Goal: Information Seeking & Learning: Learn about a topic

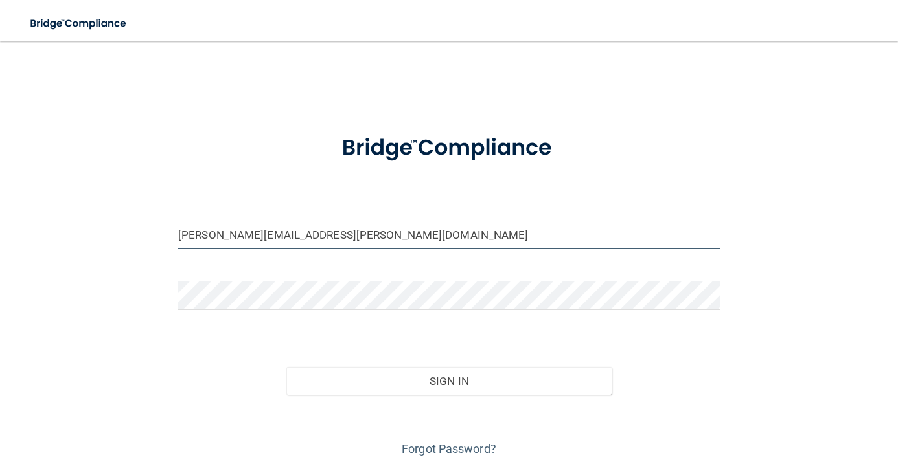
type input "[PERSON_NAME][EMAIL_ADDRESS][PERSON_NAME][DOMAIN_NAME]"
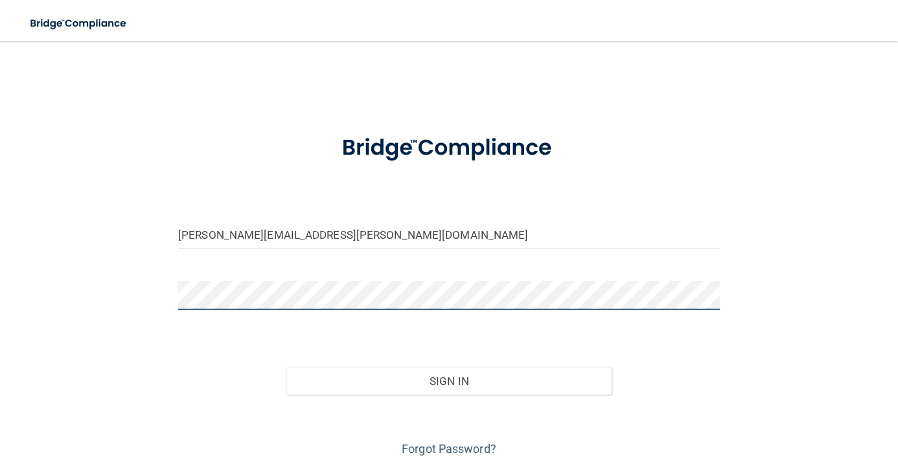
click at [449, 380] on button "Sign In" at bounding box center [448, 381] width 325 height 28
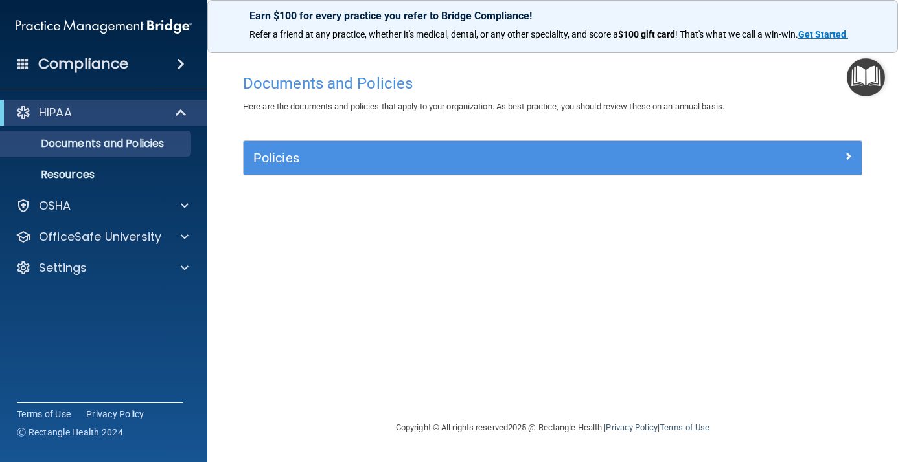
click at [91, 113] on div "HIPAA" at bounding box center [86, 113] width 160 height 16
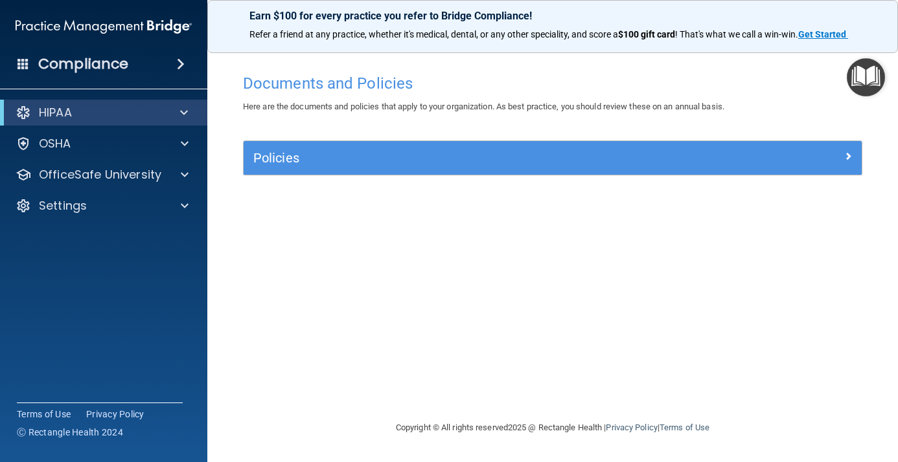
click at [159, 113] on div "HIPAA" at bounding box center [86, 113] width 160 height 16
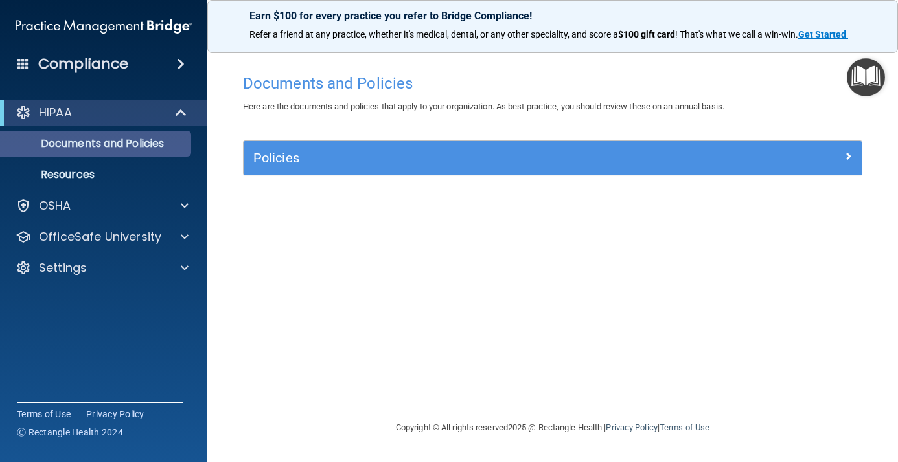
click at [135, 153] on link "Documents and Policies" at bounding box center [89, 144] width 204 height 26
click at [286, 153] on h5 "Policies" at bounding box center [475, 158] width 444 height 14
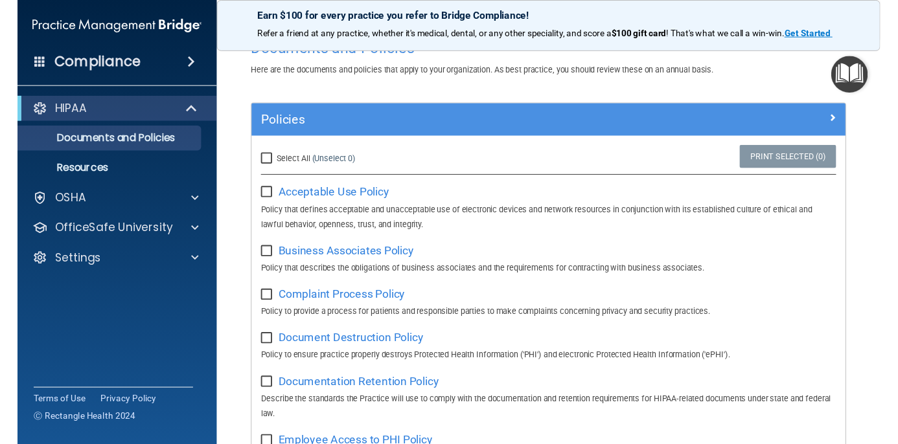
scroll to position [21, 0]
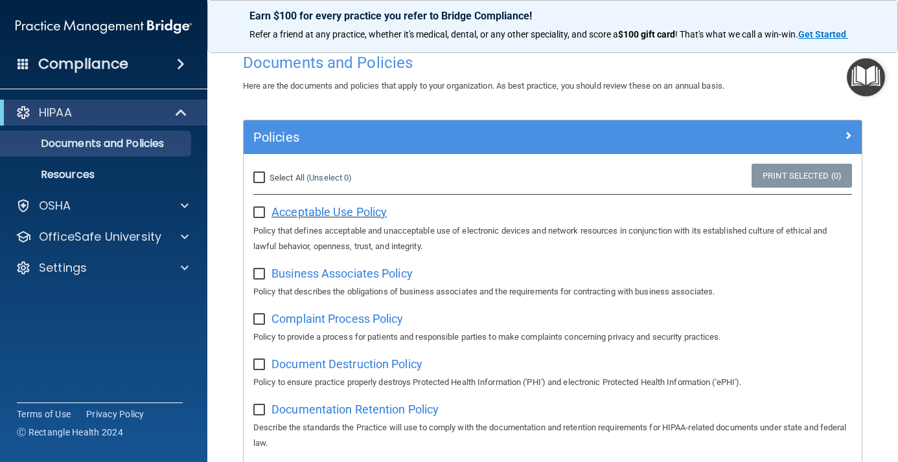
click at [310, 213] on span "Acceptable Use Policy" at bounding box center [328, 212] width 115 height 14
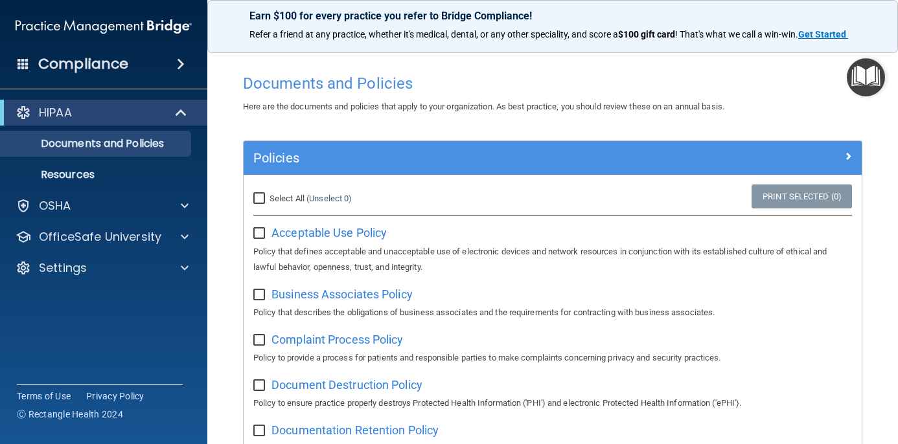
scroll to position [0, 0]
click at [261, 197] on input "Select All (Unselect 0) Unselect All" at bounding box center [260, 199] width 15 height 10
checkbox input "true"
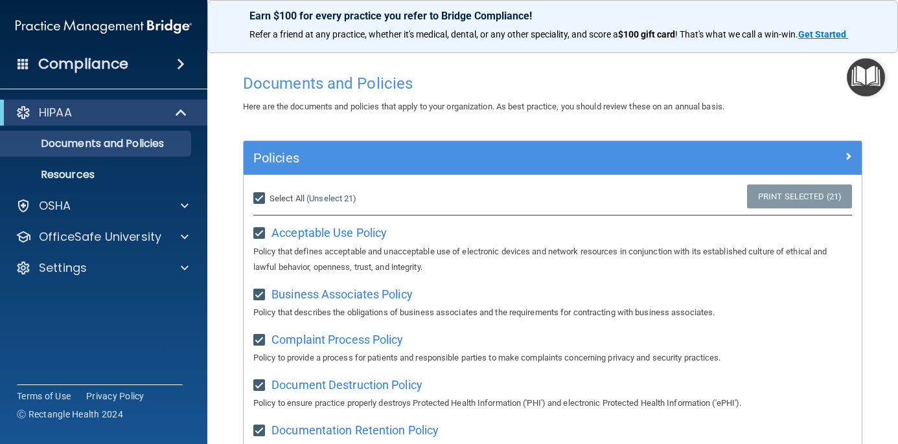
checkbox input "true"
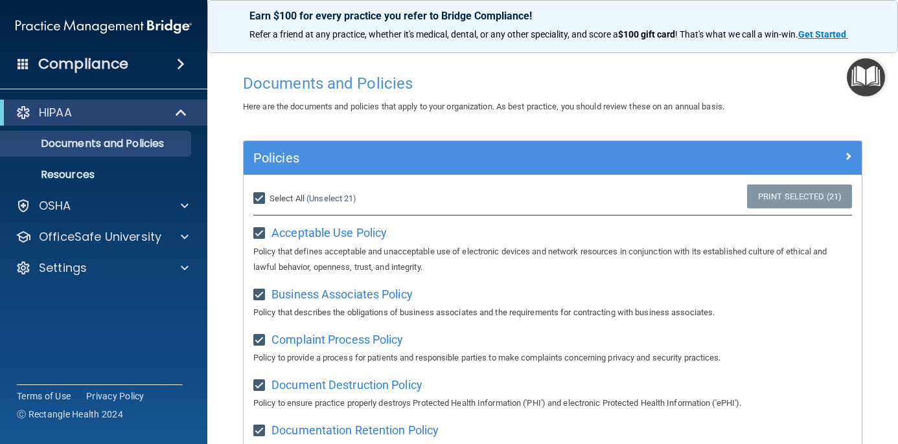
checkbox input "true"
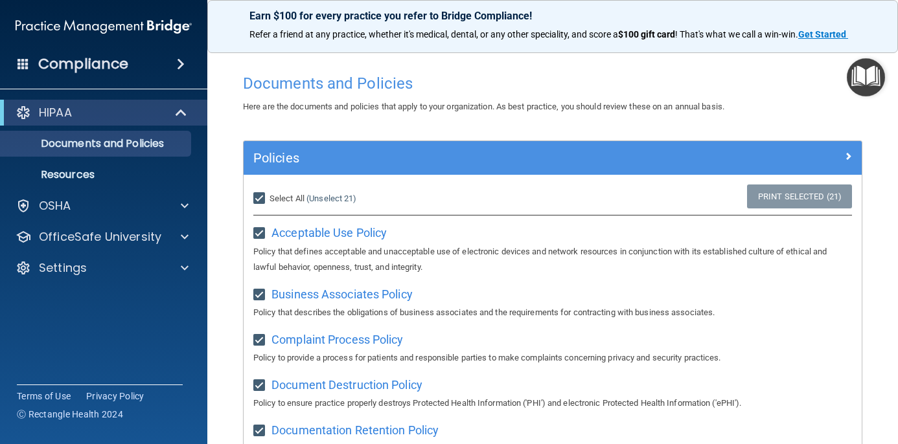
checkbox input "true"
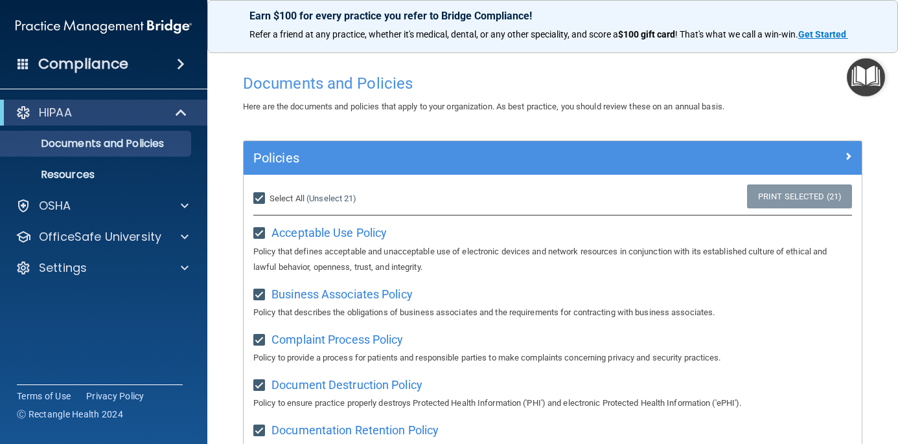
checkbox input "true"
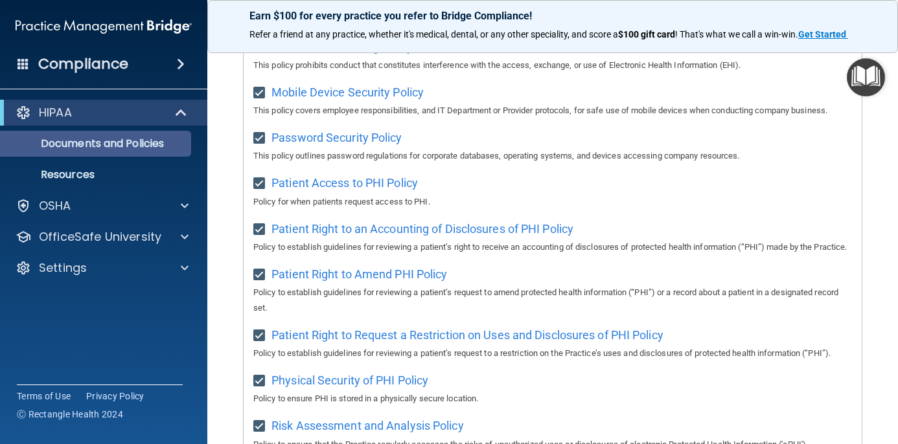
scroll to position [549, 0]
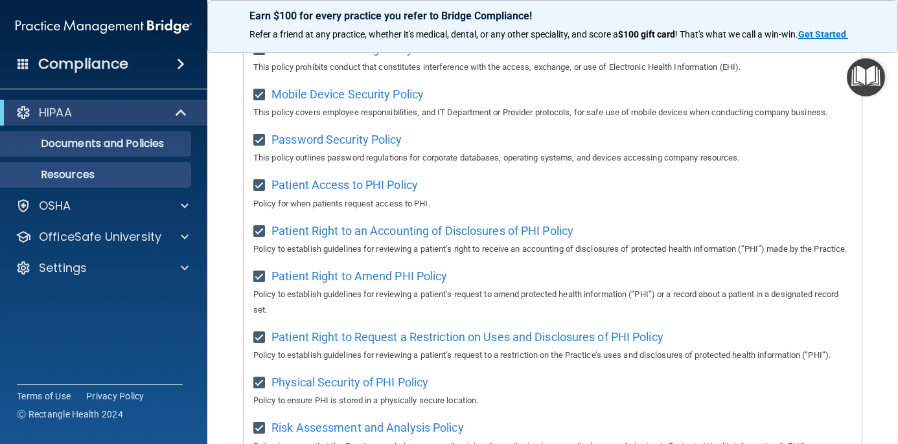
click at [84, 170] on p "Resources" at bounding box center [96, 174] width 177 height 13
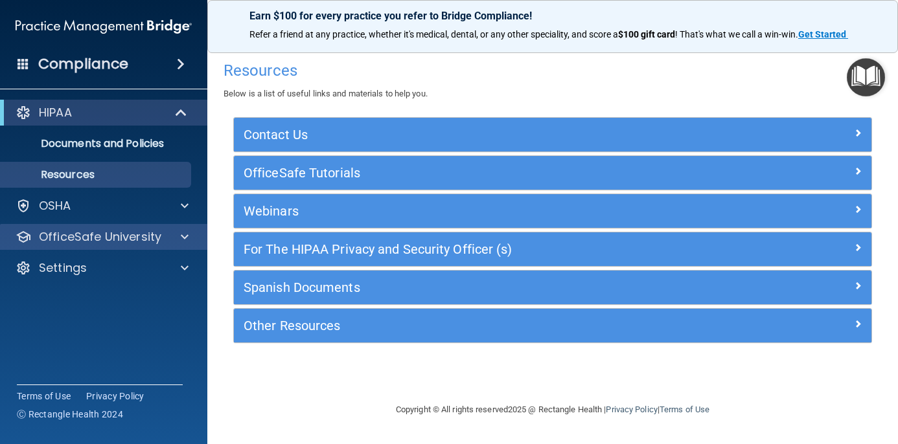
click at [185, 238] on span at bounding box center [185, 237] width 8 height 16
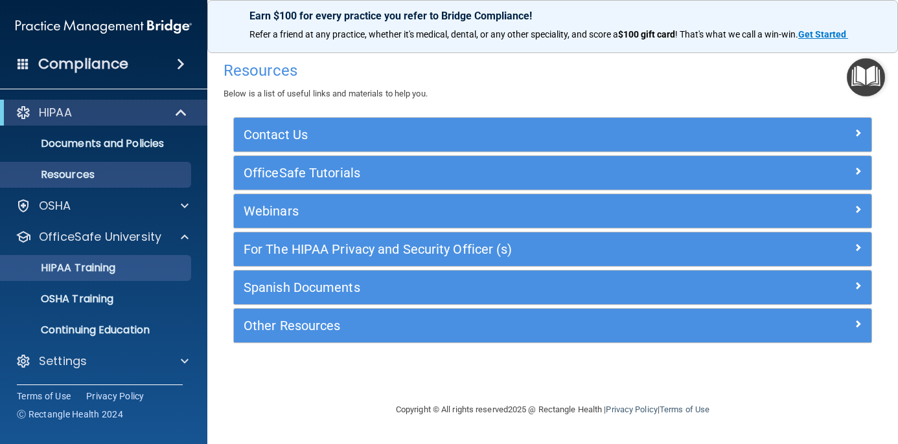
click at [99, 268] on p "HIPAA Training" at bounding box center [61, 268] width 107 height 13
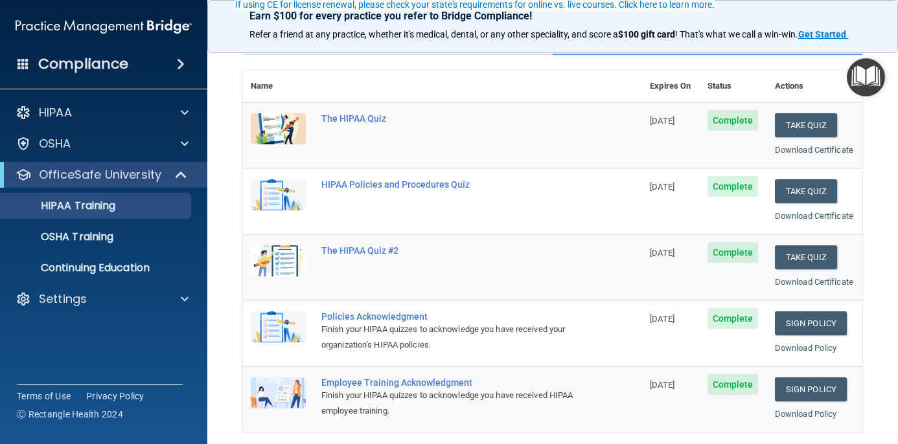
scroll to position [124, 0]
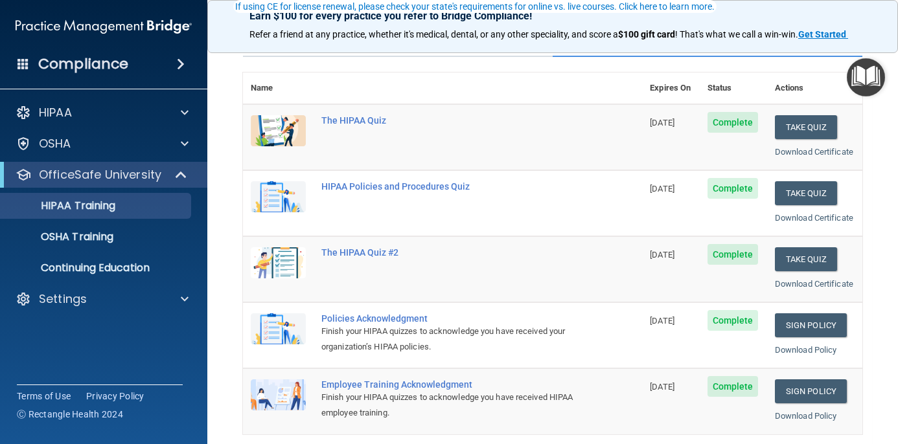
click at [724, 120] on span "Complete" at bounding box center [732, 122] width 51 height 21
click at [826, 130] on button "Take Quiz" at bounding box center [805, 127] width 62 height 24
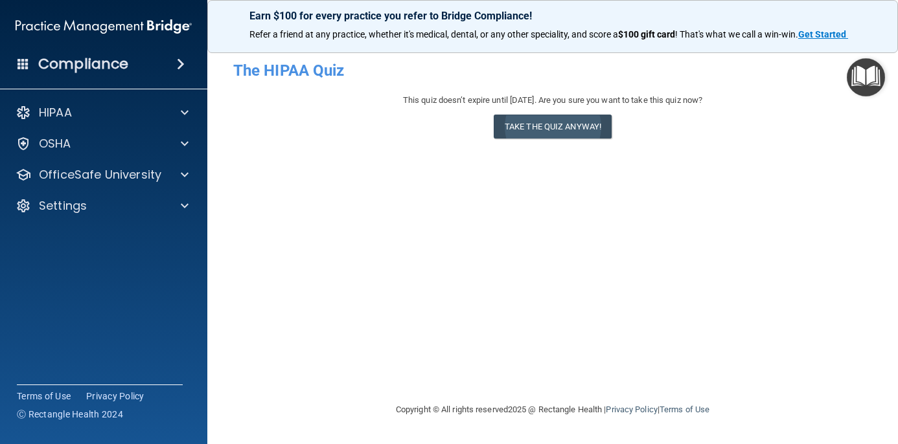
click at [554, 128] on button "Take the quiz anyway!" at bounding box center [552, 127] width 118 height 24
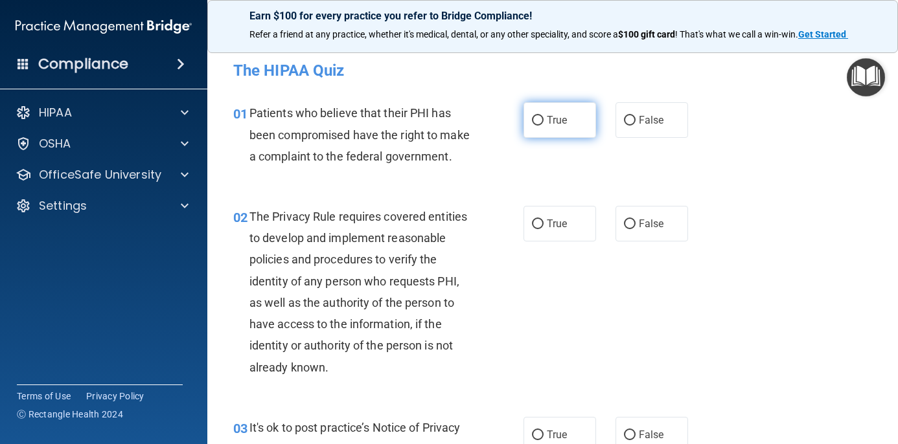
click at [538, 122] on input "True" at bounding box center [538, 121] width 12 height 10
radio input "true"
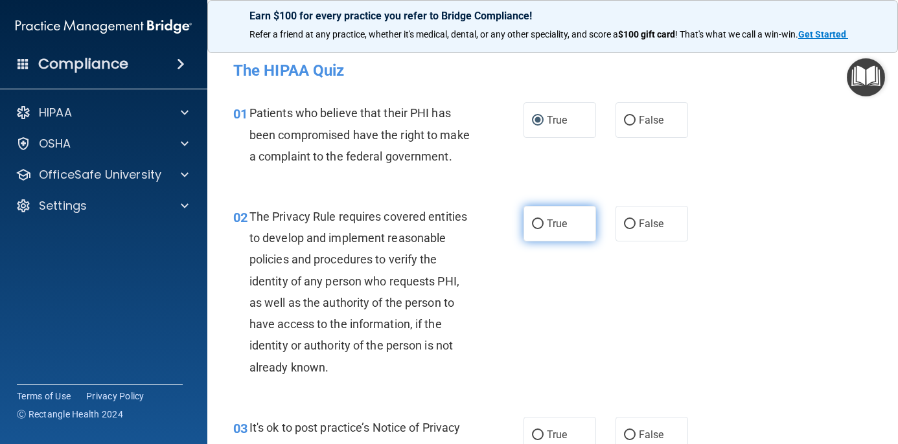
click at [530, 218] on label "True" at bounding box center [559, 224] width 73 height 36
click at [532, 220] on input "True" at bounding box center [538, 225] width 12 height 10
radio input "true"
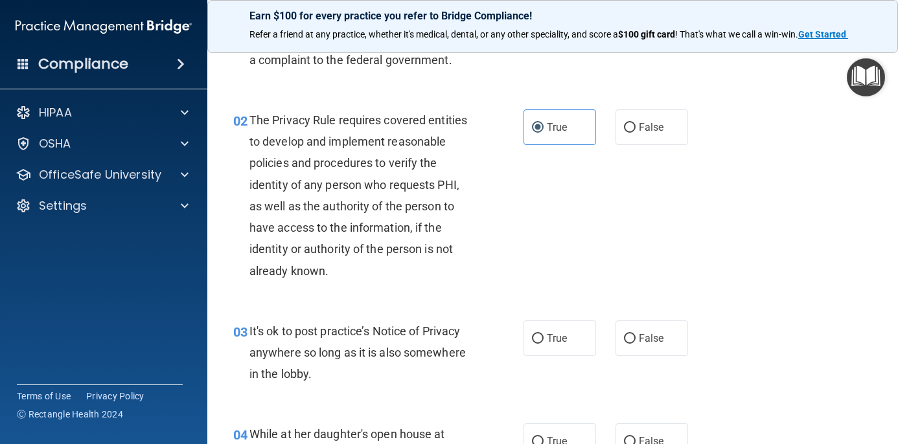
scroll to position [118, 0]
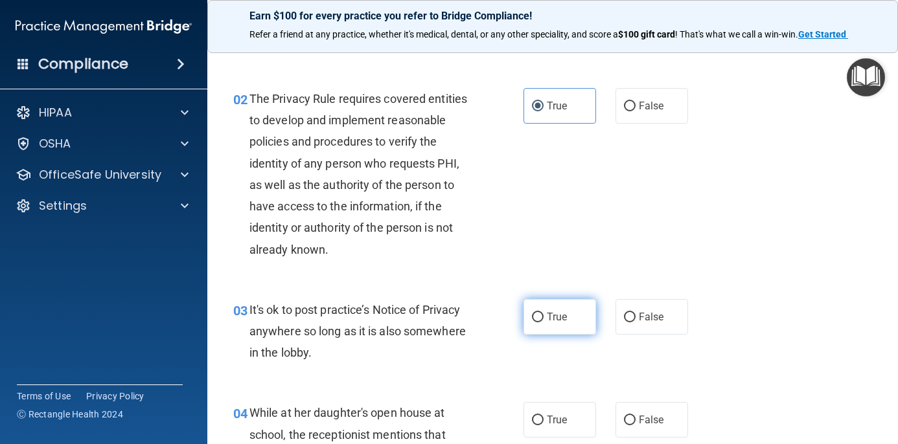
click at [525, 316] on label "True" at bounding box center [559, 317] width 73 height 36
click at [532, 316] on input "True" at bounding box center [538, 318] width 12 height 10
radio input "true"
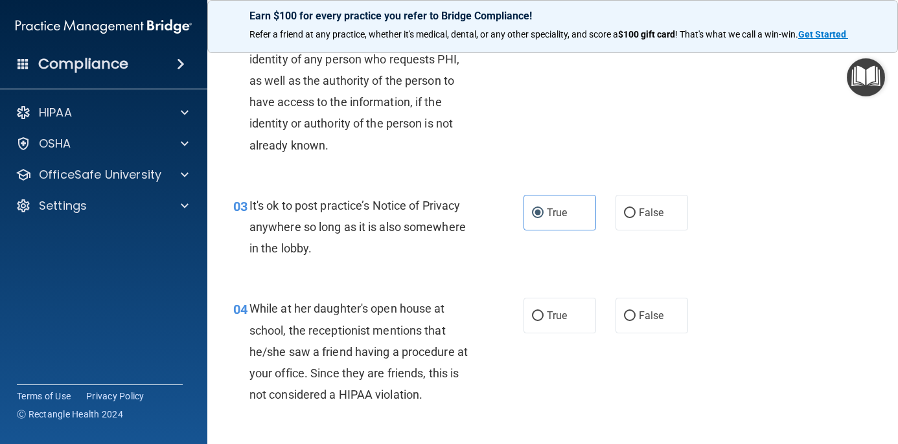
scroll to position [223, 0]
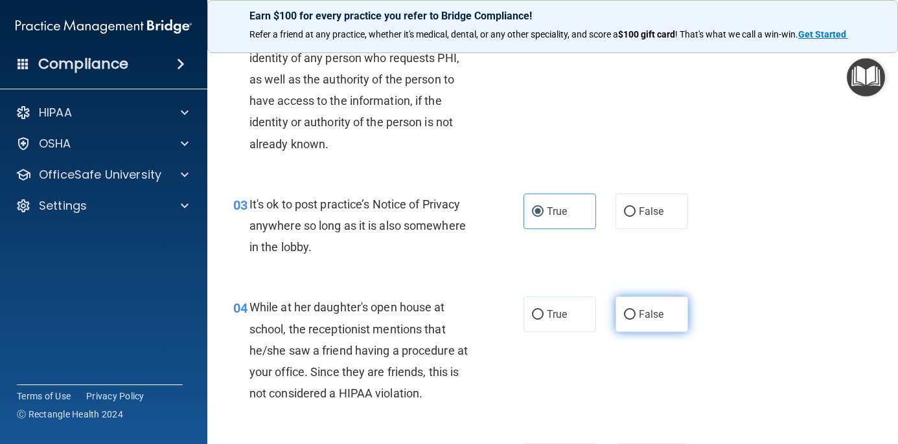
click at [627, 310] on input "False" at bounding box center [630, 315] width 12 height 10
radio input "true"
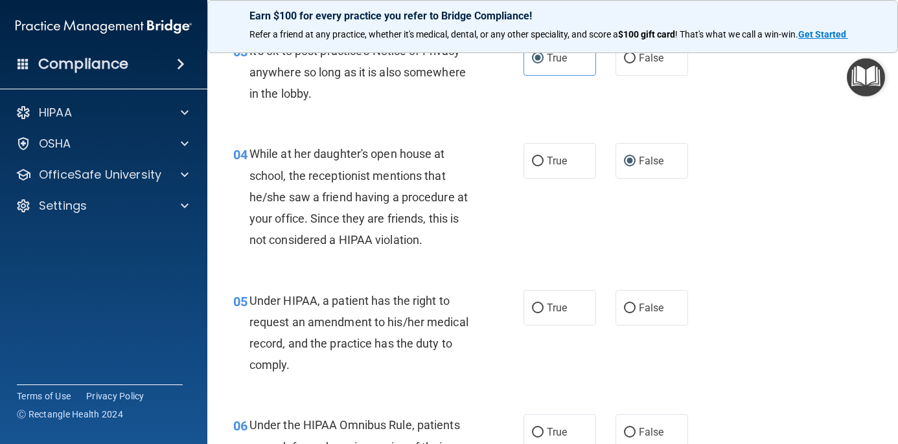
scroll to position [380, 0]
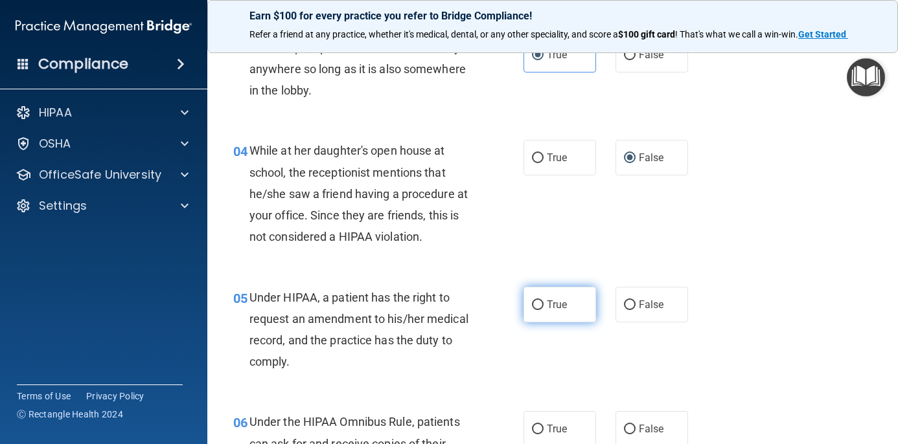
click at [548, 303] on span "True" at bounding box center [557, 305] width 20 height 12
click at [543, 303] on input "True" at bounding box center [538, 305] width 12 height 10
radio input "true"
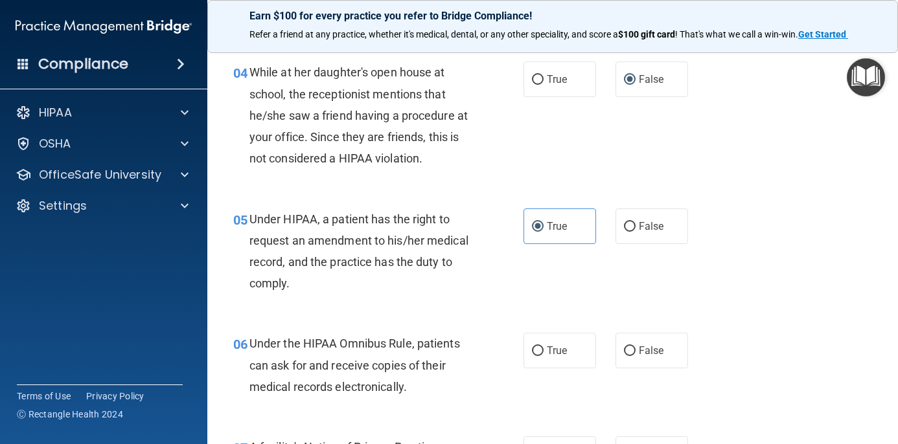
scroll to position [480, 0]
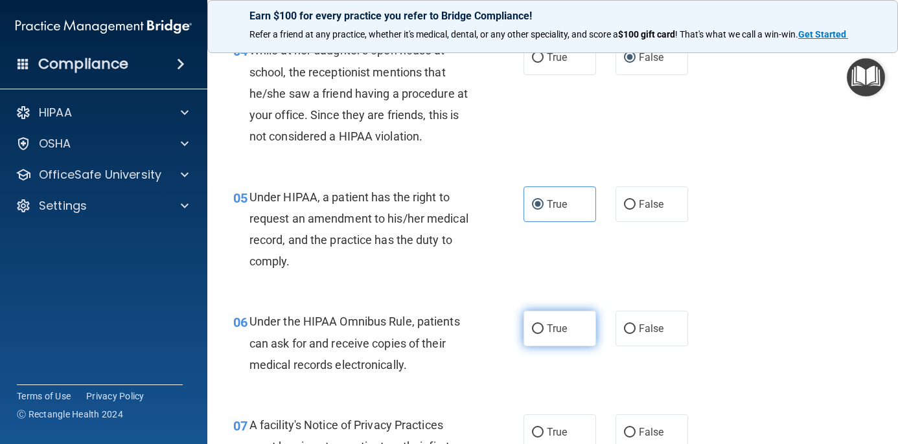
click at [536, 324] on input "True" at bounding box center [538, 329] width 12 height 10
radio input "true"
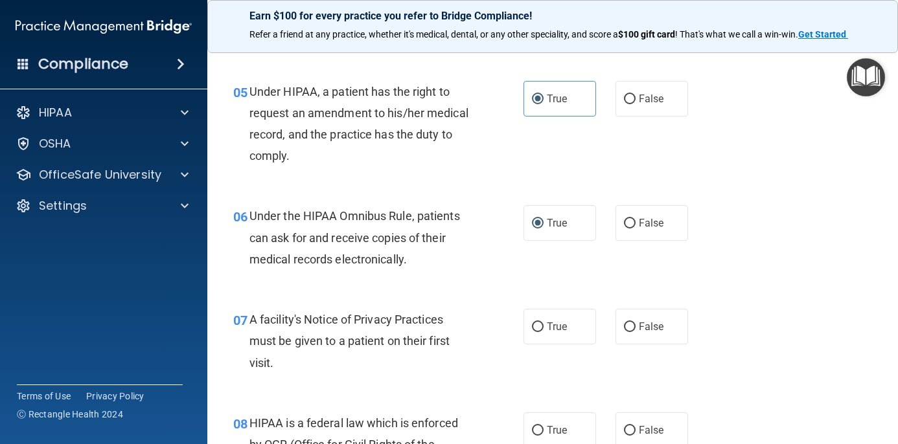
scroll to position [585, 0]
click at [552, 324] on span "True" at bounding box center [557, 327] width 20 height 12
click at [543, 324] on input "True" at bounding box center [538, 328] width 12 height 10
radio input "true"
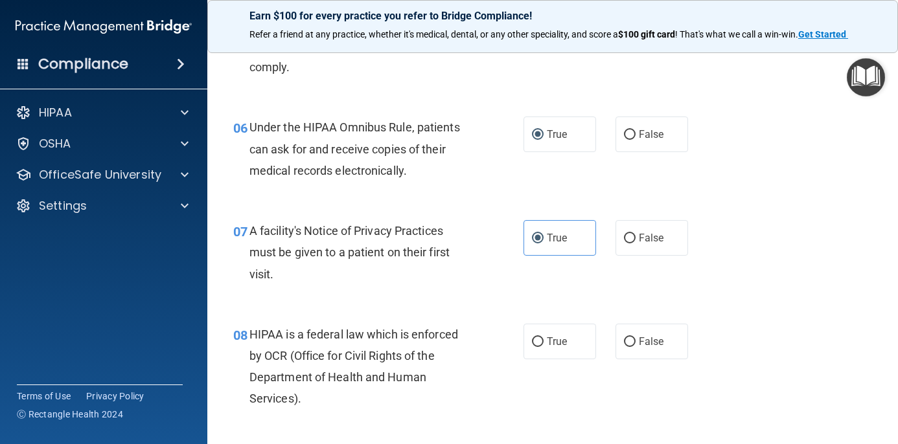
scroll to position [677, 0]
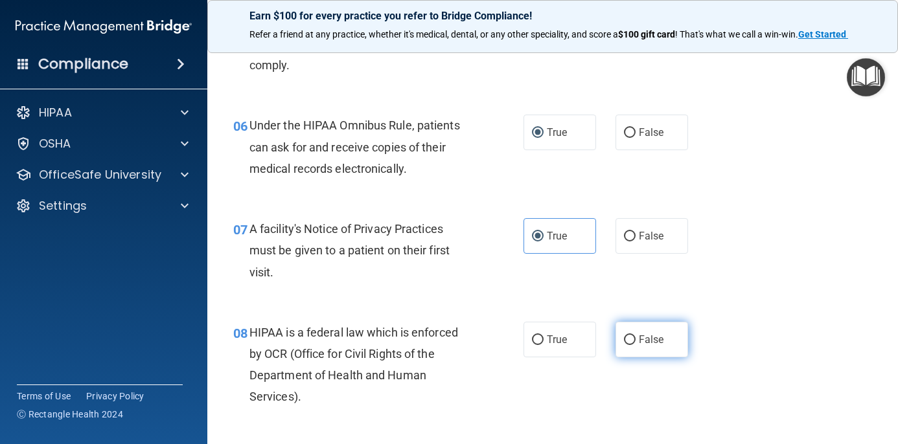
click at [644, 346] on label "False" at bounding box center [651, 340] width 73 height 36
click at [635, 345] on input "False" at bounding box center [630, 340] width 12 height 10
radio input "true"
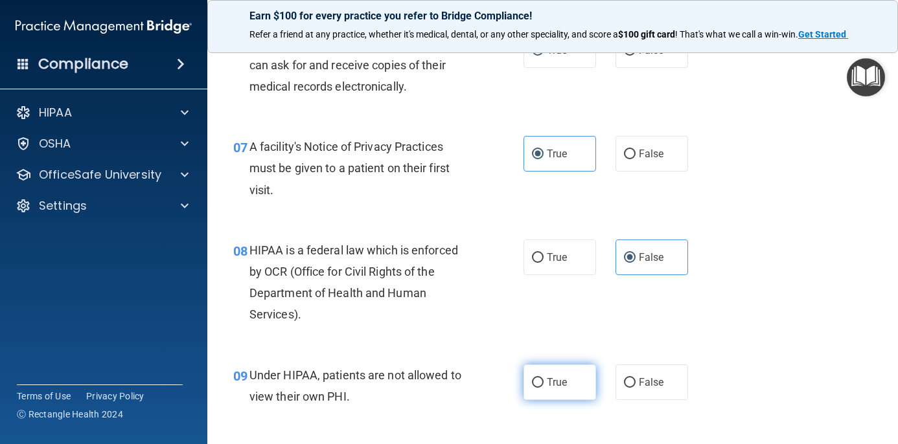
scroll to position [756, 0]
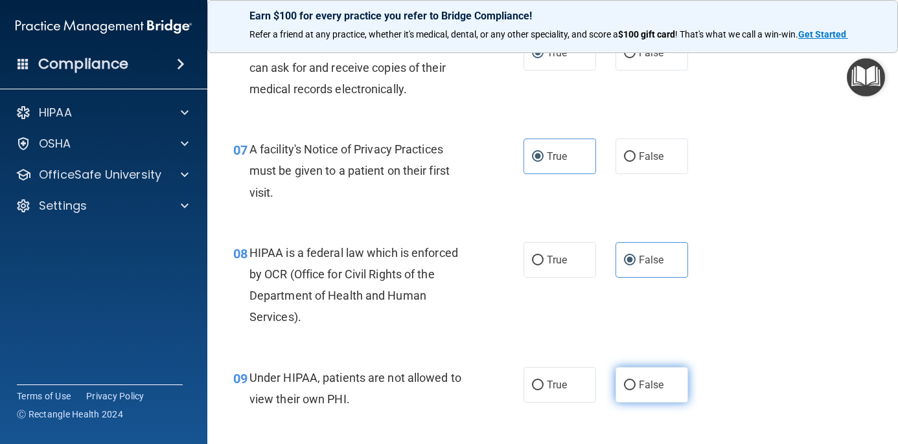
click at [651, 380] on span "False" at bounding box center [650, 385] width 25 height 12
click at [635, 381] on input "False" at bounding box center [630, 386] width 12 height 10
radio input "true"
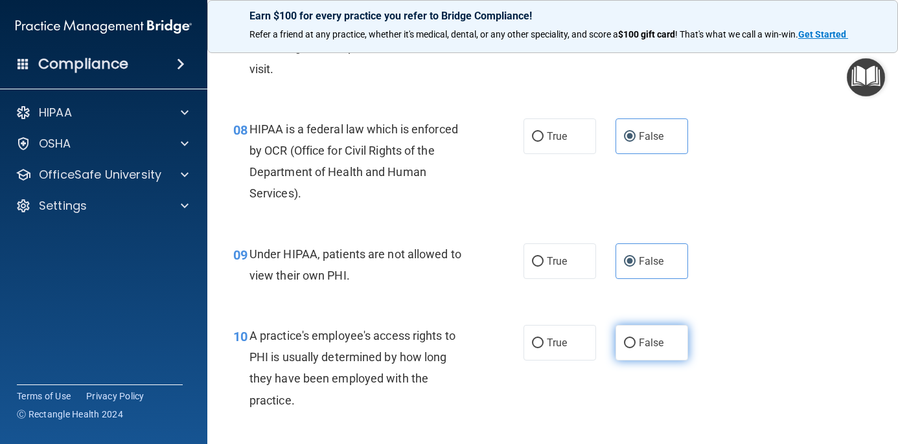
scroll to position [891, 0]
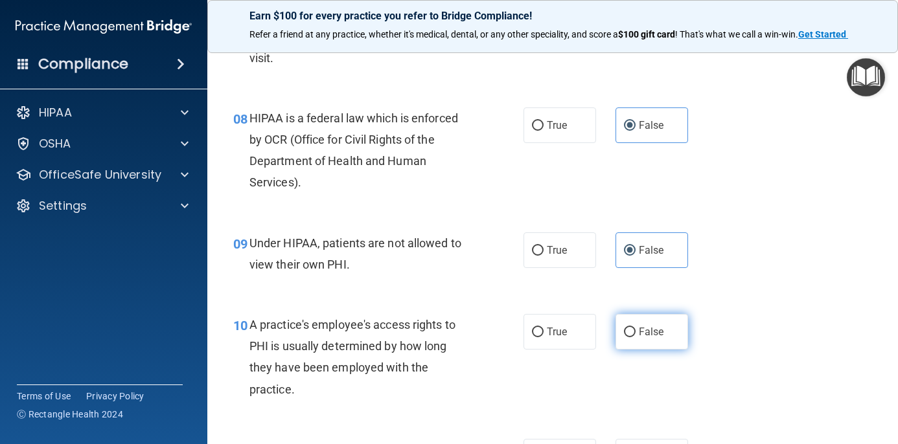
click at [630, 328] on input "False" at bounding box center [630, 333] width 12 height 10
radio input "true"
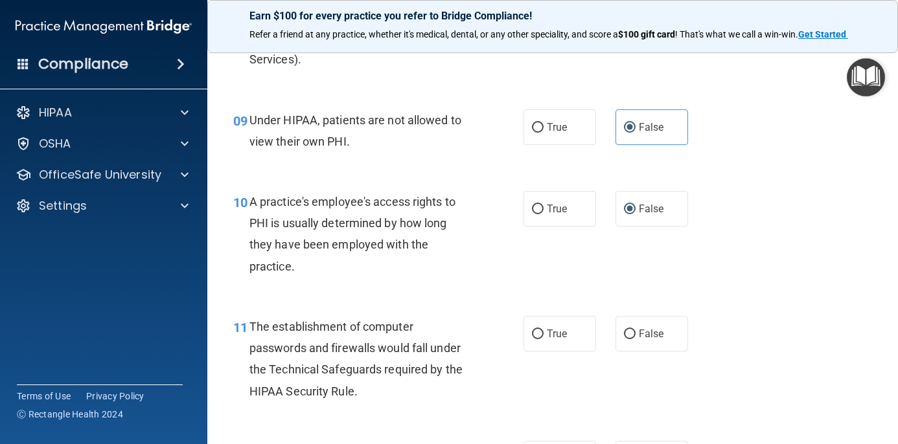
scroll to position [1012, 0]
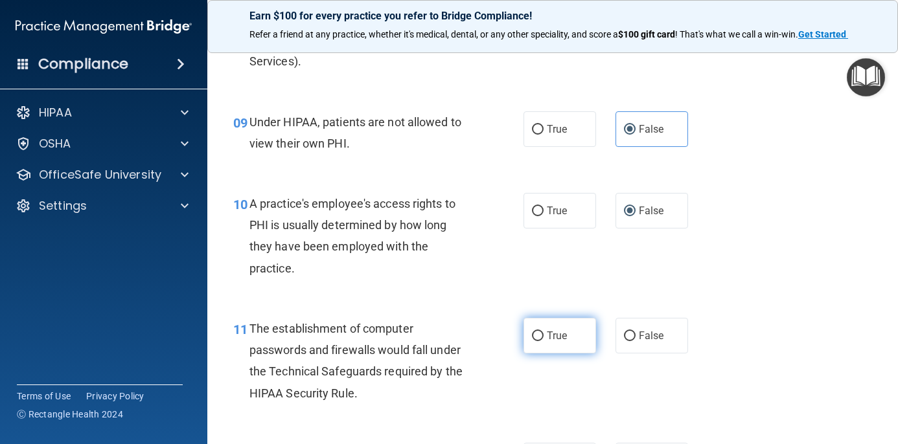
click at [537, 322] on label "True" at bounding box center [559, 336] width 73 height 36
click at [537, 332] on input "True" at bounding box center [538, 337] width 12 height 10
radio input "true"
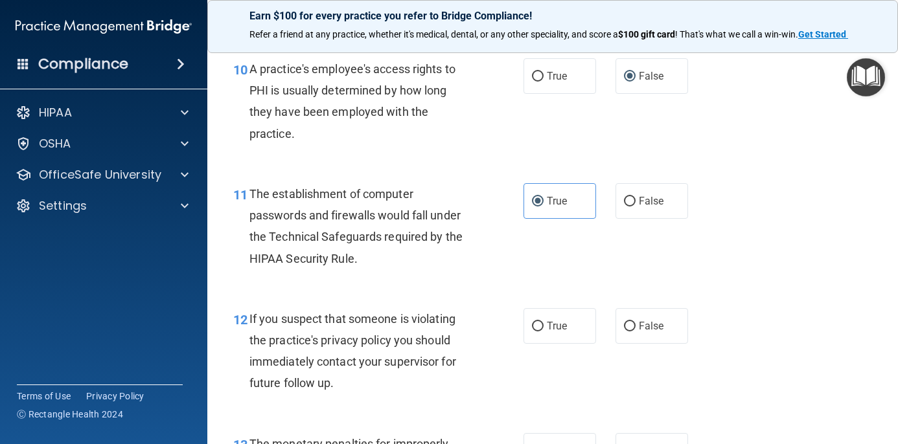
scroll to position [1146, 0]
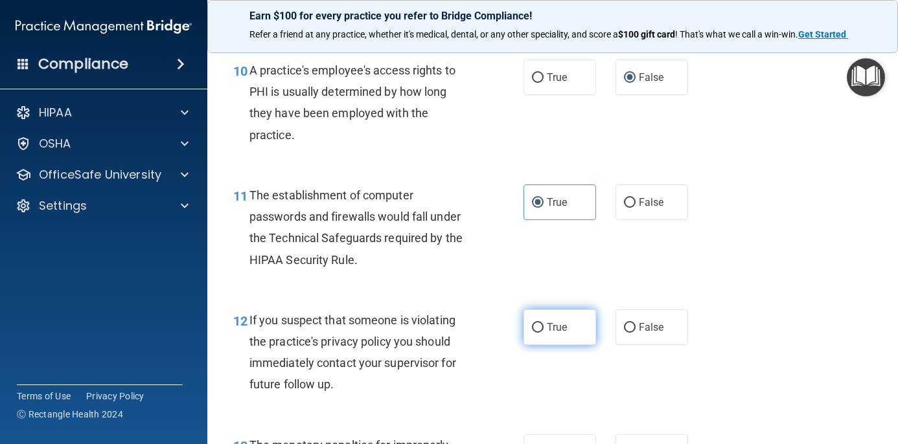
click at [530, 312] on label "True" at bounding box center [559, 328] width 73 height 36
click at [532, 323] on input "True" at bounding box center [538, 328] width 12 height 10
radio input "true"
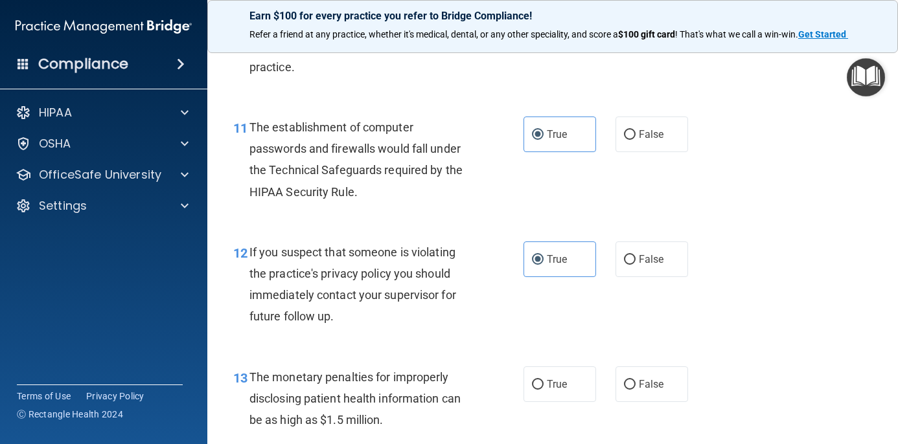
scroll to position [1234, 0]
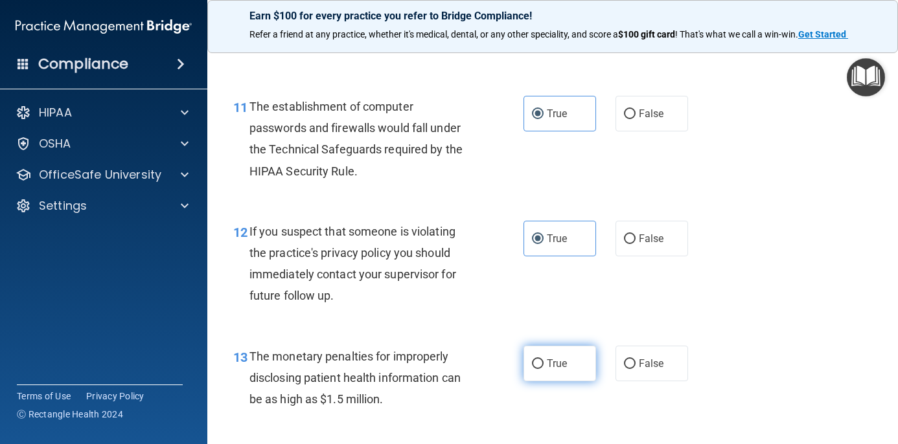
click at [541, 359] on input "True" at bounding box center [538, 364] width 12 height 10
radio input "true"
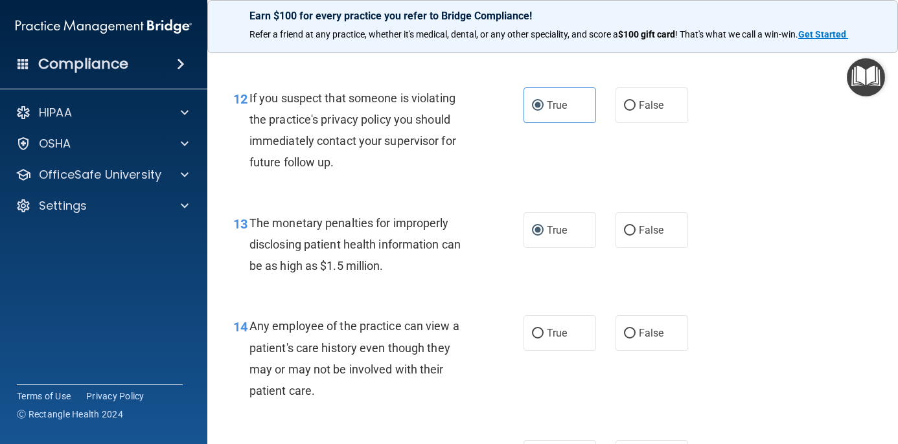
scroll to position [1366, 0]
click at [627, 334] on label "False" at bounding box center [651, 335] width 73 height 36
click at [627, 334] on input "False" at bounding box center [630, 335] width 12 height 10
radio input "true"
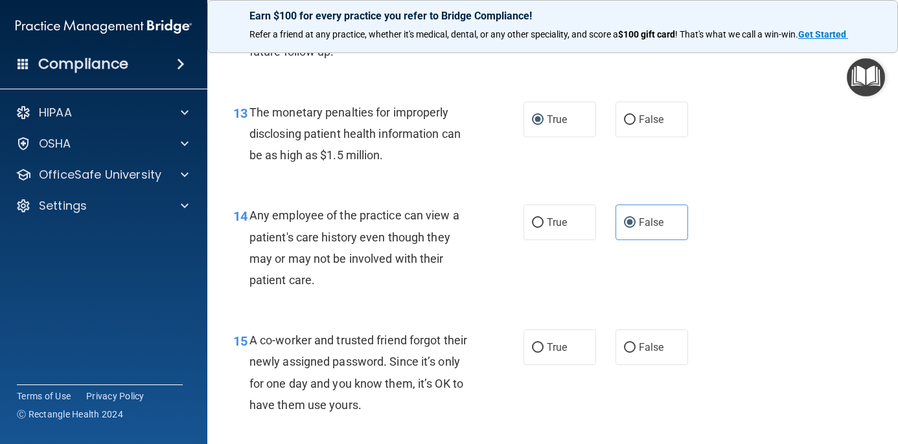
scroll to position [1479, 0]
click at [651, 342] on span "False" at bounding box center [650, 347] width 25 height 12
click at [635, 343] on input "False" at bounding box center [630, 348] width 12 height 10
radio input "true"
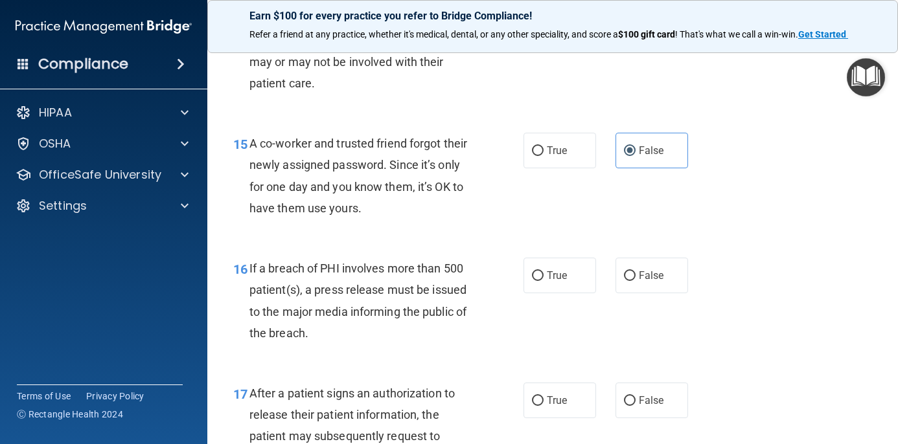
scroll to position [1675, 0]
click at [542, 272] on input "True" at bounding box center [538, 277] width 12 height 10
radio input "true"
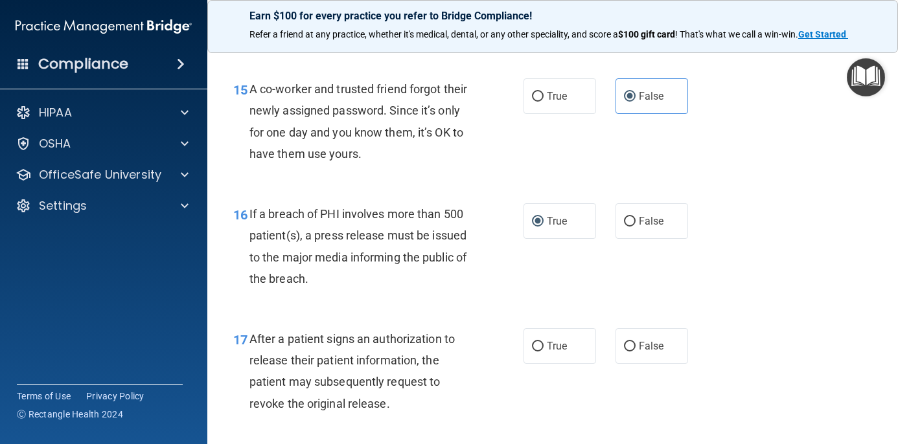
scroll to position [1729, 0]
click at [567, 346] on label "True" at bounding box center [559, 347] width 73 height 36
click at [543, 346] on input "True" at bounding box center [538, 348] width 12 height 10
radio input "true"
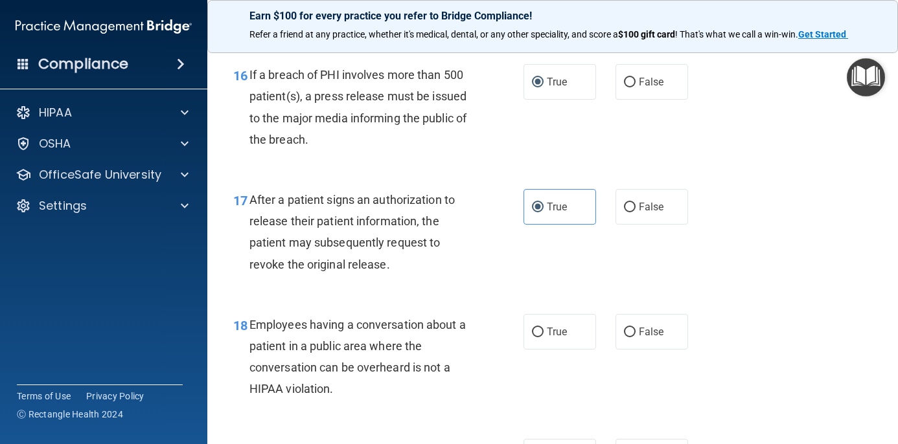
scroll to position [1871, 0]
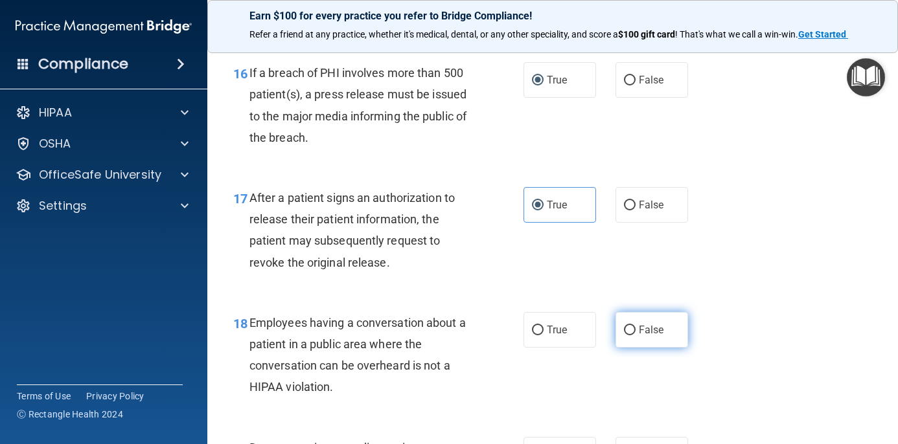
click at [632, 326] on input "False" at bounding box center [630, 331] width 12 height 10
radio input "true"
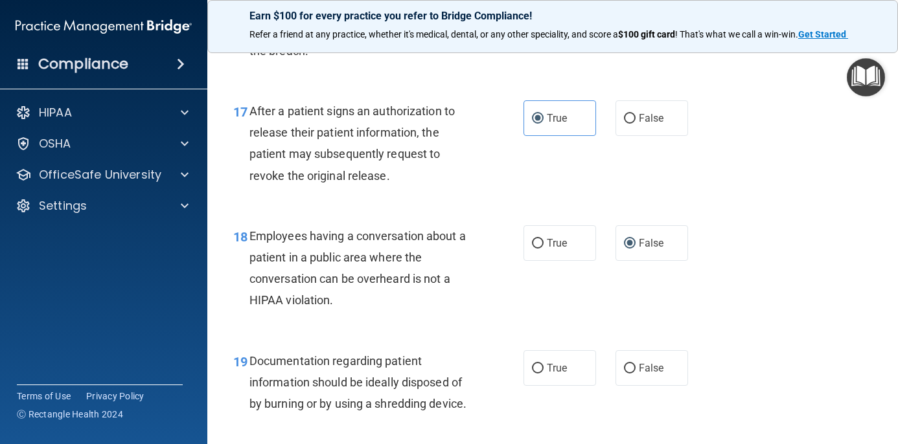
scroll to position [1953, 0]
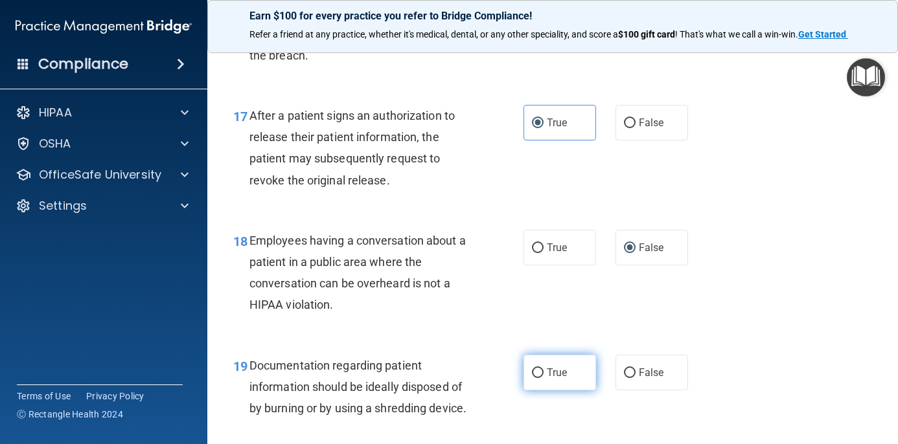
click at [558, 367] on span "True" at bounding box center [557, 373] width 20 height 12
click at [543, 368] on input "True" at bounding box center [538, 373] width 12 height 10
radio input "true"
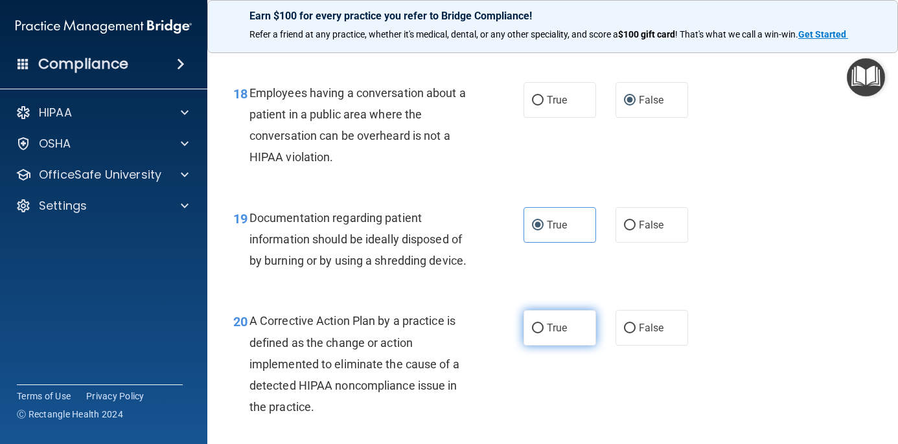
scroll to position [2099, 0]
click at [546, 317] on label "True" at bounding box center [559, 329] width 73 height 36
click at [543, 325] on input "True" at bounding box center [538, 330] width 12 height 10
radio input "true"
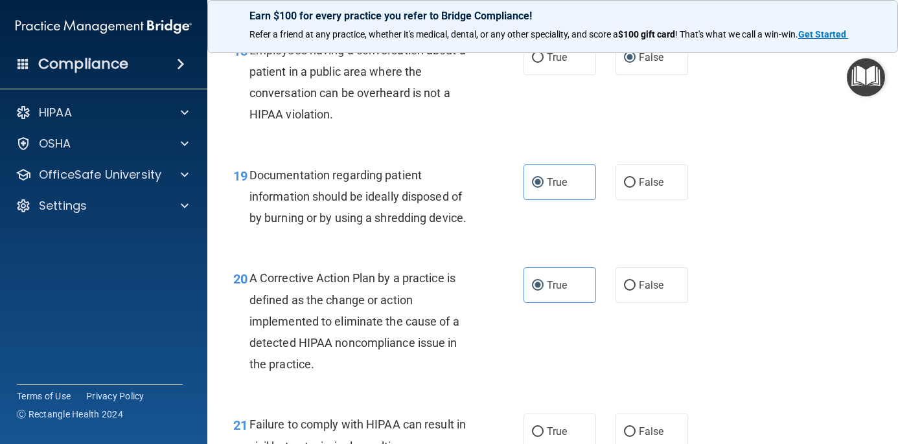
scroll to position [2179, 0]
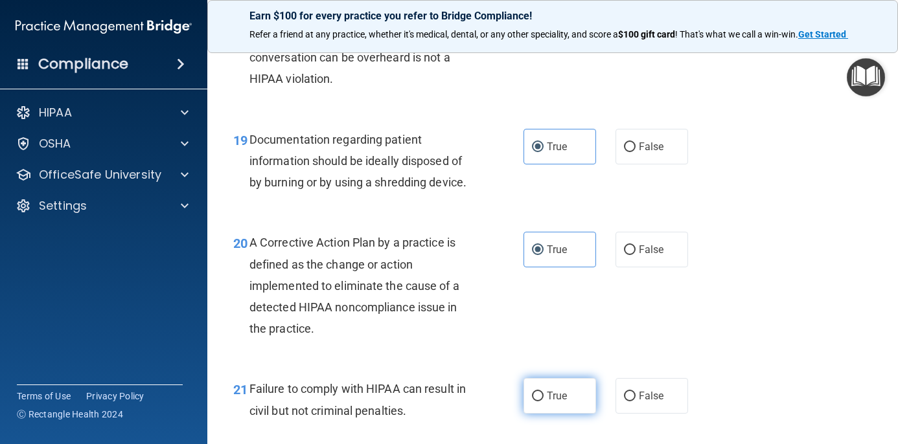
click at [543, 385] on label "True" at bounding box center [559, 396] width 73 height 36
click at [543, 392] on input "True" at bounding box center [538, 397] width 12 height 10
radio input "true"
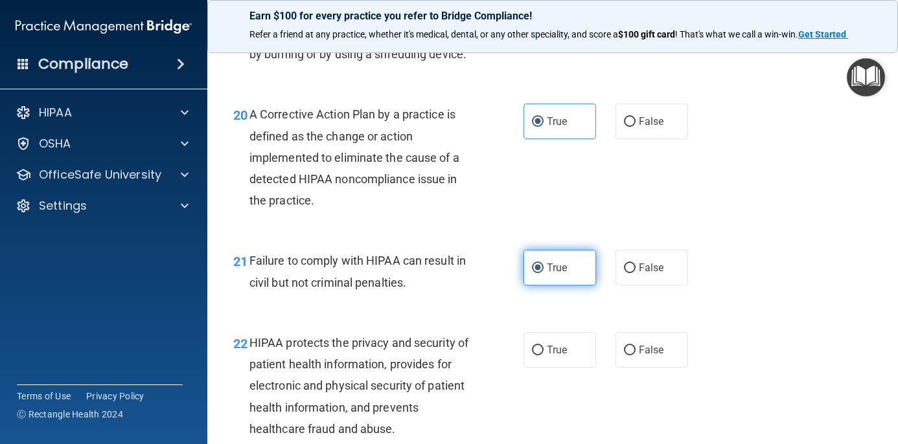
scroll to position [2308, 0]
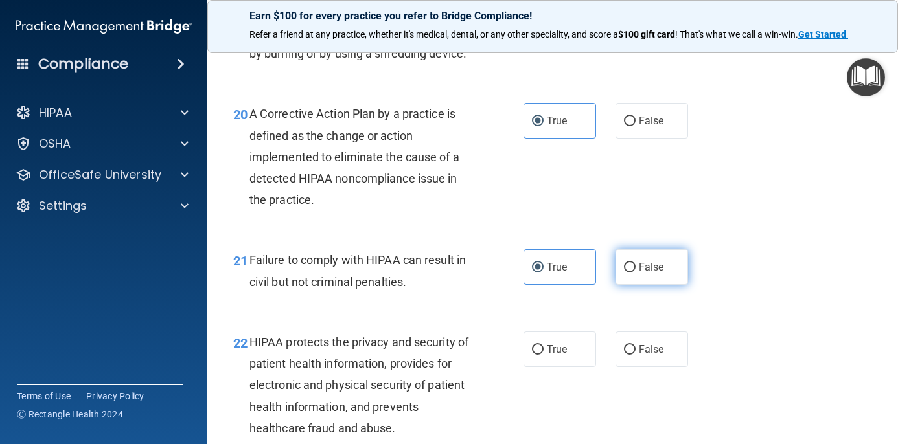
click at [638, 261] on span "False" at bounding box center [650, 267] width 25 height 12
click at [635, 263] on input "False" at bounding box center [630, 268] width 12 height 10
radio input "true"
radio input "false"
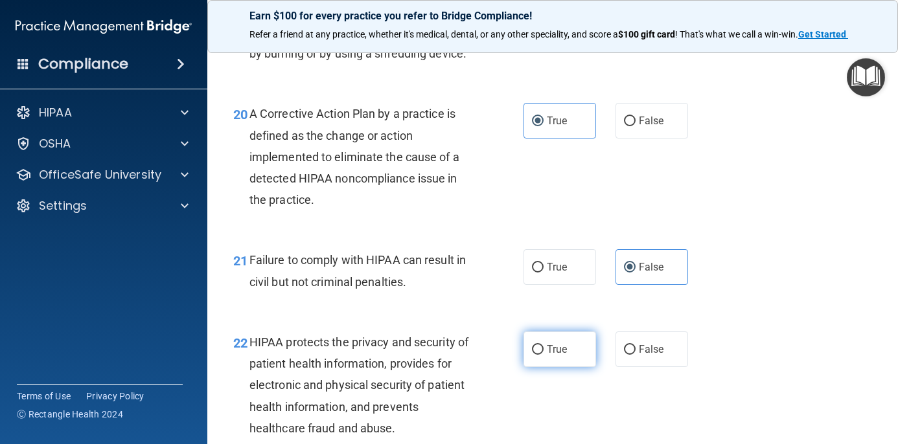
click at [539, 345] on input "True" at bounding box center [538, 350] width 12 height 10
radio input "true"
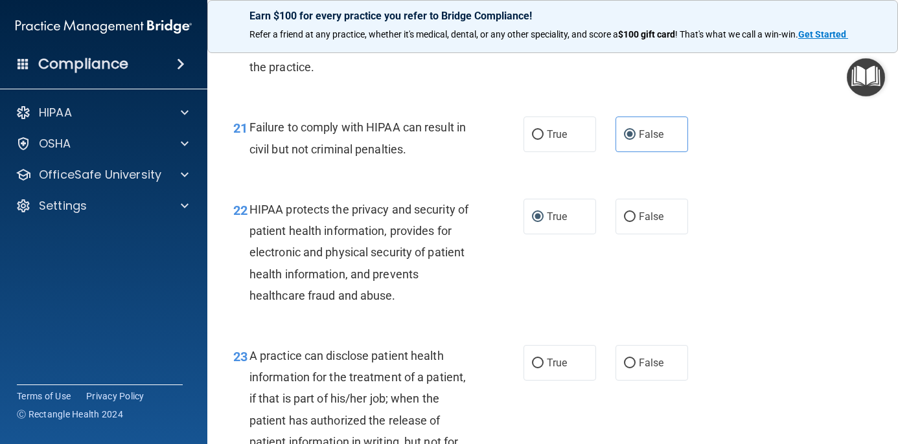
scroll to position [2441, 0]
click at [539, 358] on input "True" at bounding box center [538, 363] width 12 height 10
radio input "true"
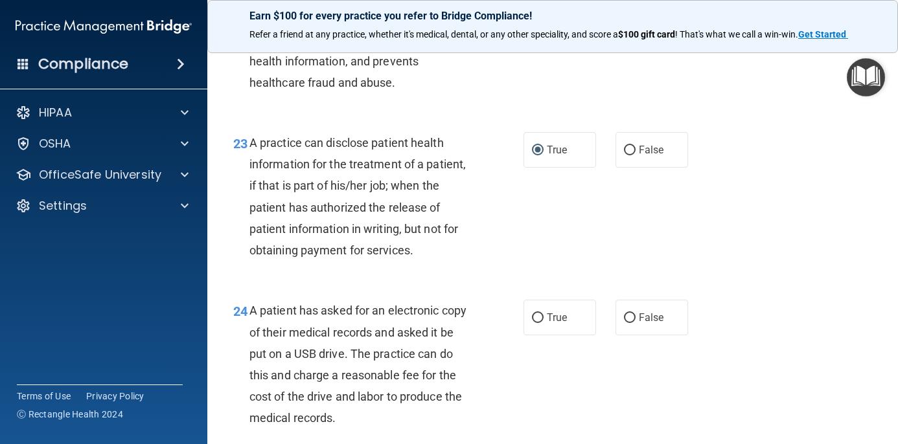
scroll to position [2656, 0]
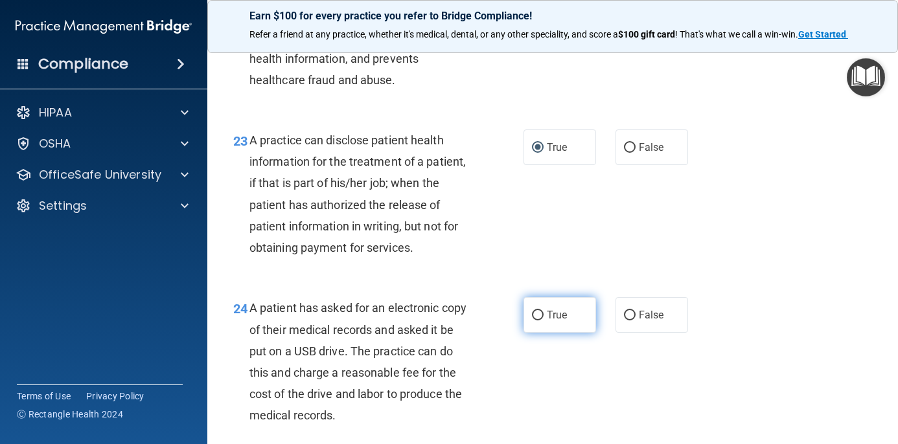
click at [542, 311] on input "True" at bounding box center [538, 316] width 12 height 10
radio input "true"
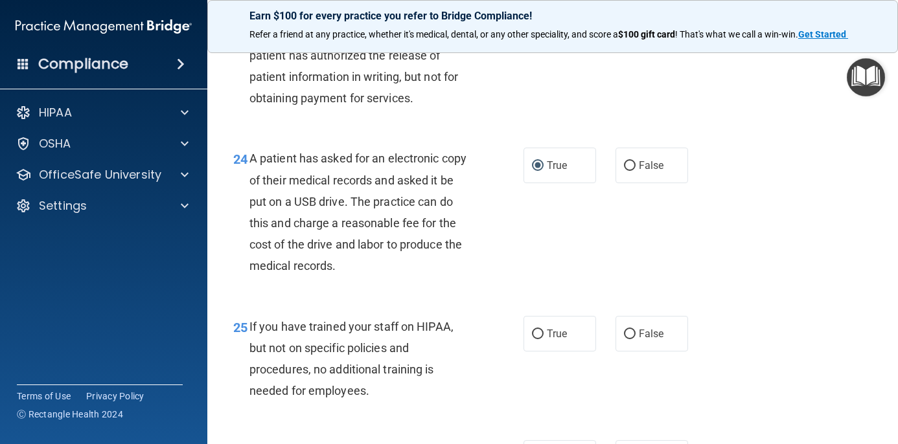
scroll to position [2801, 0]
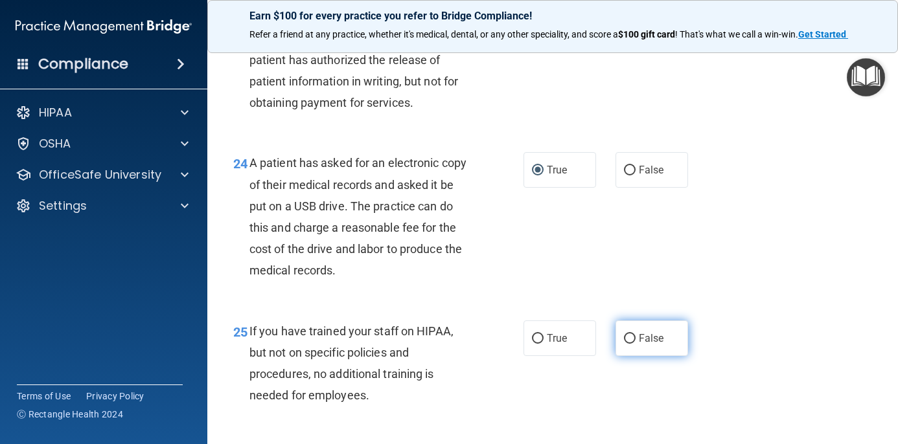
click at [628, 330] on label "False" at bounding box center [651, 339] width 73 height 36
click at [628, 334] on input "False" at bounding box center [630, 339] width 12 height 10
radio input "true"
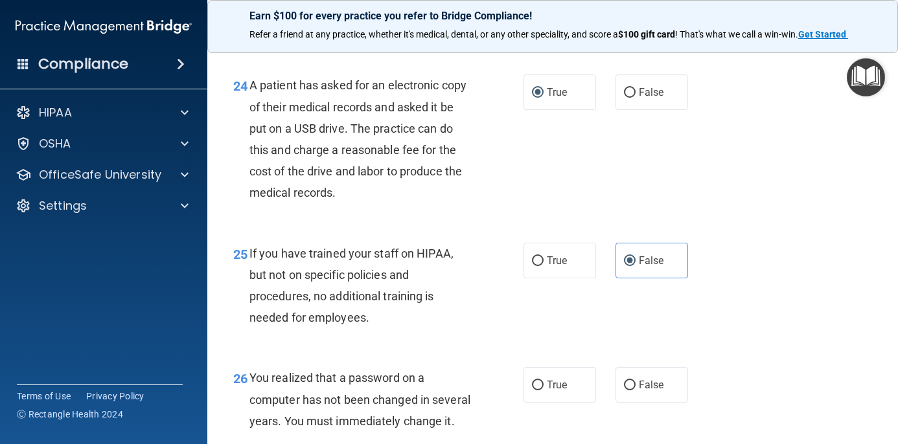
scroll to position [2893, 0]
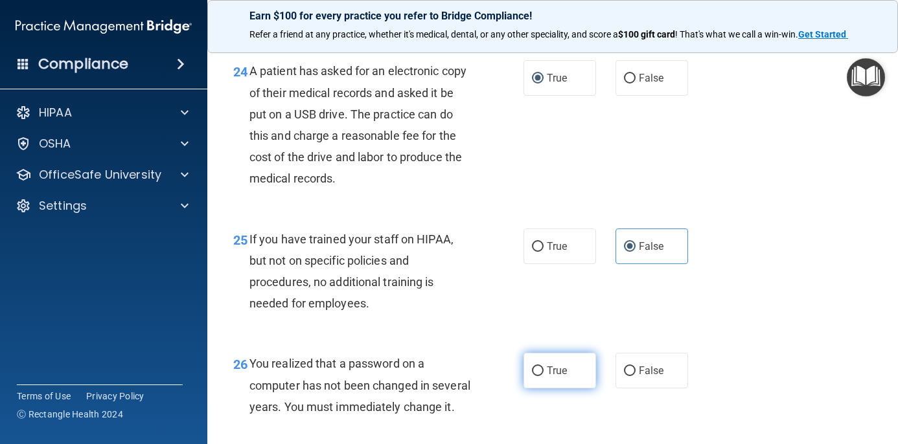
click at [567, 365] on span "True" at bounding box center [557, 371] width 20 height 12
click at [543, 367] on input "True" at bounding box center [538, 372] width 12 height 10
radio input "true"
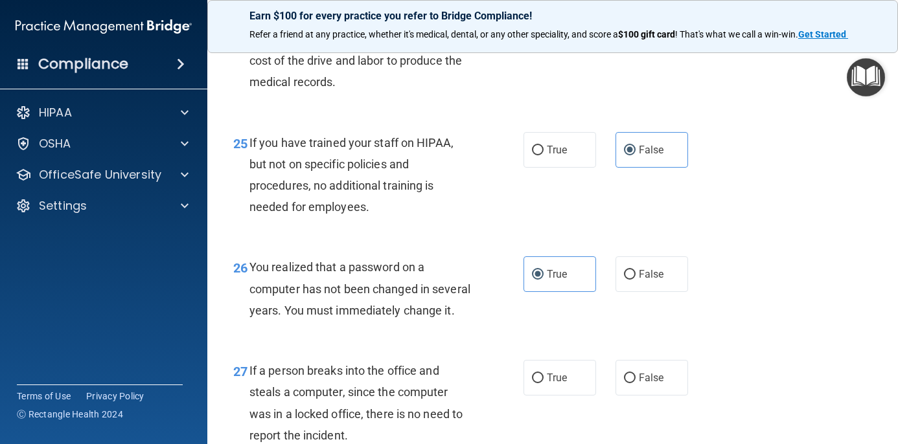
scroll to position [3019, 0]
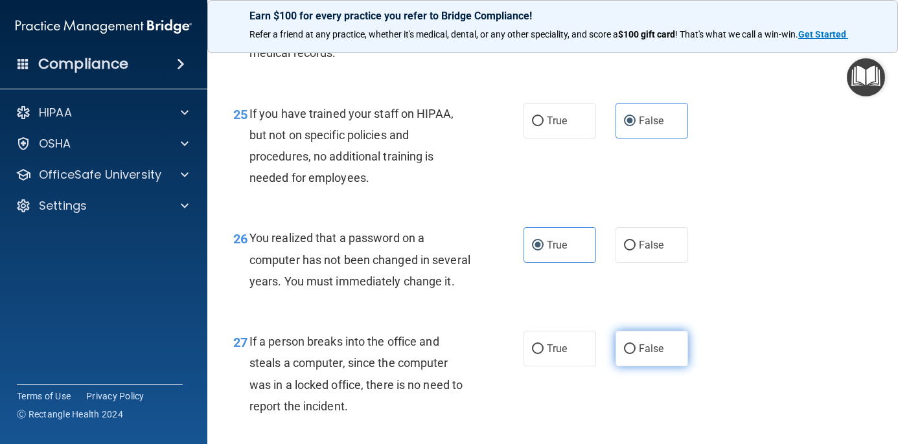
click at [647, 342] on label "False" at bounding box center [651, 349] width 73 height 36
click at [635, 345] on input "False" at bounding box center [630, 350] width 12 height 10
radio input "true"
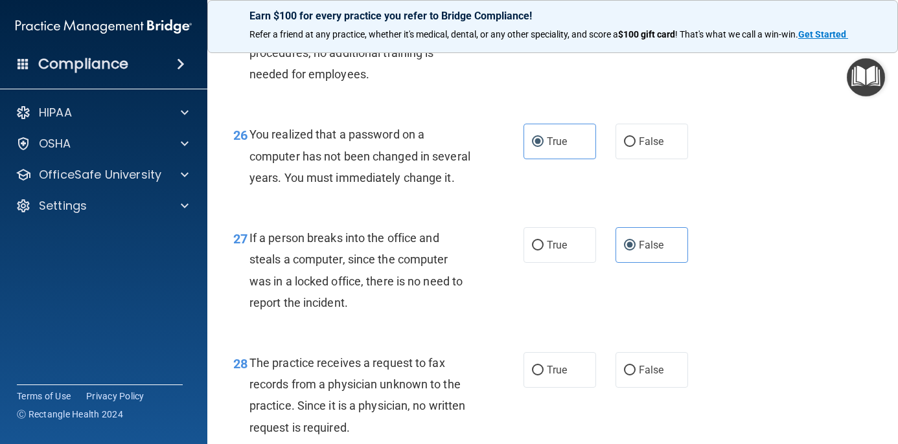
scroll to position [3128, 0]
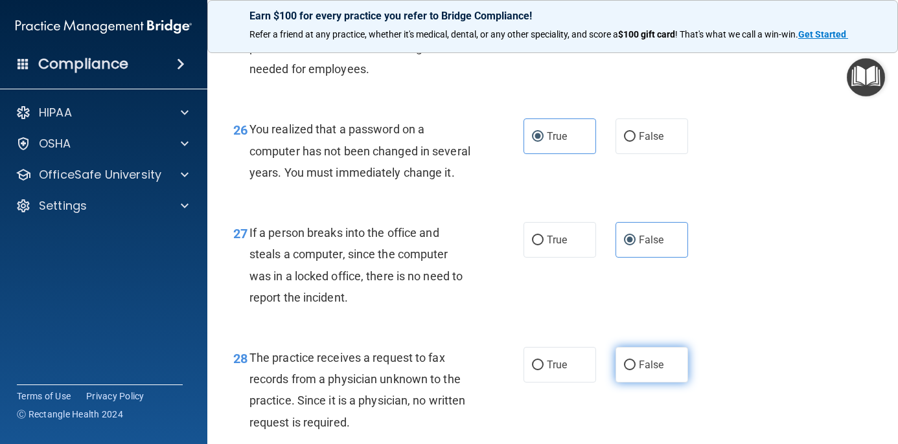
click at [644, 347] on label "False" at bounding box center [651, 365] width 73 height 36
click at [635, 361] on input "False" at bounding box center [630, 366] width 12 height 10
radio input "true"
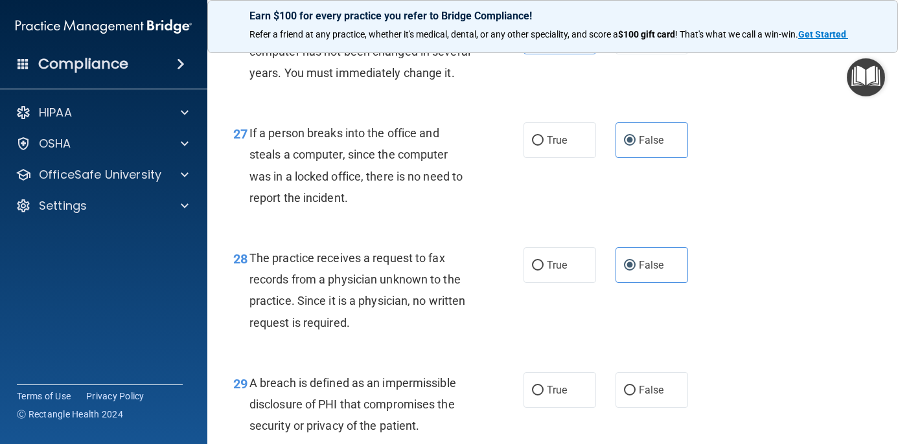
scroll to position [3237, 0]
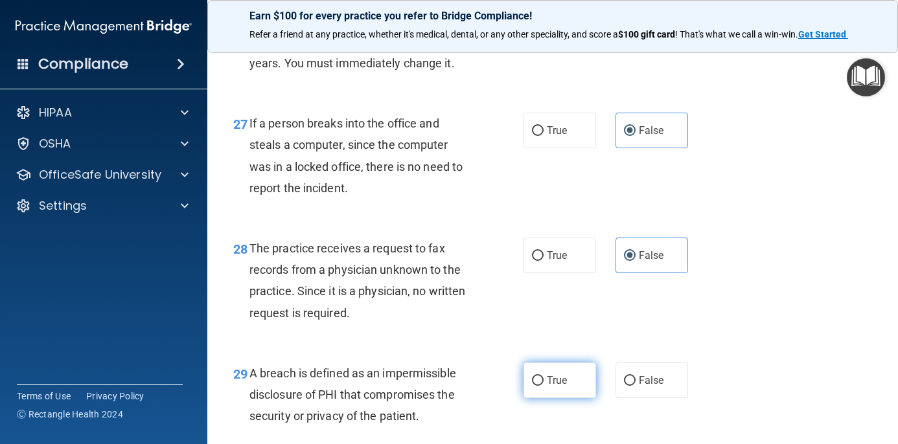
click at [567, 374] on span "True" at bounding box center [557, 380] width 20 height 12
click at [543, 376] on input "True" at bounding box center [538, 381] width 12 height 10
radio input "true"
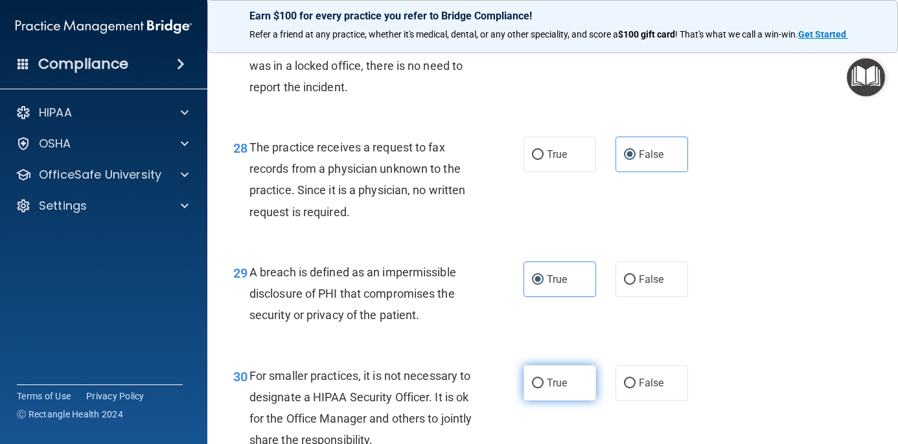
scroll to position [3346, 0]
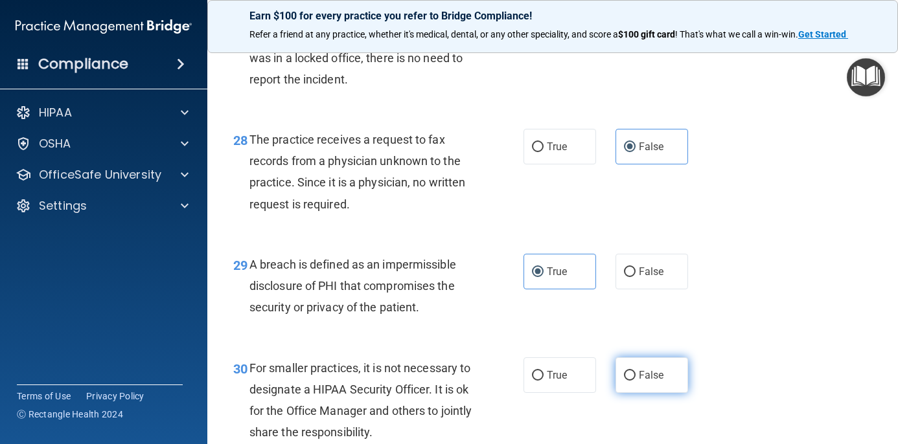
click at [642, 369] on span "False" at bounding box center [650, 375] width 25 height 12
click at [635, 371] on input "False" at bounding box center [630, 376] width 12 height 10
radio input "true"
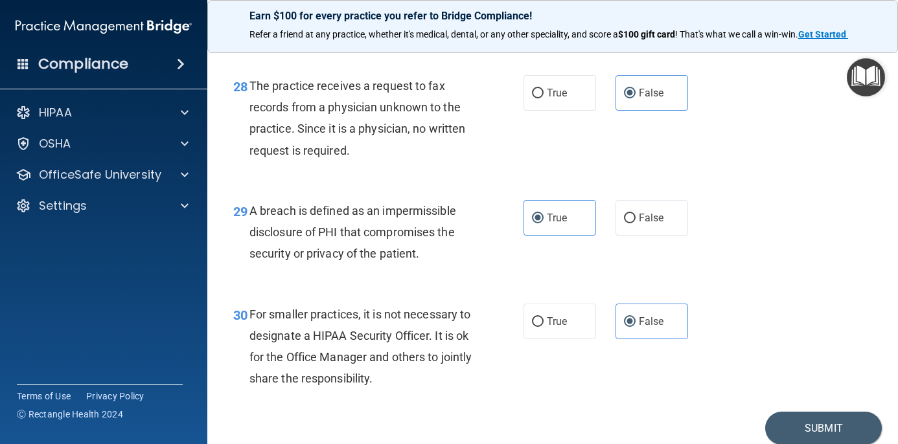
scroll to position [3402, 0]
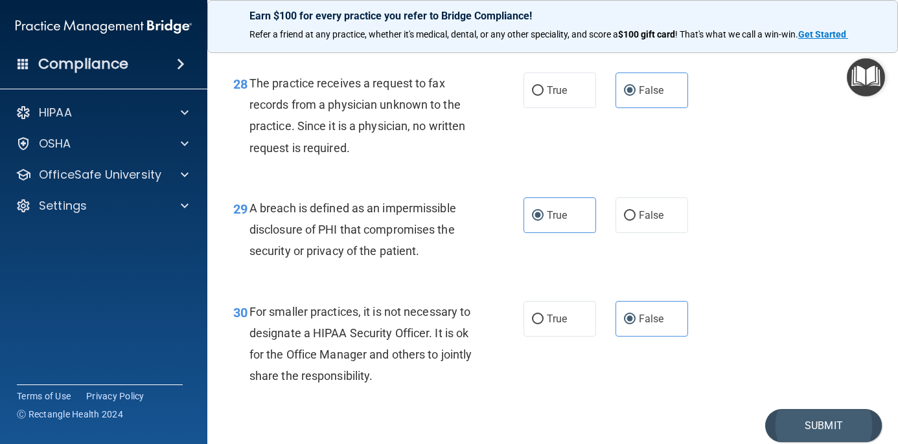
click at [777, 409] on button "Submit" at bounding box center [823, 425] width 117 height 33
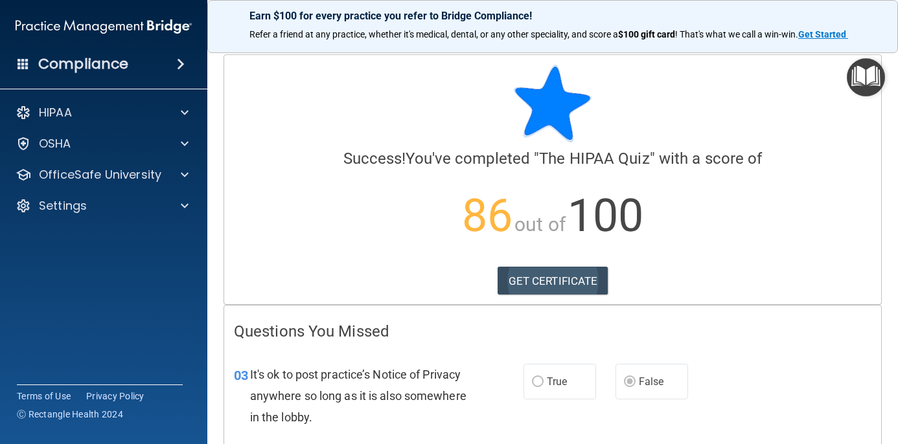
click at [573, 275] on link "GET CERTIFICATE" at bounding box center [552, 281] width 111 height 28
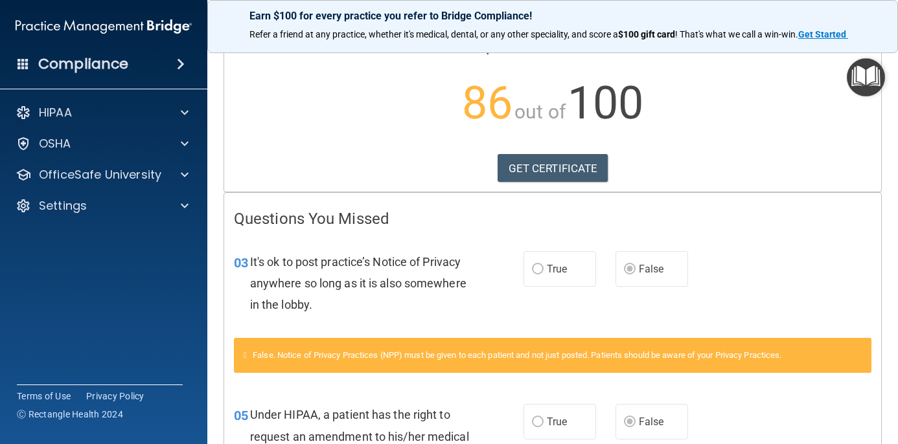
scroll to position [119, 0]
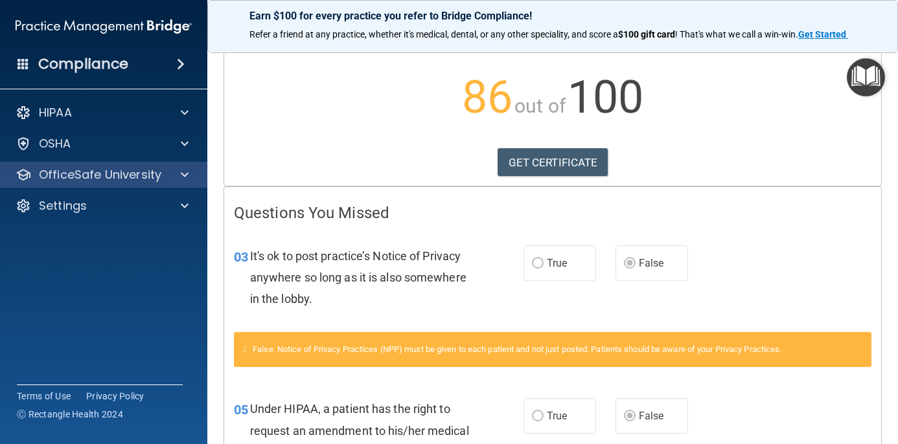
click at [181, 171] on span at bounding box center [185, 175] width 8 height 16
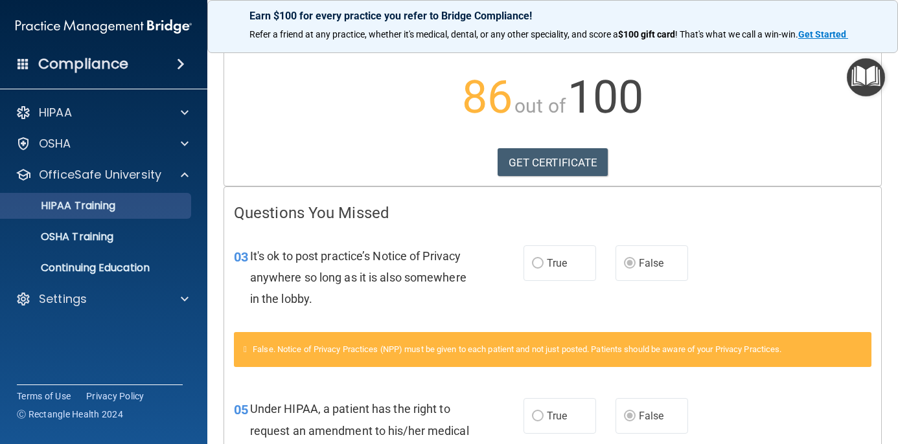
click at [111, 208] on p "HIPAA Training" at bounding box center [61, 205] width 107 height 13
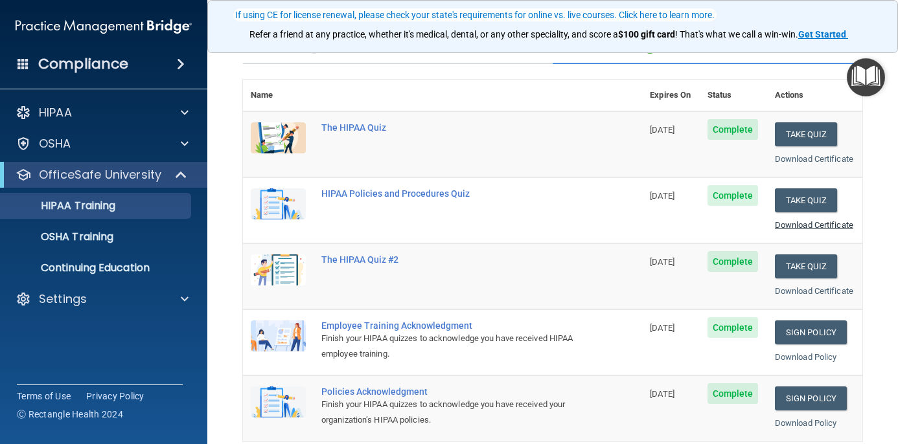
scroll to position [113, 0]
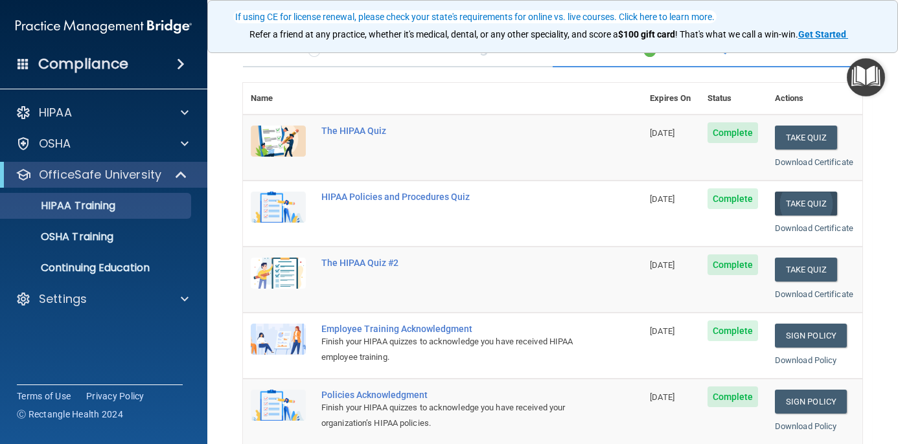
click at [800, 196] on button "Take Quiz" at bounding box center [805, 204] width 62 height 24
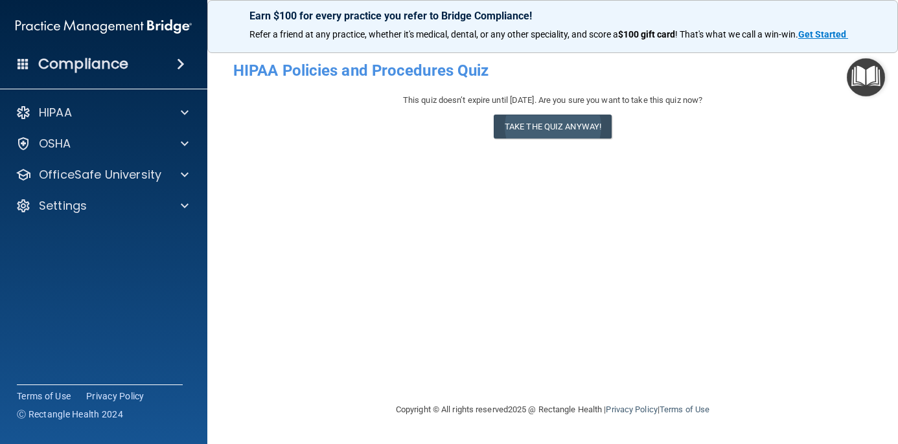
click at [572, 124] on button "Take the quiz anyway!" at bounding box center [552, 127] width 118 height 24
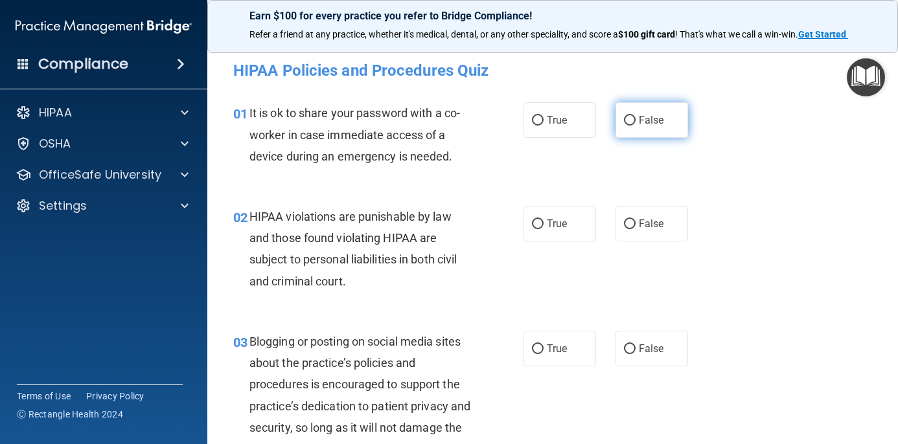
click at [636, 122] on label "False" at bounding box center [651, 120] width 73 height 36
click at [635, 122] on input "False" at bounding box center [630, 121] width 12 height 10
radio input "true"
click at [556, 223] on span "True" at bounding box center [557, 224] width 20 height 12
click at [543, 223] on input "True" at bounding box center [538, 225] width 12 height 10
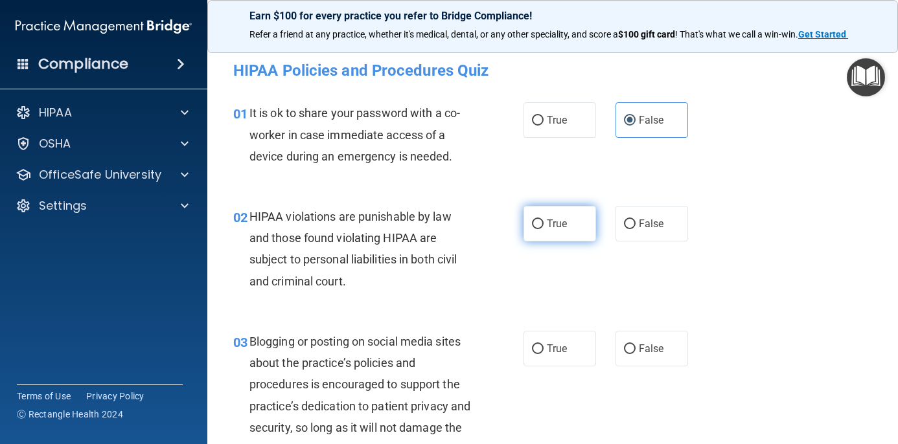
radio input "true"
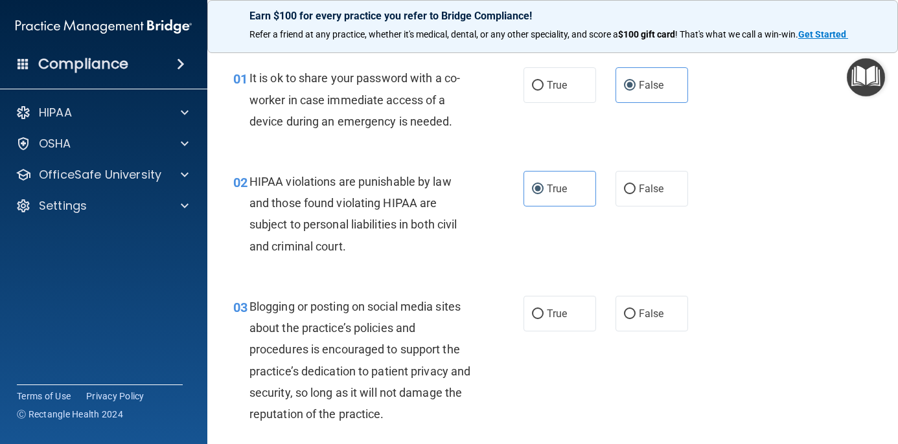
scroll to position [38, 0]
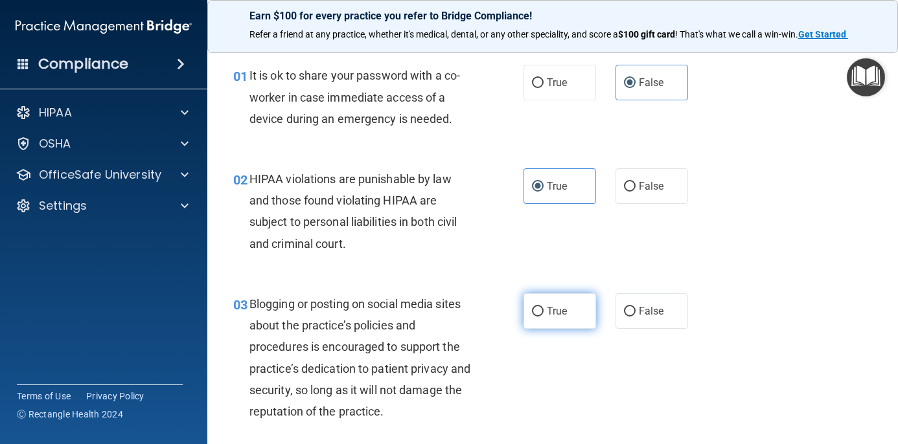
click at [536, 315] on input "True" at bounding box center [538, 312] width 12 height 10
radio input "true"
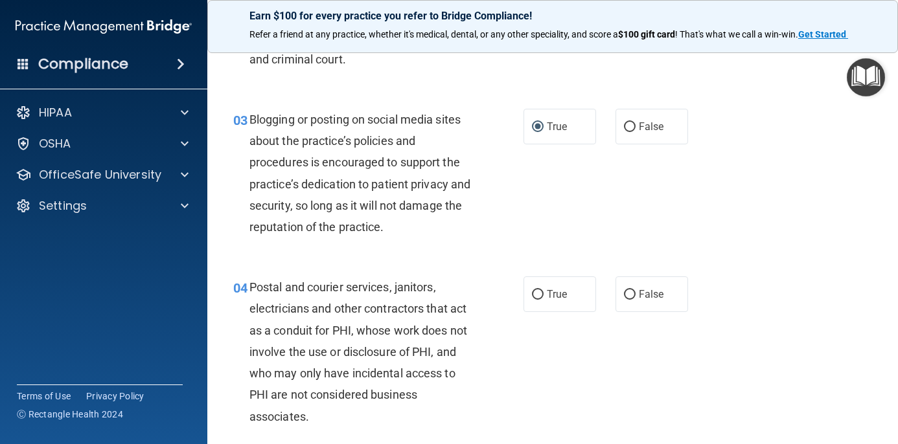
scroll to position [223, 0]
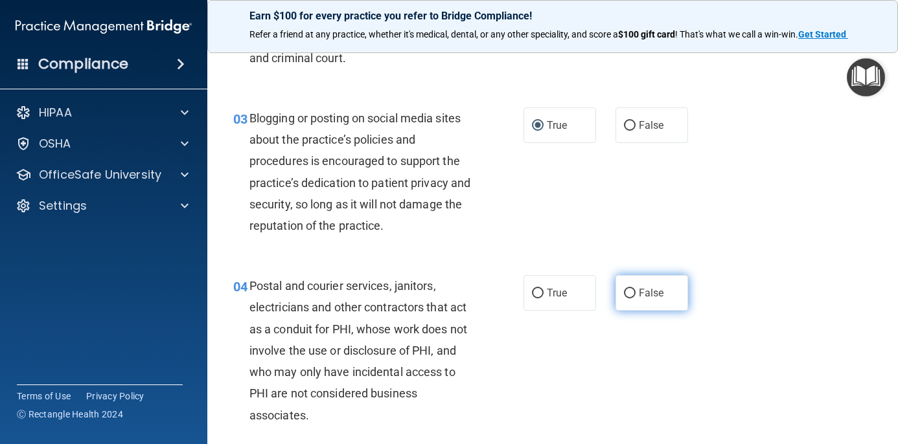
click at [644, 297] on label "False" at bounding box center [651, 293] width 73 height 36
click at [635, 297] on input "False" at bounding box center [630, 294] width 12 height 10
radio input "true"
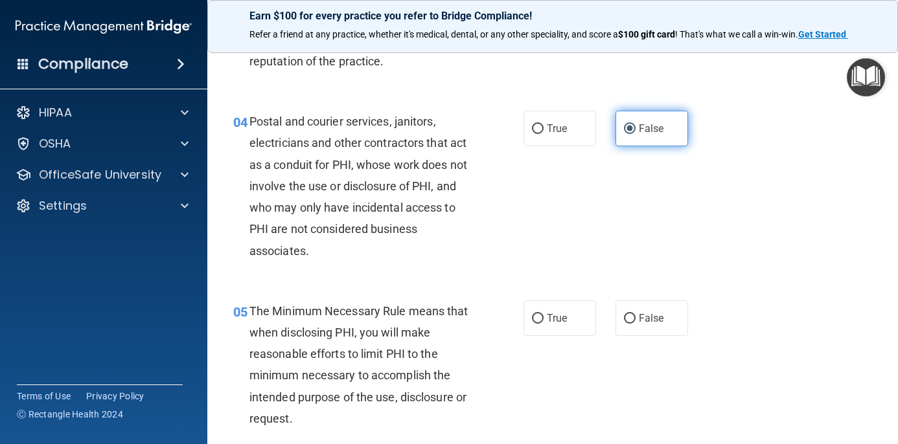
scroll to position [405, 0]
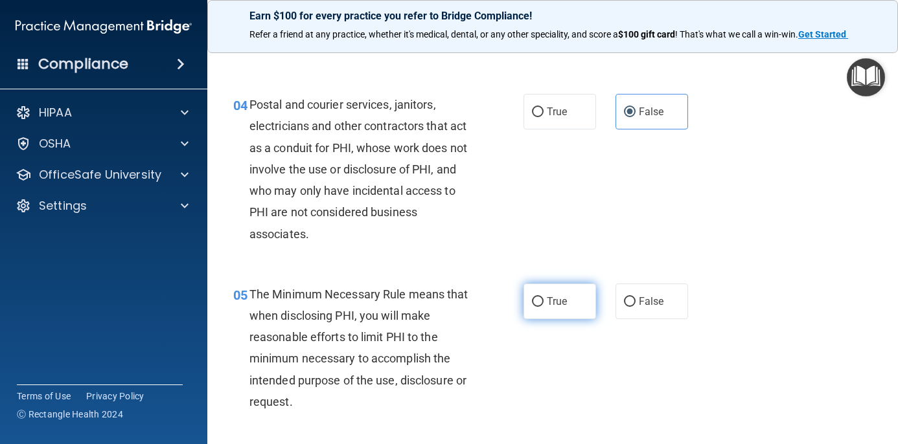
click at [528, 296] on label "True" at bounding box center [559, 302] width 73 height 36
click at [532, 297] on input "True" at bounding box center [538, 302] width 12 height 10
radio input "true"
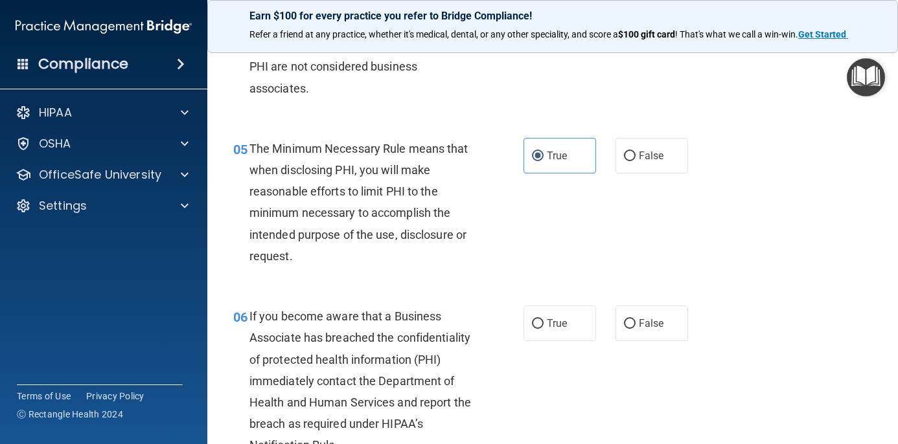
scroll to position [560, 0]
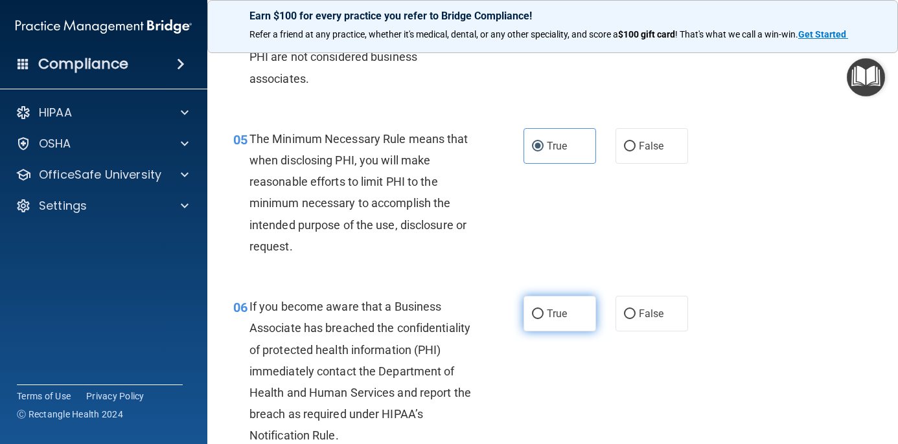
click at [546, 310] on label "True" at bounding box center [559, 314] width 73 height 36
click at [543, 310] on input "True" at bounding box center [538, 315] width 12 height 10
radio input "true"
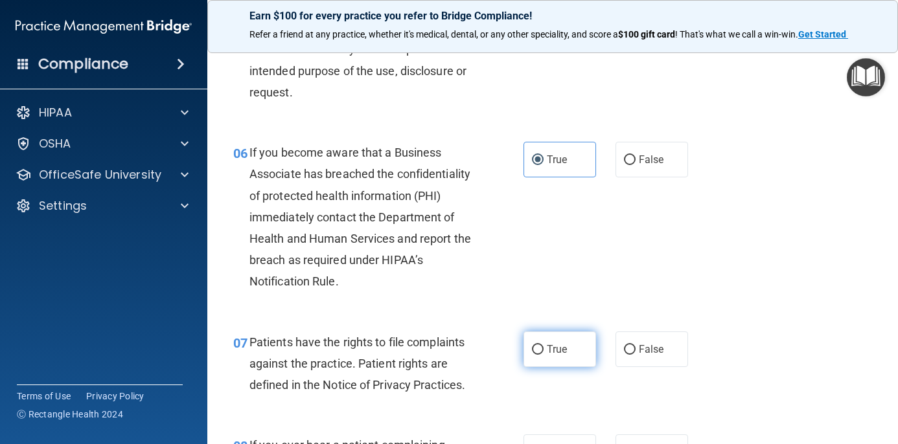
scroll to position [715, 0]
click at [539, 346] on input "True" at bounding box center [538, 350] width 12 height 10
radio input "true"
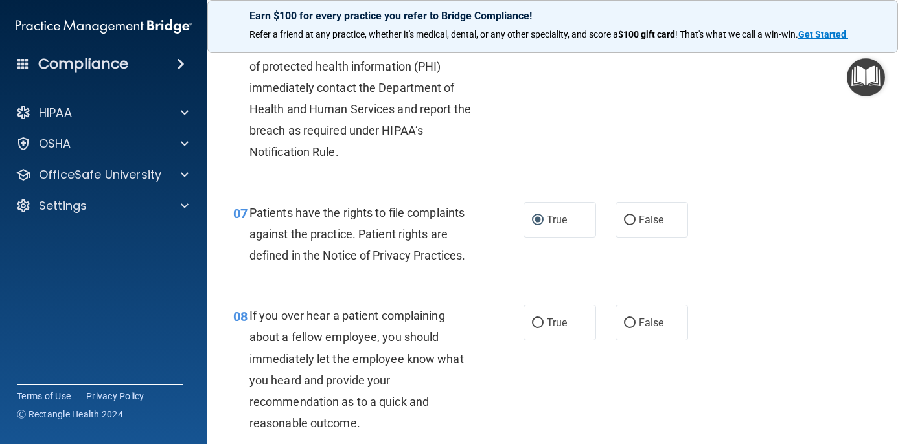
scroll to position [850, 0]
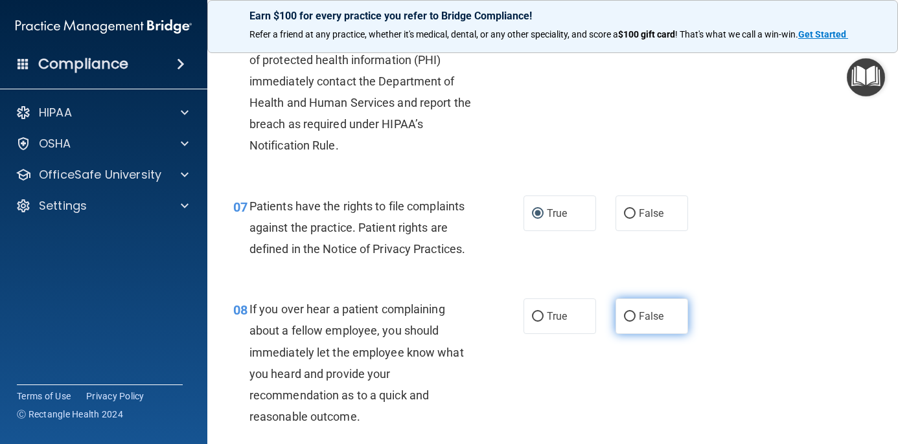
click at [640, 315] on span "False" at bounding box center [650, 316] width 25 height 12
click at [635, 315] on input "False" at bounding box center [630, 317] width 12 height 10
radio input "true"
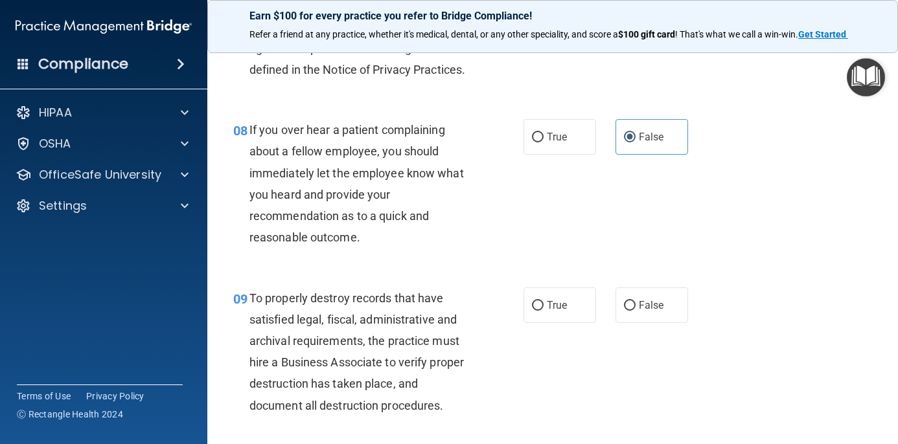
scroll to position [1032, 0]
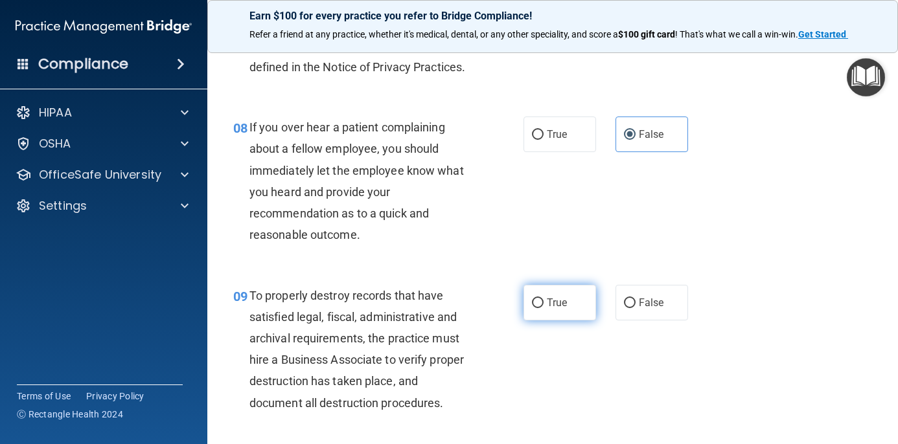
click at [541, 303] on label "True" at bounding box center [559, 303] width 73 height 36
click at [541, 303] on input "True" at bounding box center [538, 304] width 12 height 10
radio input "true"
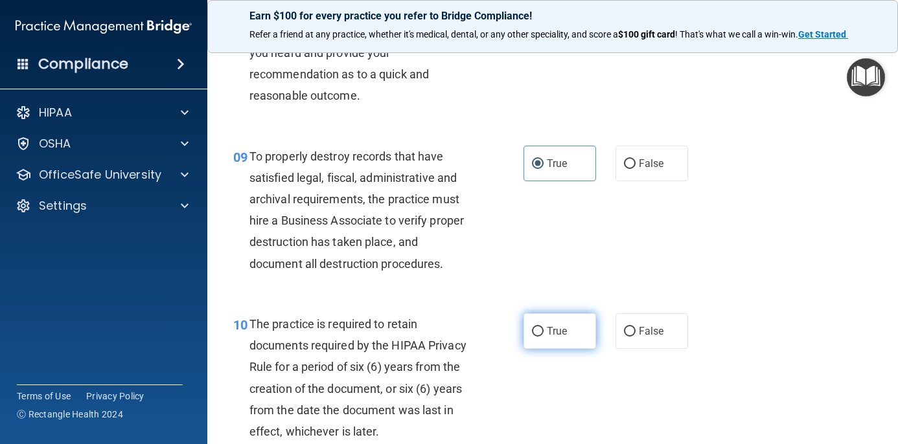
scroll to position [1195, 0]
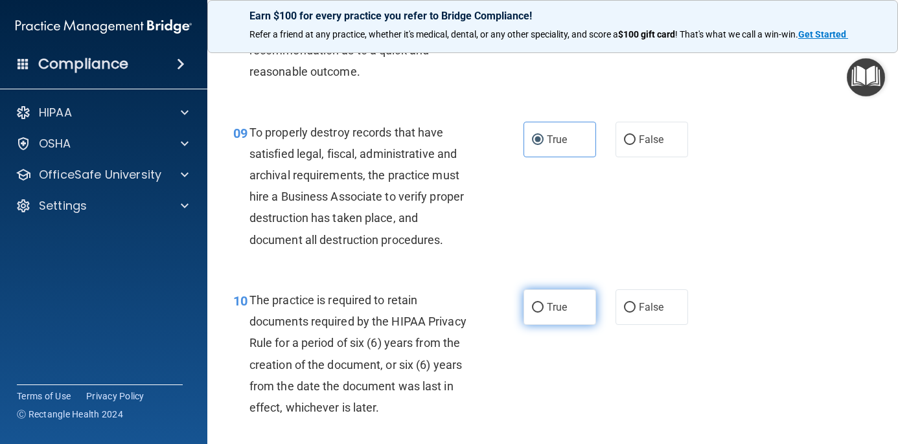
click at [532, 306] on label "True" at bounding box center [559, 307] width 73 height 36
click at [532, 306] on input "True" at bounding box center [538, 308] width 12 height 10
radio input "true"
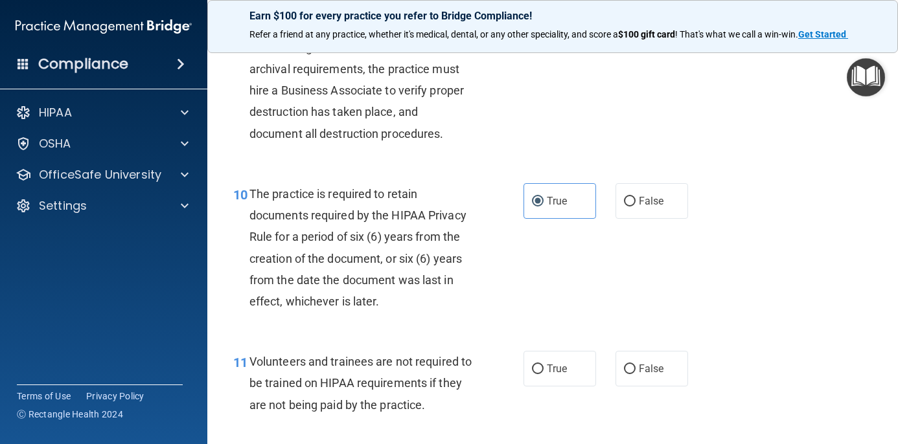
scroll to position [1309, 0]
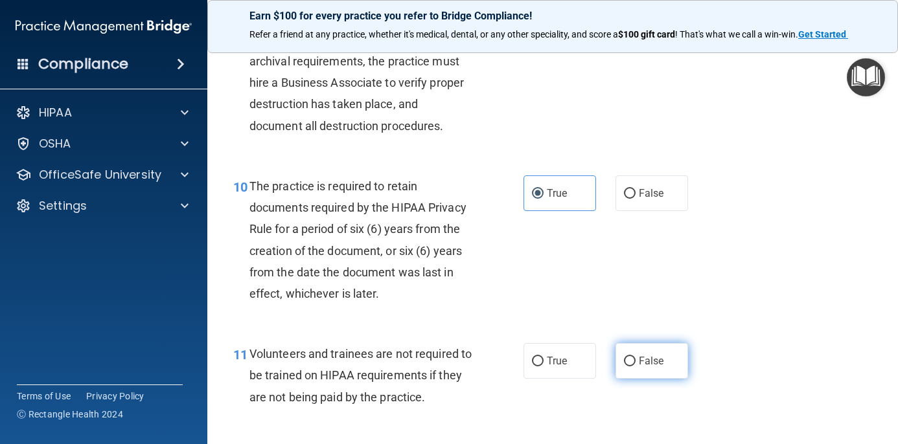
click at [624, 357] on input "False" at bounding box center [630, 362] width 12 height 10
radio input "true"
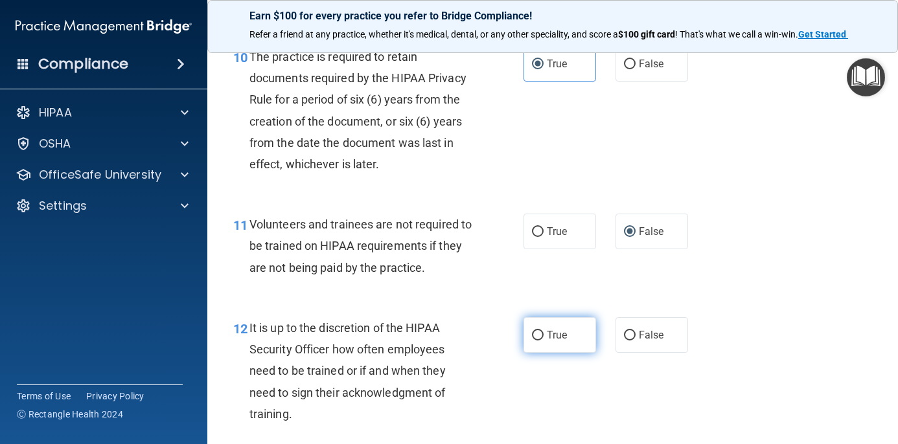
scroll to position [1440, 0]
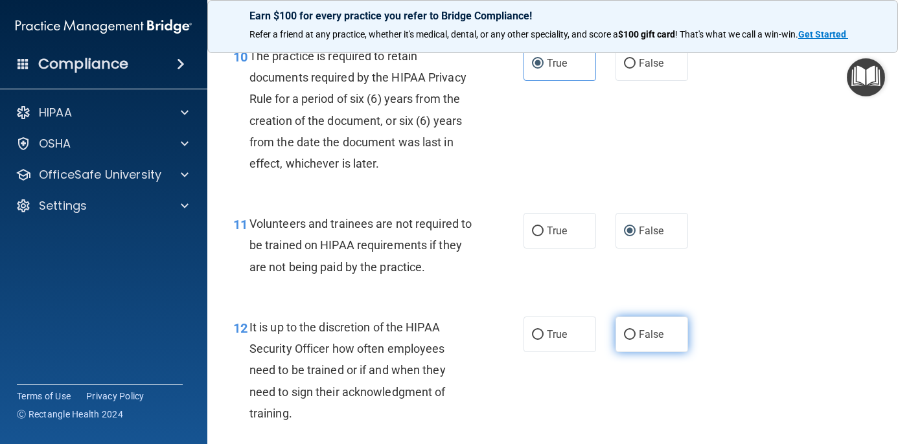
click at [646, 335] on label "False" at bounding box center [651, 335] width 73 height 36
click at [635, 335] on input "False" at bounding box center [630, 335] width 12 height 10
radio input "true"
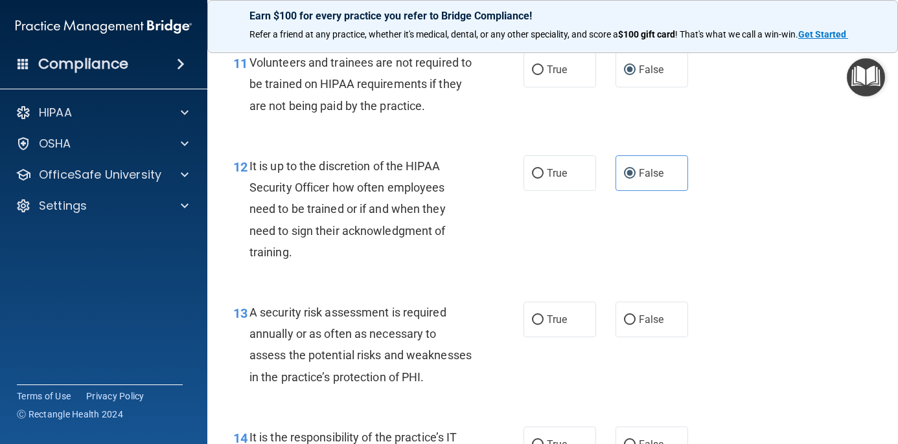
scroll to position [1606, 0]
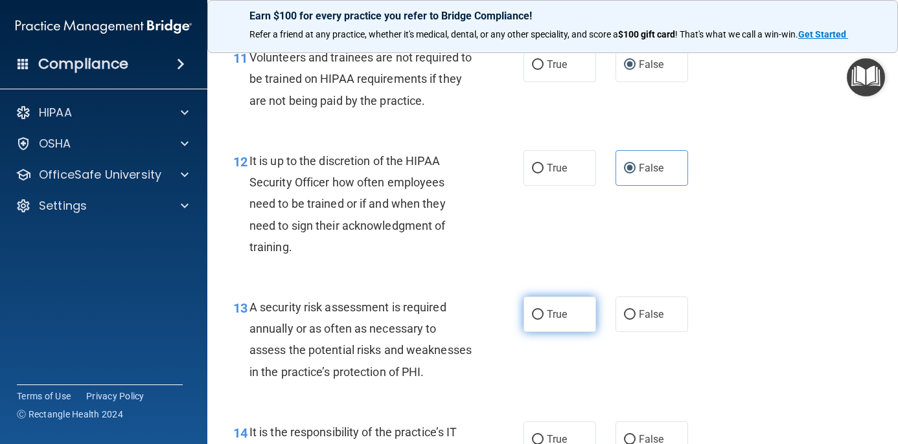
click at [535, 311] on label "True" at bounding box center [559, 315] width 73 height 36
click at [535, 311] on input "True" at bounding box center [538, 315] width 12 height 10
radio input "true"
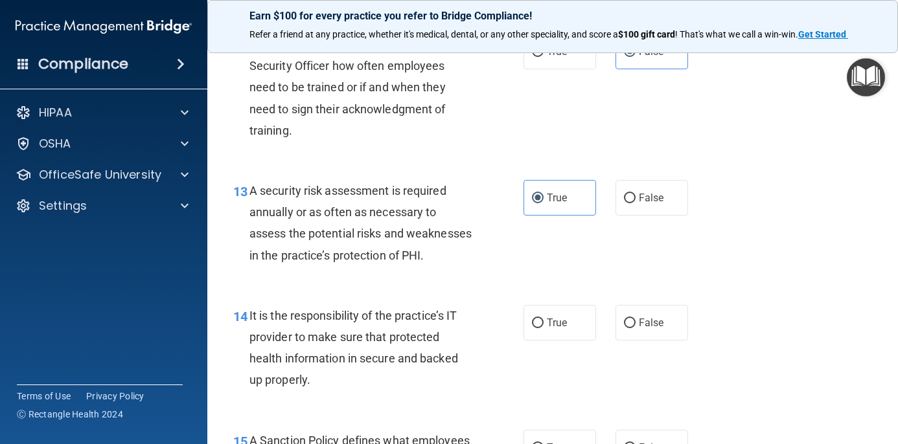
scroll to position [1726, 0]
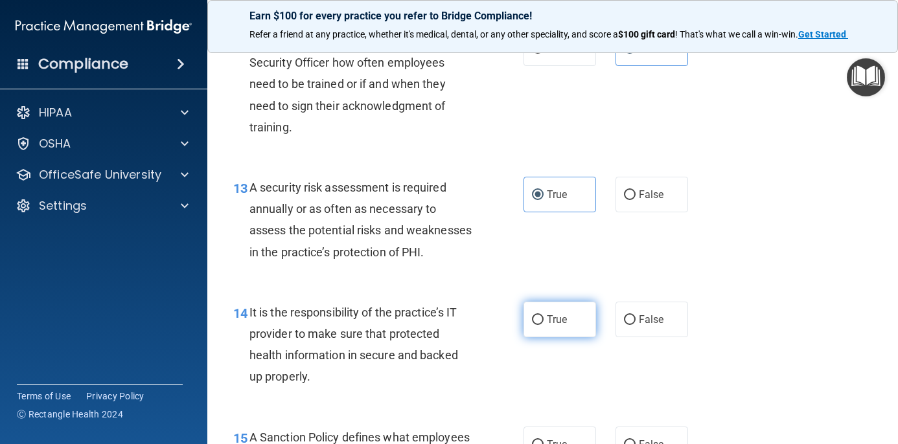
click at [552, 337] on label "True" at bounding box center [559, 320] width 73 height 36
click at [543, 325] on input "True" at bounding box center [538, 320] width 12 height 10
radio input "true"
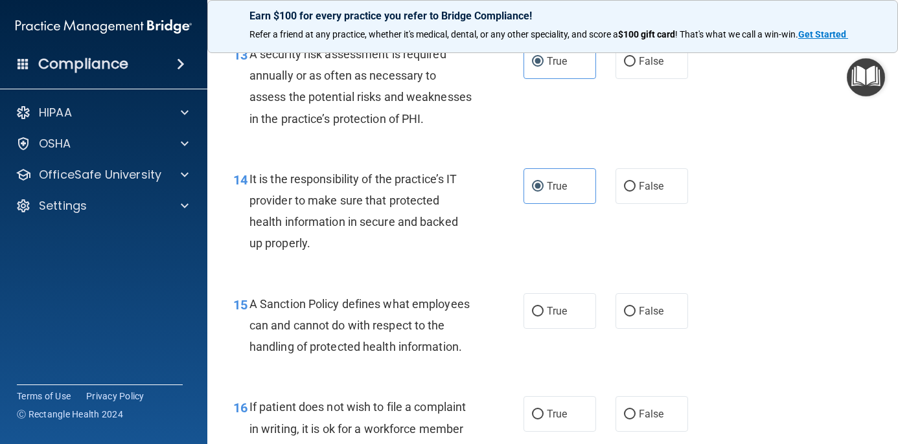
scroll to position [1863, 0]
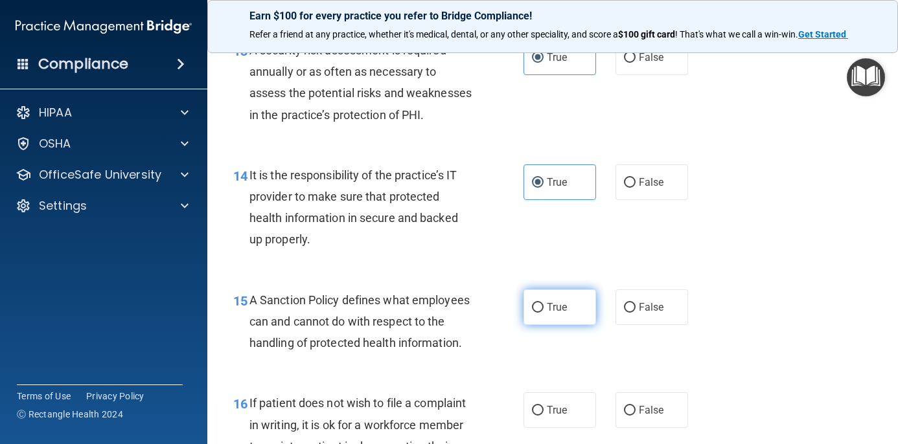
click at [559, 325] on label "True" at bounding box center [559, 307] width 73 height 36
click at [543, 313] on input "True" at bounding box center [538, 308] width 12 height 10
radio input "true"
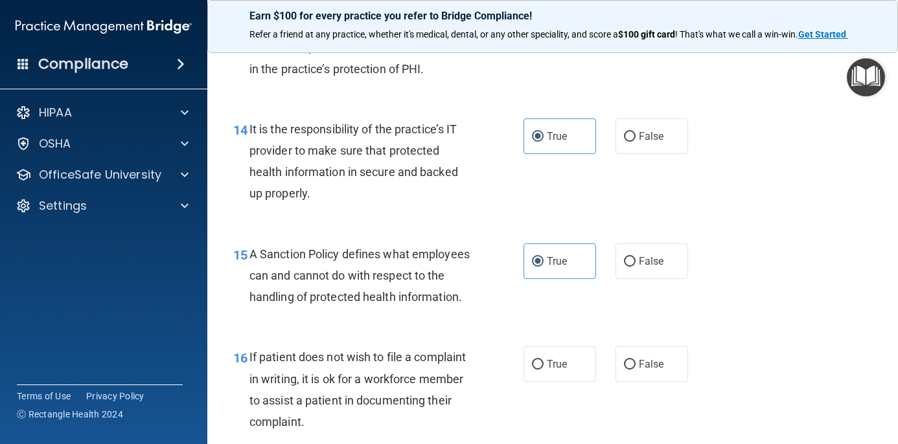
scroll to position [1915, 0]
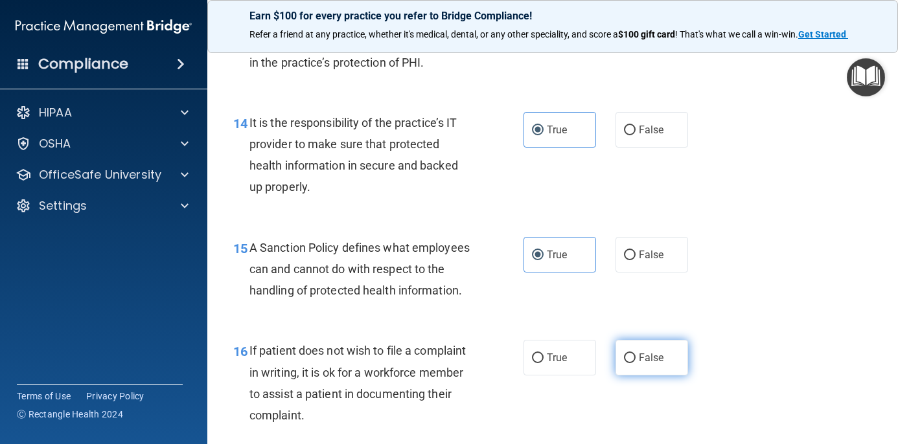
click at [621, 372] on label "False" at bounding box center [651, 358] width 73 height 36
click at [624, 363] on input "False" at bounding box center [630, 359] width 12 height 10
radio input "true"
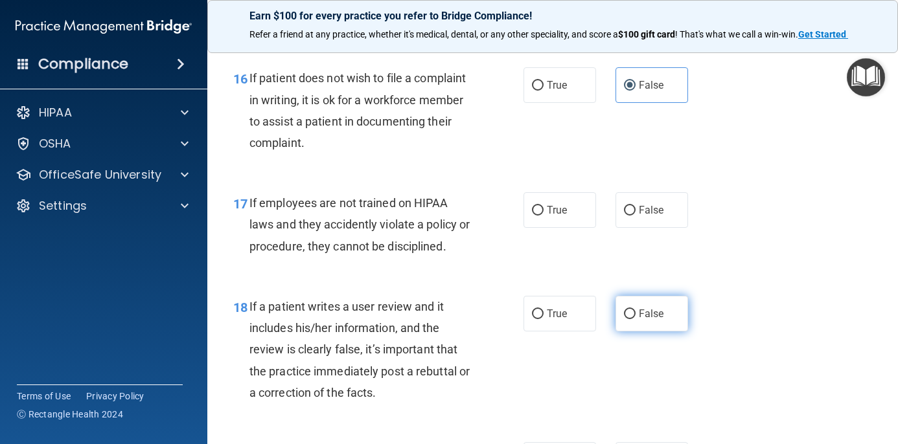
scroll to position [2189, 0]
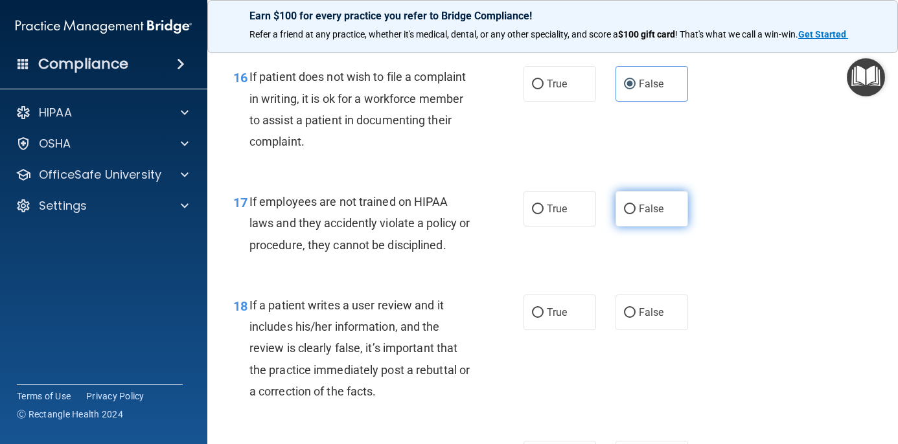
click at [642, 215] on span "False" at bounding box center [650, 209] width 25 height 12
click at [635, 214] on input "False" at bounding box center [630, 210] width 12 height 10
radio input "true"
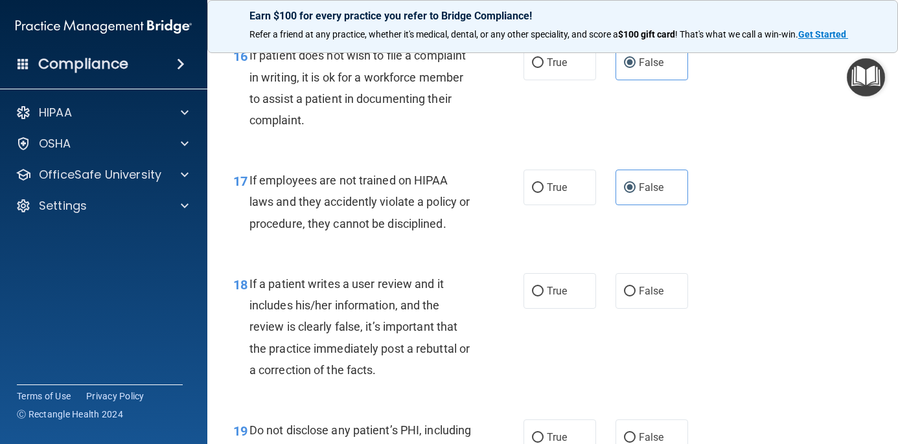
scroll to position [2211, 0]
click at [642, 306] on label "False" at bounding box center [651, 291] width 73 height 36
click at [635, 296] on input "False" at bounding box center [630, 291] width 12 height 10
radio input "true"
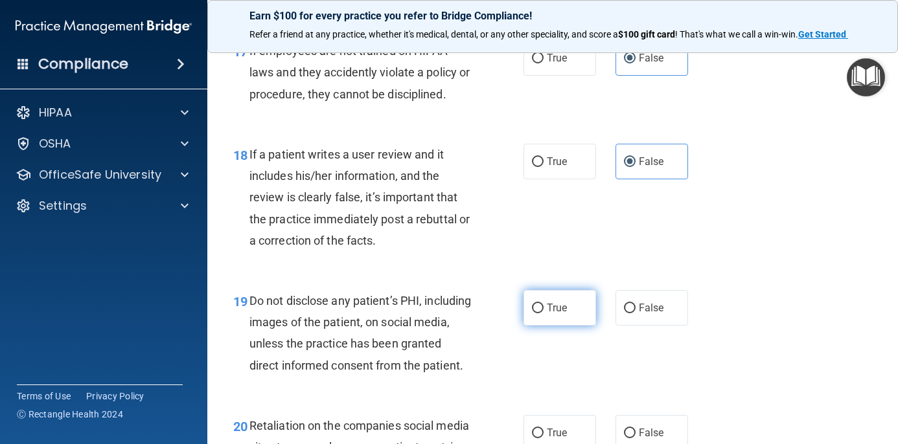
scroll to position [2345, 0]
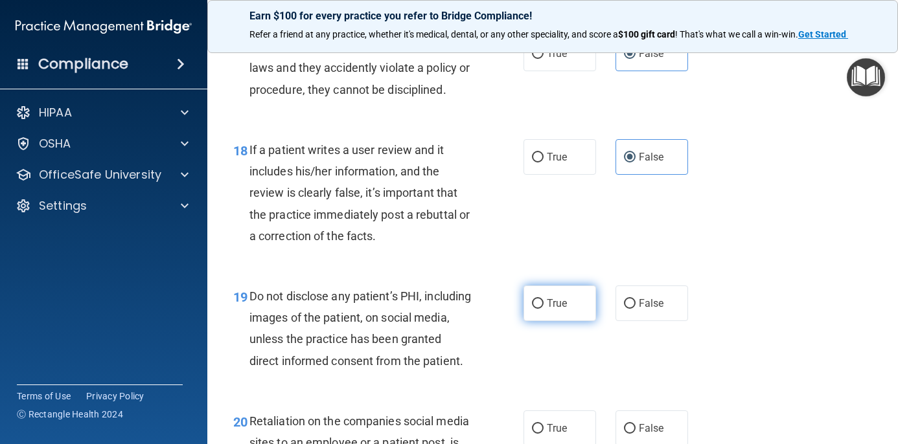
click at [552, 310] on span "True" at bounding box center [557, 303] width 20 height 12
click at [543, 309] on input "True" at bounding box center [538, 304] width 12 height 10
radio input "true"
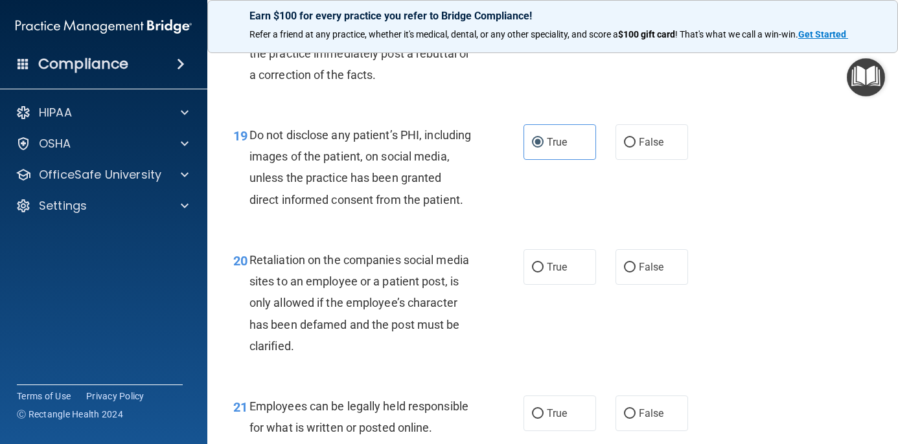
scroll to position [2511, 0]
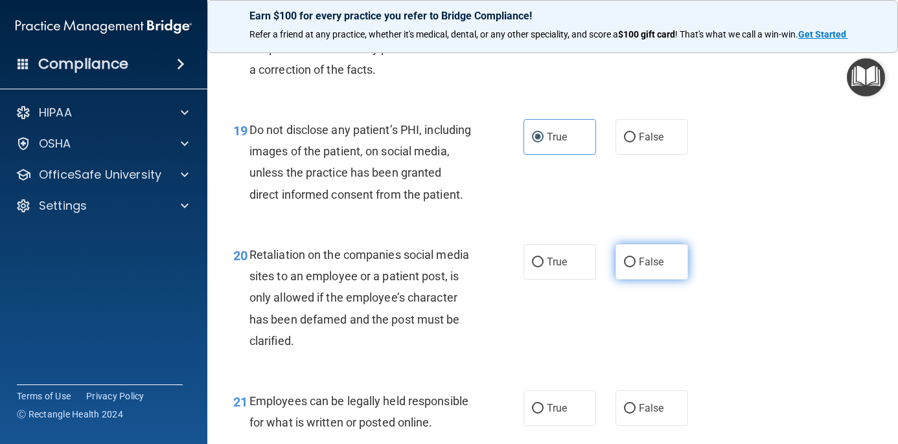
click at [656, 268] on span "False" at bounding box center [650, 262] width 25 height 12
click at [635, 267] on input "False" at bounding box center [630, 263] width 12 height 10
radio input "true"
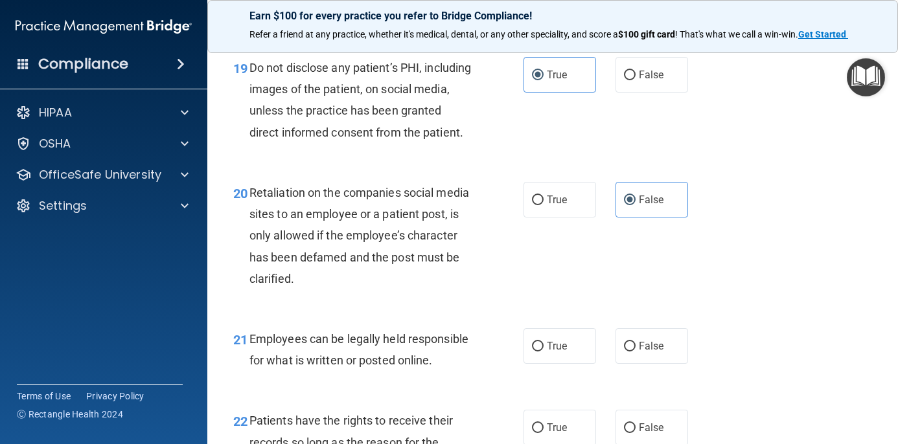
scroll to position [2584, 0]
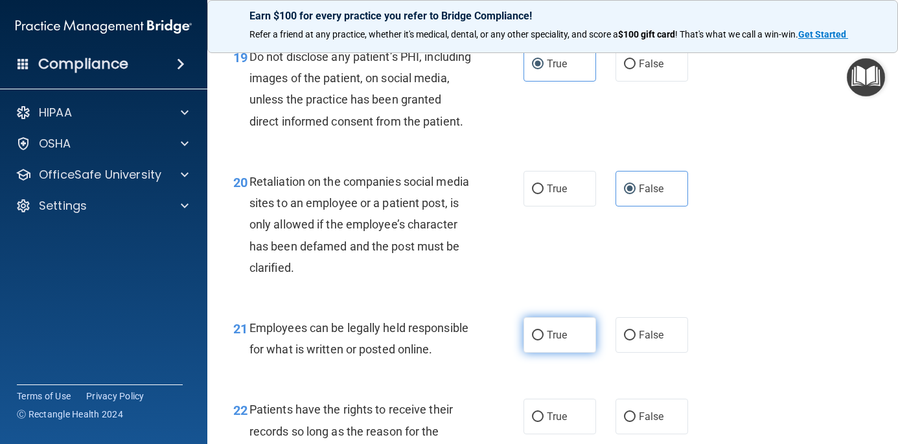
click at [561, 341] on span "True" at bounding box center [557, 335] width 20 height 12
click at [543, 341] on input "True" at bounding box center [538, 336] width 12 height 10
radio input "true"
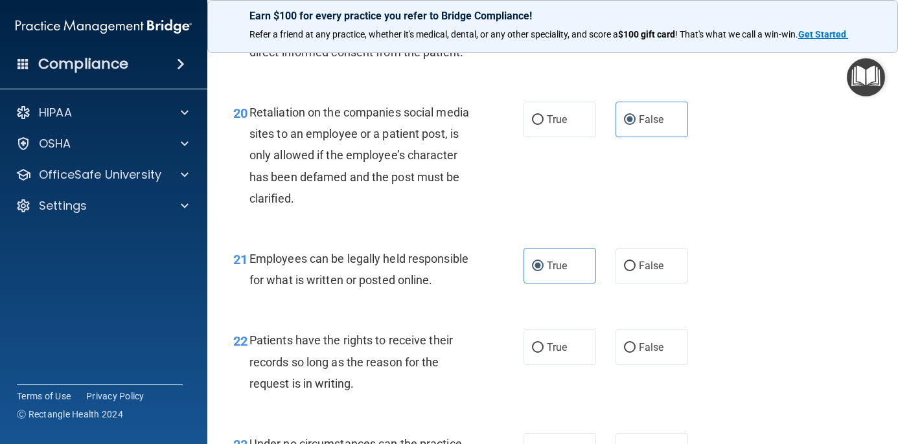
scroll to position [2673, 0]
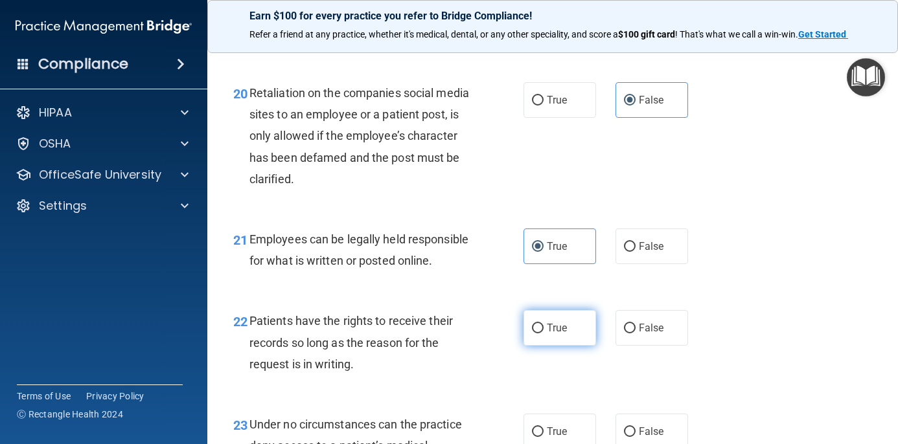
click at [564, 334] on span "True" at bounding box center [557, 328] width 20 height 12
click at [543, 333] on input "True" at bounding box center [538, 329] width 12 height 10
radio input "true"
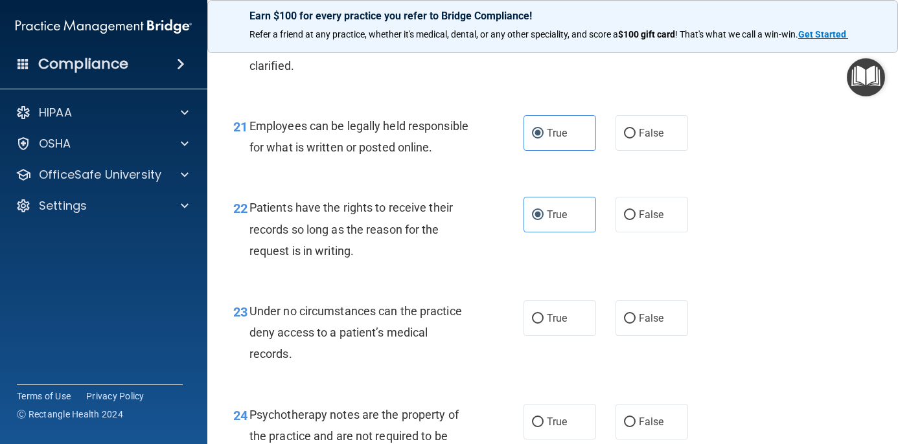
scroll to position [2787, 0]
click at [539, 335] on label "True" at bounding box center [559, 318] width 73 height 36
click at [539, 323] on input "True" at bounding box center [538, 318] width 12 height 10
radio input "true"
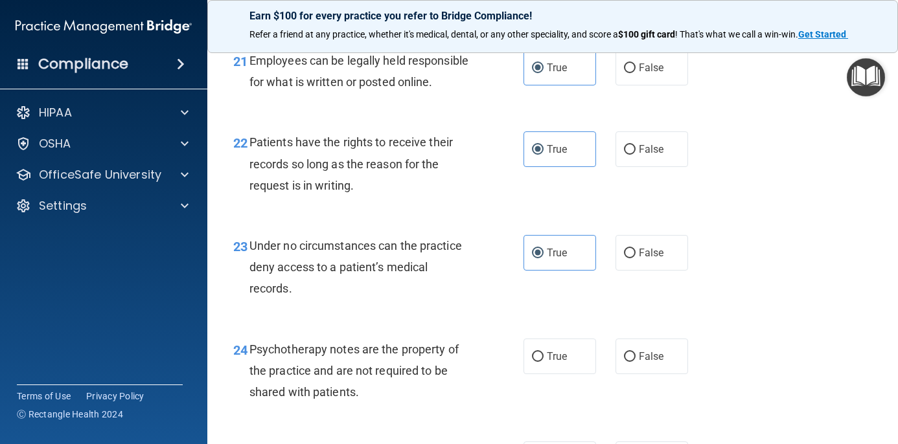
scroll to position [2863, 0]
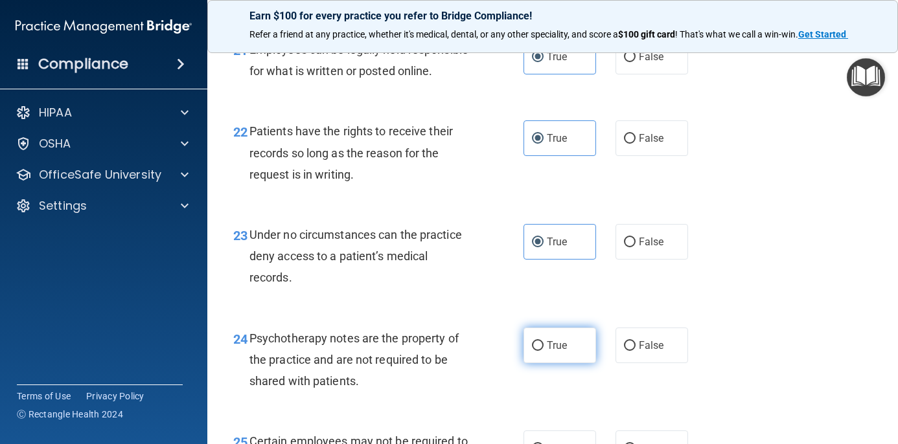
click at [551, 363] on label "True" at bounding box center [559, 346] width 73 height 36
click at [543, 351] on input "True" at bounding box center [538, 346] width 12 height 10
radio input "true"
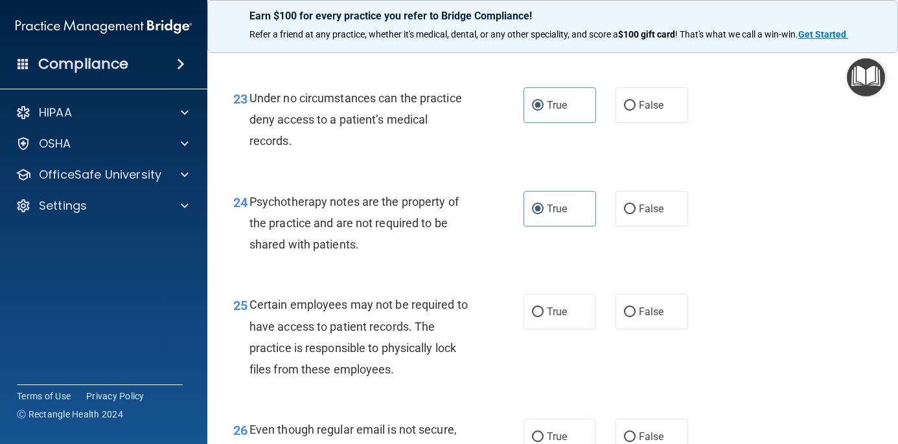
scroll to position [3007, 0]
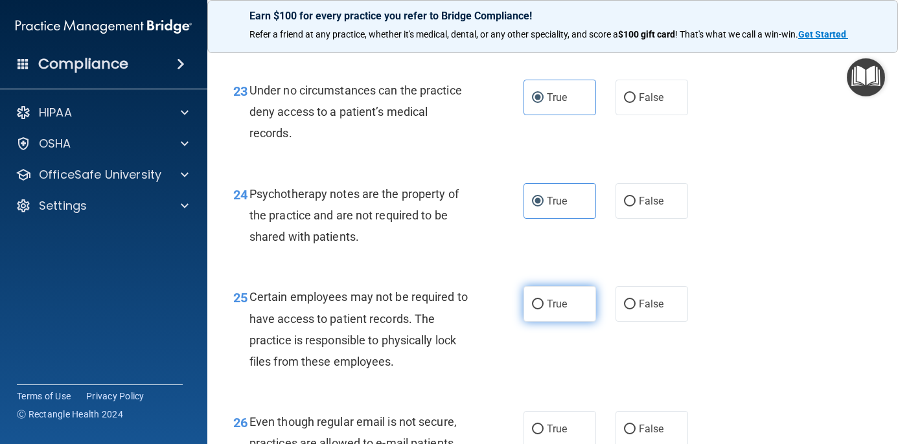
click at [547, 310] on span "True" at bounding box center [557, 304] width 20 height 12
click at [543, 310] on input "True" at bounding box center [538, 305] width 12 height 10
radio input "true"
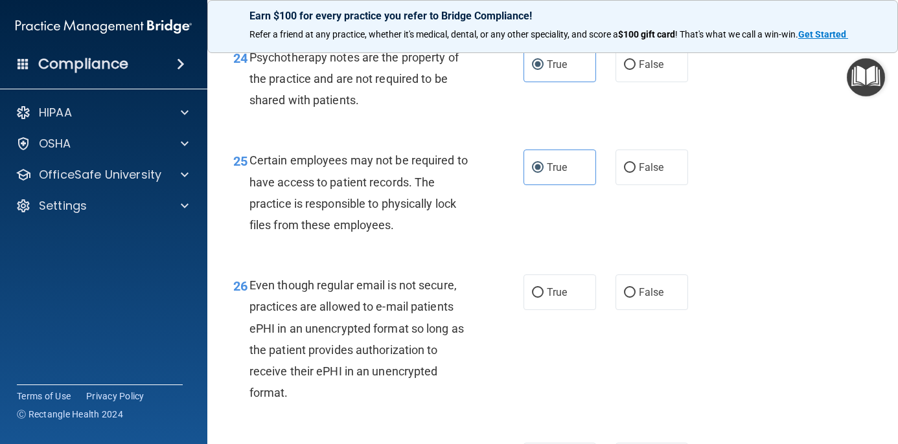
scroll to position [3145, 0]
click at [545, 310] on label "True" at bounding box center [559, 292] width 73 height 36
click at [543, 297] on input "True" at bounding box center [538, 293] width 12 height 10
radio input "true"
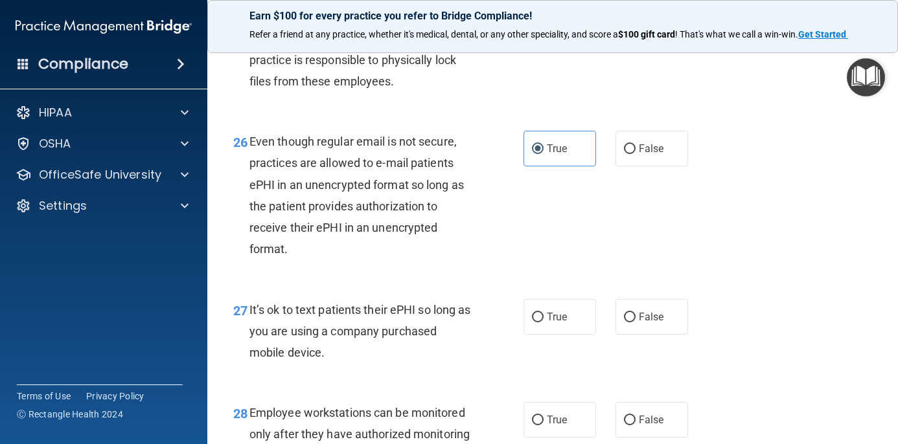
scroll to position [3304, 0]
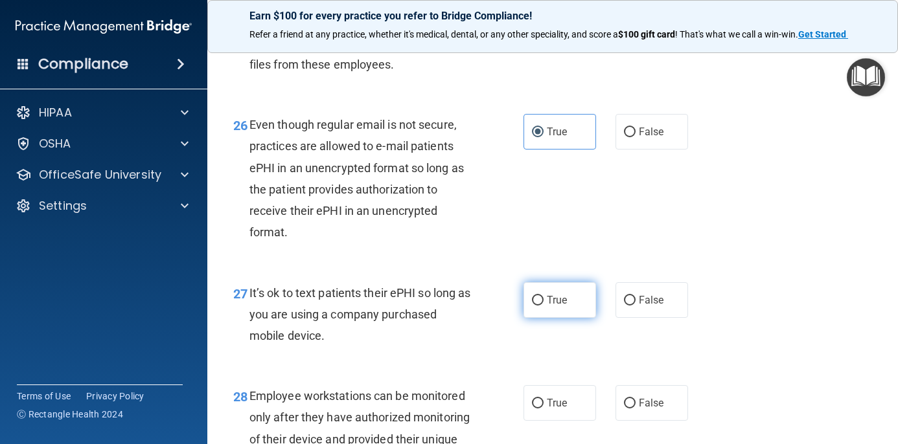
click at [534, 306] on input "True" at bounding box center [538, 301] width 12 height 10
radio input "true"
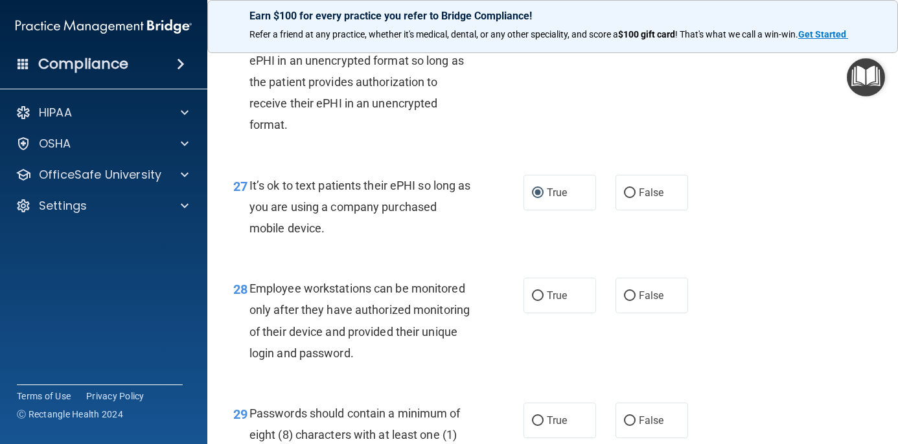
scroll to position [3415, 0]
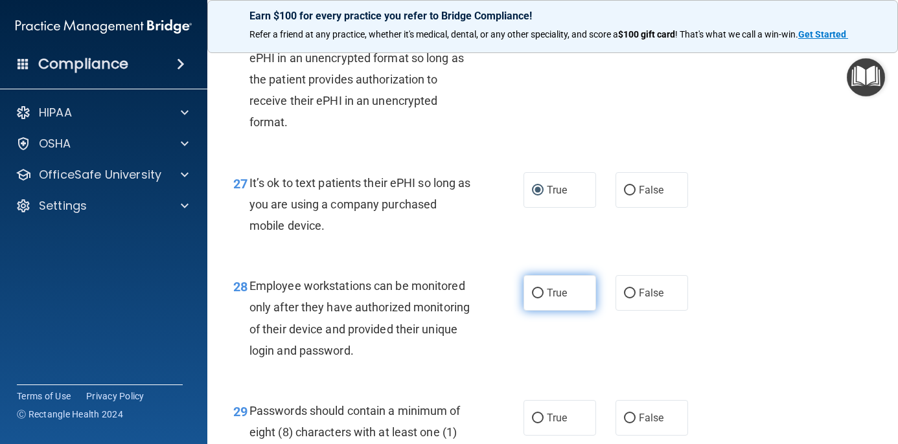
click at [527, 311] on label "True" at bounding box center [559, 293] width 73 height 36
click at [532, 299] on input "True" at bounding box center [538, 294] width 12 height 10
radio input "true"
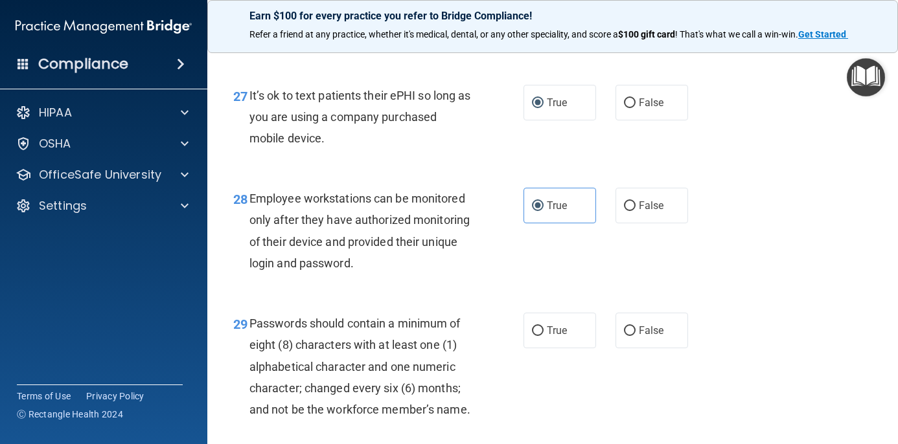
scroll to position [3513, 0]
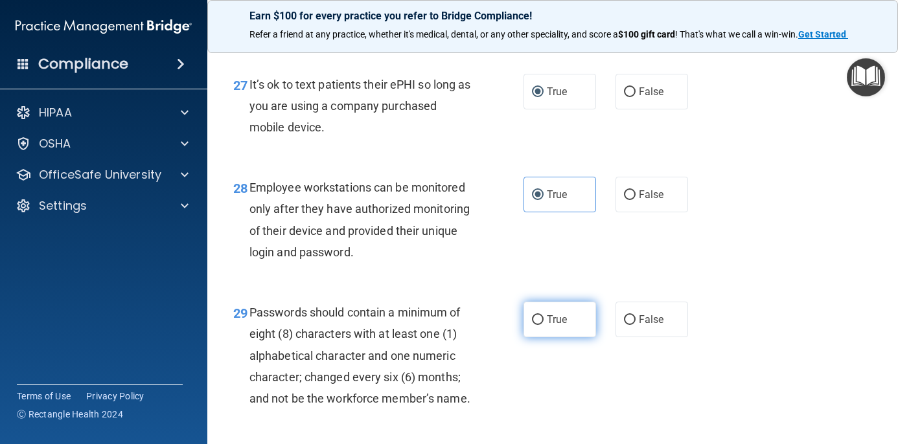
click at [554, 337] on label "True" at bounding box center [559, 320] width 73 height 36
click at [543, 325] on input "True" at bounding box center [538, 320] width 12 height 10
radio input "true"
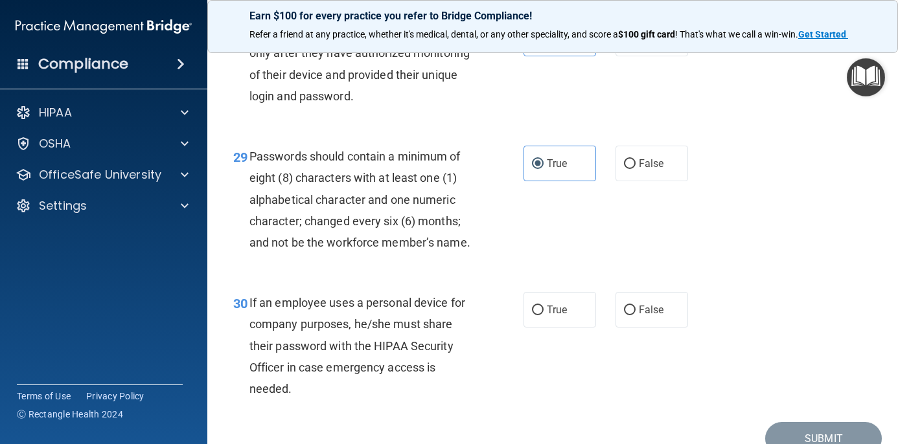
scroll to position [3671, 0]
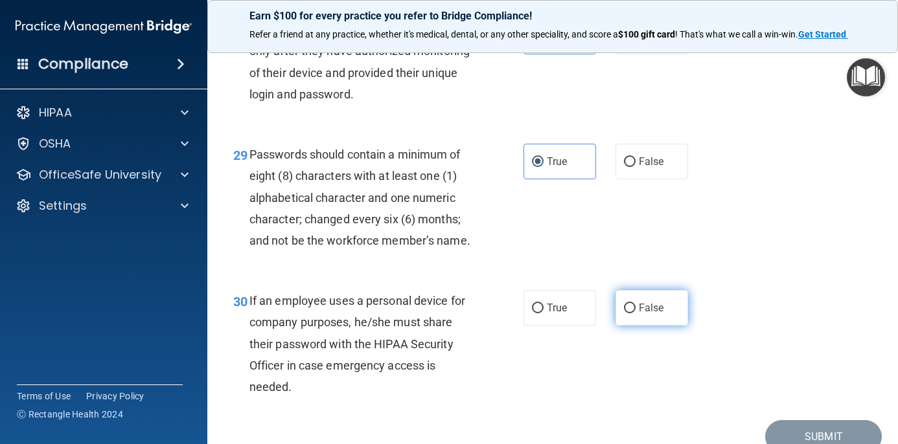
click at [635, 313] on input "False" at bounding box center [630, 309] width 12 height 10
radio input "true"
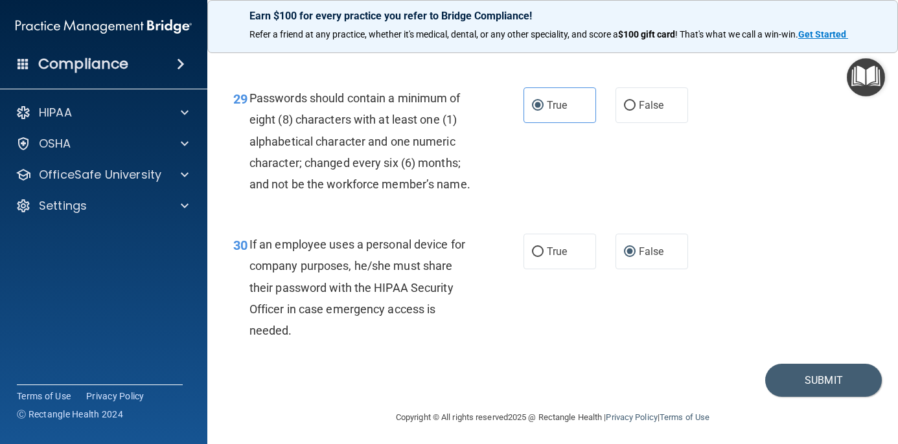
scroll to position [3728, 0]
click at [777, 390] on button "Submit" at bounding box center [823, 379] width 117 height 33
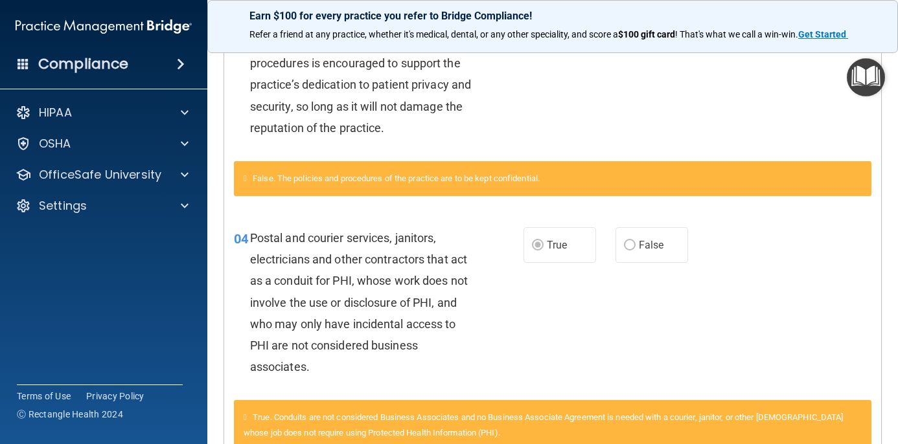
scroll to position [356, 0]
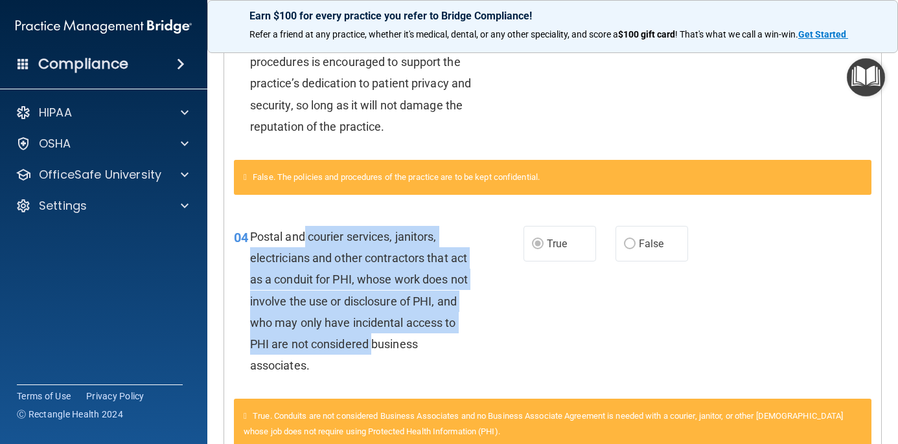
drag, startPoint x: 305, startPoint y: 234, endPoint x: 371, endPoint y: 328, distance: 114.8
click at [371, 328] on div "Postal and courier services, janitors, electricians and other contractors that …" at bounding box center [366, 301] width 232 height 151
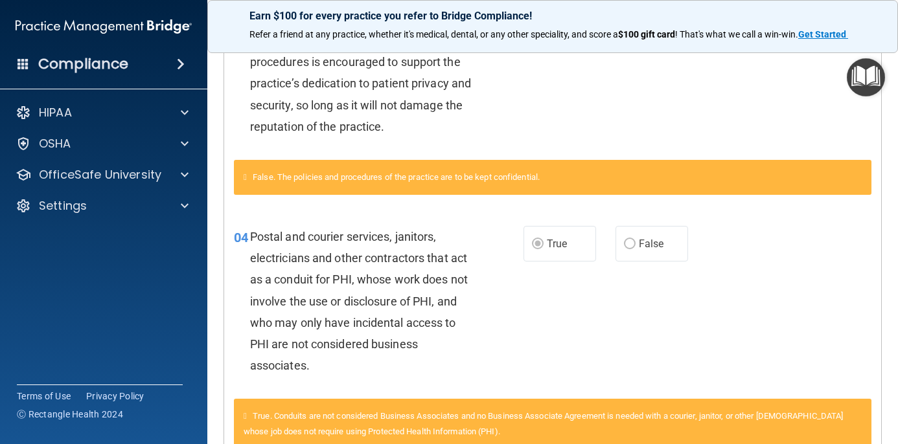
click at [397, 339] on span "Postal and courier services, janitors, electricians and other contractors that …" at bounding box center [359, 301] width 218 height 142
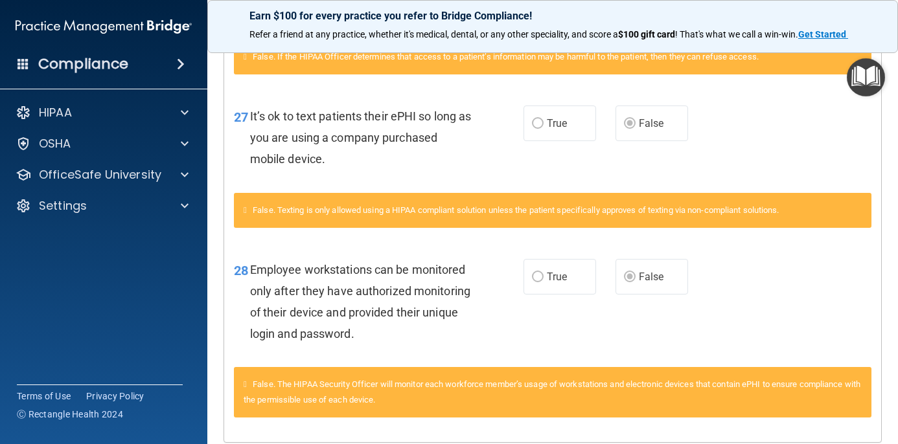
scroll to position [2011, 0]
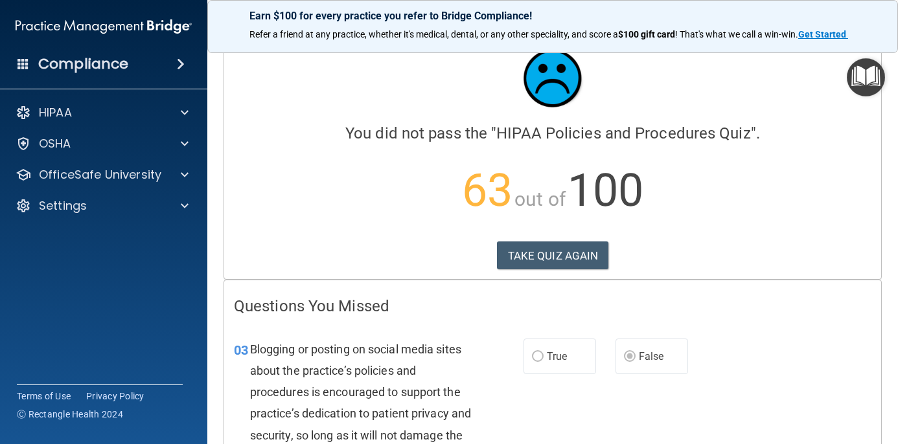
scroll to position [26, 0]
click at [556, 248] on button "TAKE QUIZ AGAIN" at bounding box center [553, 255] width 112 height 28
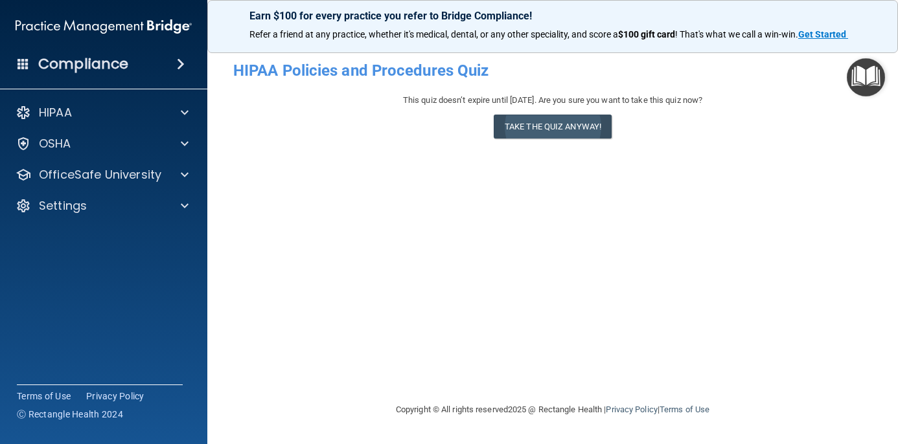
click at [543, 132] on button "Take the quiz anyway!" at bounding box center [552, 127] width 118 height 24
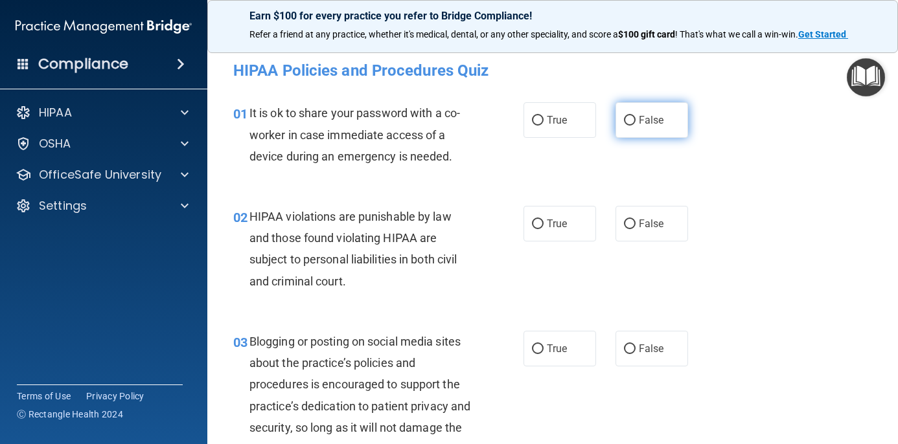
click at [629, 116] on input "False" at bounding box center [630, 121] width 12 height 10
radio input "true"
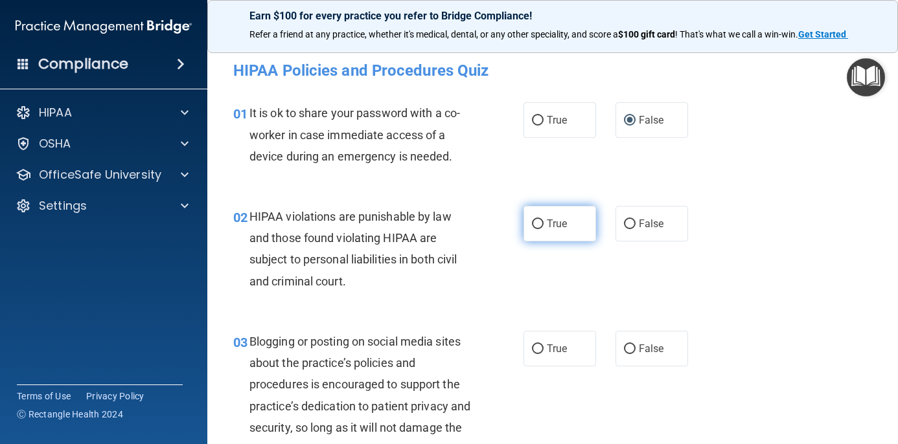
click at [546, 225] on label "True" at bounding box center [559, 224] width 73 height 36
click at [543, 225] on input "True" at bounding box center [538, 225] width 12 height 10
radio input "true"
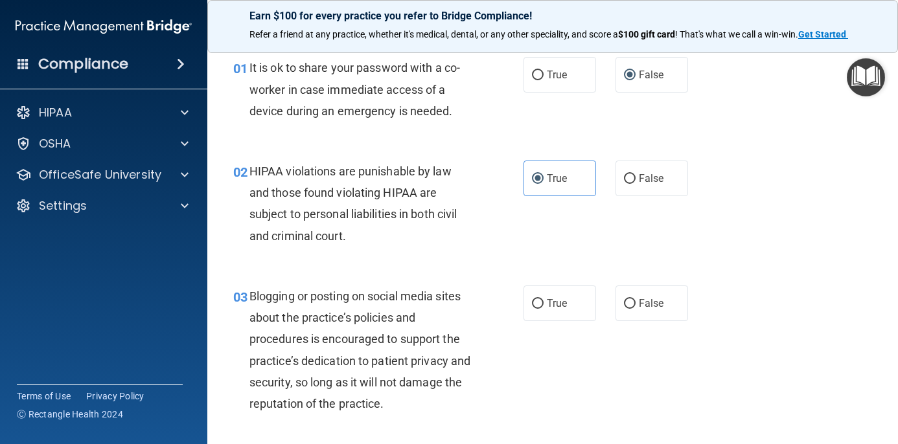
scroll to position [52, 0]
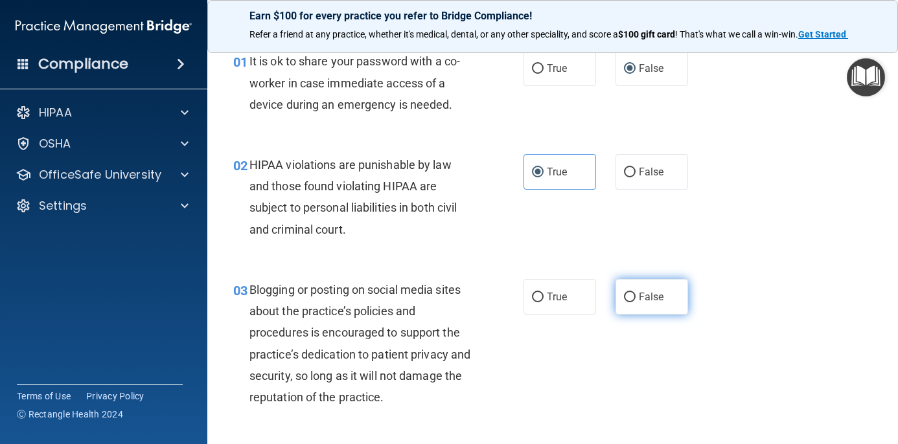
click at [632, 297] on input "False" at bounding box center [630, 298] width 12 height 10
radio input "true"
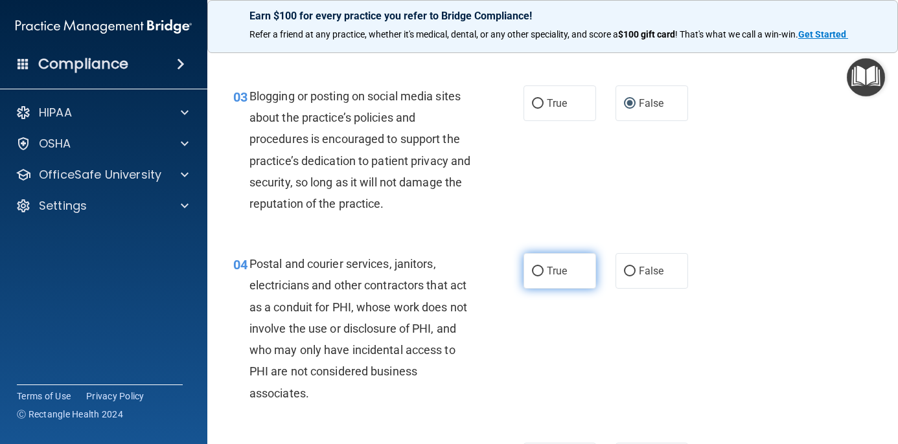
scroll to position [250, 0]
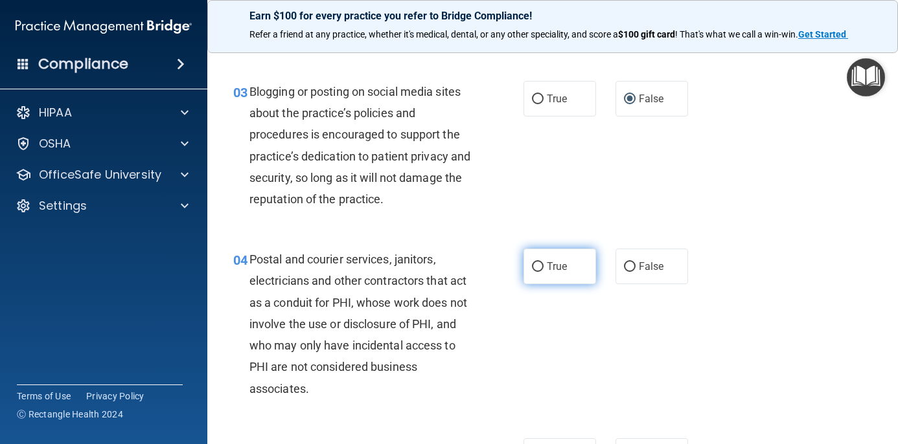
click at [541, 262] on input "True" at bounding box center [538, 267] width 12 height 10
radio input "true"
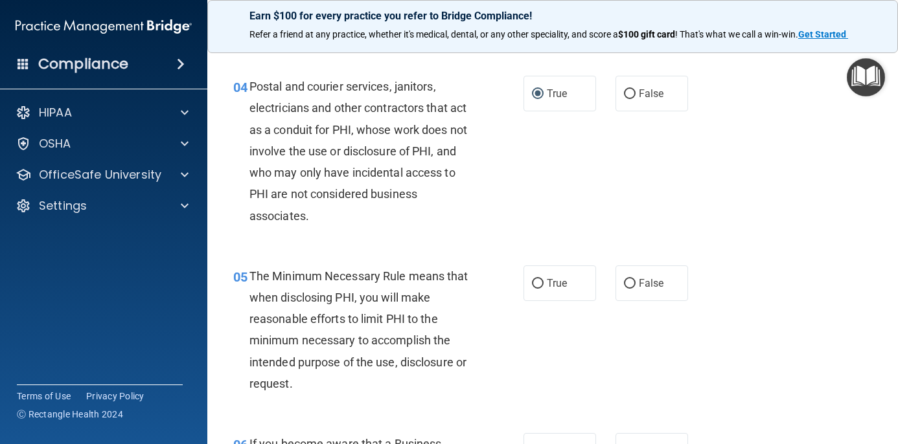
scroll to position [452, 0]
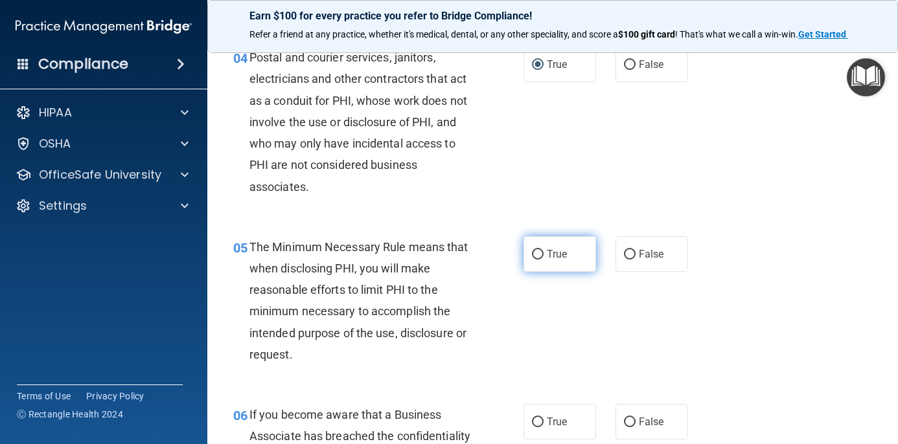
click at [540, 252] on input "True" at bounding box center [538, 255] width 12 height 10
radio input "true"
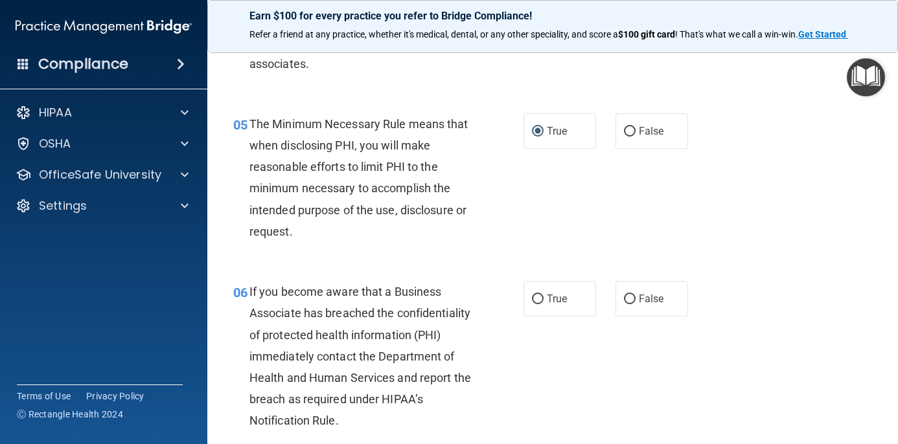
scroll to position [582, 0]
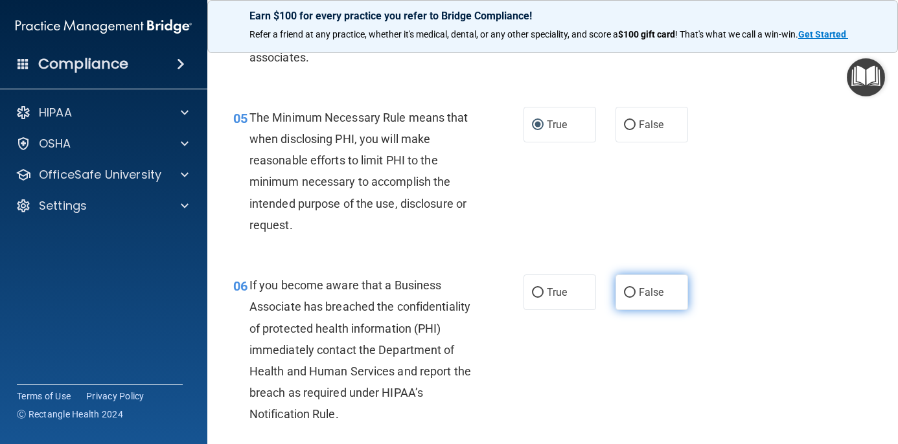
click at [631, 281] on label "False" at bounding box center [651, 293] width 73 height 36
click at [631, 288] on input "False" at bounding box center [630, 293] width 12 height 10
radio input "true"
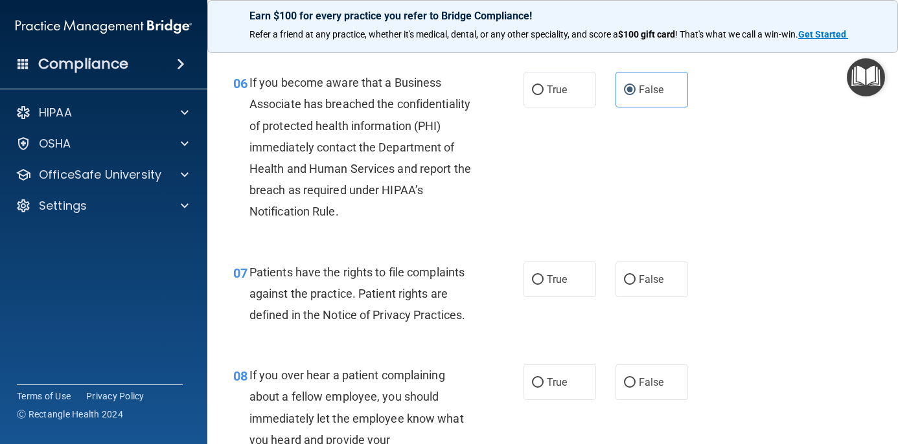
scroll to position [786, 0]
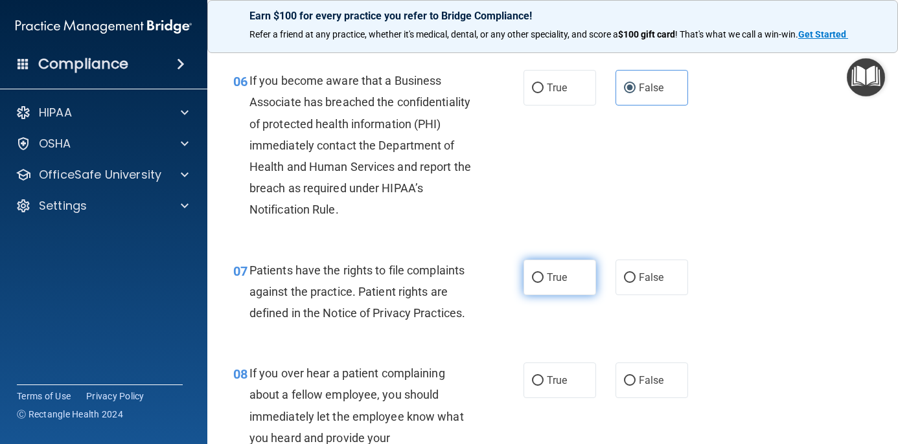
click at [536, 275] on input "True" at bounding box center [538, 278] width 12 height 10
radio input "true"
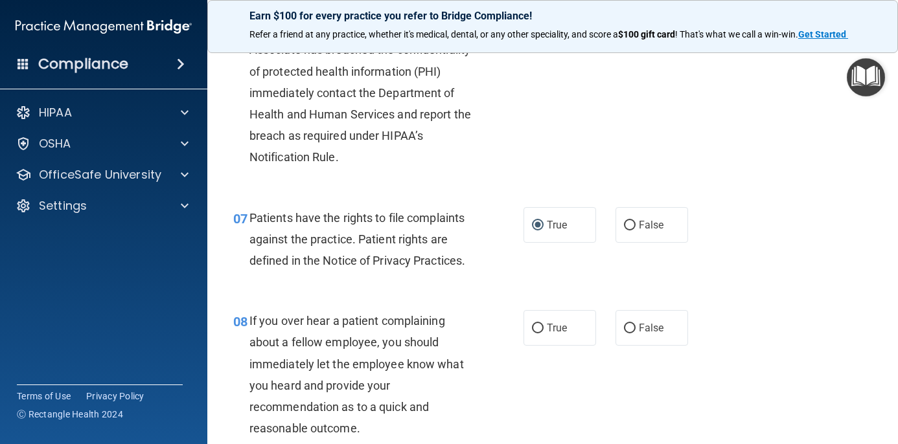
scroll to position [839, 0]
click at [640, 326] on span "False" at bounding box center [650, 327] width 25 height 12
click at [635, 326] on input "False" at bounding box center [630, 328] width 12 height 10
radio input "true"
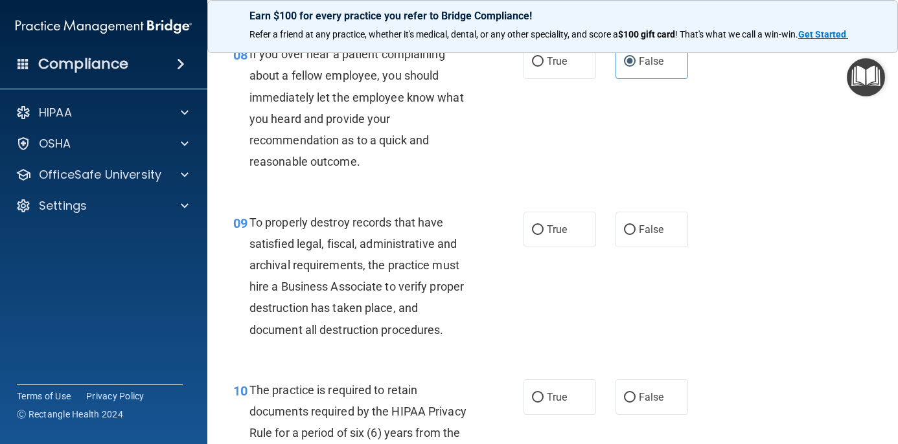
scroll to position [1136, 0]
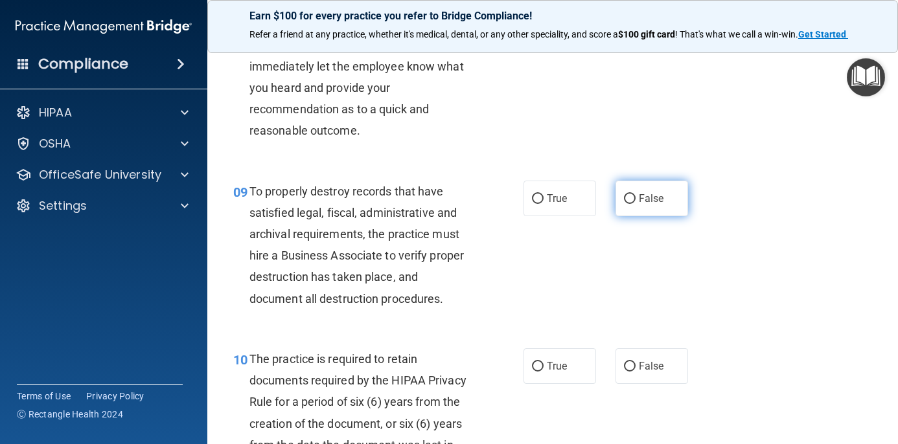
click at [642, 192] on span "False" at bounding box center [650, 198] width 25 height 12
click at [635, 194] on input "False" at bounding box center [630, 199] width 12 height 10
radio input "true"
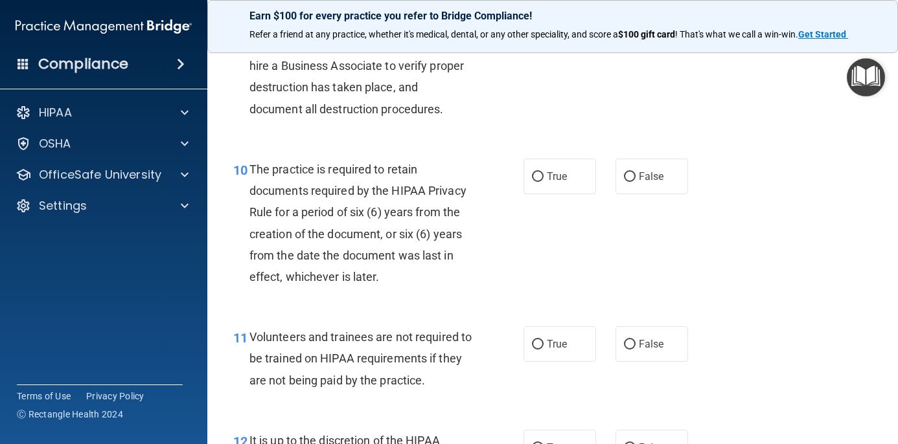
scroll to position [1333, 0]
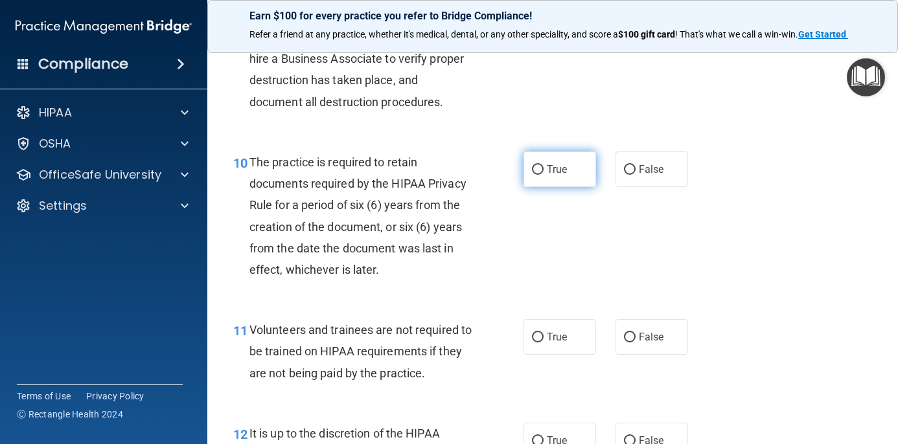
click at [537, 165] on input "True" at bounding box center [538, 170] width 12 height 10
radio input "true"
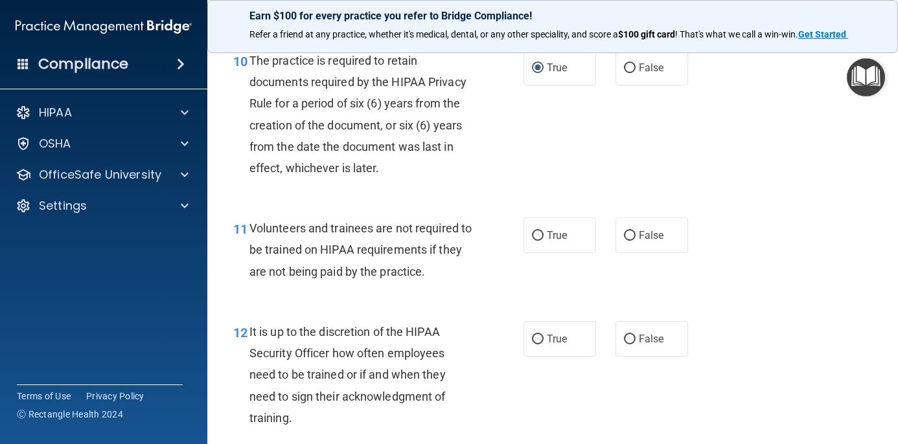
scroll to position [1437, 0]
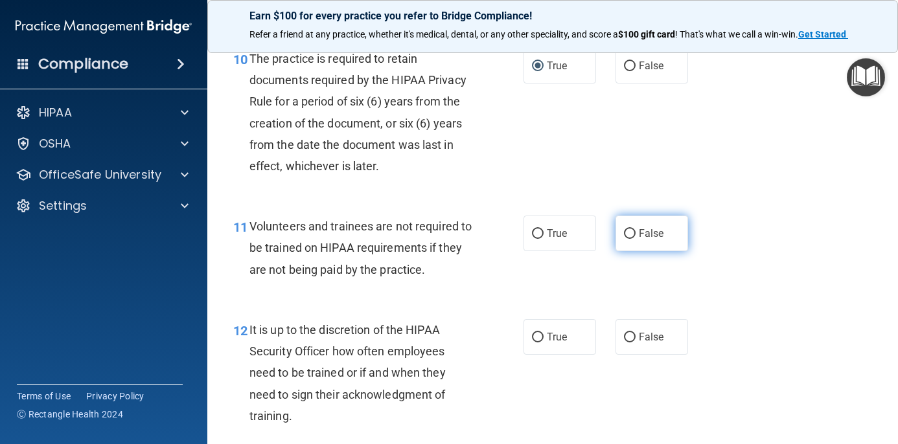
click at [640, 227] on span "False" at bounding box center [650, 233] width 25 height 12
click at [635, 229] on input "False" at bounding box center [630, 234] width 12 height 10
radio input "true"
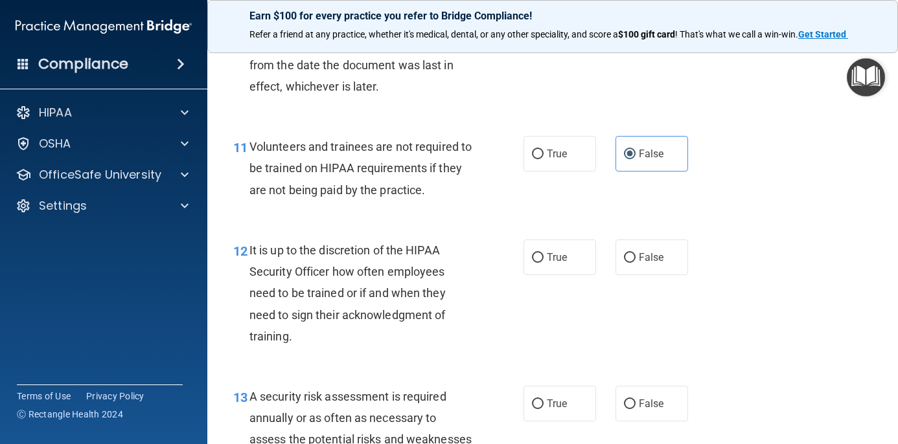
scroll to position [1524, 0]
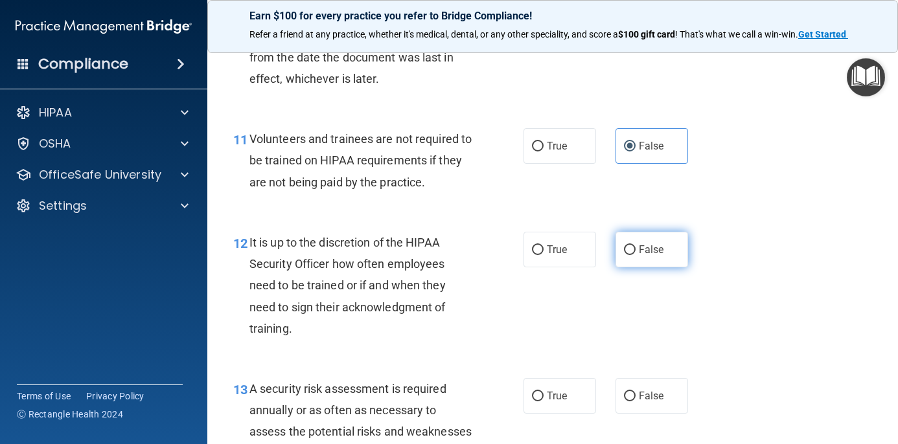
click at [631, 245] on input "False" at bounding box center [630, 250] width 12 height 10
radio input "true"
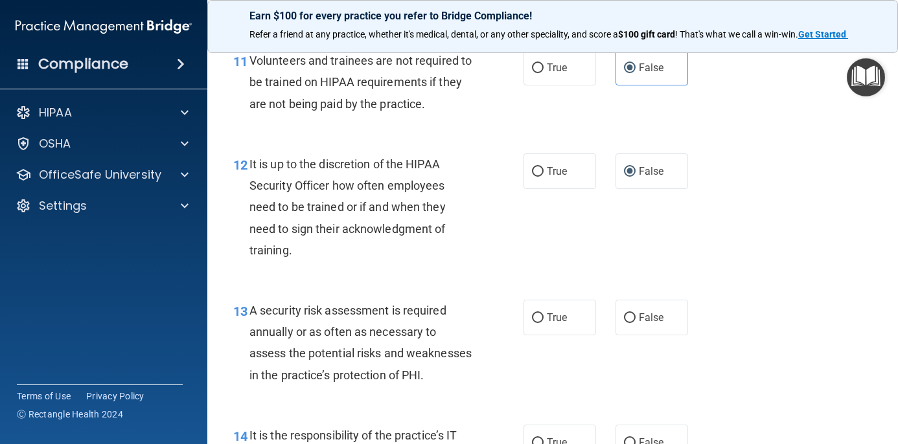
scroll to position [1617, 0]
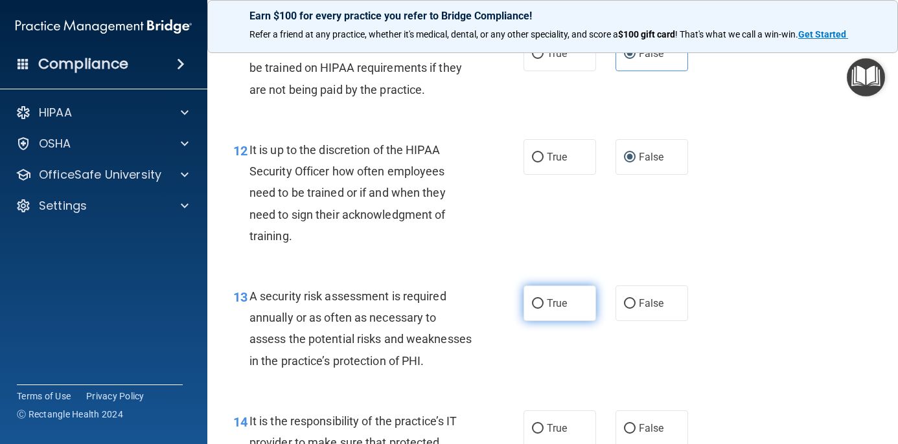
click at [525, 291] on label "True" at bounding box center [559, 304] width 73 height 36
click at [532, 299] on input "True" at bounding box center [538, 304] width 12 height 10
radio input "true"
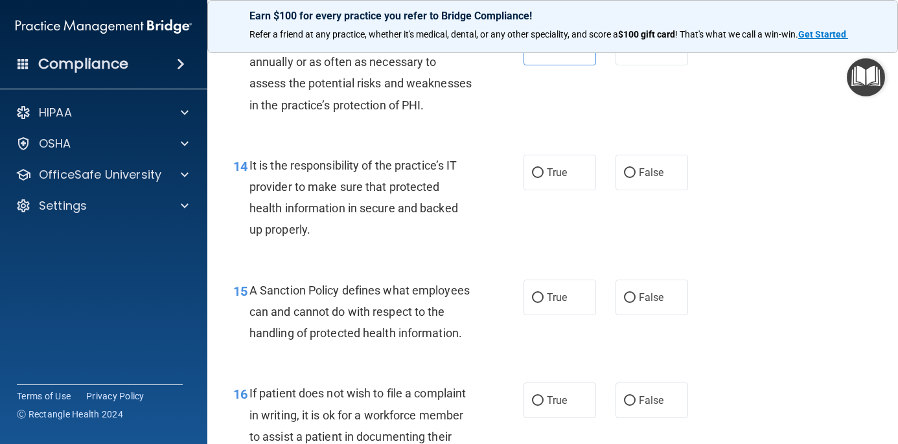
scroll to position [1878, 0]
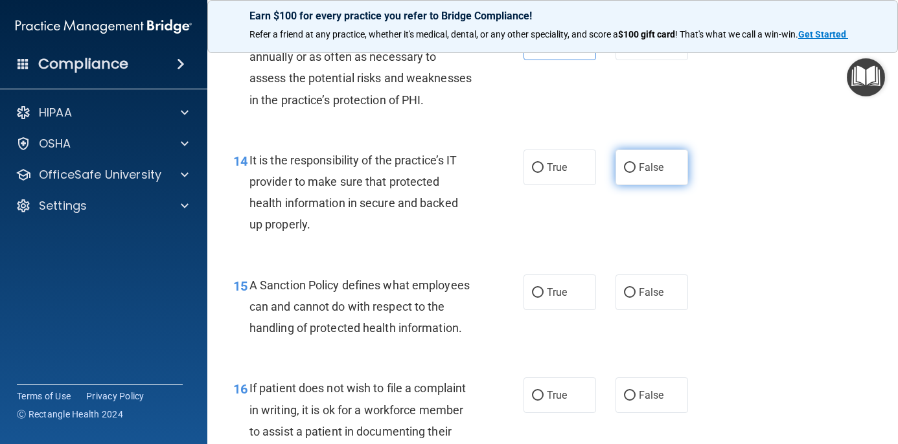
click at [639, 174] on span "False" at bounding box center [650, 167] width 25 height 12
click at [635, 173] on input "False" at bounding box center [630, 168] width 12 height 10
radio input "true"
click at [630, 298] on input "False" at bounding box center [630, 293] width 12 height 10
radio input "true"
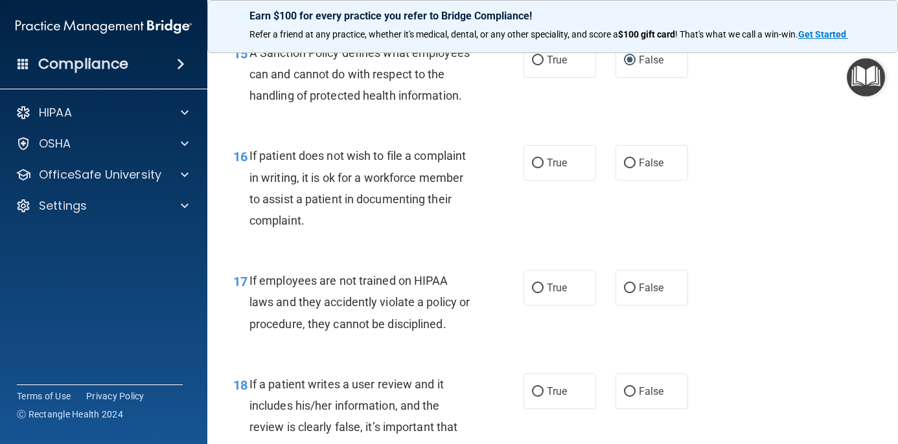
scroll to position [2112, 0]
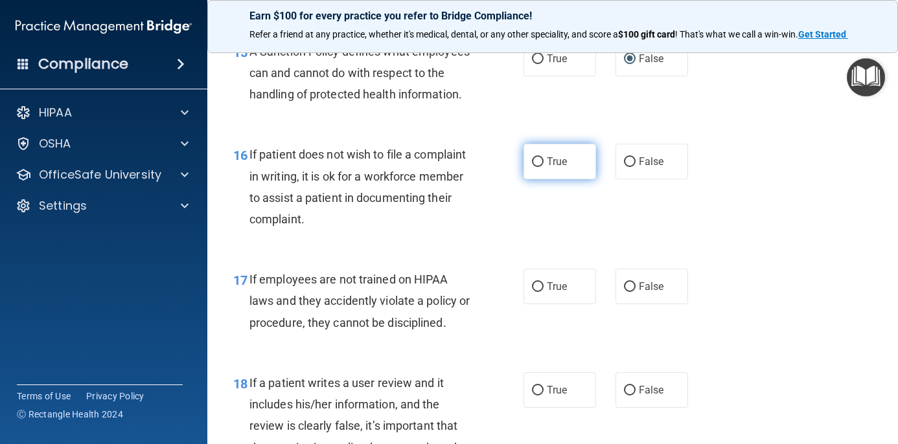
click at [534, 165] on label "True" at bounding box center [559, 162] width 73 height 36
click at [534, 165] on input "True" at bounding box center [538, 162] width 12 height 10
radio input "true"
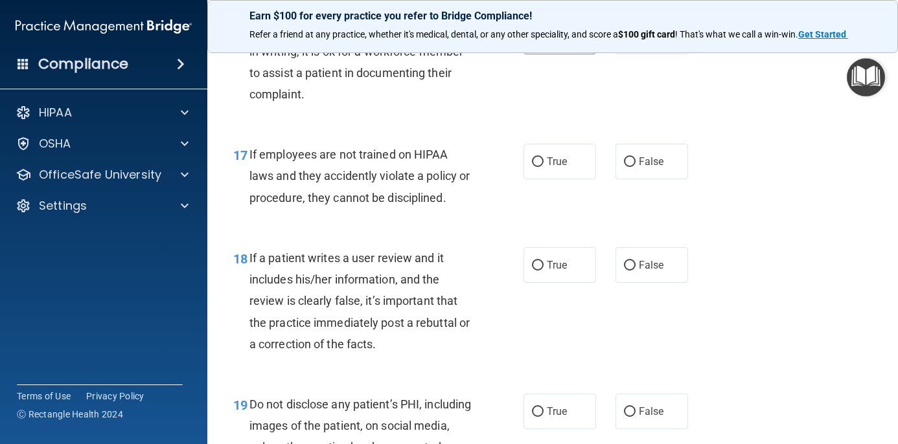
scroll to position [2239, 0]
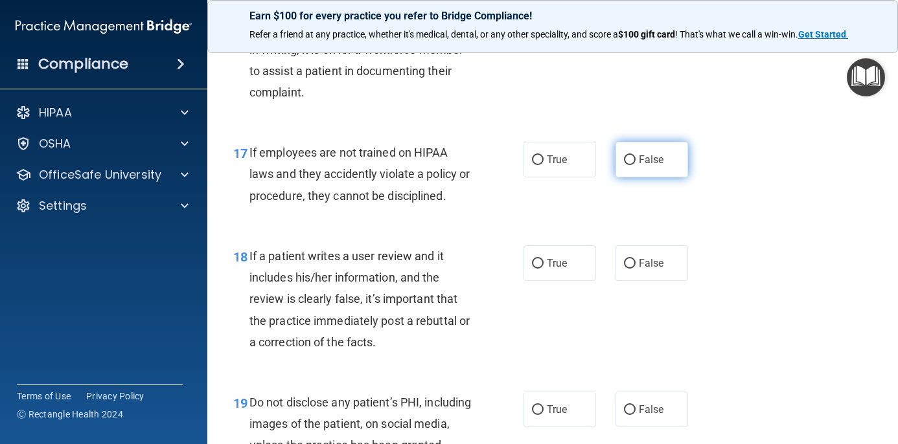
click at [633, 165] on input "False" at bounding box center [630, 160] width 12 height 10
radio input "true"
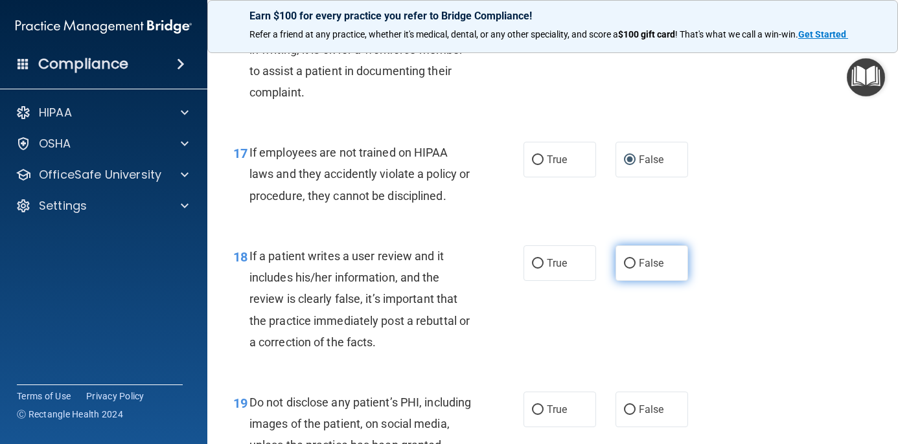
click at [618, 262] on label "False" at bounding box center [651, 263] width 73 height 36
click at [624, 262] on input "False" at bounding box center [630, 264] width 12 height 10
radio input "true"
click at [637, 275] on label "False" at bounding box center [651, 263] width 73 height 36
click at [635, 269] on input "False" at bounding box center [630, 264] width 12 height 10
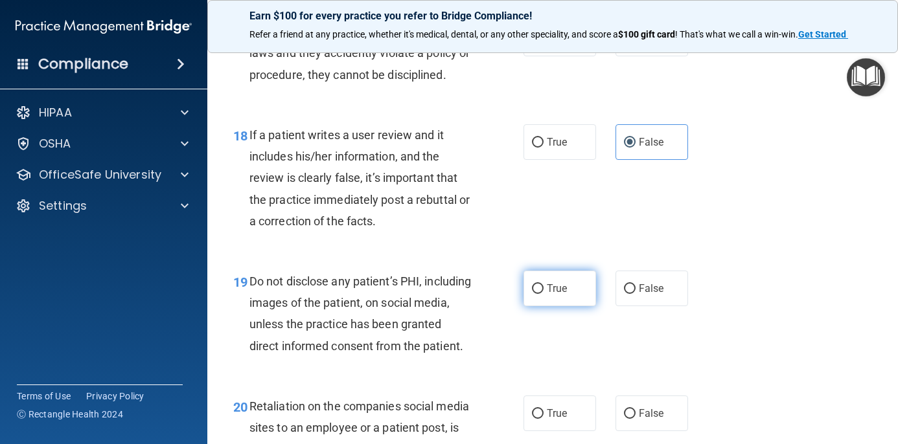
scroll to position [2362, 0]
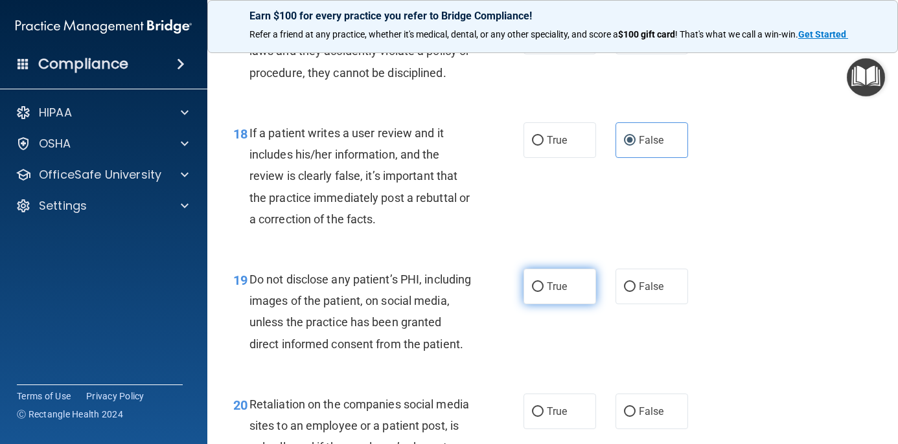
click at [565, 293] on span "True" at bounding box center [557, 286] width 20 height 12
click at [543, 292] on input "True" at bounding box center [538, 287] width 12 height 10
radio input "true"
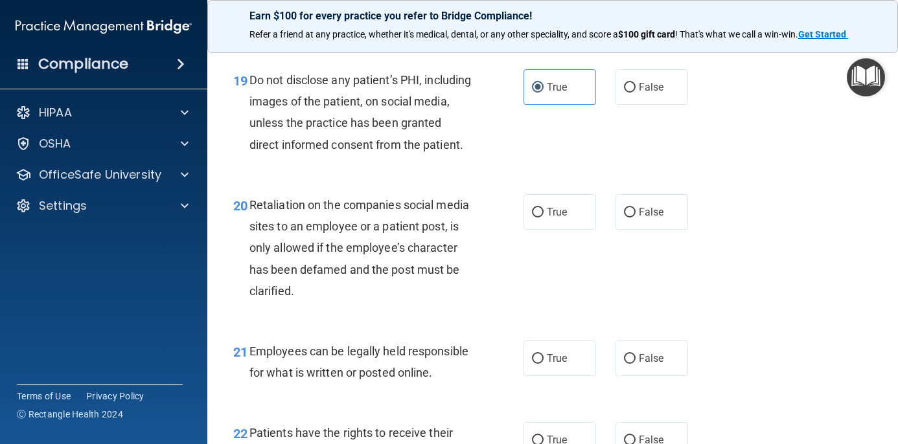
scroll to position [2562, 0]
click at [657, 218] on span "False" at bounding box center [650, 211] width 25 height 12
click at [635, 217] on input "False" at bounding box center [630, 212] width 12 height 10
radio input "true"
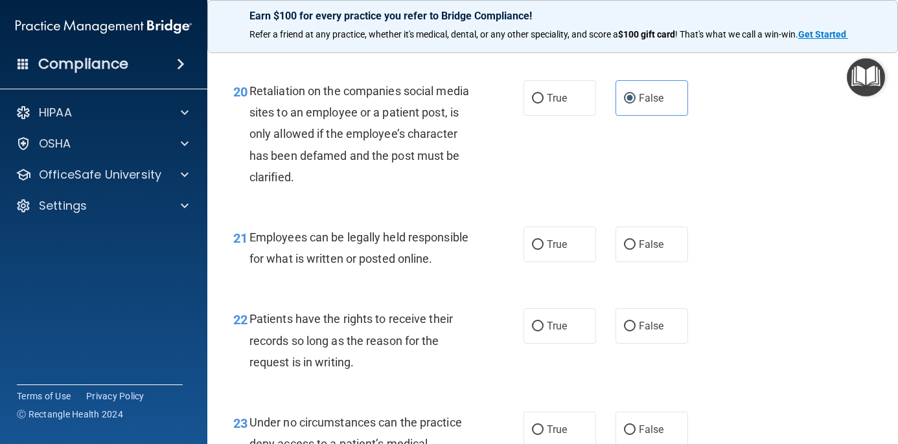
scroll to position [2718, 0]
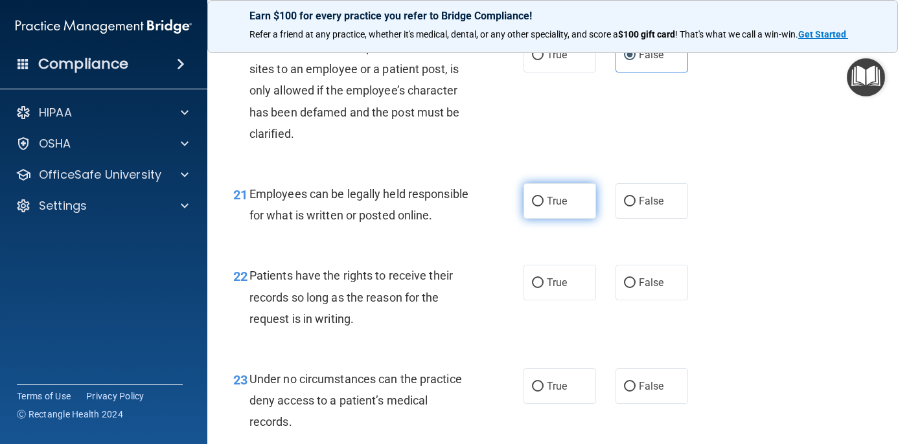
click at [539, 219] on label "True" at bounding box center [559, 201] width 73 height 36
click at [539, 207] on input "True" at bounding box center [538, 202] width 12 height 10
radio input "true"
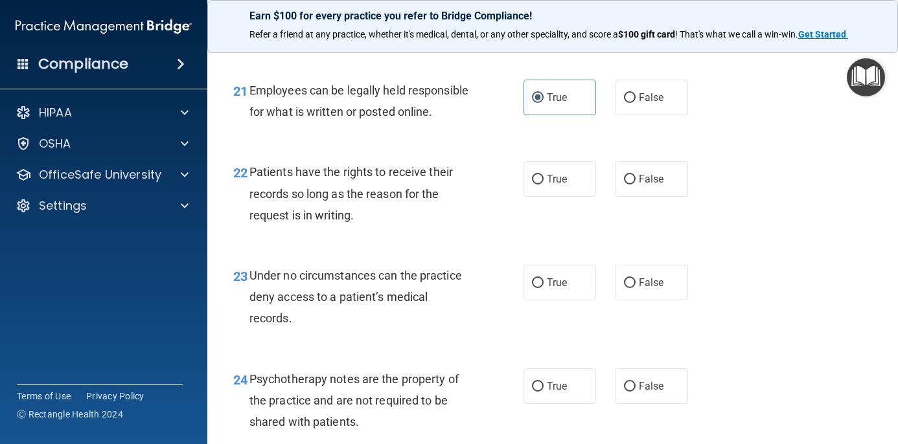
scroll to position [2840, 0]
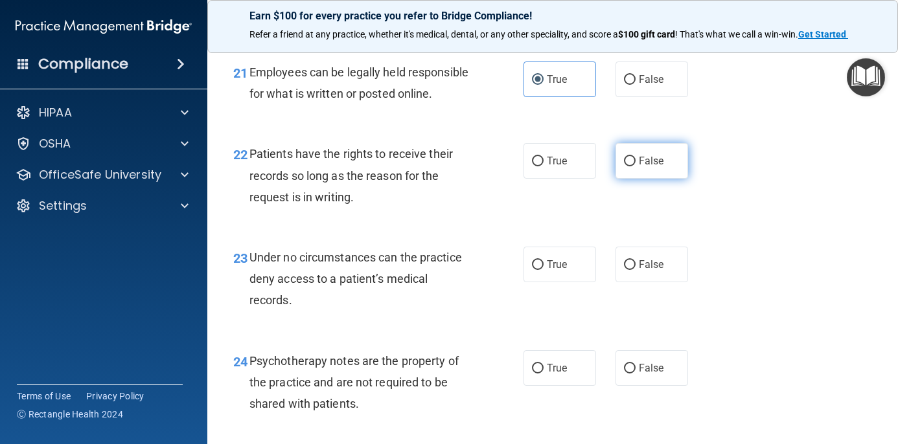
click at [629, 179] on label "False" at bounding box center [651, 161] width 73 height 36
click at [629, 166] on input "False" at bounding box center [630, 162] width 12 height 10
radio input "true"
click at [624, 270] on input "False" at bounding box center [630, 265] width 12 height 10
radio input "true"
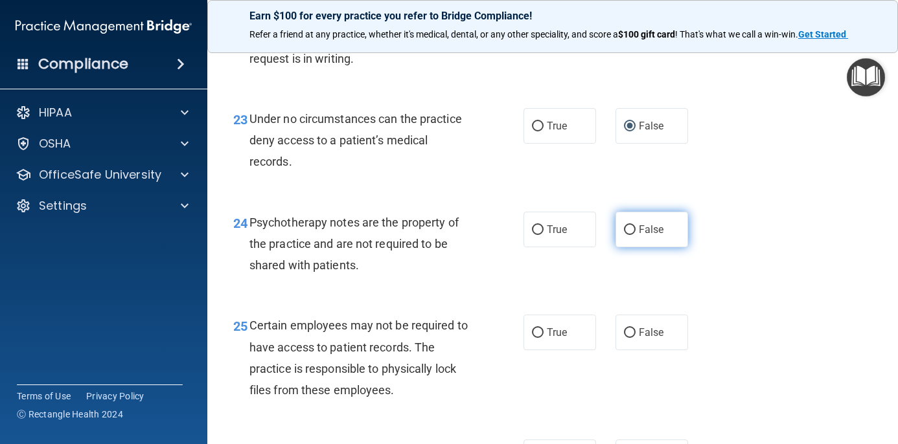
scroll to position [2994, 0]
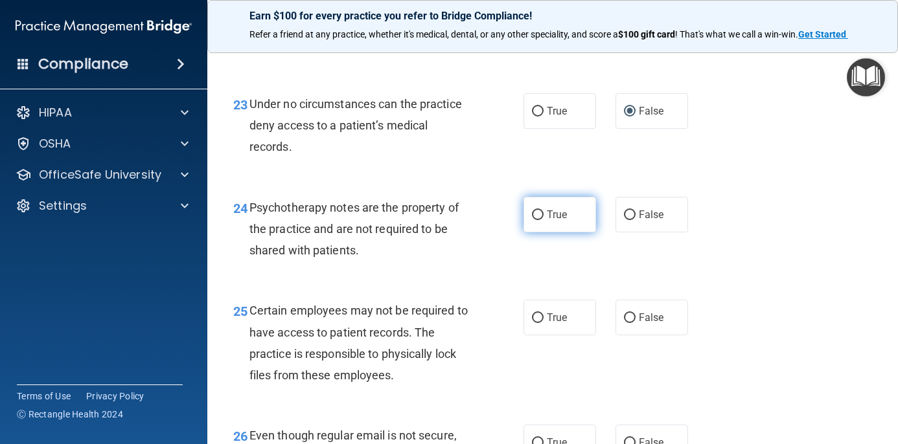
click at [569, 232] on label "True" at bounding box center [559, 215] width 73 height 36
click at [543, 220] on input "True" at bounding box center [538, 215] width 12 height 10
radio input "true"
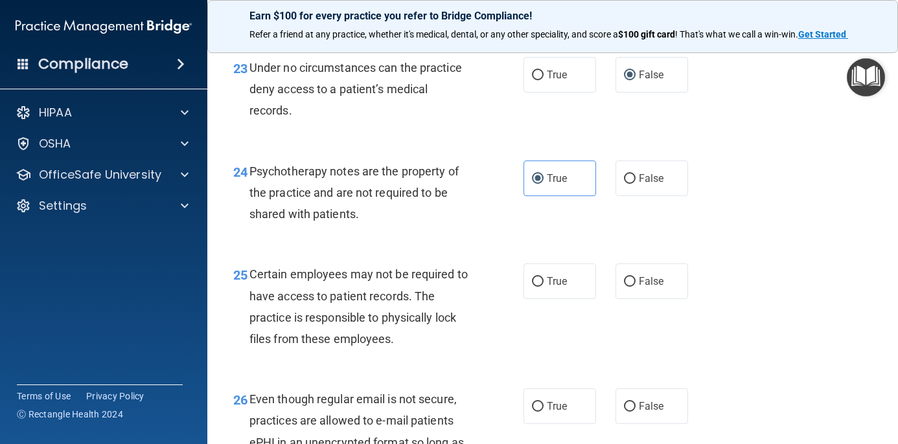
scroll to position [3032, 0]
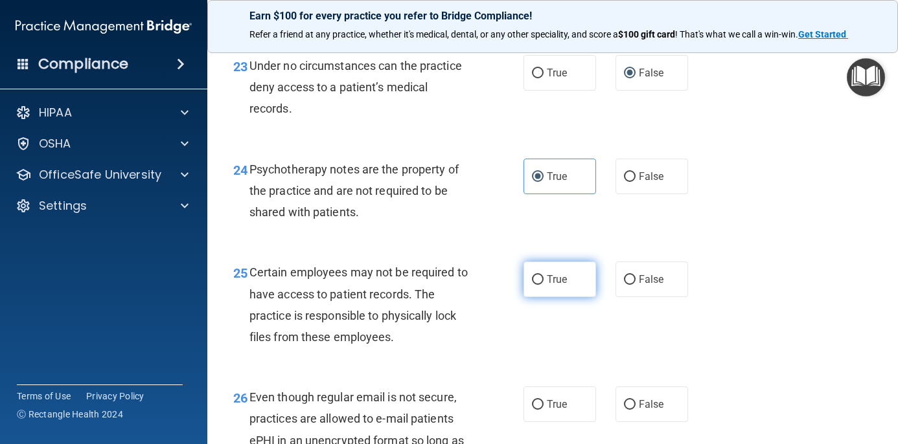
click at [541, 285] on input "True" at bounding box center [538, 280] width 12 height 10
radio input "true"
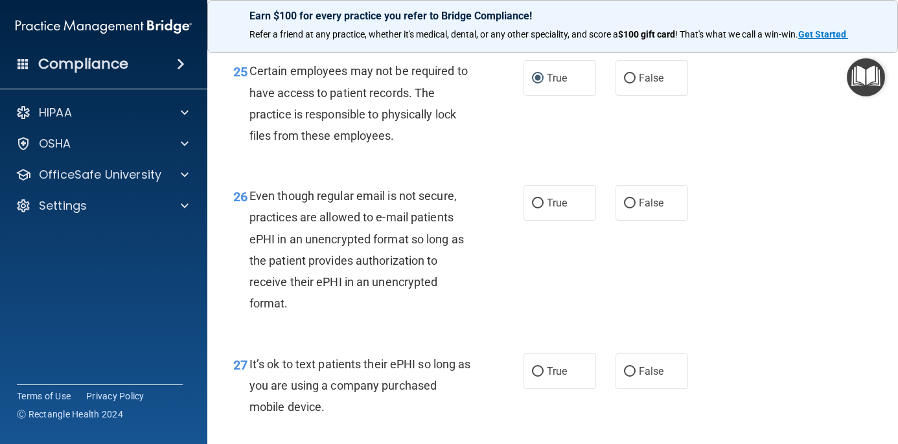
scroll to position [3238, 0]
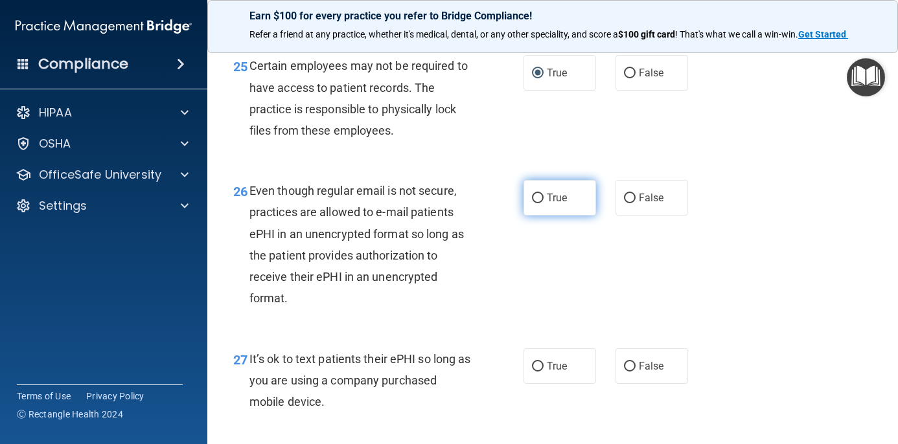
click at [543, 216] on label "True" at bounding box center [559, 198] width 73 height 36
click at [543, 203] on input "True" at bounding box center [538, 199] width 12 height 10
radio input "true"
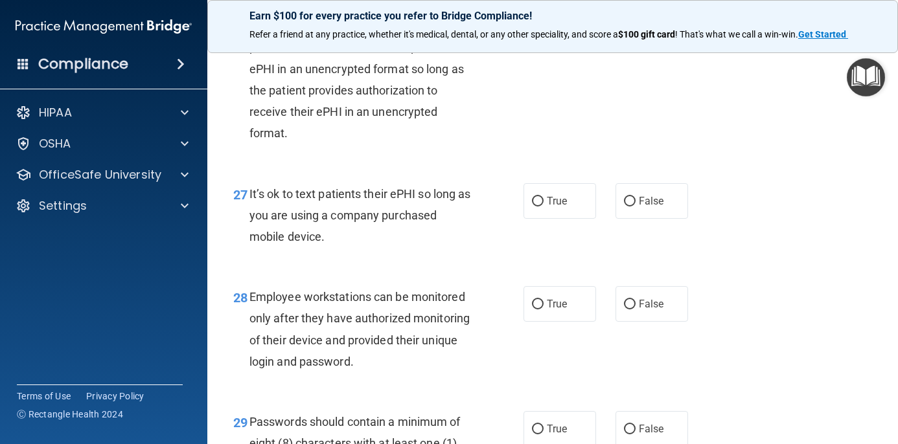
scroll to position [3406, 0]
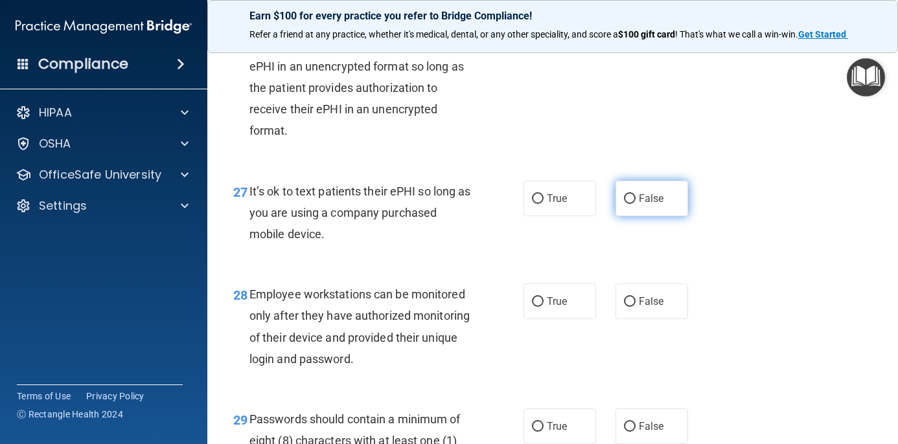
click at [657, 216] on label "False" at bounding box center [651, 199] width 73 height 36
click at [635, 204] on input "False" at bounding box center [630, 199] width 12 height 10
radio input "true"
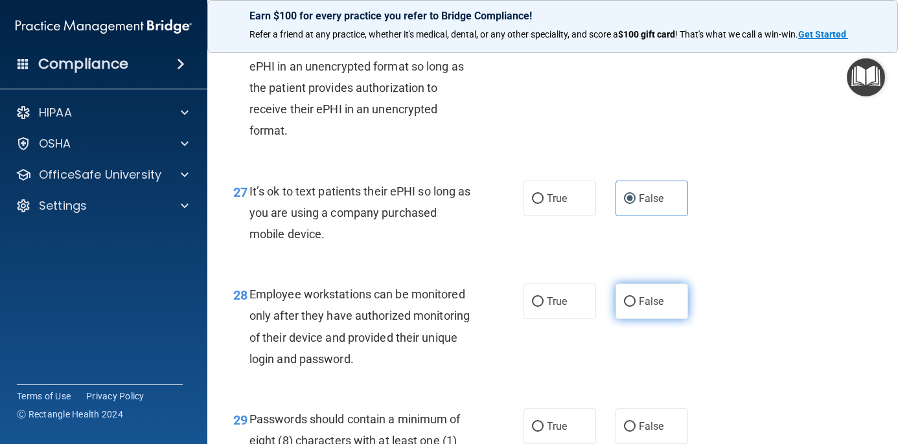
click at [635, 307] on input "False" at bounding box center [630, 302] width 12 height 10
radio input "true"
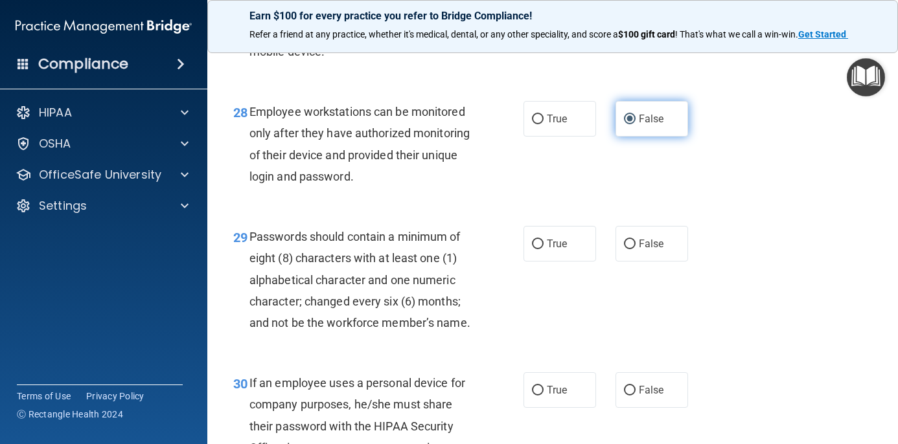
scroll to position [3590, 0]
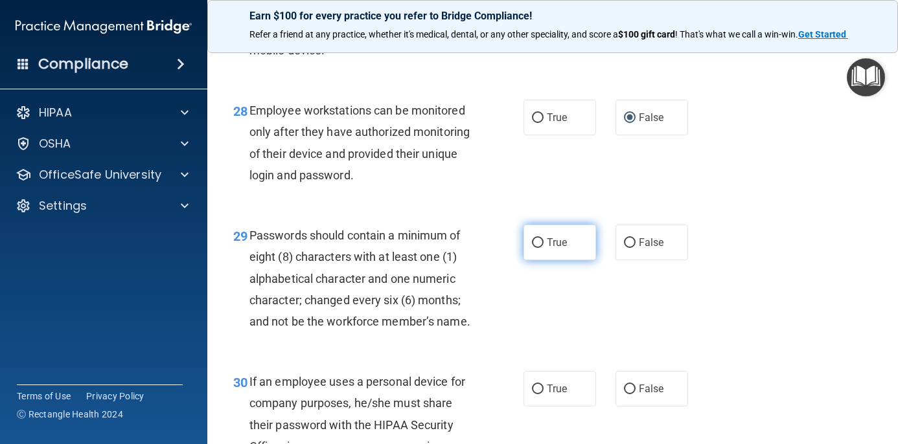
click at [547, 249] on span "True" at bounding box center [557, 242] width 20 height 12
click at [543, 248] on input "True" at bounding box center [538, 243] width 12 height 10
radio input "true"
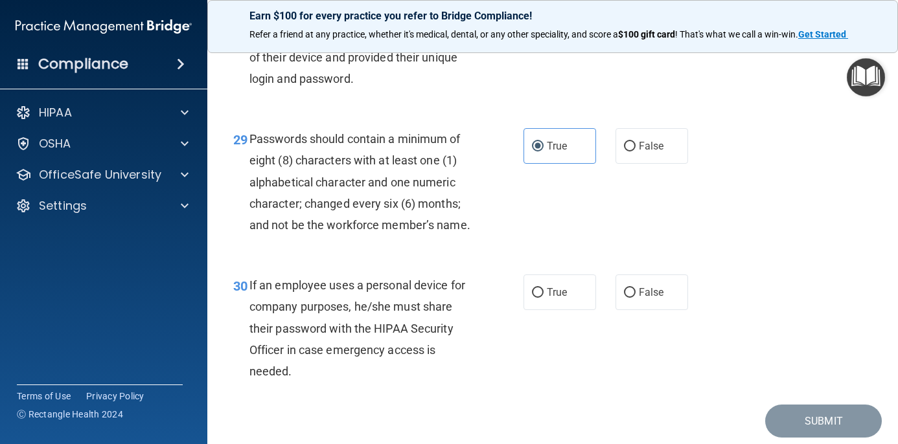
scroll to position [3703, 0]
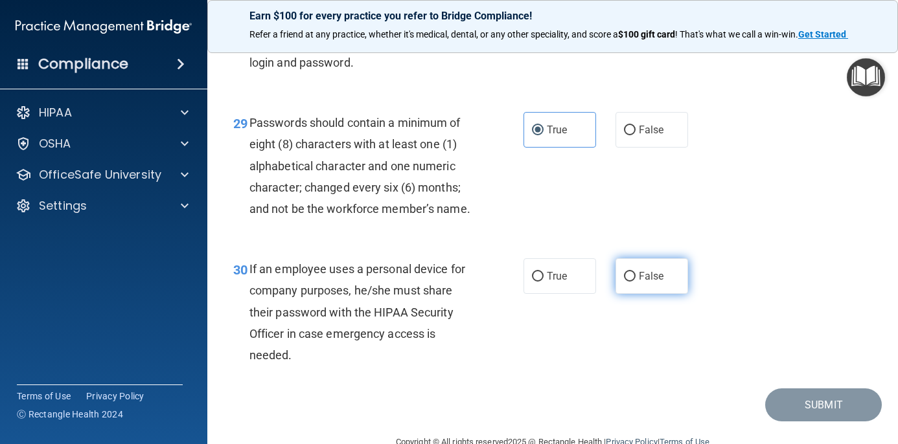
click at [654, 282] on span "False" at bounding box center [650, 276] width 25 height 12
click at [635, 282] on input "False" at bounding box center [630, 277] width 12 height 10
radio input "true"
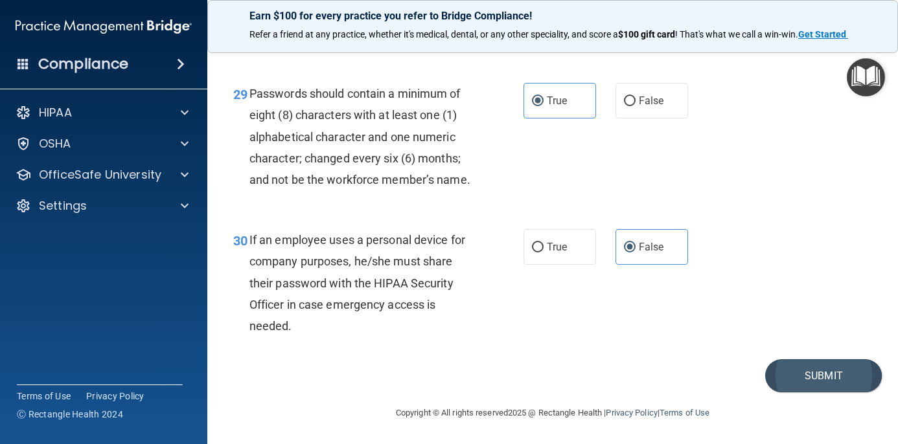
scroll to position [3755, 0]
click at [830, 386] on button "Submit" at bounding box center [823, 375] width 117 height 33
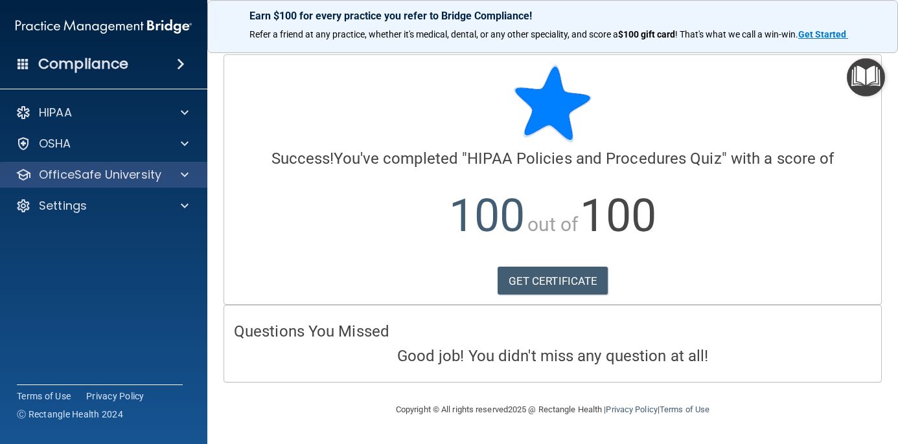
click at [183, 175] on span at bounding box center [185, 175] width 8 height 16
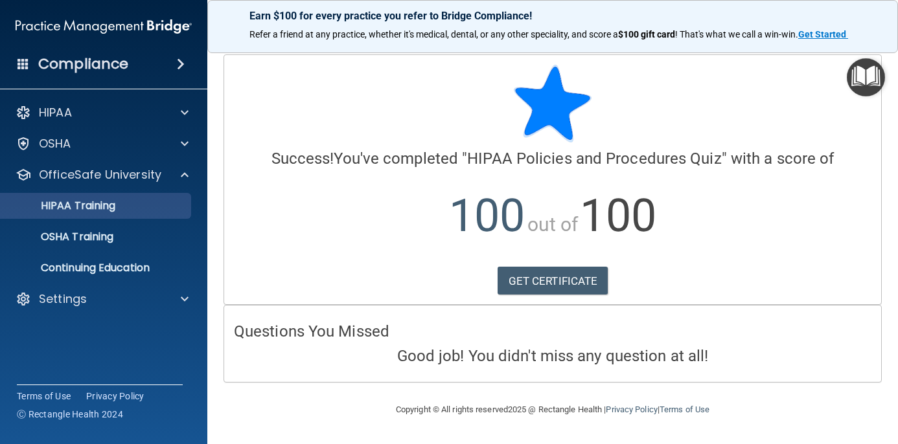
click at [137, 214] on link "HIPAA Training" at bounding box center [89, 206] width 204 height 26
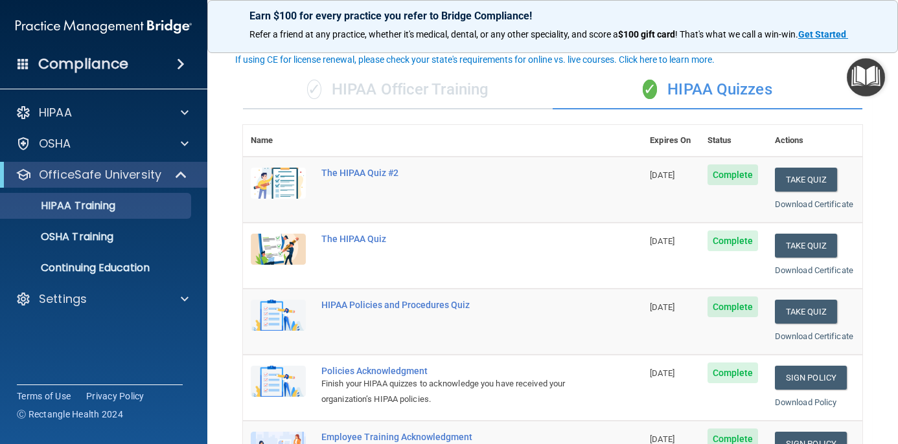
scroll to position [73, 0]
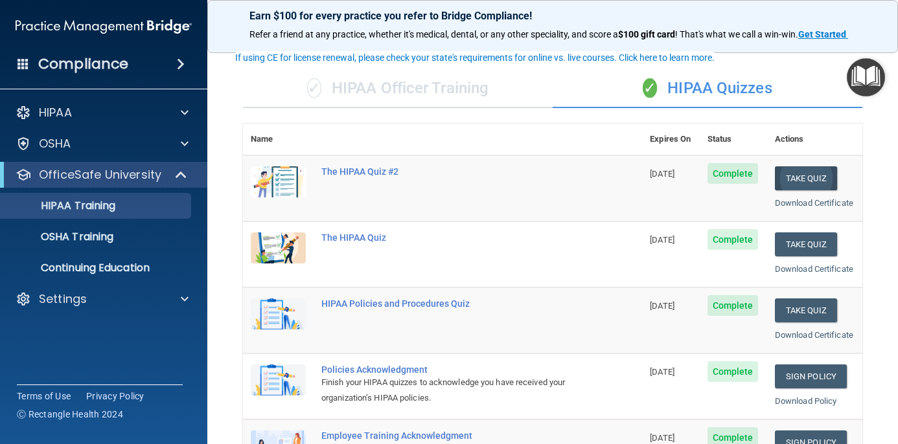
click at [800, 180] on button "Take Quiz" at bounding box center [805, 178] width 62 height 24
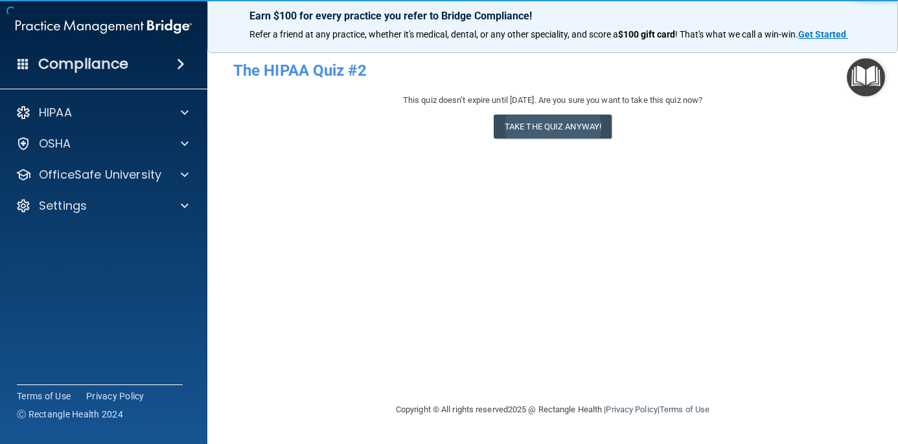
click at [578, 121] on button "Take the quiz anyway!" at bounding box center [552, 127] width 118 height 24
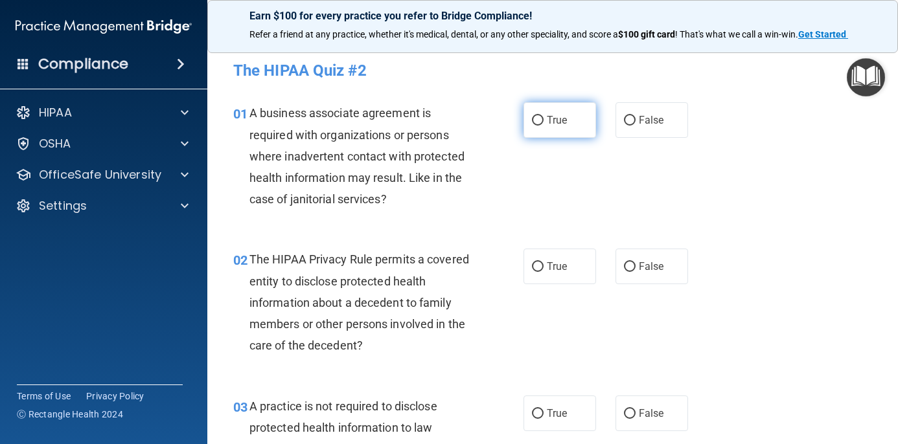
click at [541, 117] on input "True" at bounding box center [538, 121] width 12 height 10
radio input "true"
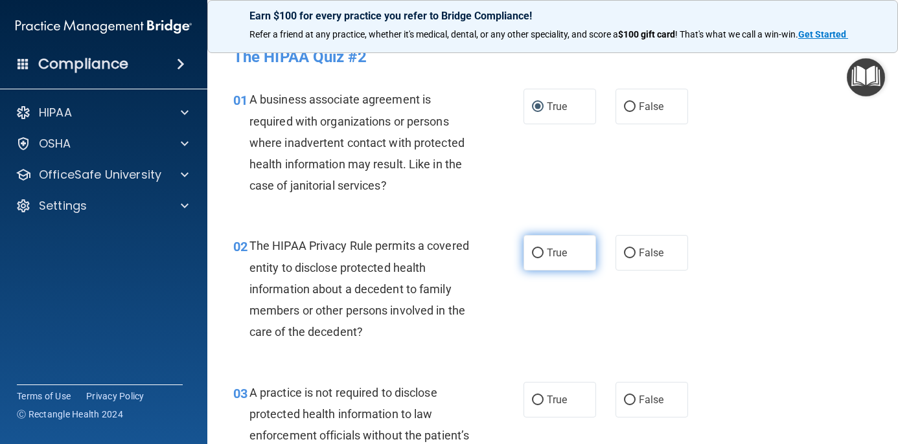
click at [540, 250] on input "True" at bounding box center [538, 254] width 12 height 10
radio input "true"
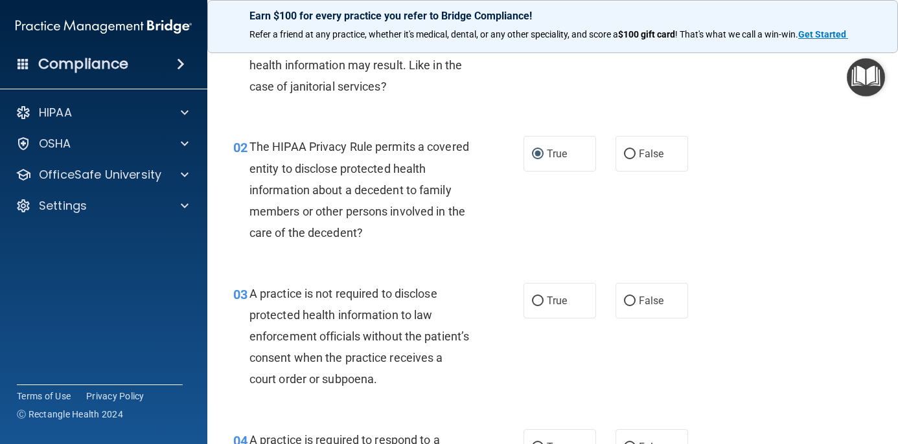
scroll to position [113, 0]
click at [620, 305] on label "False" at bounding box center [651, 300] width 73 height 36
click at [624, 305] on input "False" at bounding box center [630, 301] width 12 height 10
radio input "true"
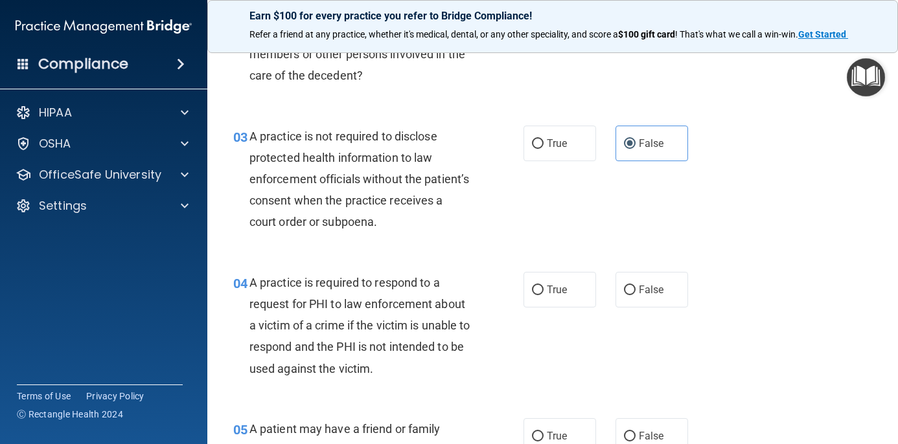
scroll to position [271, 0]
click at [526, 291] on label "True" at bounding box center [559, 289] width 73 height 36
click at [532, 291] on input "True" at bounding box center [538, 289] width 12 height 10
radio input "true"
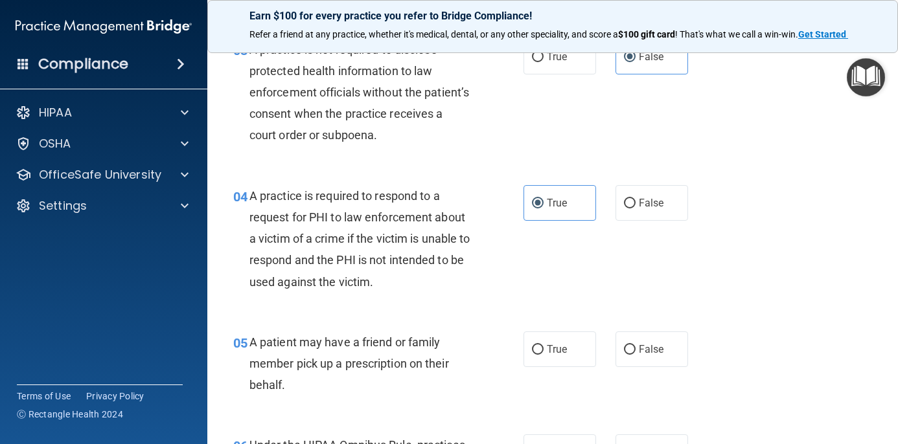
scroll to position [358, 0]
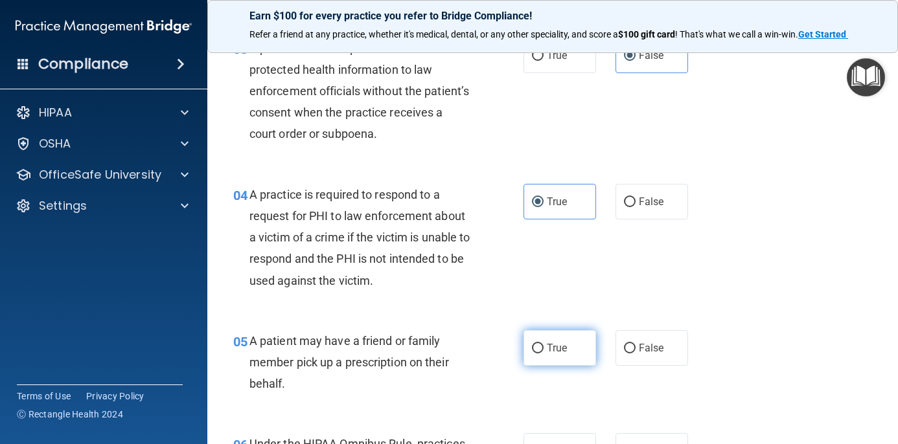
click at [548, 348] on span "True" at bounding box center [557, 348] width 20 height 12
click at [543, 348] on input "True" at bounding box center [538, 349] width 12 height 10
radio input "true"
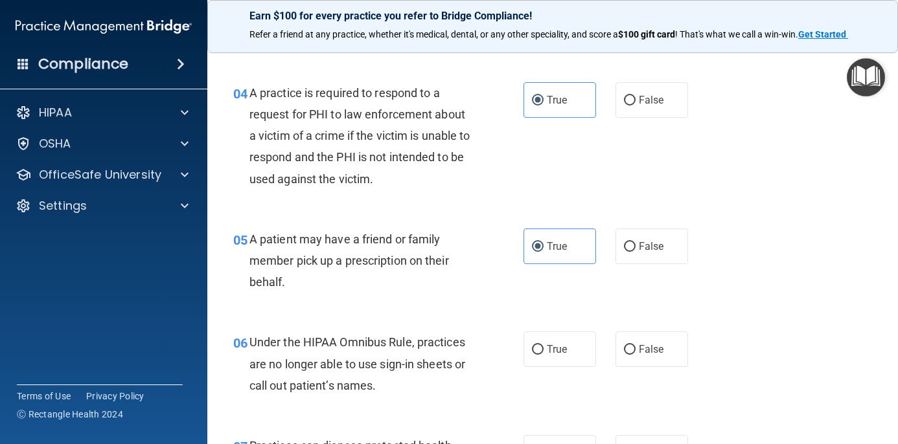
scroll to position [461, 0]
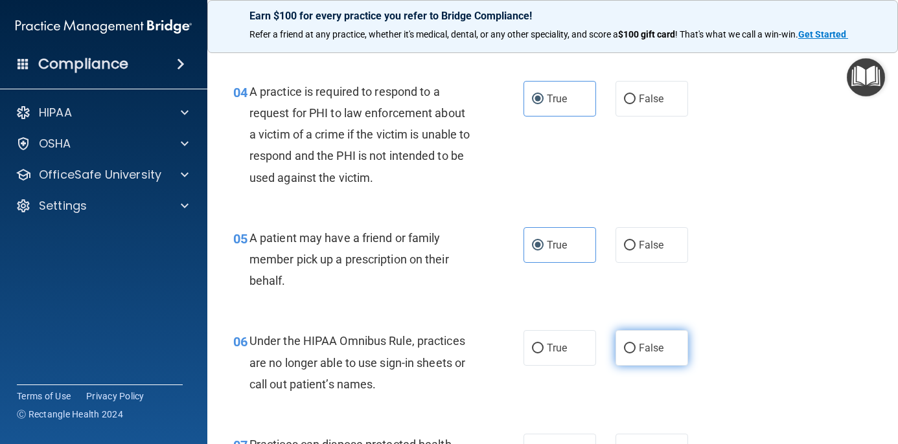
click at [645, 355] on label "False" at bounding box center [651, 348] width 73 height 36
click at [635, 354] on input "False" at bounding box center [630, 349] width 12 height 10
radio input "true"
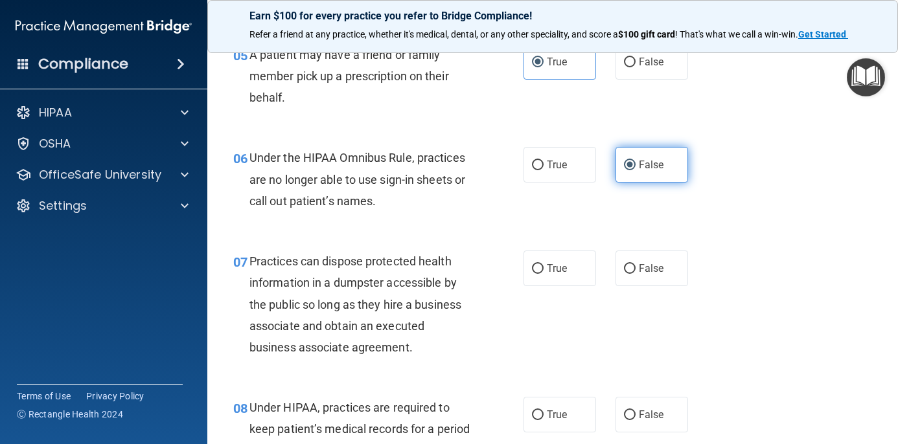
scroll to position [648, 0]
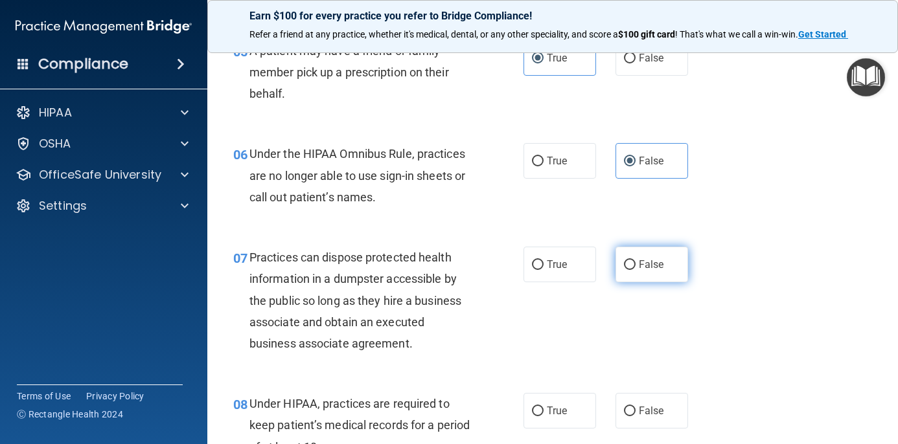
click at [635, 260] on input "False" at bounding box center [630, 265] width 12 height 10
radio input "true"
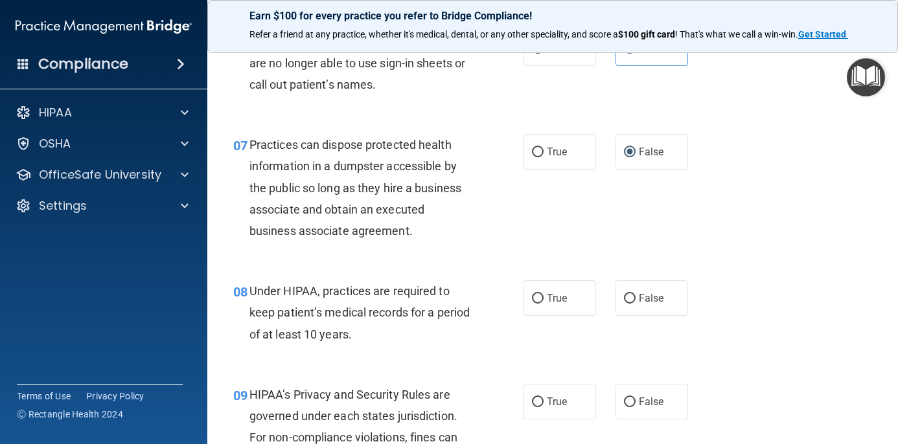
scroll to position [771, 0]
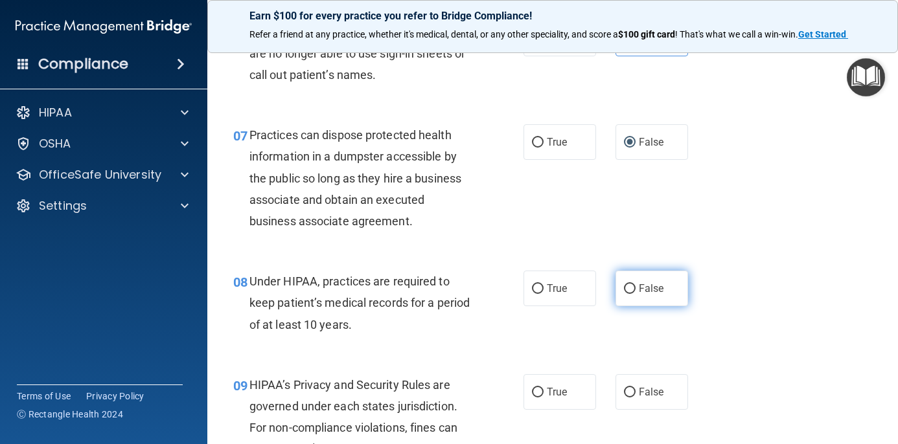
click at [643, 282] on span "False" at bounding box center [650, 288] width 25 height 12
click at [635, 284] on input "False" at bounding box center [630, 289] width 12 height 10
radio input "true"
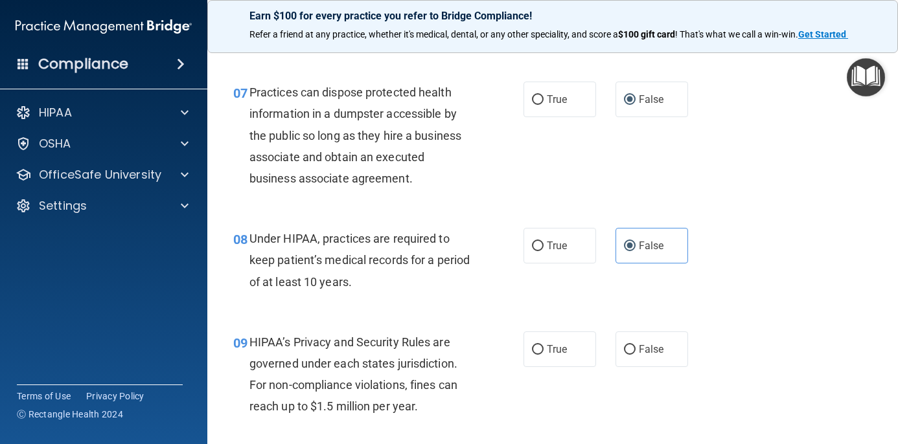
scroll to position [820, 0]
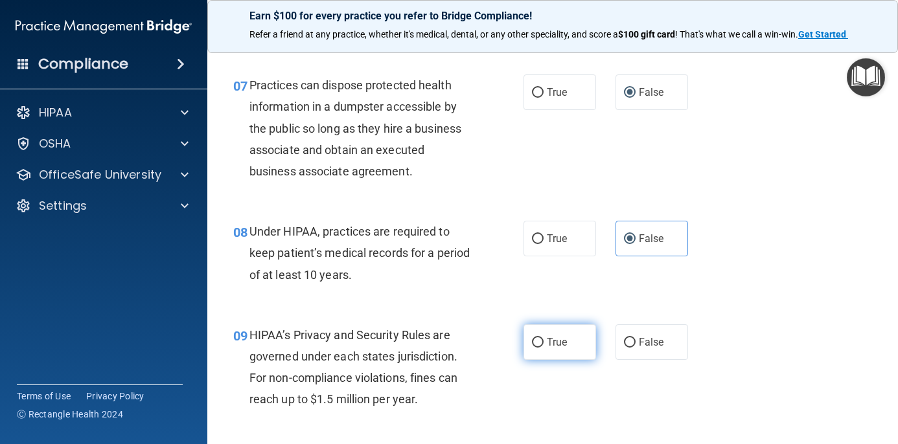
click at [529, 343] on label "True" at bounding box center [559, 342] width 73 height 36
click at [532, 343] on input "True" at bounding box center [538, 343] width 12 height 10
radio input "true"
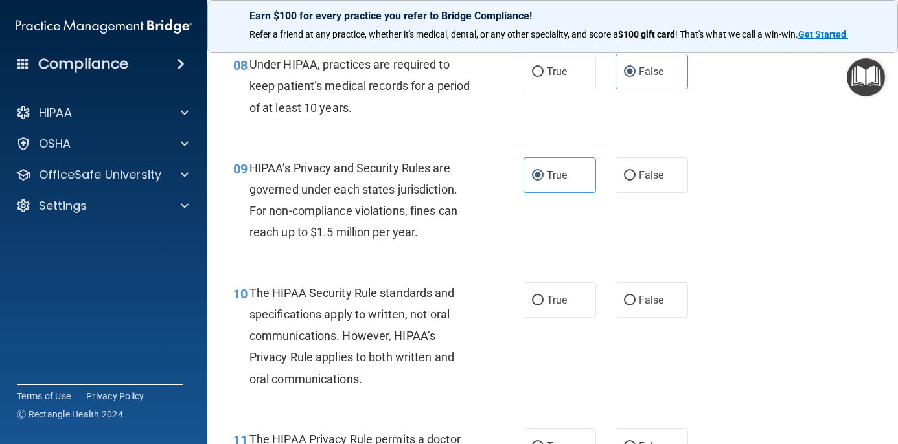
scroll to position [995, 0]
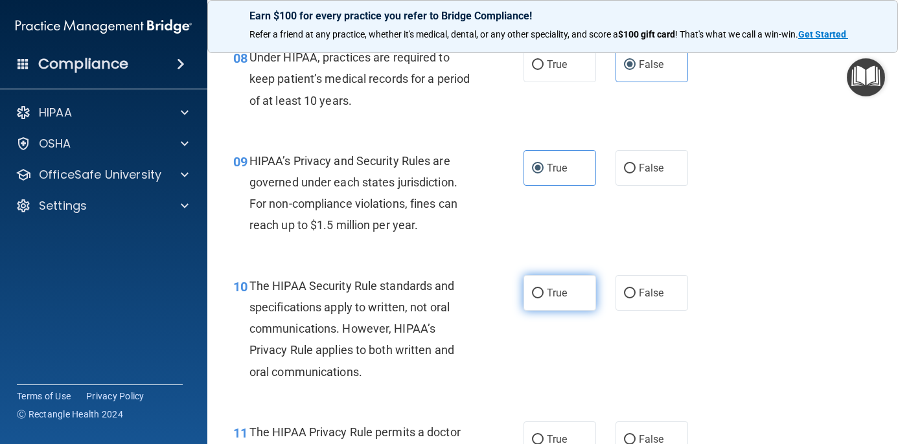
click at [546, 281] on label "True" at bounding box center [559, 293] width 73 height 36
click at [543, 289] on input "True" at bounding box center [538, 294] width 12 height 10
radio input "true"
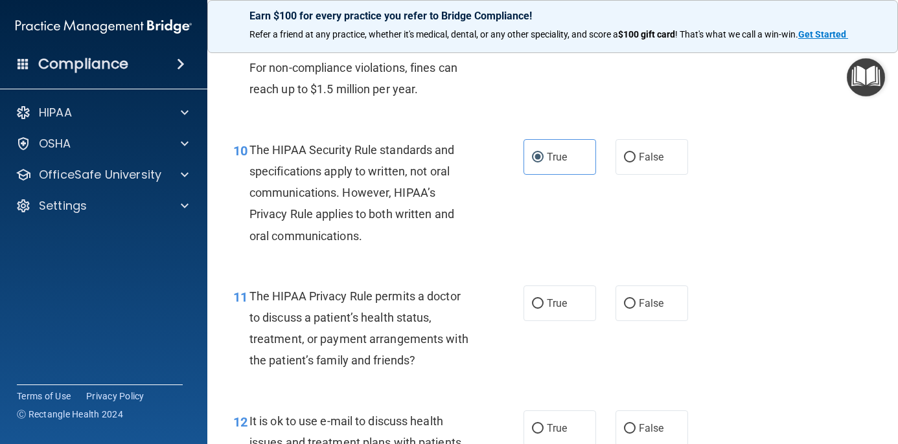
scroll to position [1134, 0]
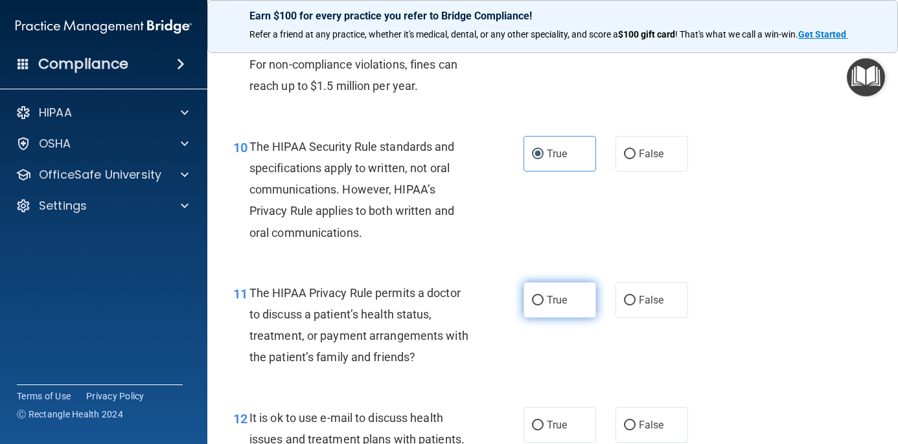
click at [541, 302] on label "True" at bounding box center [559, 300] width 73 height 36
click at [541, 302] on input "True" at bounding box center [538, 301] width 12 height 10
radio input "true"
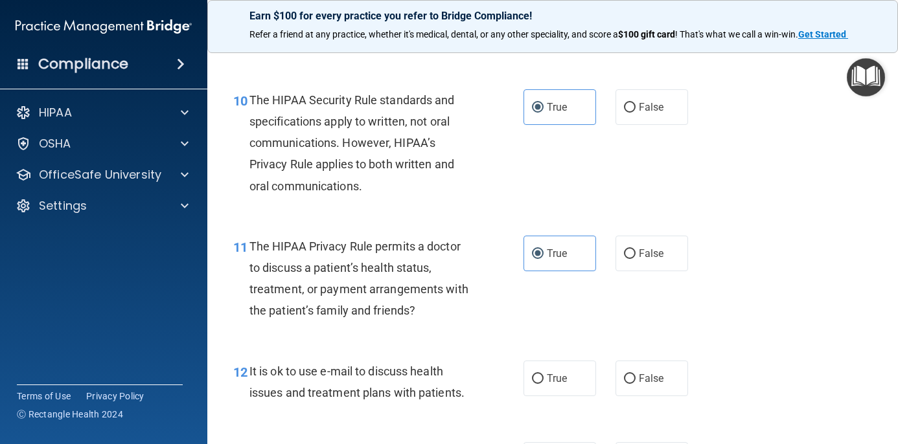
scroll to position [1181, 0]
click at [564, 372] on span "True" at bounding box center [557, 378] width 20 height 12
click at [543, 374] on input "True" at bounding box center [538, 379] width 12 height 10
radio input "true"
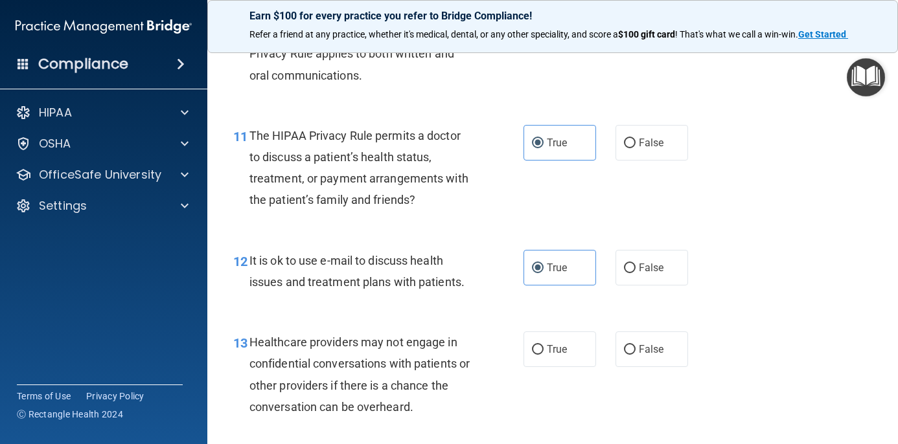
scroll to position [1290, 0]
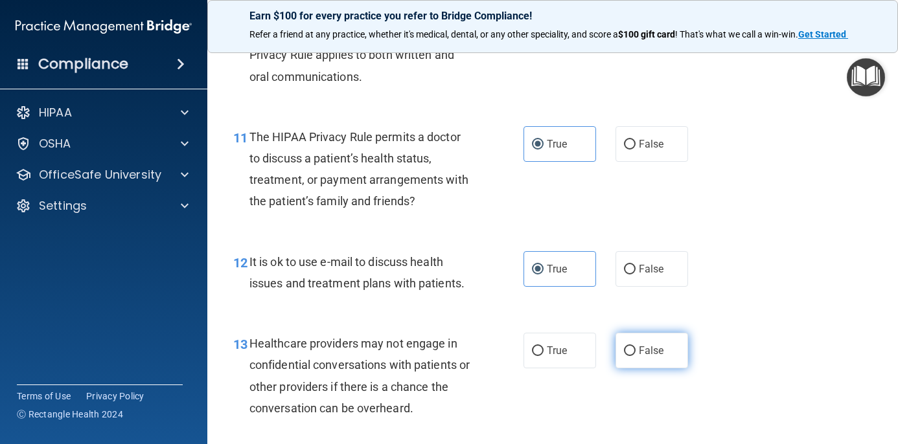
click at [637, 345] on label "False" at bounding box center [651, 351] width 73 height 36
click at [635, 346] on input "False" at bounding box center [630, 351] width 12 height 10
radio input "true"
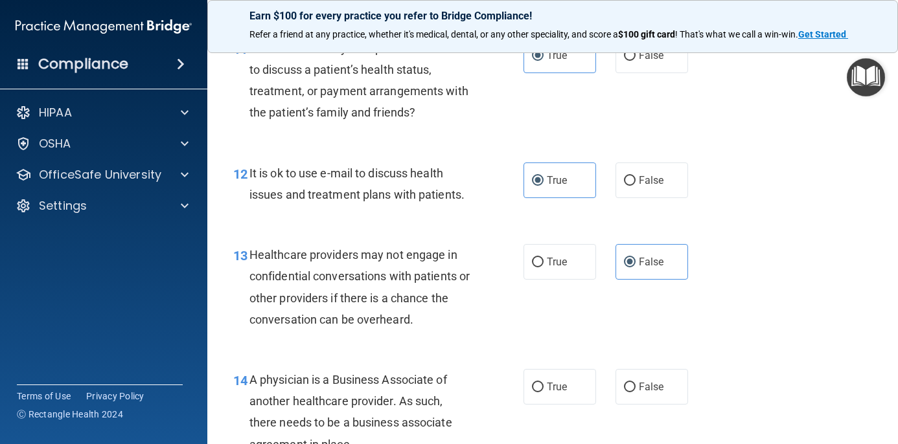
scroll to position [1405, 0]
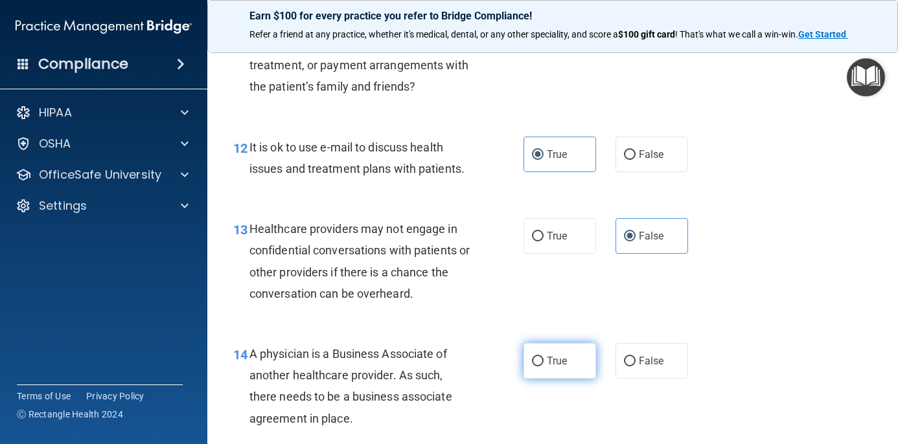
click at [541, 357] on input "True" at bounding box center [538, 362] width 12 height 10
radio input "true"
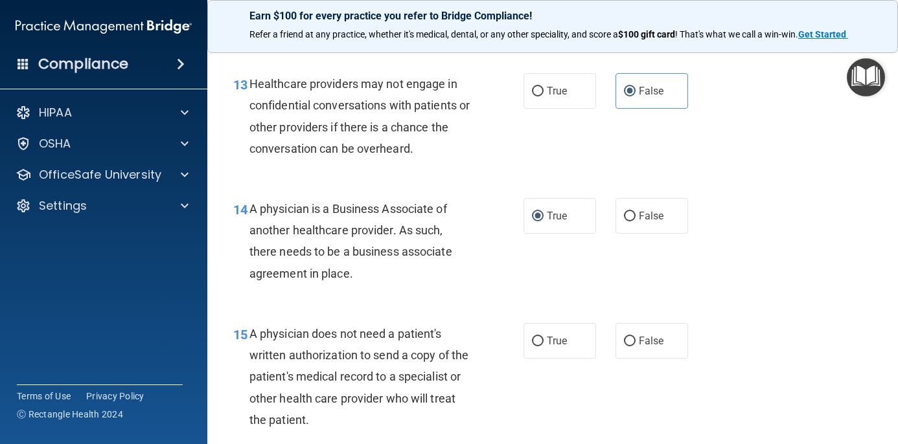
scroll to position [1552, 0]
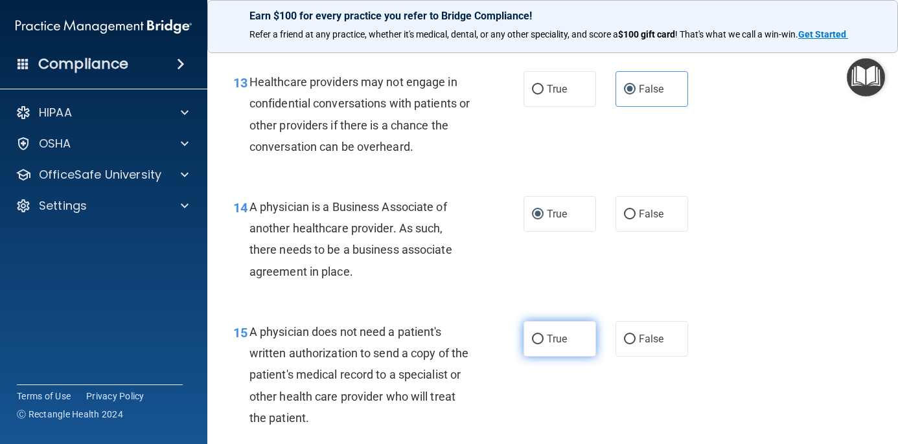
click at [546, 334] on label "True" at bounding box center [559, 339] width 73 height 36
click at [543, 335] on input "True" at bounding box center [538, 340] width 12 height 10
radio input "true"
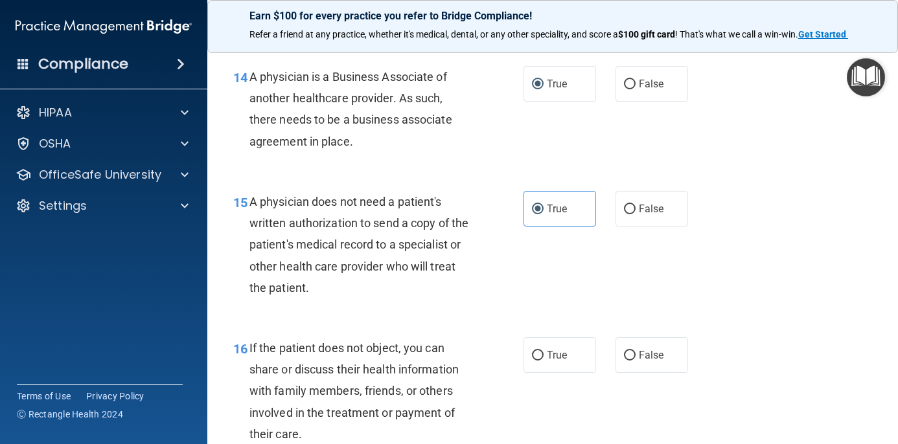
scroll to position [1687, 0]
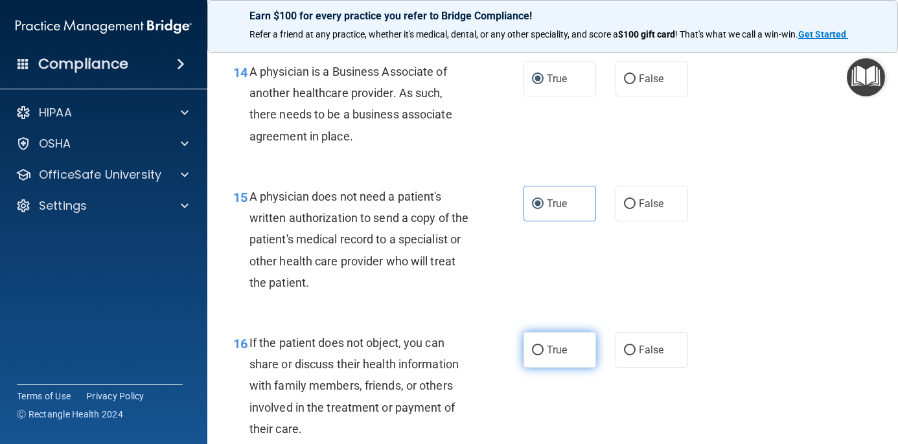
click at [554, 344] on span "True" at bounding box center [557, 350] width 20 height 12
click at [543, 346] on input "True" at bounding box center [538, 351] width 12 height 10
radio input "true"
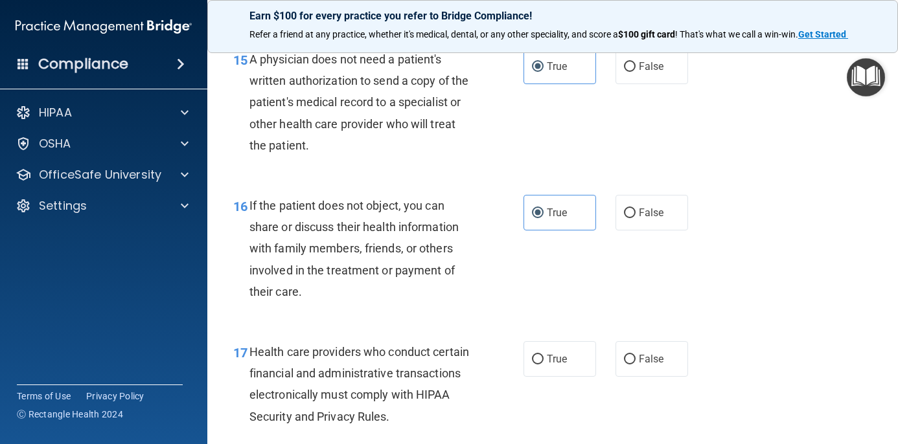
scroll to position [1829, 0]
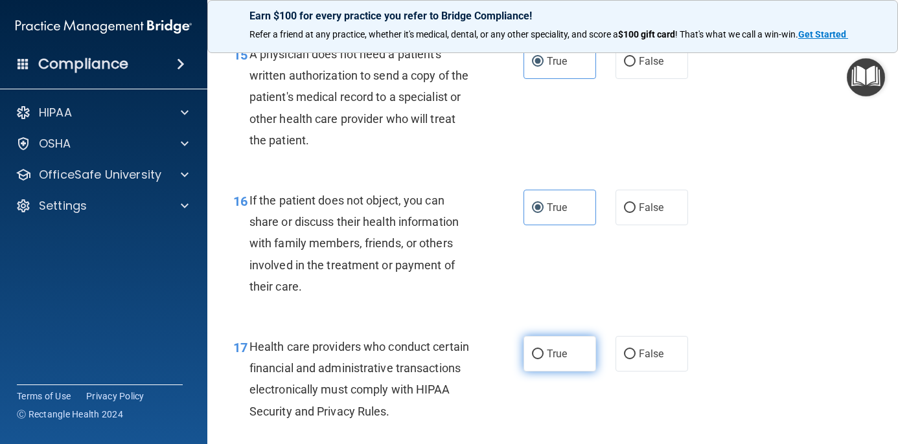
click at [539, 350] on label "True" at bounding box center [559, 354] width 73 height 36
click at [539, 350] on input "True" at bounding box center [538, 355] width 12 height 10
radio input "true"
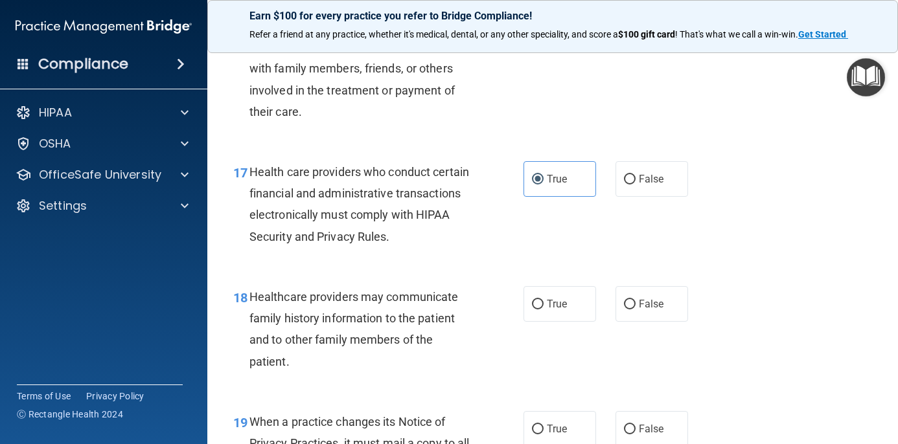
scroll to position [2005, 0]
click at [536, 299] on input "True" at bounding box center [538, 304] width 12 height 10
radio input "true"
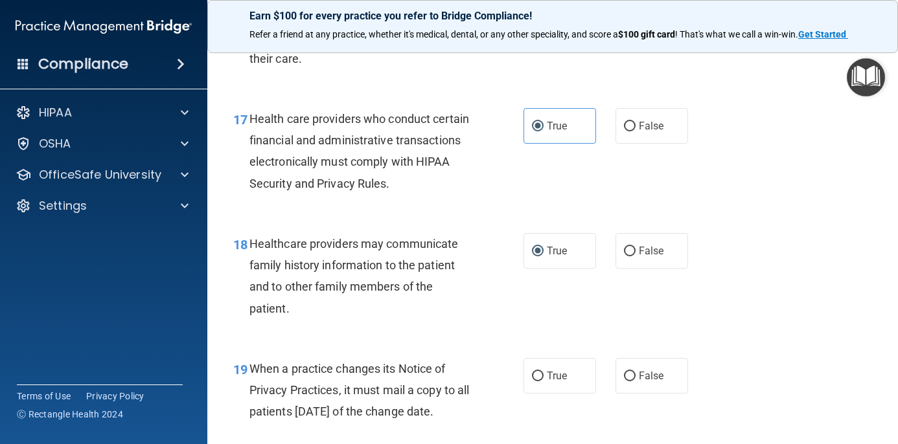
scroll to position [2070, 0]
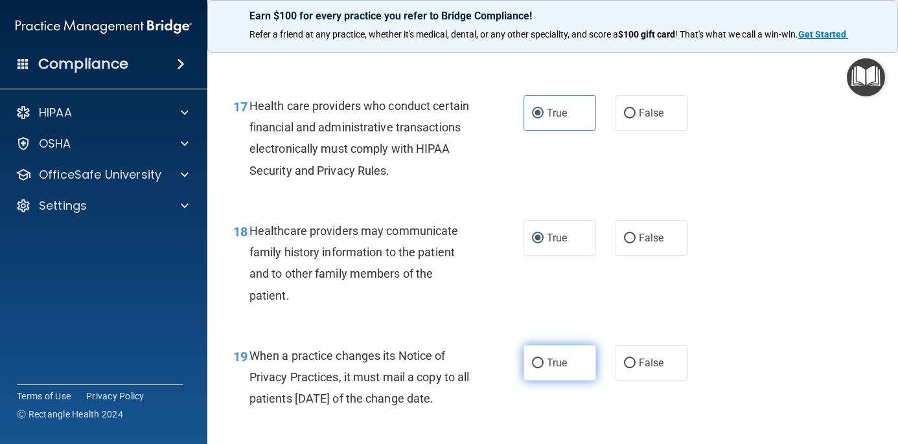
click at [541, 359] on input "True" at bounding box center [538, 364] width 12 height 10
radio input "true"
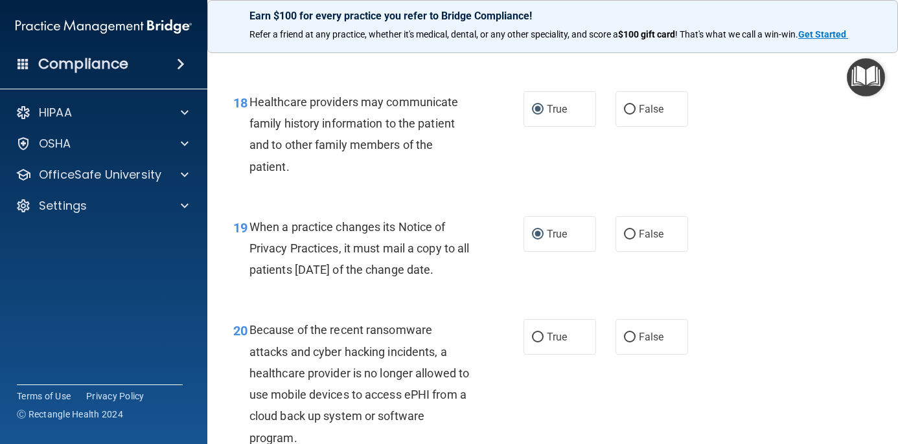
scroll to position [2201, 0]
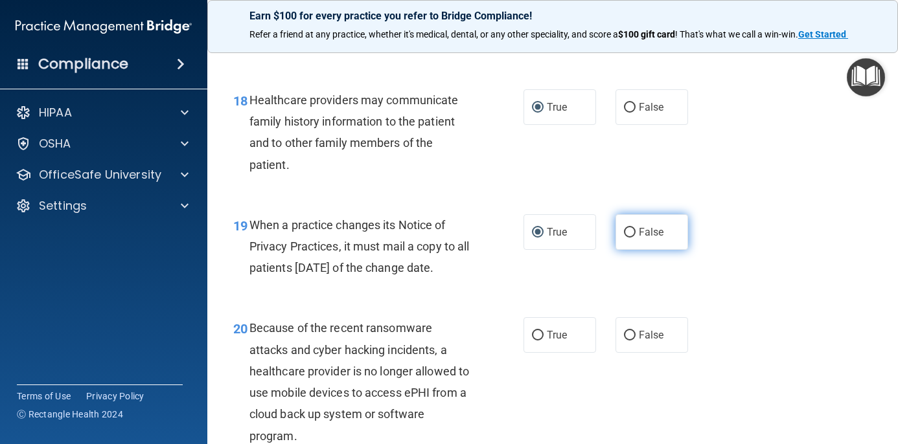
click at [648, 226] on span "False" at bounding box center [650, 232] width 25 height 12
click at [635, 228] on input "False" at bounding box center [630, 233] width 12 height 10
radio input "true"
radio input "false"
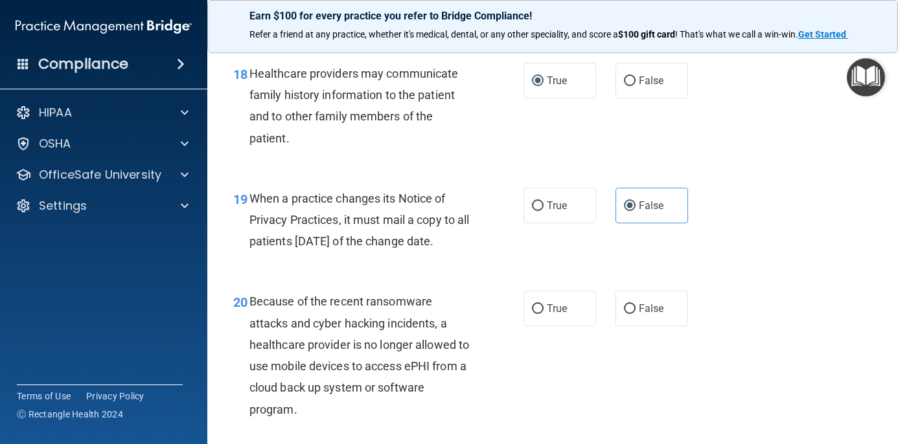
scroll to position [2236, 0]
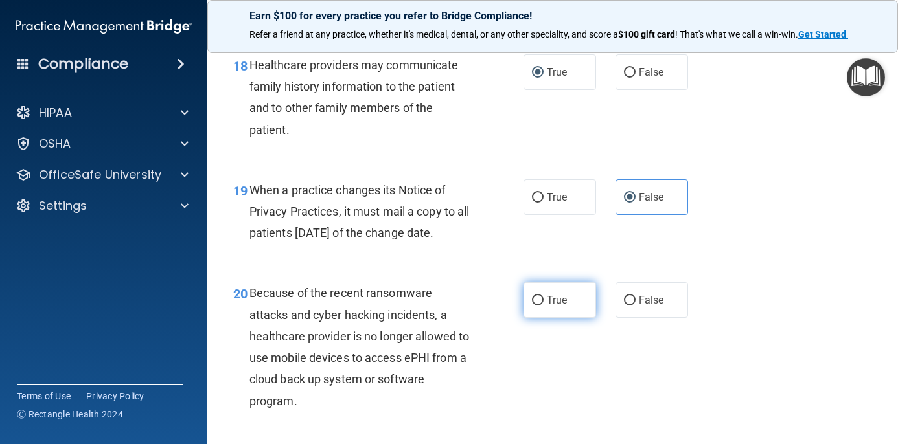
click at [548, 306] on span "True" at bounding box center [557, 300] width 20 height 12
click at [543, 306] on input "True" at bounding box center [538, 301] width 12 height 10
radio input "true"
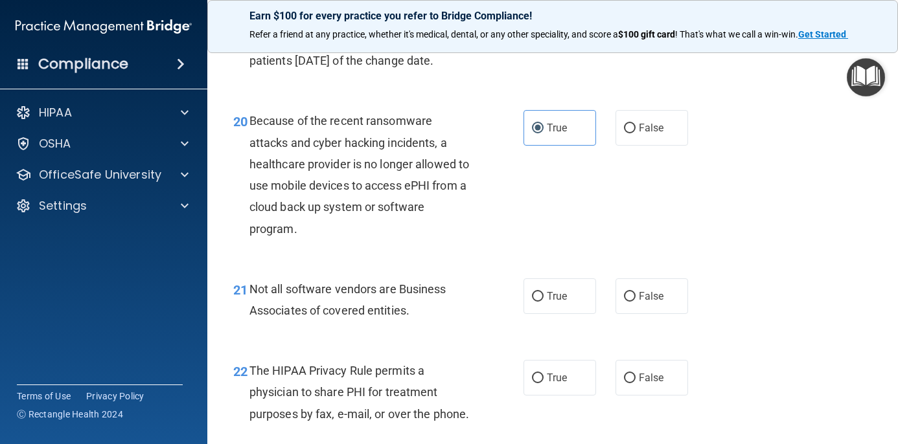
scroll to position [2417, 0]
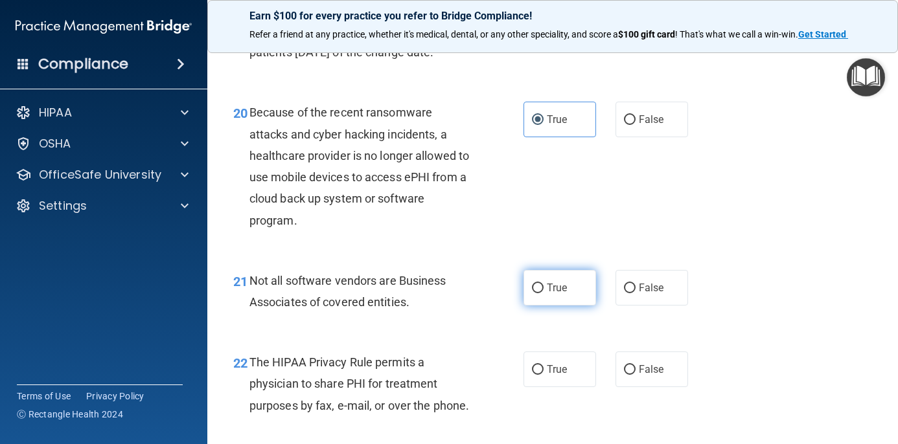
click at [534, 291] on label "True" at bounding box center [559, 288] width 73 height 36
click at [534, 291] on input "True" at bounding box center [538, 289] width 12 height 10
radio input "true"
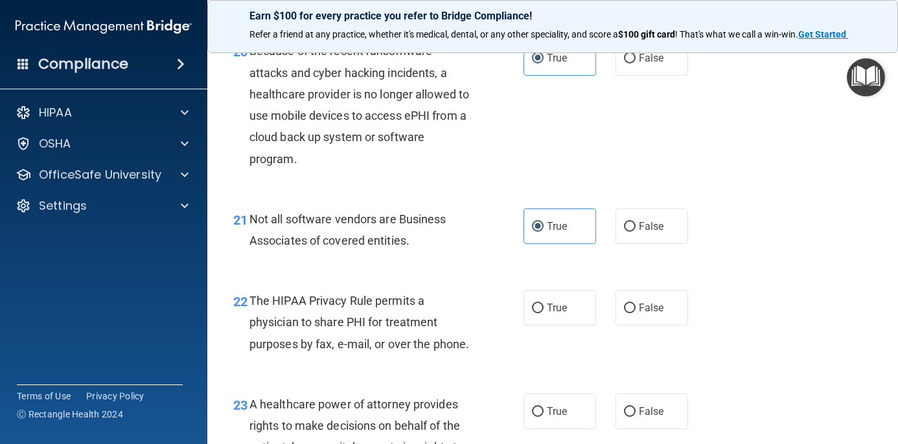
scroll to position [2481, 0]
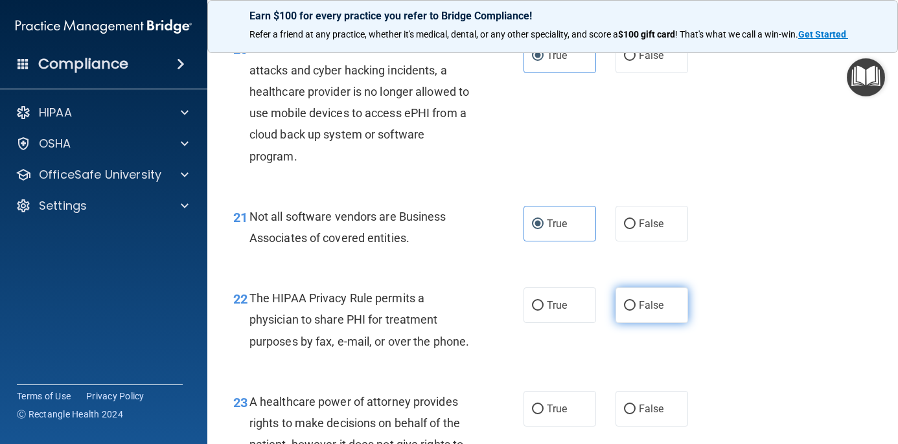
click at [626, 311] on input "False" at bounding box center [630, 306] width 12 height 10
radio input "true"
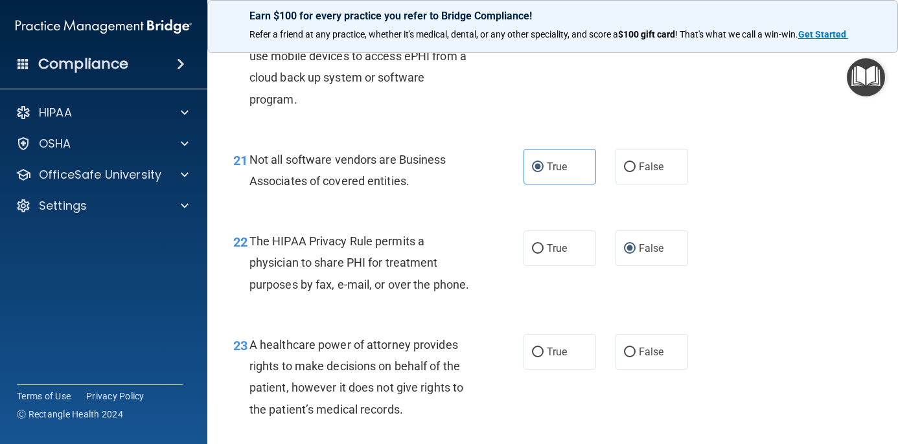
scroll to position [2541, 0]
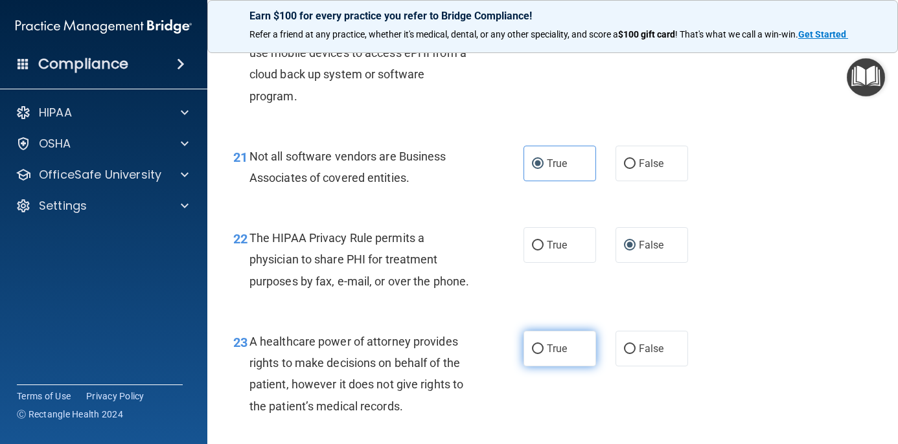
click at [548, 355] on span "True" at bounding box center [557, 349] width 20 height 12
click at [543, 354] on input "True" at bounding box center [538, 350] width 12 height 10
radio input "true"
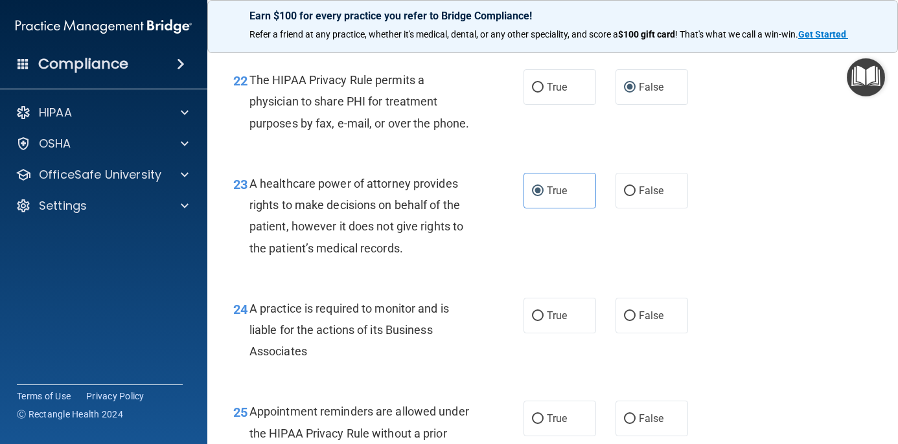
scroll to position [2712, 0]
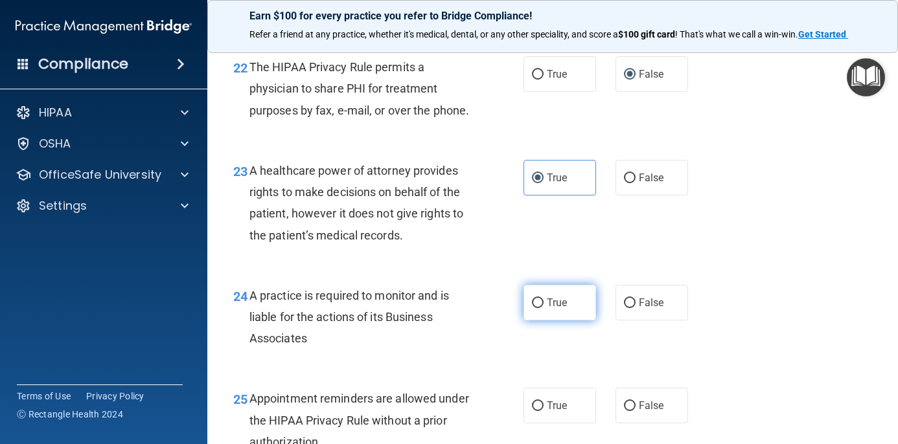
click at [527, 305] on label "True" at bounding box center [559, 303] width 73 height 36
click at [532, 305] on input "True" at bounding box center [538, 304] width 12 height 10
radio input "true"
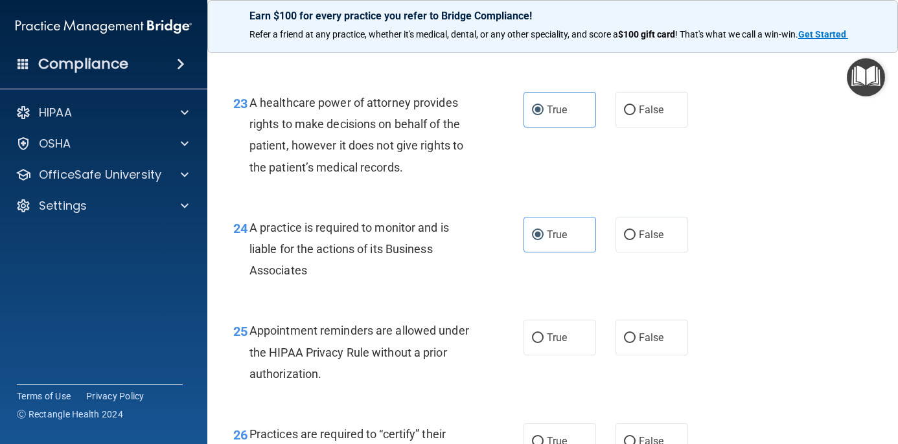
scroll to position [2781, 0]
click at [562, 339] on span "True" at bounding box center [557, 336] width 20 height 12
click at [543, 339] on input "True" at bounding box center [538, 337] width 12 height 10
radio input "true"
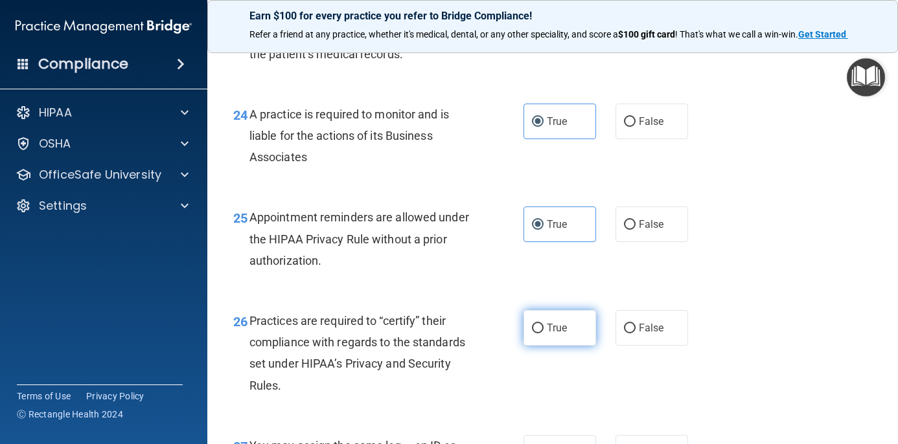
scroll to position [2898, 0]
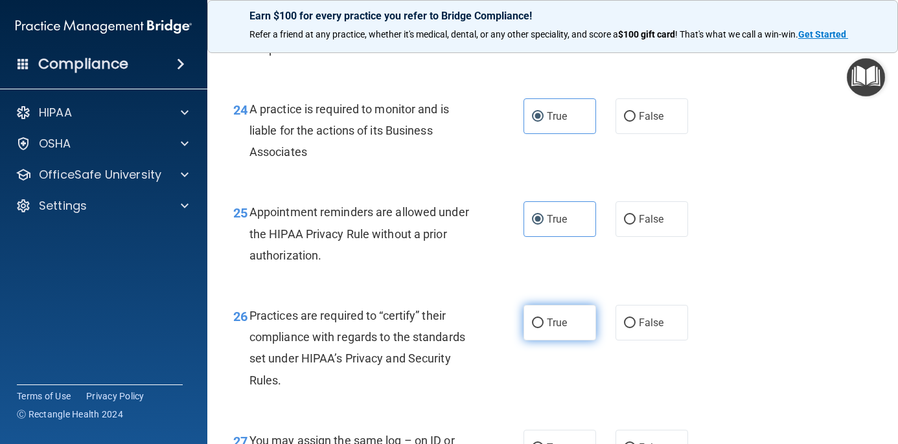
click at [564, 329] on span "True" at bounding box center [557, 323] width 20 height 12
click at [543, 328] on input "True" at bounding box center [538, 324] width 12 height 10
radio input "true"
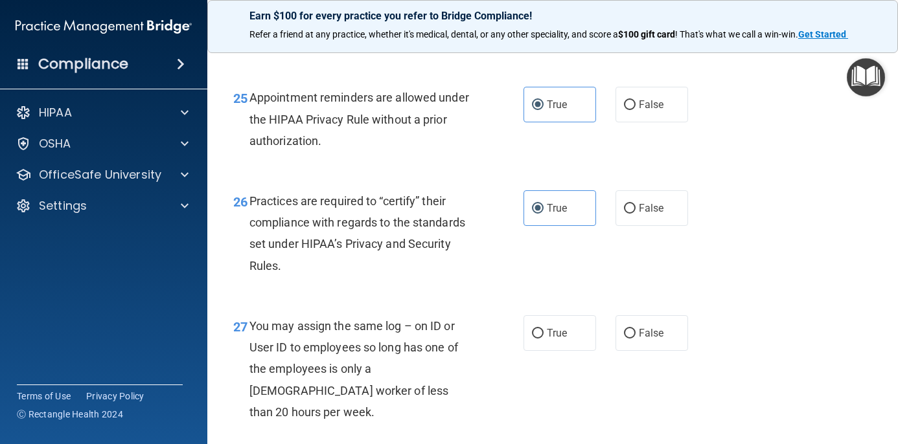
scroll to position [3014, 0]
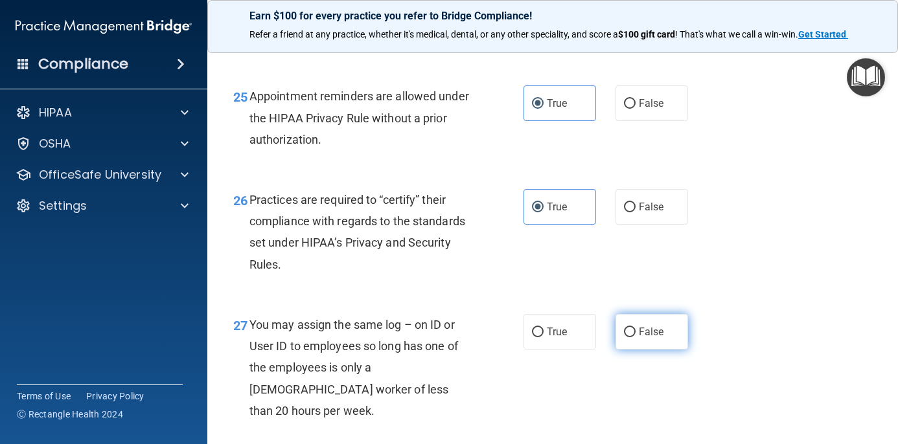
click at [660, 338] on span "False" at bounding box center [650, 332] width 25 height 12
click at [635, 337] on input "False" at bounding box center [630, 333] width 12 height 10
radio input "true"
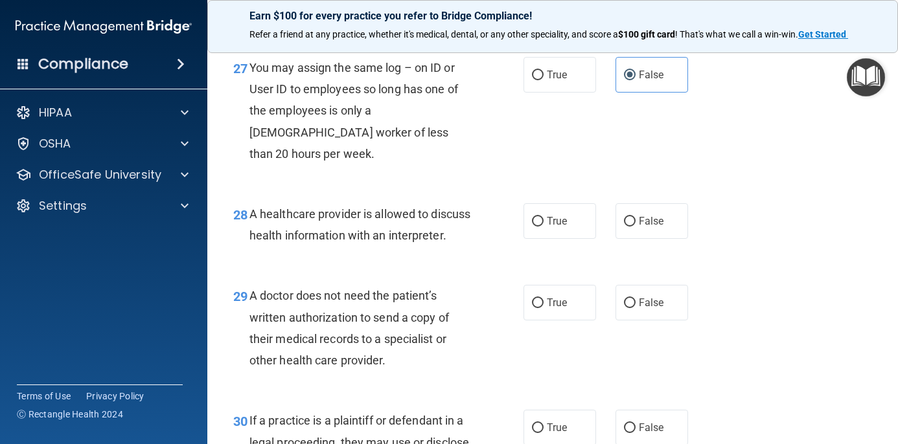
scroll to position [3272, 0]
click at [564, 212] on label "True" at bounding box center [559, 221] width 73 height 36
click at [543, 216] on input "True" at bounding box center [538, 221] width 12 height 10
radio input "true"
click at [540, 305] on input "True" at bounding box center [538, 303] width 12 height 10
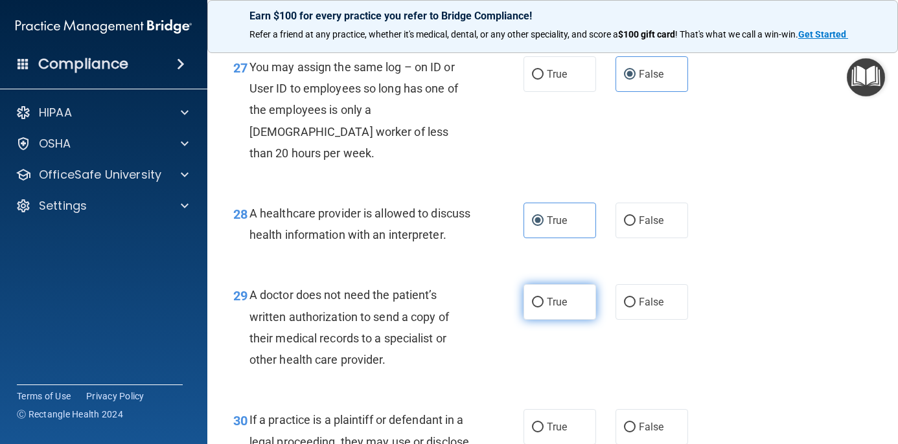
radio input "true"
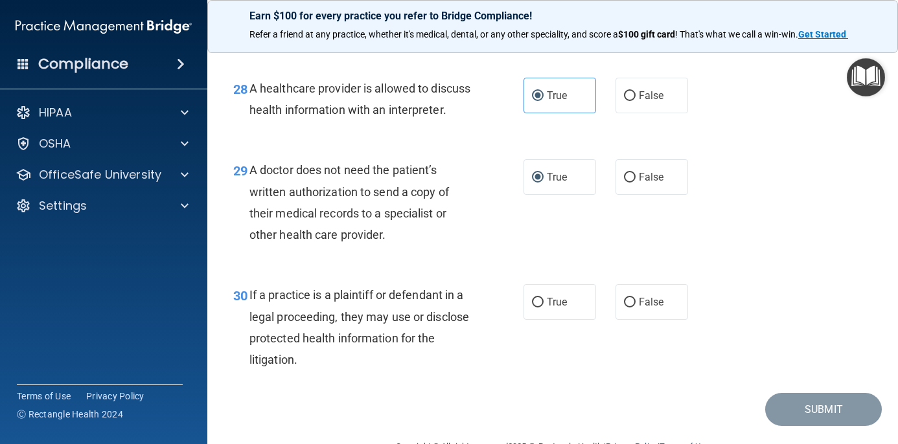
scroll to position [3398, 0]
click at [550, 308] on span "True" at bounding box center [557, 301] width 20 height 12
click at [543, 307] on input "True" at bounding box center [538, 302] width 12 height 10
radio input "true"
click at [811, 418] on button "Submit" at bounding box center [823, 408] width 117 height 33
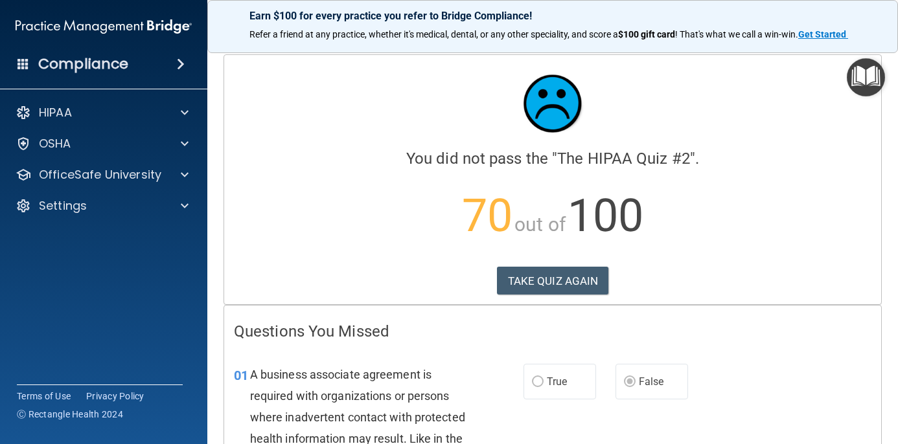
scroll to position [21, 0]
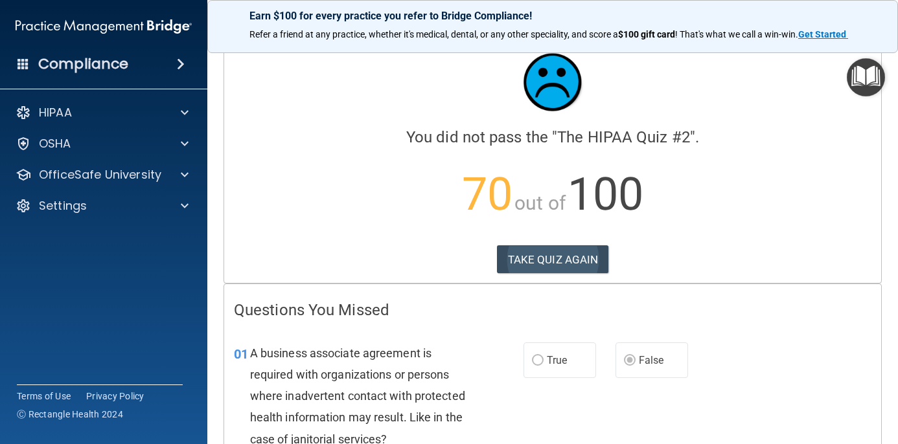
click at [541, 257] on button "TAKE QUIZ AGAIN" at bounding box center [553, 259] width 112 height 28
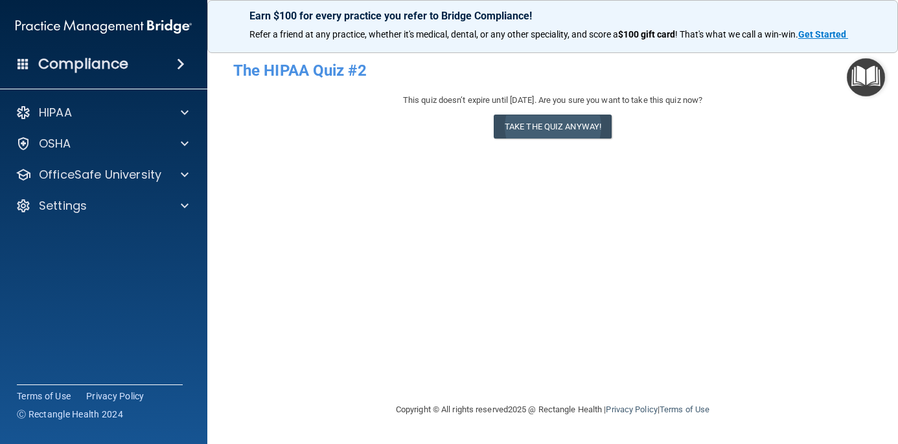
click at [556, 130] on button "Take the quiz anyway!" at bounding box center [552, 127] width 118 height 24
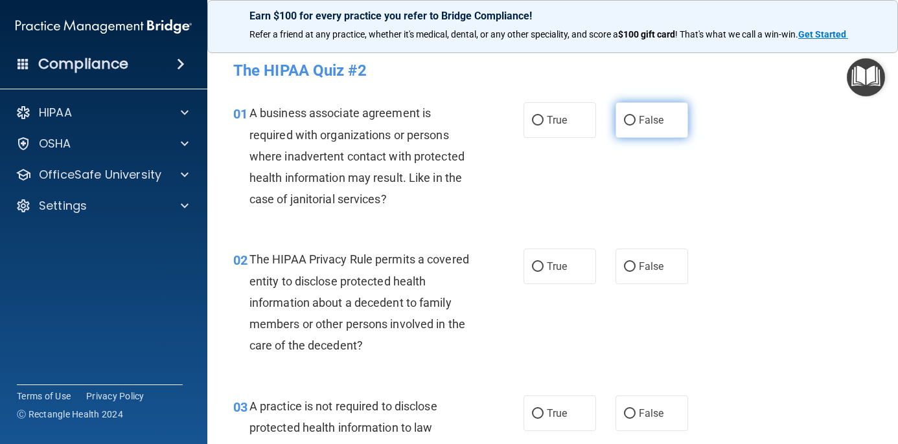
click at [638, 122] on label "False" at bounding box center [651, 120] width 73 height 36
click at [635, 122] on input "False" at bounding box center [630, 121] width 12 height 10
radio input "true"
click at [534, 264] on input "True" at bounding box center [538, 267] width 12 height 10
radio input "true"
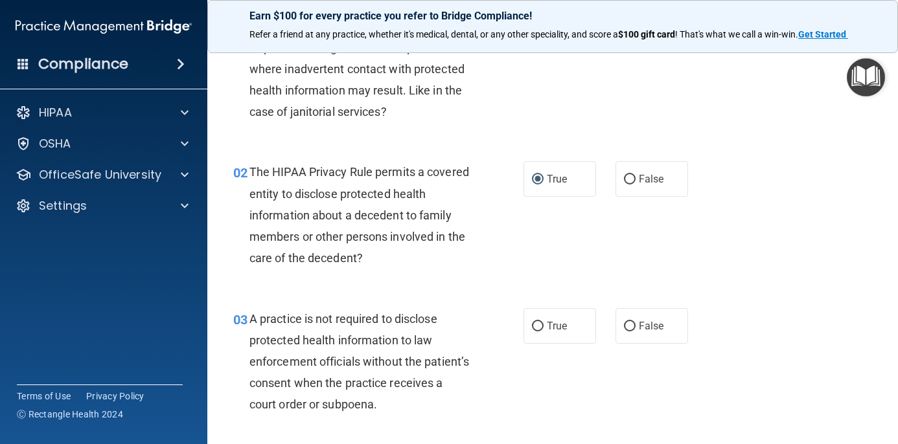
scroll to position [89, 0]
click at [638, 326] on label "False" at bounding box center [651, 325] width 73 height 36
click at [635, 326] on input "False" at bounding box center [630, 326] width 12 height 10
radio input "true"
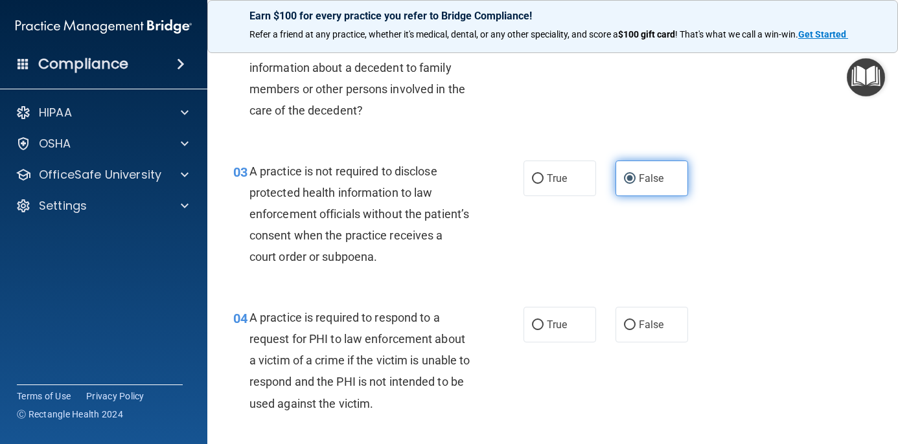
scroll to position [240, 0]
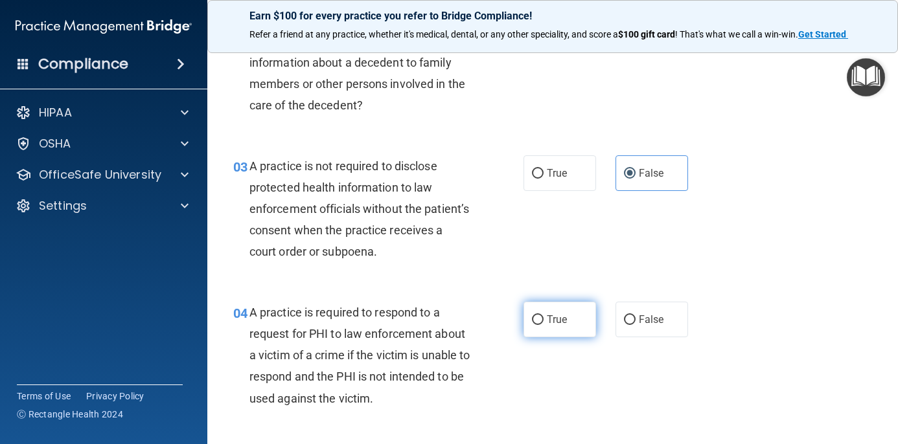
click at [559, 321] on span "True" at bounding box center [557, 319] width 20 height 12
click at [543, 321] on input "True" at bounding box center [538, 320] width 12 height 10
radio input "true"
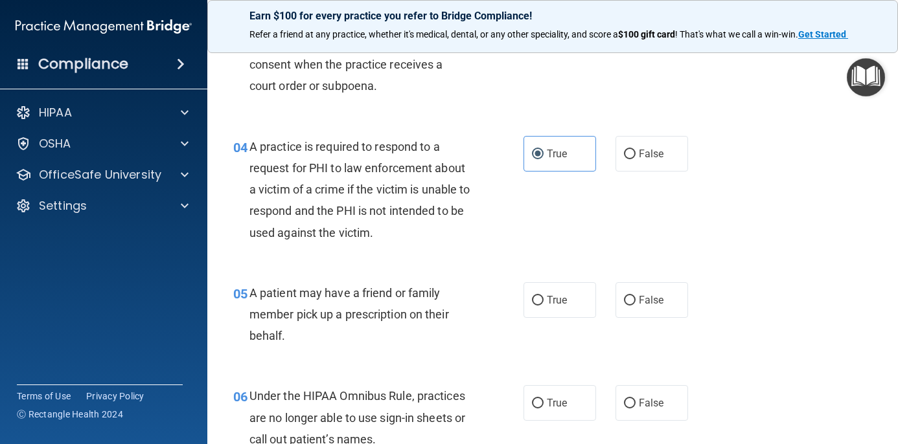
scroll to position [410, 0]
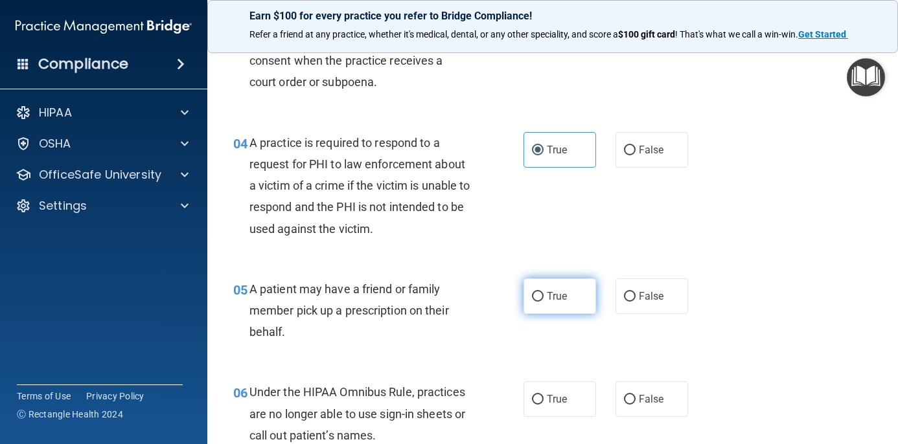
click at [541, 297] on input "True" at bounding box center [538, 297] width 12 height 10
radio input "true"
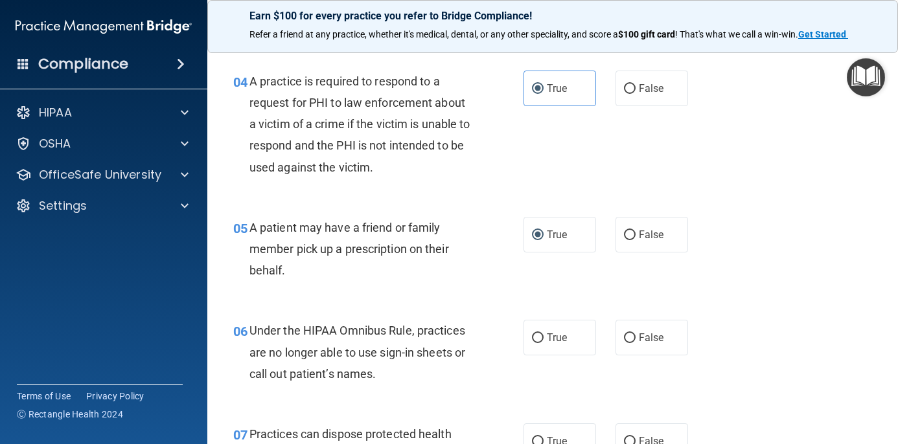
scroll to position [478, 0]
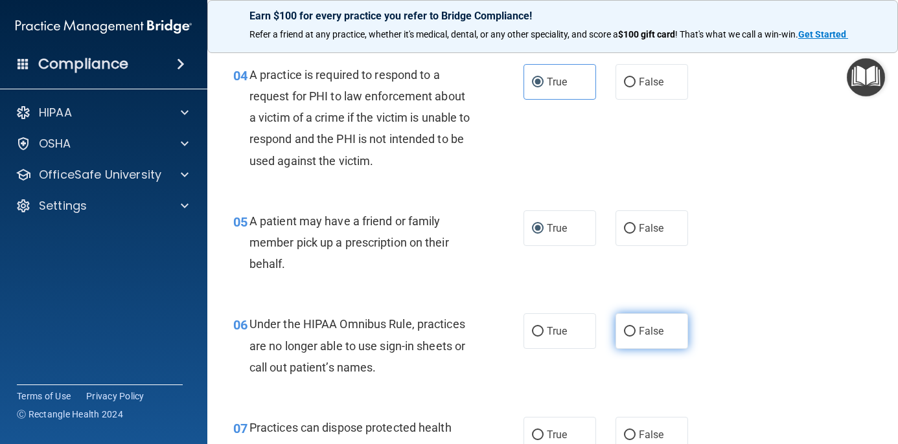
click at [628, 327] on input "False" at bounding box center [630, 332] width 12 height 10
radio input "true"
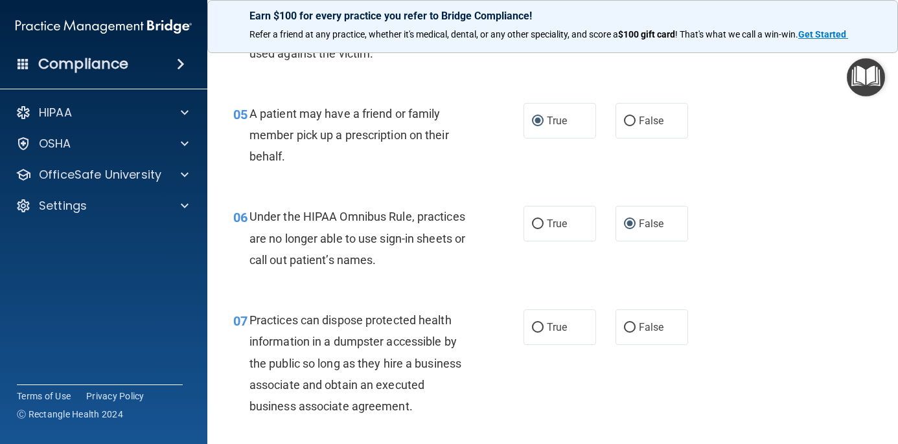
scroll to position [586, 0]
click at [631, 312] on label "False" at bounding box center [651, 327] width 73 height 36
click at [631, 322] on input "False" at bounding box center [630, 327] width 12 height 10
radio input "true"
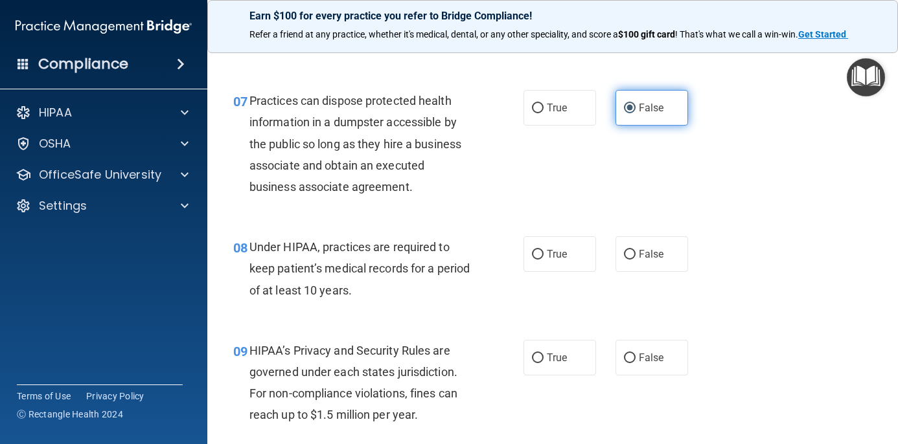
scroll to position [833, 0]
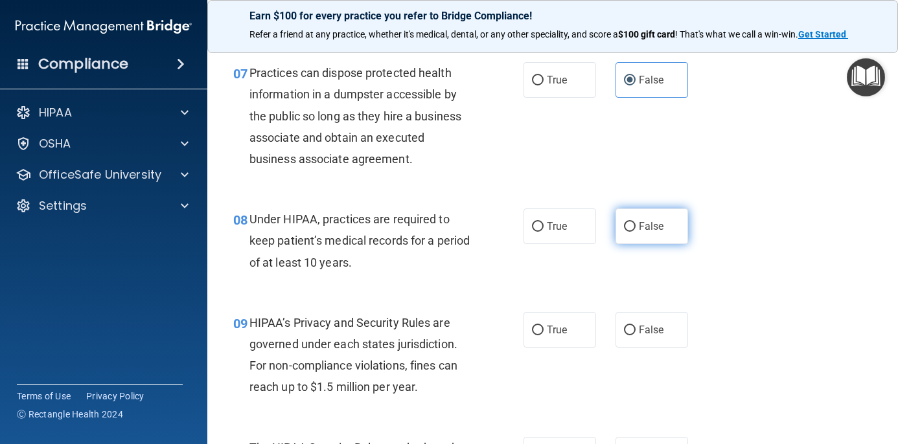
click at [654, 220] on span "False" at bounding box center [650, 226] width 25 height 12
click at [635, 222] on input "False" at bounding box center [630, 227] width 12 height 10
radio input "true"
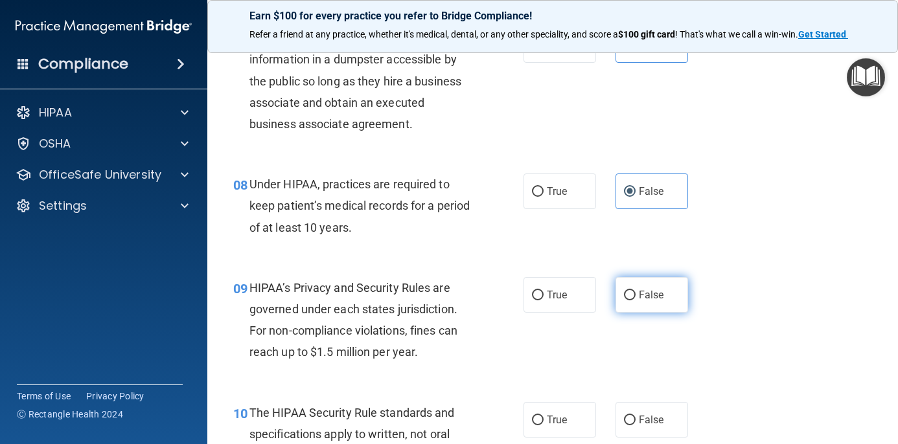
click at [643, 292] on span "False" at bounding box center [650, 295] width 25 height 12
click at [635, 292] on input "False" at bounding box center [630, 296] width 12 height 10
radio input "true"
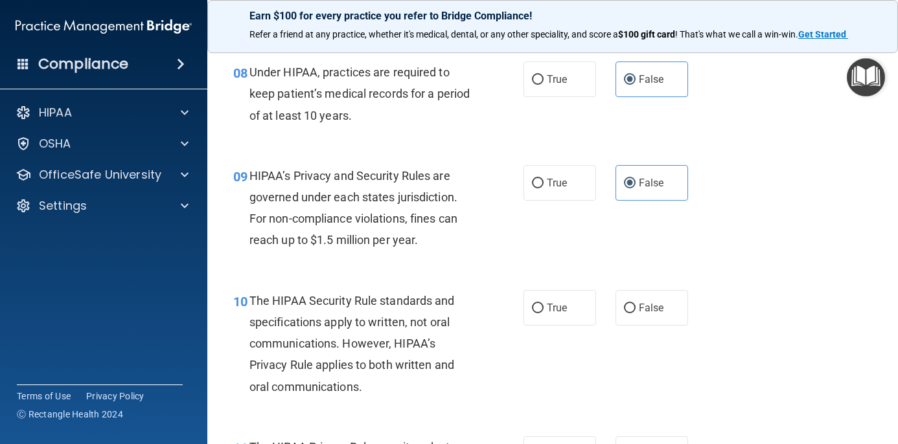
scroll to position [989, 0]
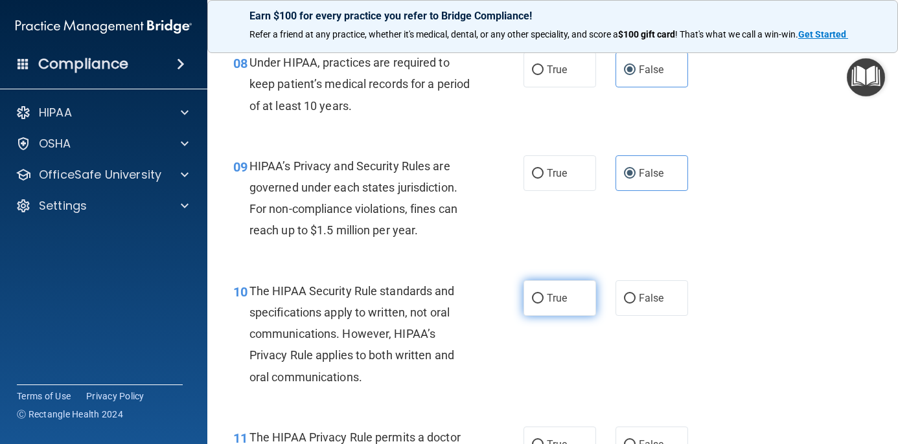
click at [549, 296] on span "True" at bounding box center [557, 298] width 20 height 12
click at [543, 296] on input "True" at bounding box center [538, 299] width 12 height 10
radio input "true"
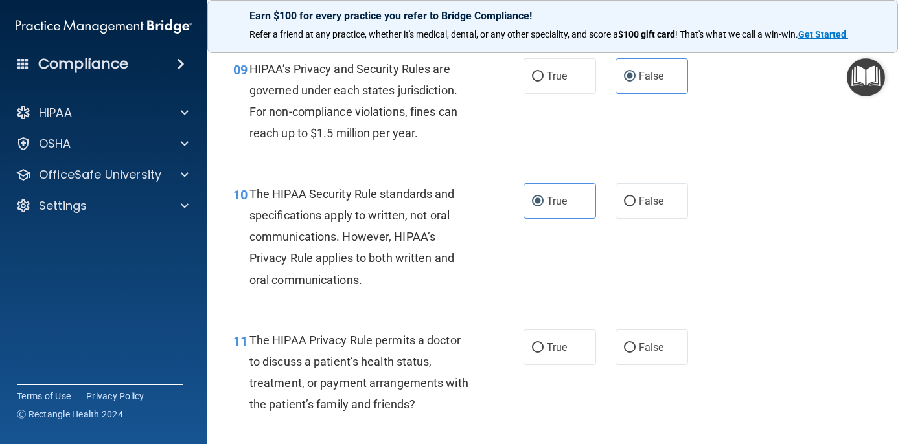
scroll to position [1090, 0]
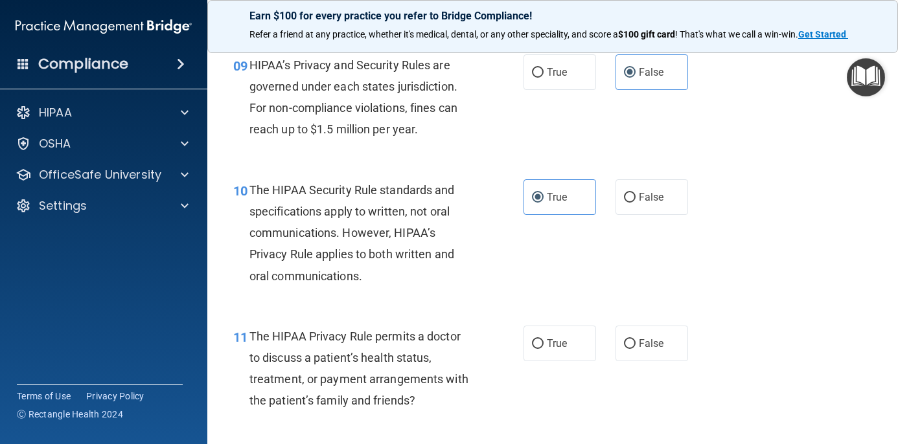
click at [531, 356] on div "11 The HIPAA Privacy Rule permits a doctor to discuss a patient’s health status…" at bounding box center [378, 372] width 329 height 93
click at [561, 337] on span "True" at bounding box center [557, 343] width 20 height 12
click at [543, 339] on input "True" at bounding box center [538, 344] width 12 height 10
radio input "true"
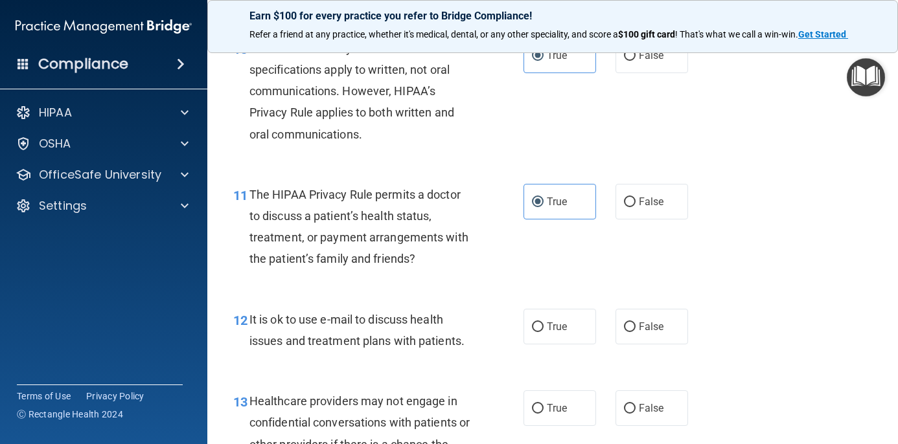
scroll to position [1234, 0]
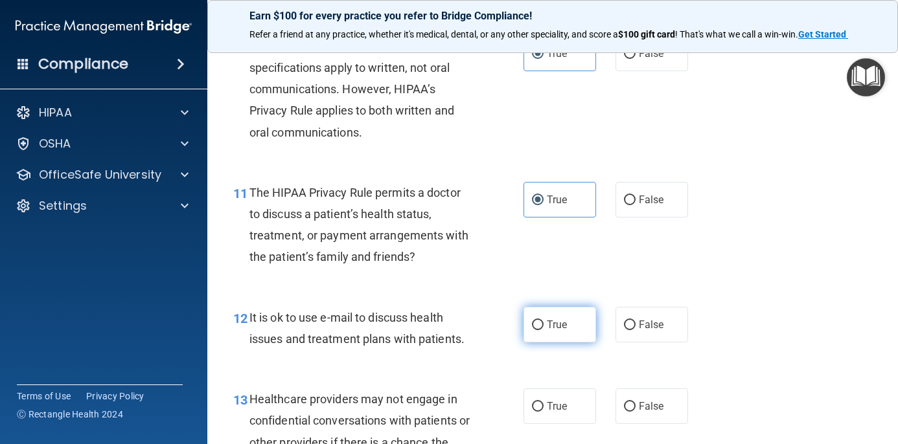
click at [578, 313] on label "True" at bounding box center [559, 325] width 73 height 36
click at [543, 321] on input "True" at bounding box center [538, 326] width 12 height 10
radio input "true"
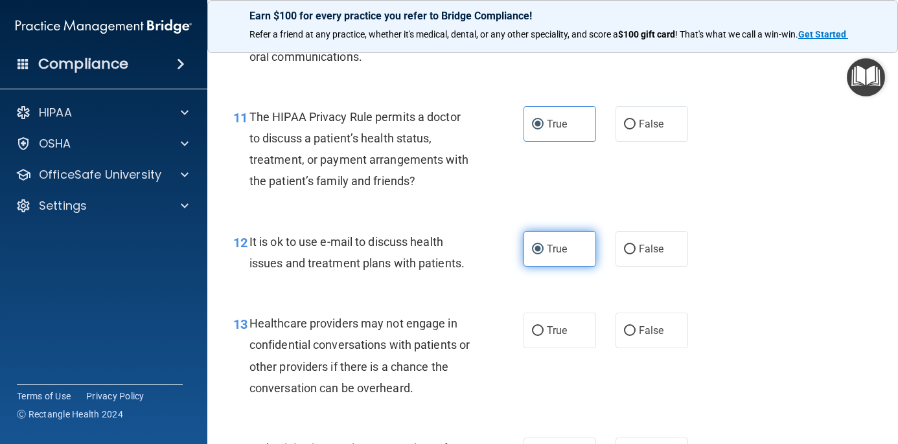
scroll to position [1316, 0]
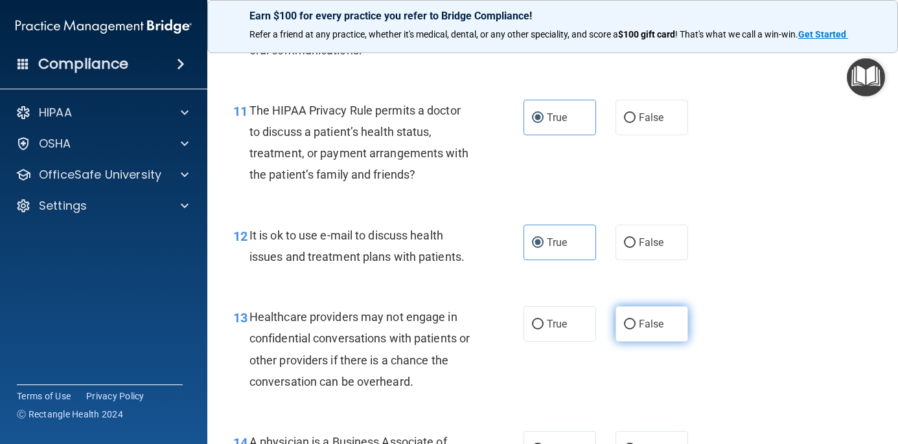
click at [632, 320] on input "False" at bounding box center [630, 325] width 12 height 10
radio input "true"
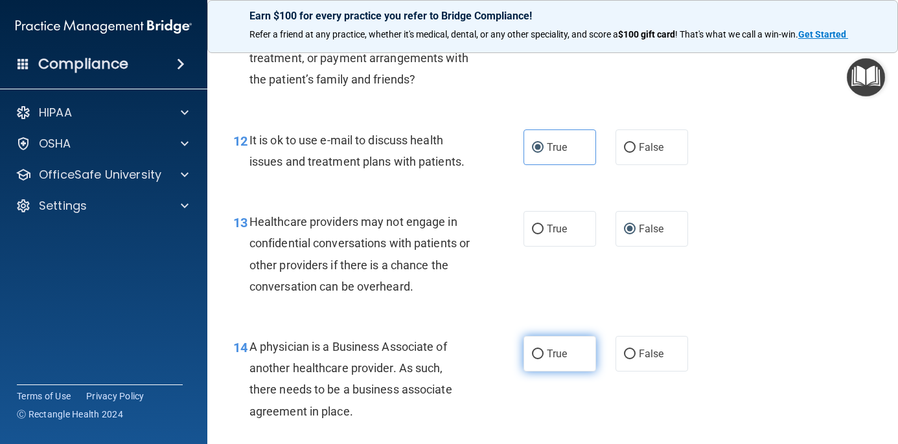
scroll to position [1412, 0]
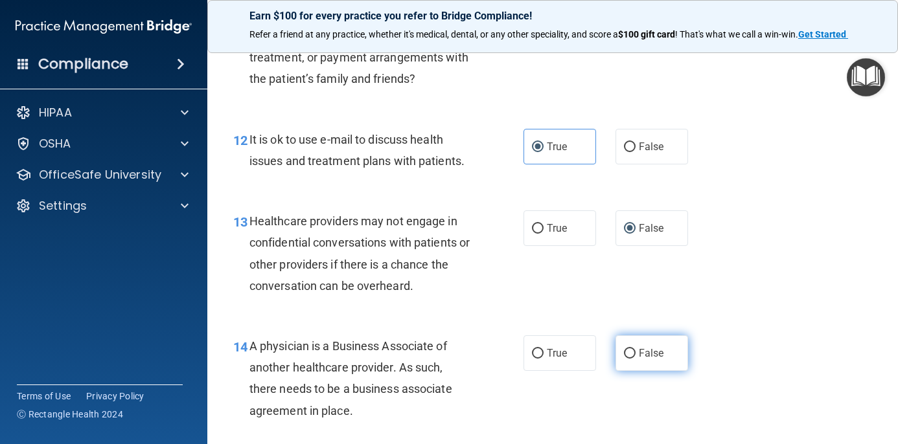
click at [650, 353] on label "False" at bounding box center [651, 353] width 73 height 36
click at [635, 353] on input "False" at bounding box center [630, 354] width 12 height 10
radio input "true"
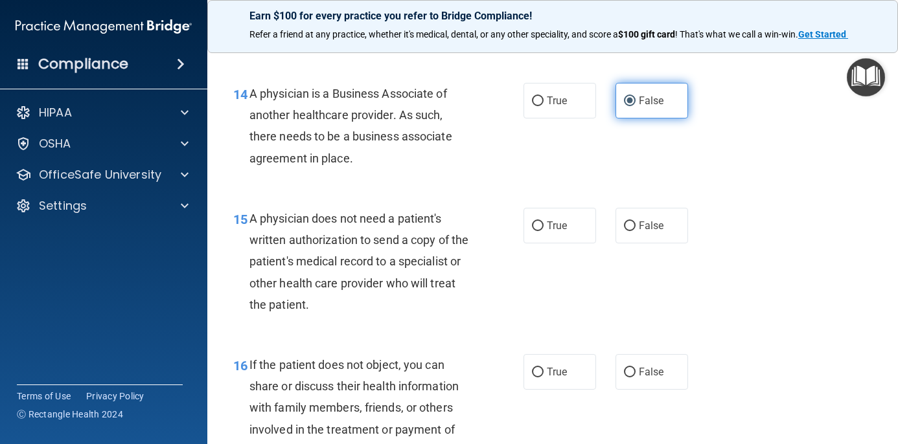
scroll to position [1666, 0]
click at [534, 221] on input "True" at bounding box center [538, 226] width 12 height 10
radio input "true"
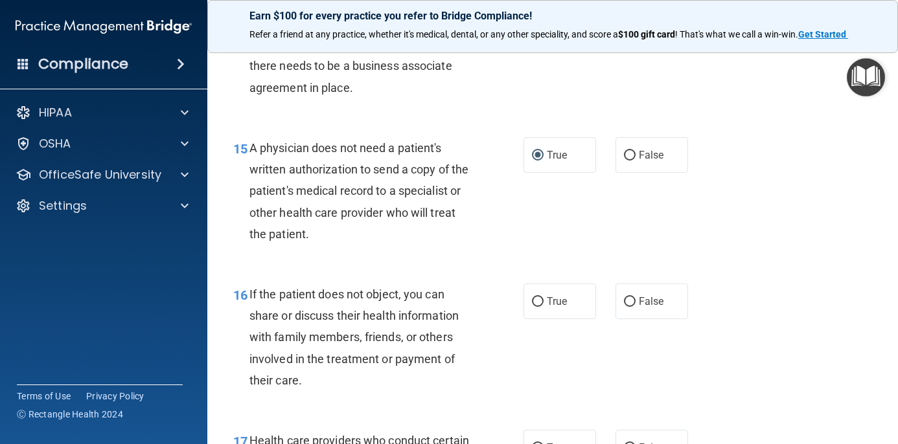
scroll to position [1741, 0]
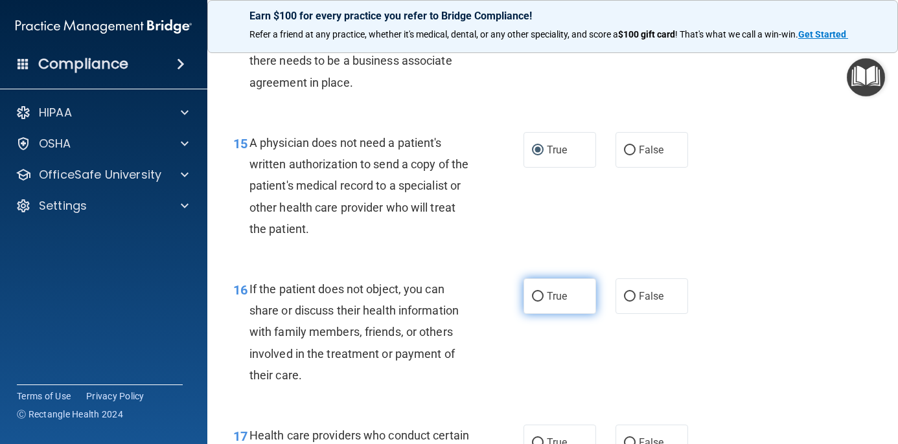
click at [548, 290] on span "True" at bounding box center [557, 296] width 20 height 12
click at [543, 292] on input "True" at bounding box center [538, 297] width 12 height 10
radio input "true"
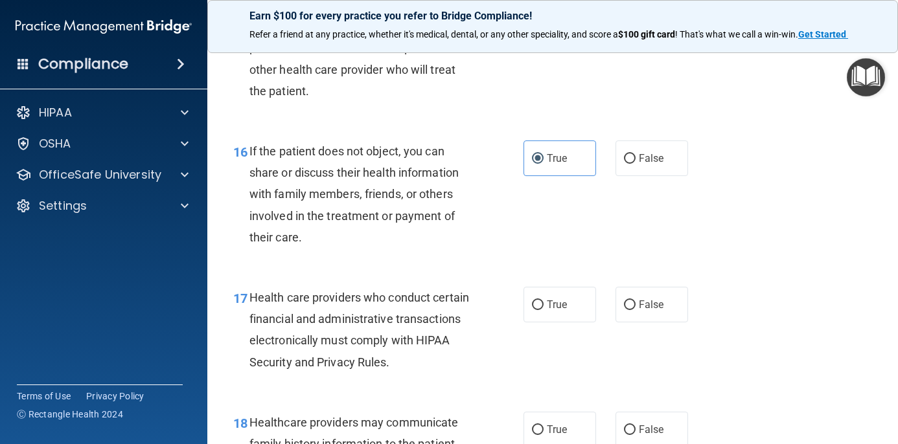
scroll to position [1879, 0]
click at [533, 286] on label "True" at bounding box center [559, 304] width 73 height 36
click at [533, 300] on input "True" at bounding box center [538, 305] width 12 height 10
radio input "true"
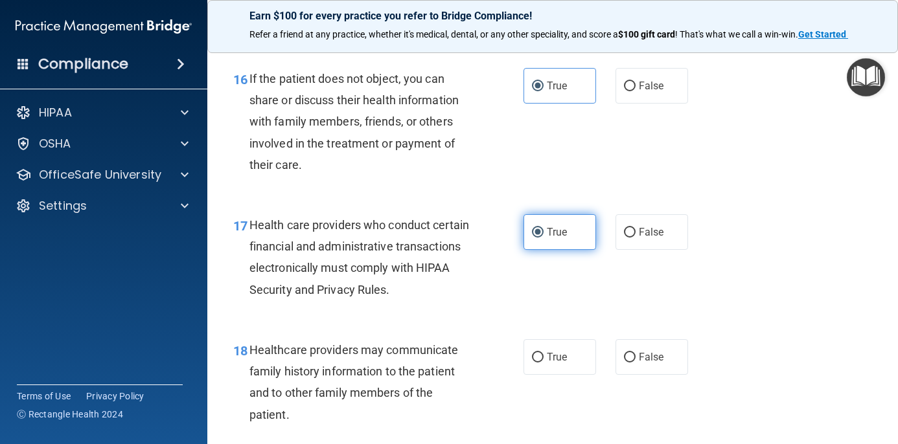
scroll to position [1958, 0]
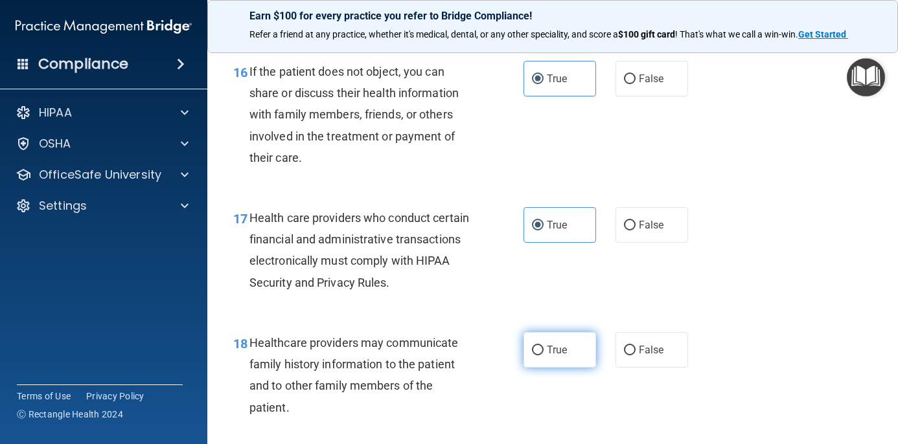
click at [551, 344] on span "True" at bounding box center [557, 350] width 20 height 12
click at [543, 346] on input "True" at bounding box center [538, 351] width 12 height 10
radio input "true"
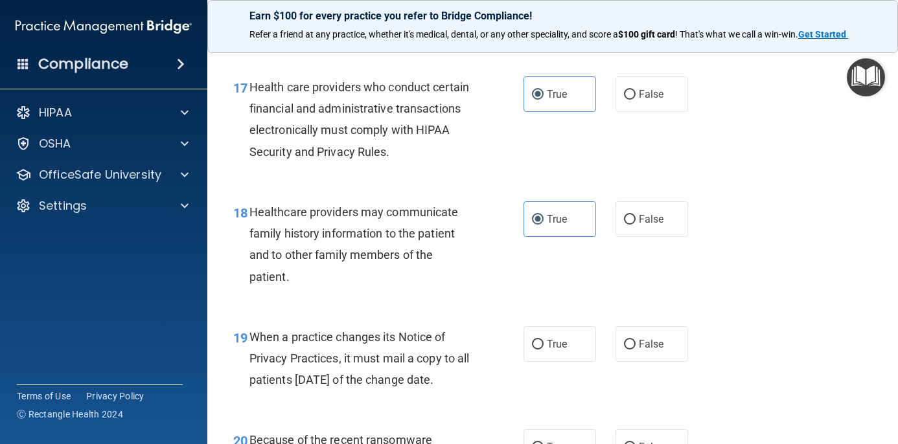
scroll to position [2091, 0]
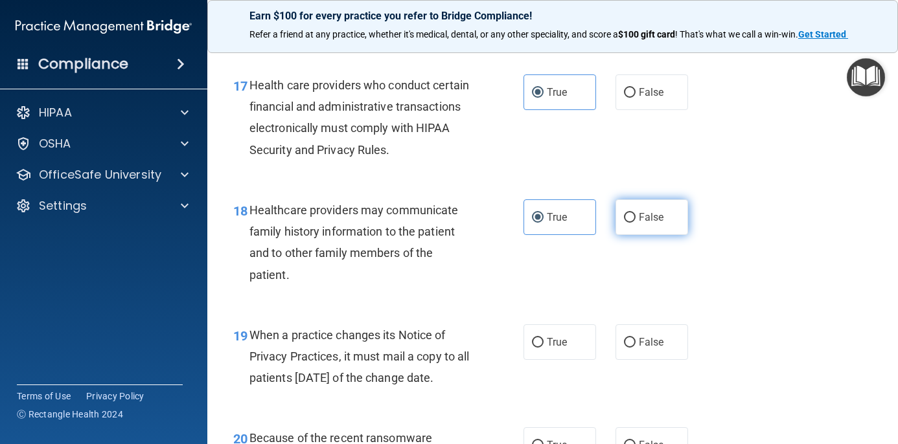
click at [645, 211] on span "False" at bounding box center [650, 217] width 25 height 12
click at [635, 213] on input "False" at bounding box center [630, 218] width 12 height 10
radio input "true"
radio input "false"
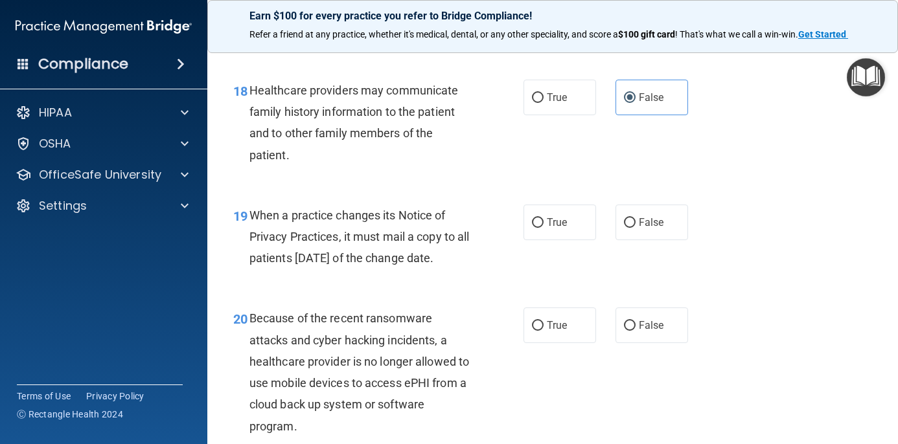
scroll to position [2215, 0]
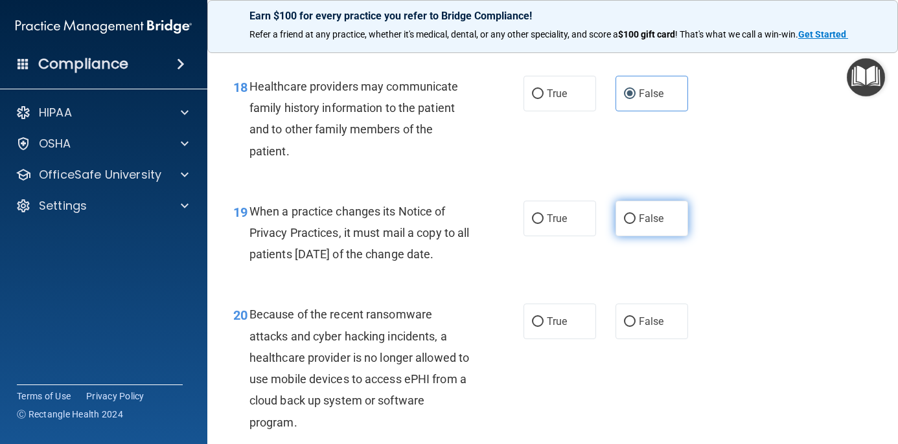
click at [620, 207] on label "False" at bounding box center [651, 219] width 73 height 36
click at [624, 214] on input "False" at bounding box center [630, 219] width 12 height 10
radio input "true"
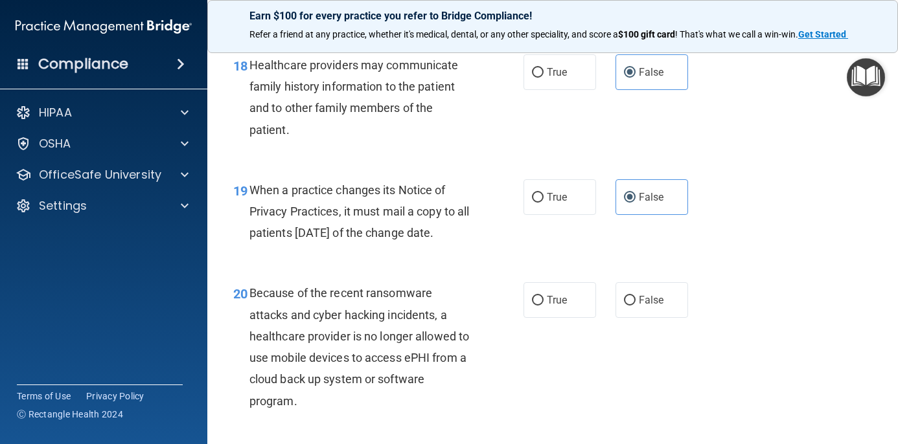
scroll to position [2239, 0]
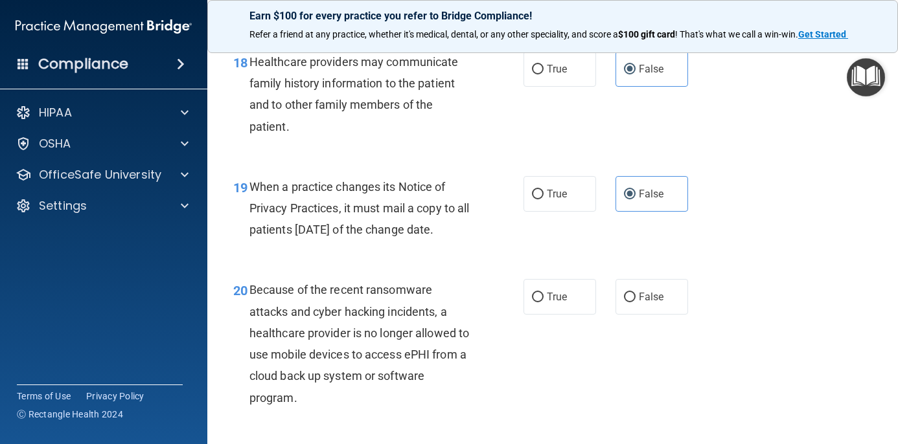
click at [411, 1] on div "Earn $100 for every practice you refer to Bridge Compliance! Refer a friend at …" at bounding box center [552, 26] width 690 height 53
click at [646, 300] on label "False" at bounding box center [651, 297] width 73 height 36
click at [635, 300] on input "False" at bounding box center [630, 298] width 12 height 10
radio input "true"
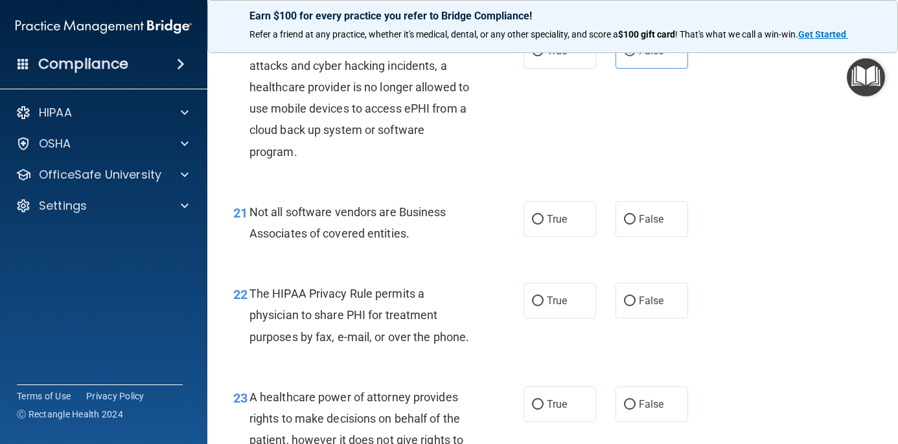
scroll to position [2492, 0]
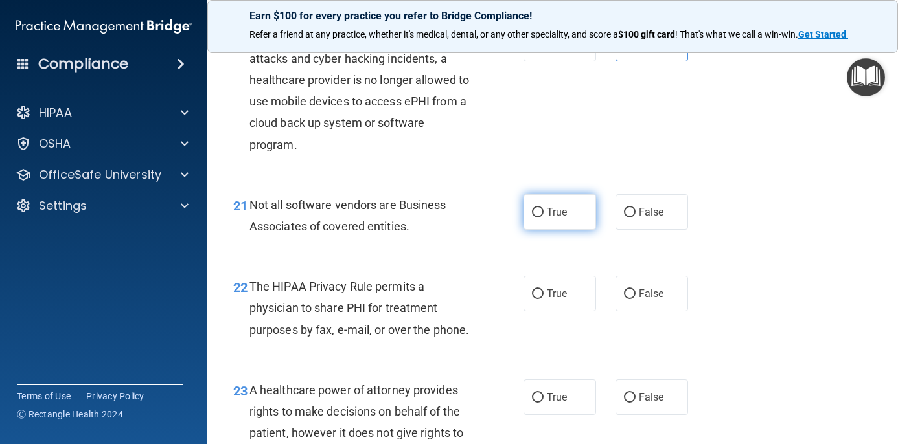
click at [563, 218] on span "True" at bounding box center [557, 212] width 20 height 12
click at [543, 218] on input "True" at bounding box center [538, 213] width 12 height 10
radio input "true"
click at [554, 292] on label "True" at bounding box center [559, 294] width 73 height 36
click at [543, 292] on input "True" at bounding box center [538, 294] width 12 height 10
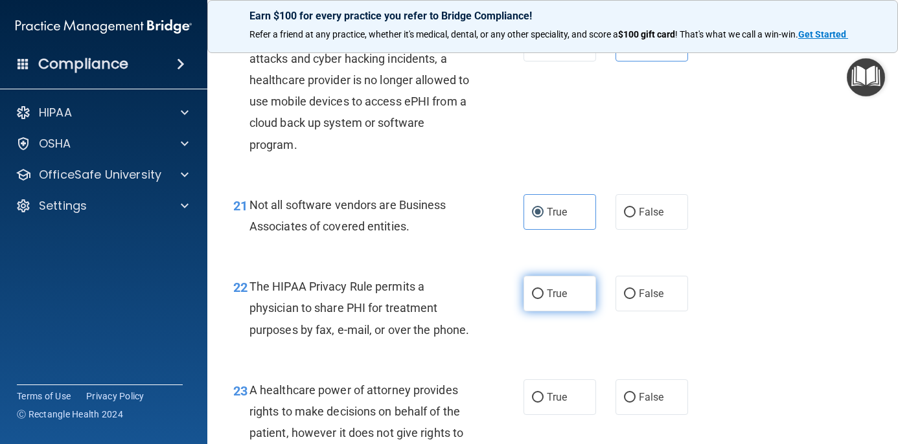
radio input "true"
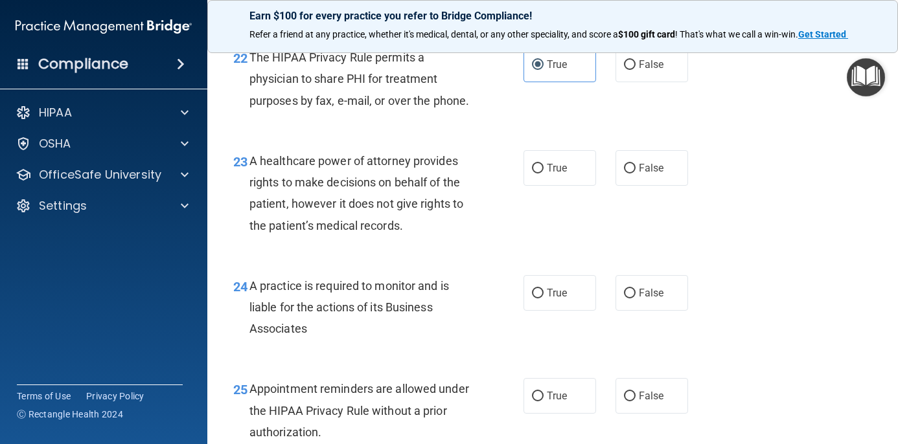
scroll to position [2724, 0]
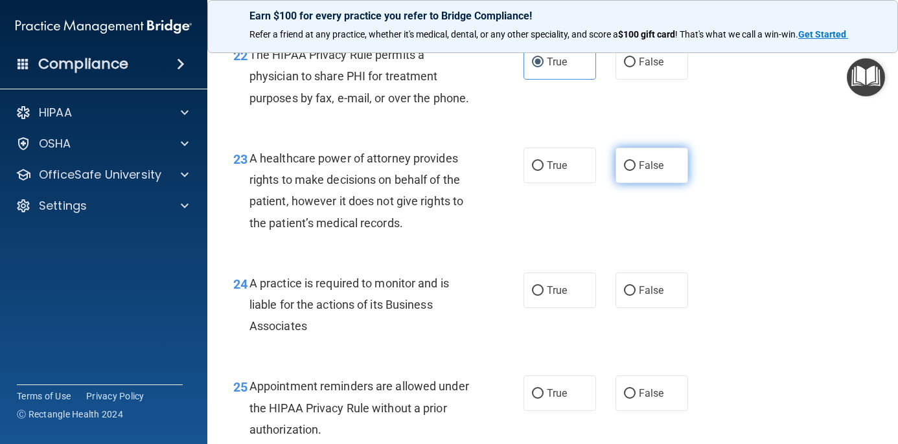
click at [643, 172] on span "False" at bounding box center [650, 165] width 25 height 12
click at [635, 171] on input "False" at bounding box center [630, 166] width 12 height 10
radio input "true"
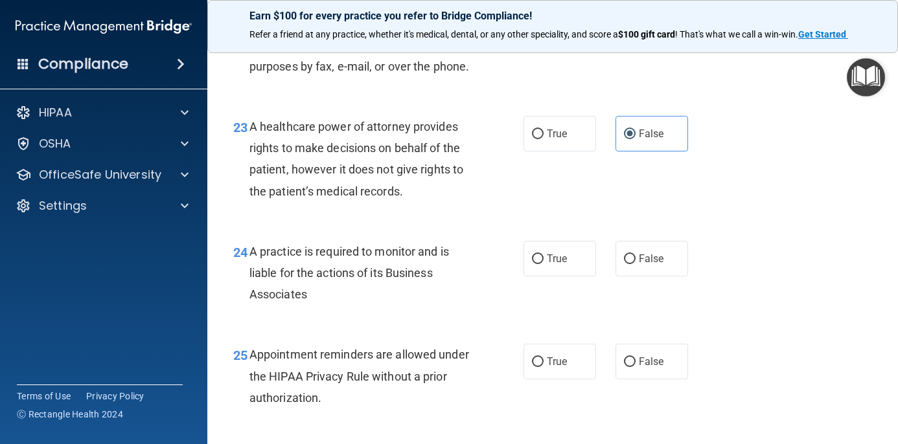
scroll to position [2769, 0]
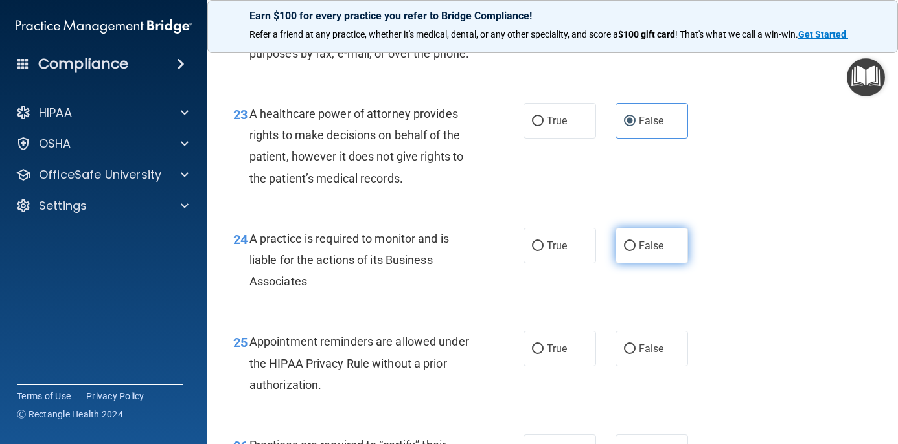
click at [643, 246] on label "False" at bounding box center [651, 246] width 73 height 36
click at [635, 246] on input "False" at bounding box center [630, 247] width 12 height 10
radio input "true"
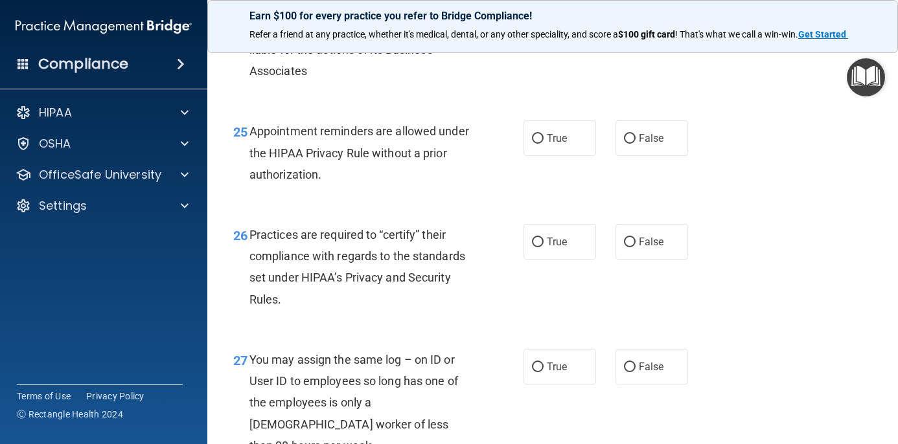
scroll to position [2982, 0]
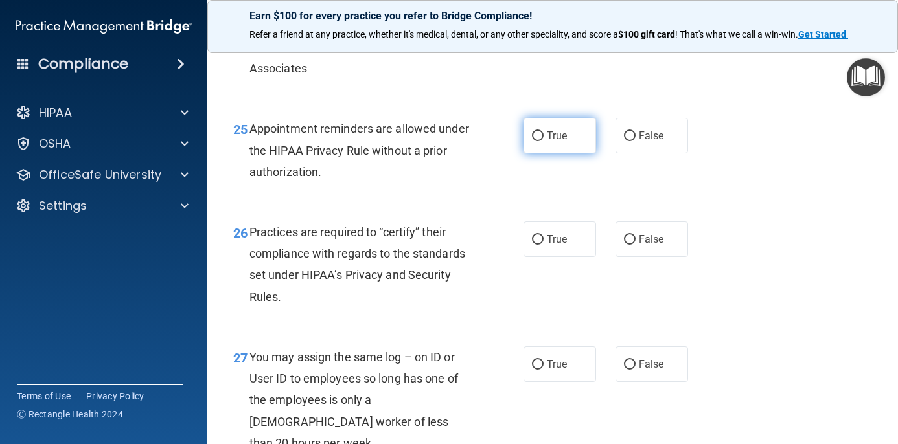
click at [558, 142] on span "True" at bounding box center [557, 136] width 20 height 12
click at [543, 141] on input "True" at bounding box center [538, 136] width 12 height 10
radio input "true"
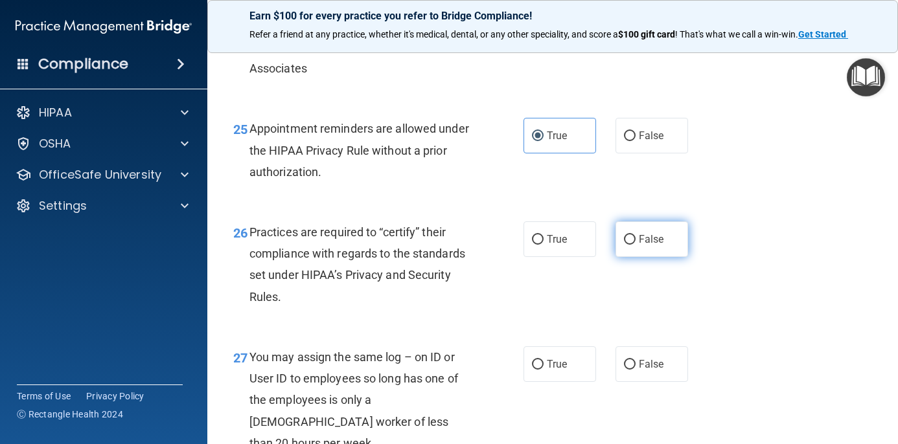
click at [637, 248] on label "False" at bounding box center [651, 239] width 73 height 36
click at [635, 245] on input "False" at bounding box center [630, 240] width 12 height 10
radio input "true"
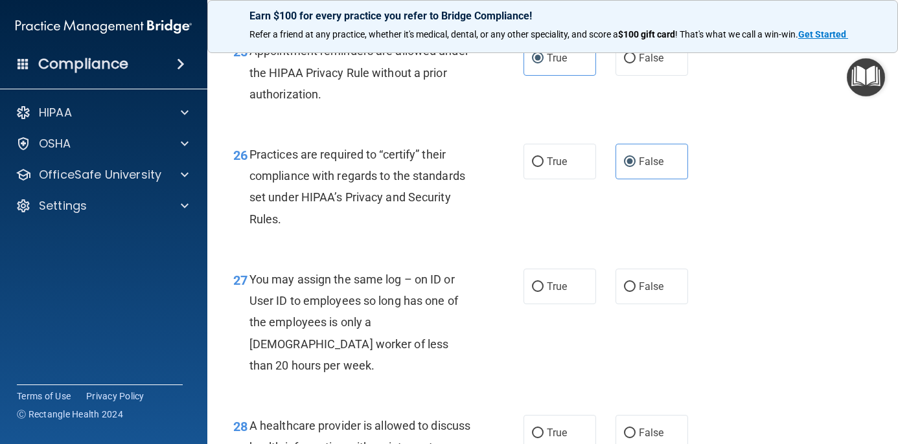
scroll to position [3075, 0]
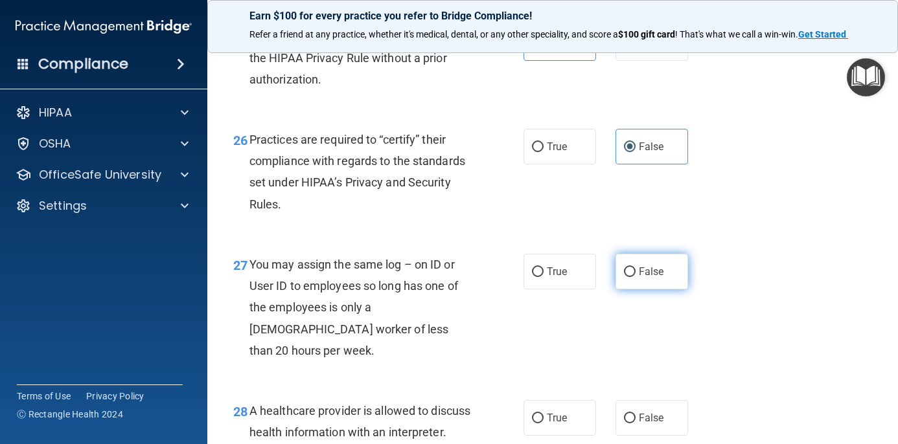
click at [666, 275] on label "False" at bounding box center [651, 272] width 73 height 36
click at [635, 275] on input "False" at bounding box center [630, 272] width 12 height 10
radio input "true"
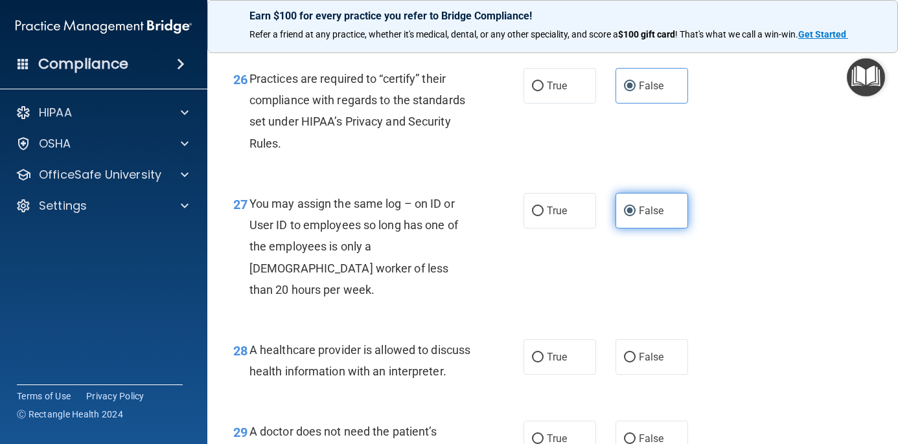
scroll to position [3140, 0]
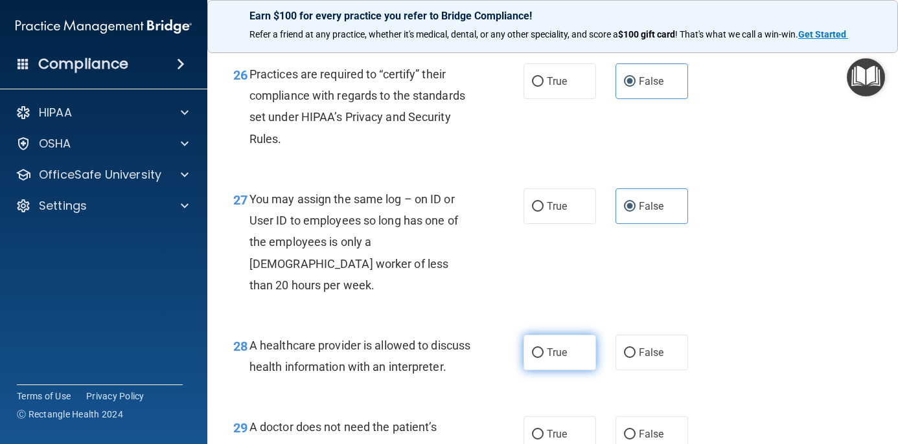
click at [587, 337] on label "True" at bounding box center [559, 353] width 73 height 36
click at [543, 348] on input "True" at bounding box center [538, 353] width 12 height 10
radio input "true"
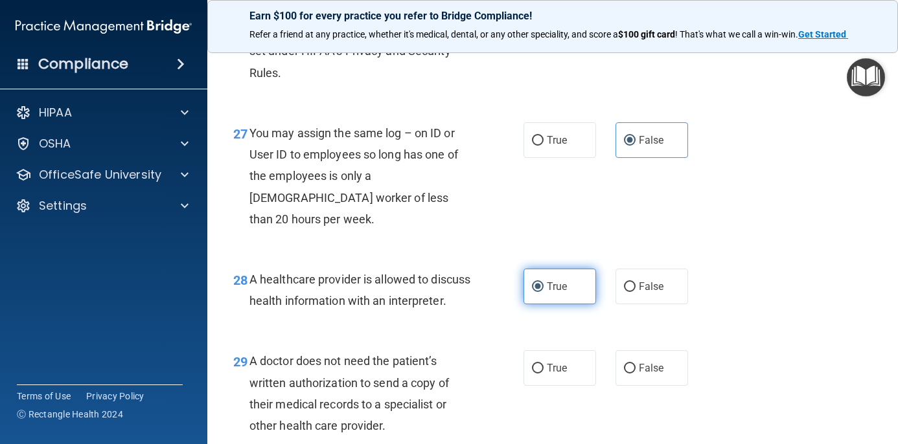
scroll to position [3226, 0]
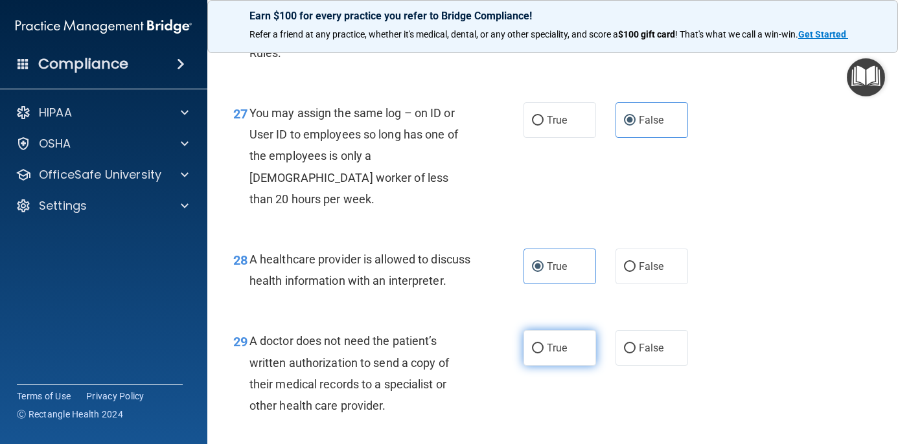
click at [569, 349] on label "True" at bounding box center [559, 348] width 73 height 36
click at [543, 349] on input "True" at bounding box center [538, 349] width 12 height 10
radio input "true"
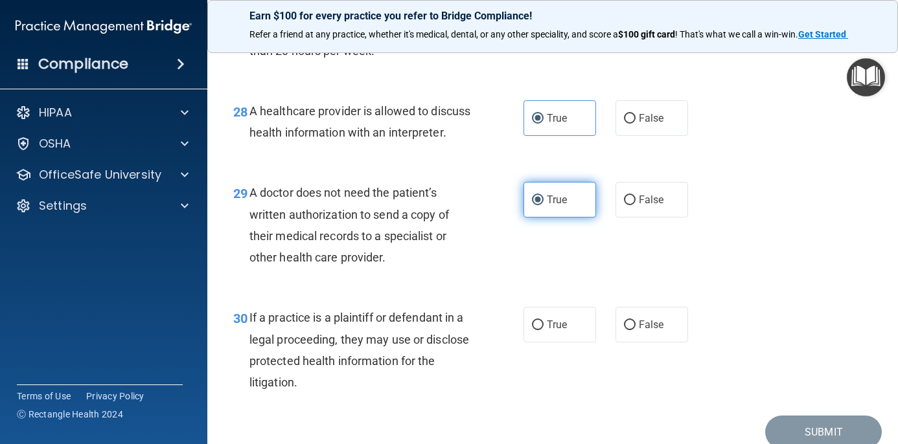
scroll to position [3378, 0]
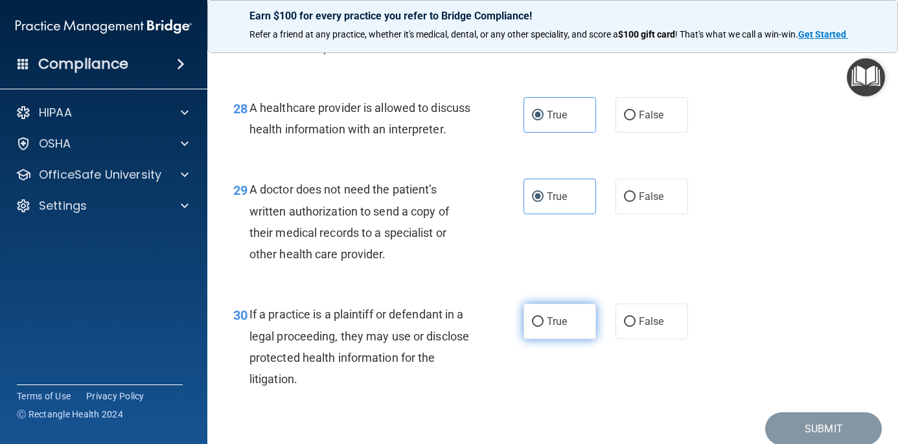
click at [575, 329] on label "True" at bounding box center [559, 322] width 73 height 36
click at [543, 327] on input "True" at bounding box center [538, 322] width 12 height 10
radio input "true"
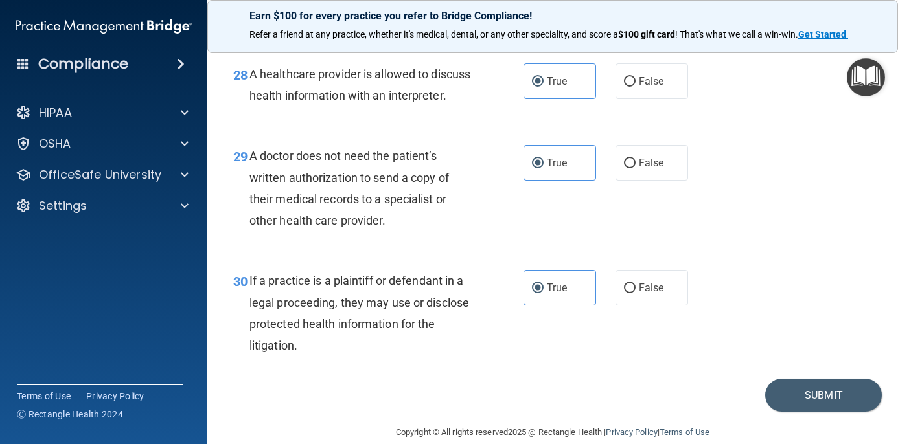
scroll to position [3418, 0]
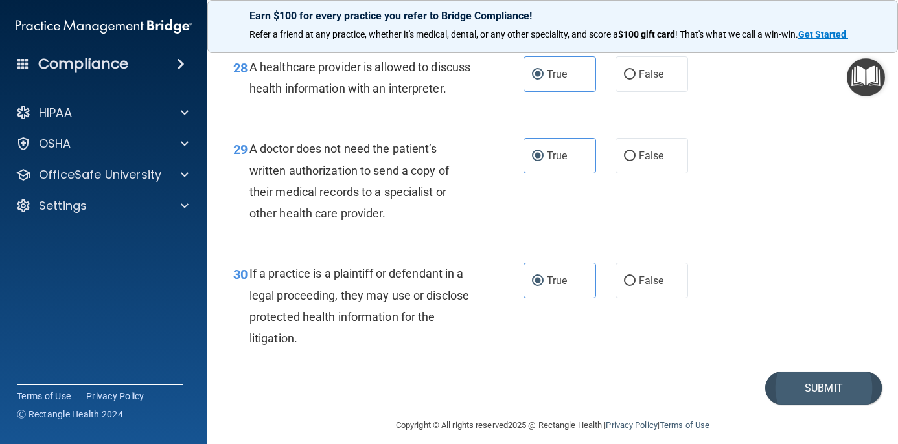
click at [826, 397] on button "Submit" at bounding box center [823, 388] width 117 height 33
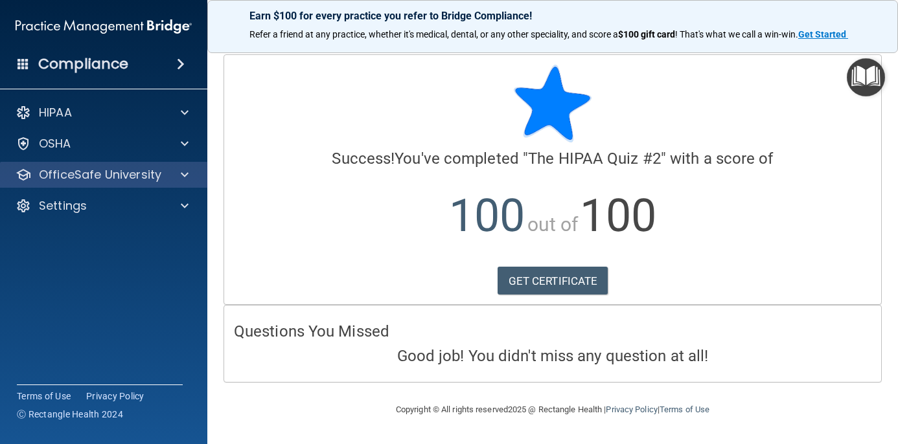
click at [190, 177] on div at bounding box center [182, 175] width 32 height 16
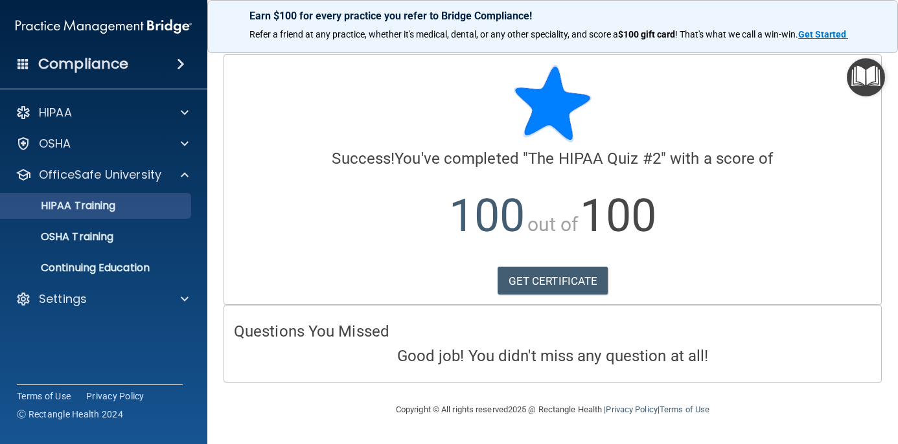
click at [115, 212] on p "HIPAA Training" at bounding box center [61, 205] width 107 height 13
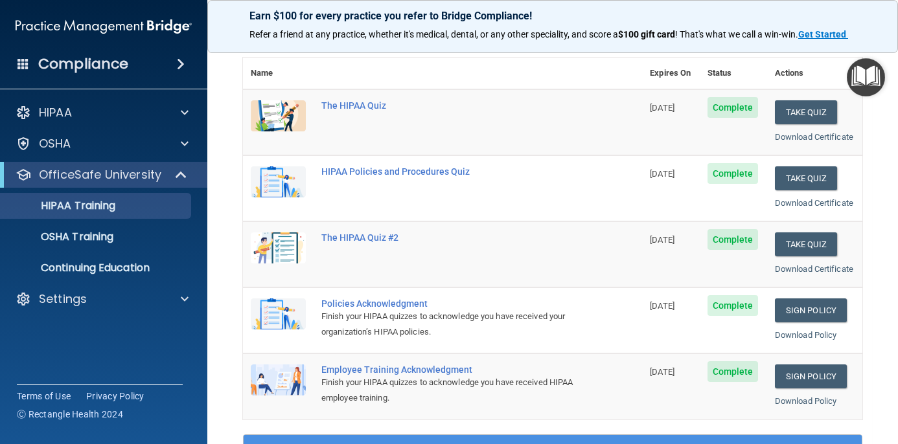
scroll to position [161, 0]
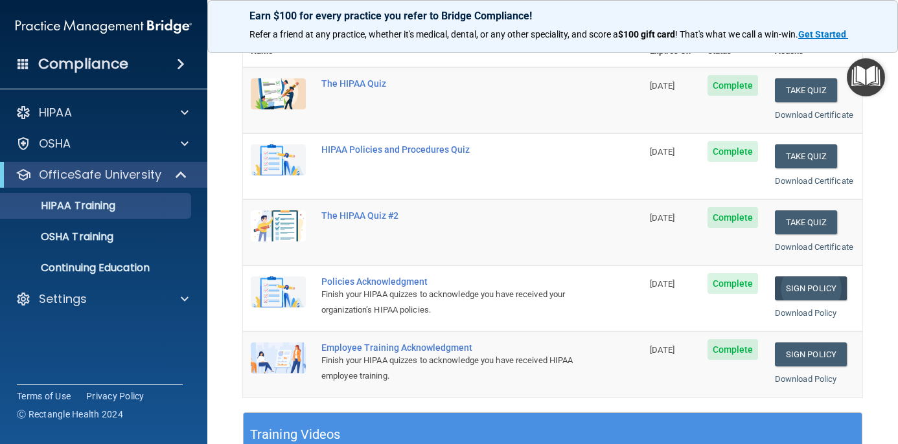
click at [796, 285] on link "Sign Policy" at bounding box center [810, 289] width 72 height 24
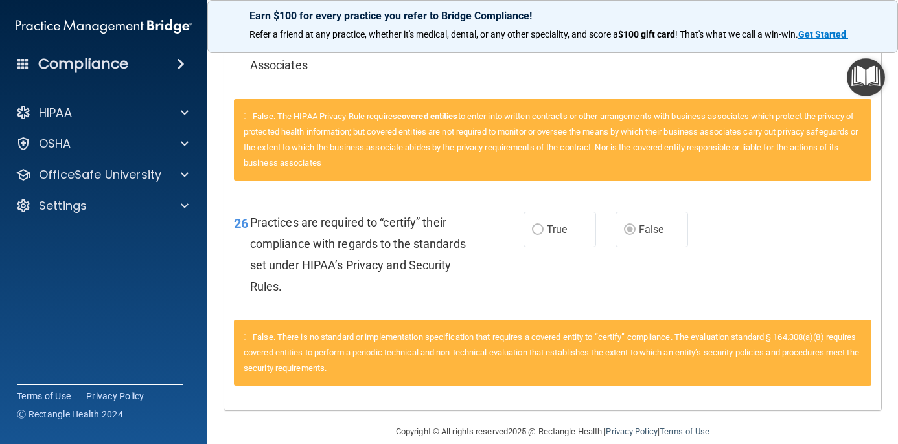
scroll to position [1741, 0]
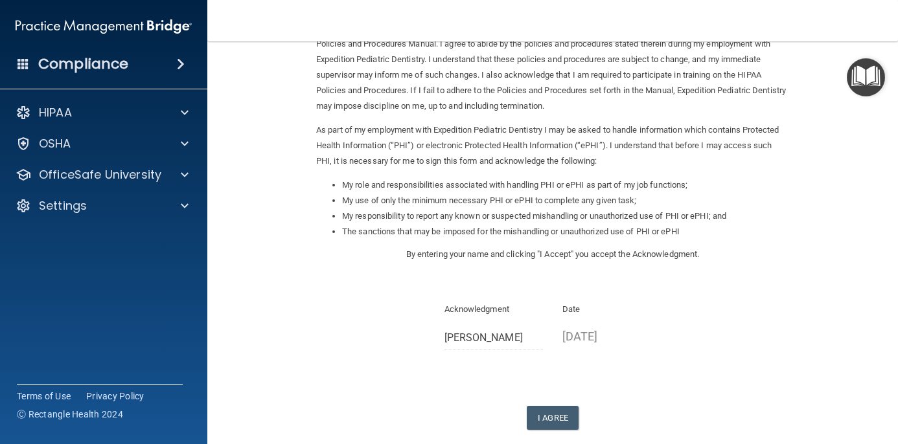
scroll to position [83, 0]
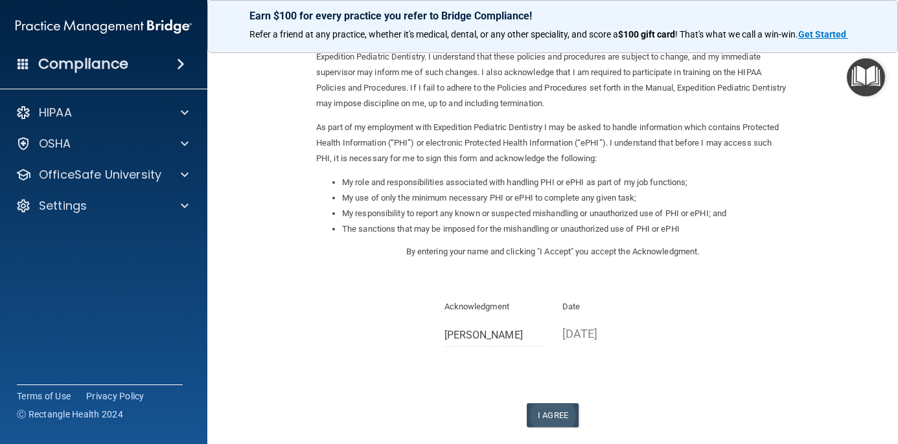
click at [543, 403] on button "I Agree" at bounding box center [552, 415] width 52 height 24
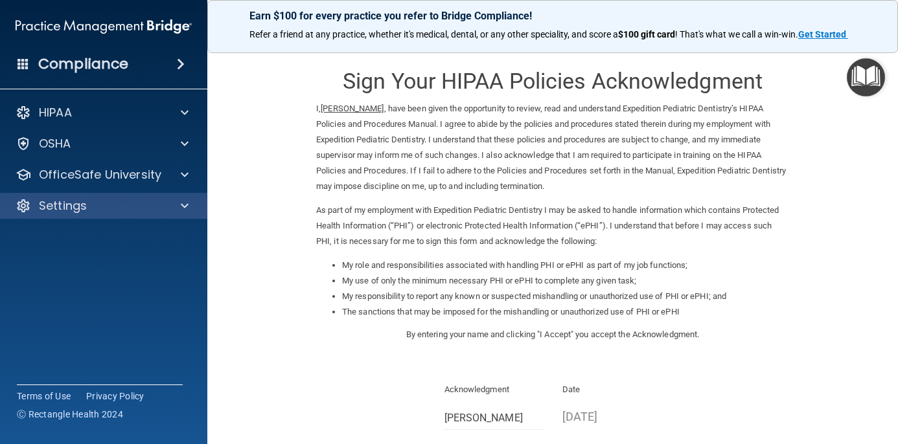
scroll to position [0, 0]
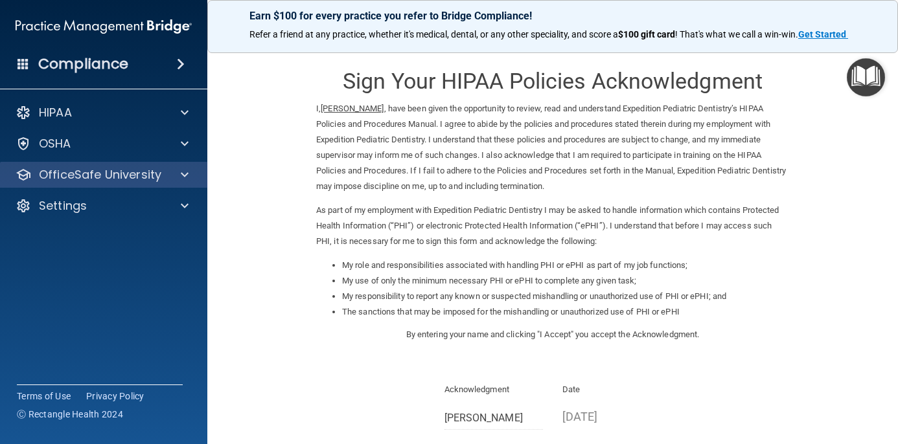
click at [184, 181] on span at bounding box center [185, 175] width 8 height 16
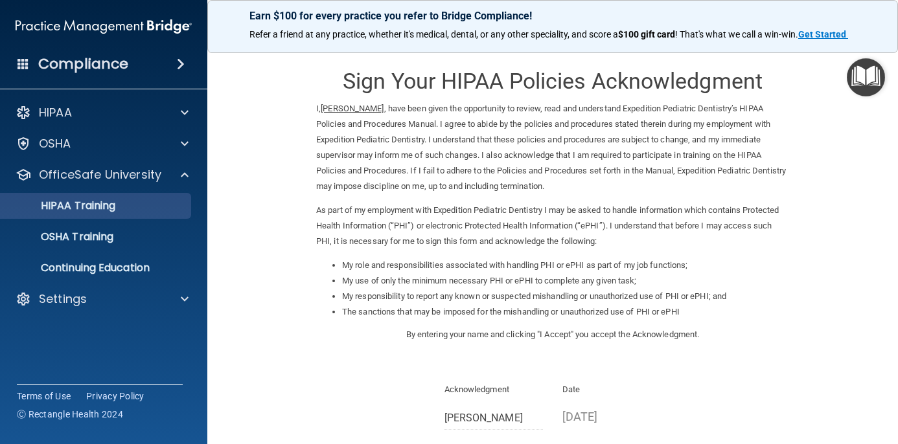
click at [135, 203] on div "HIPAA Training" at bounding box center [96, 205] width 177 height 13
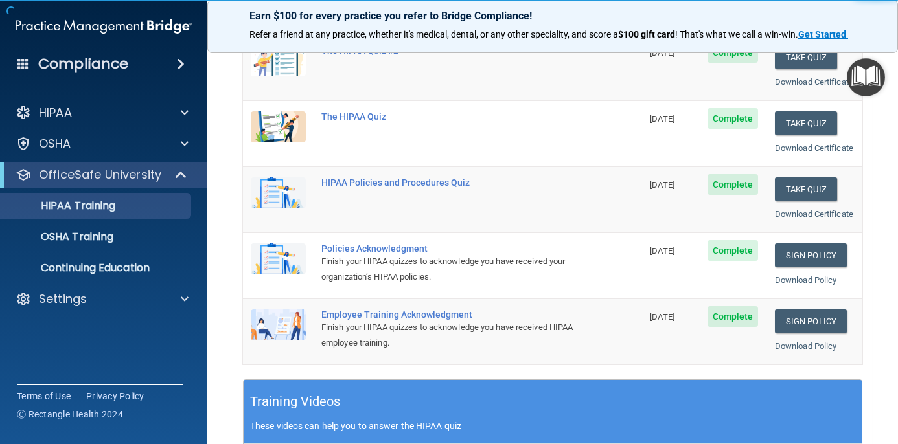
scroll to position [194, 0]
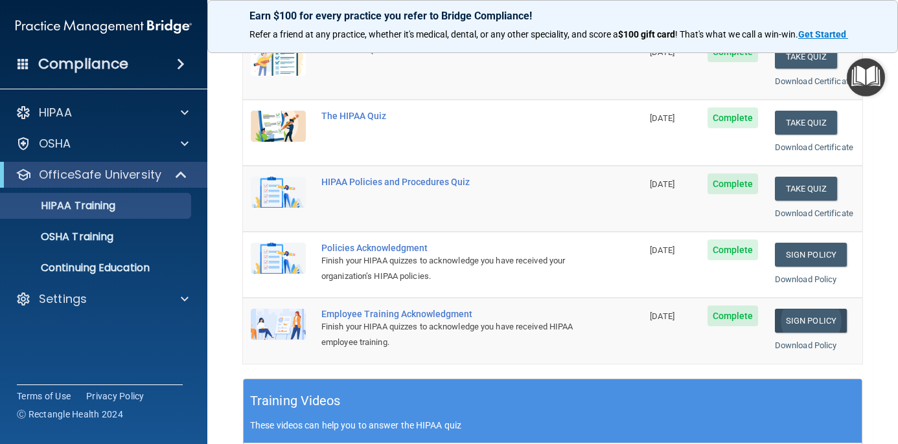
click at [792, 318] on link "Sign Policy" at bounding box center [810, 321] width 72 height 24
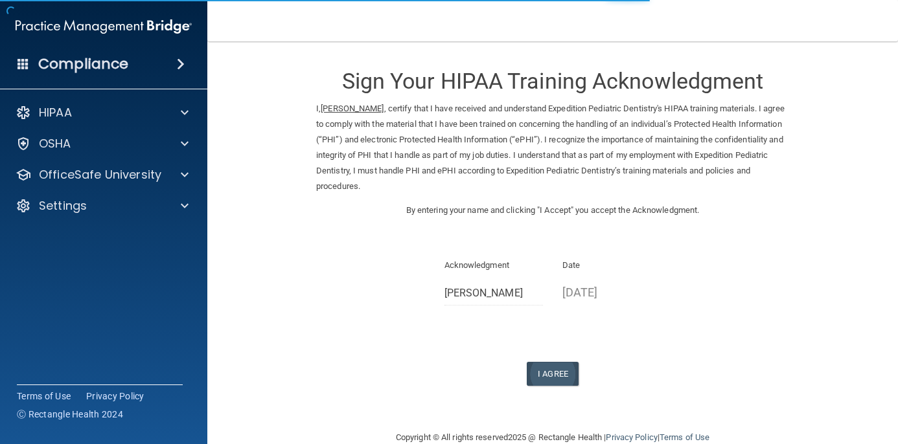
click at [543, 362] on button "I Agree" at bounding box center [552, 374] width 52 height 24
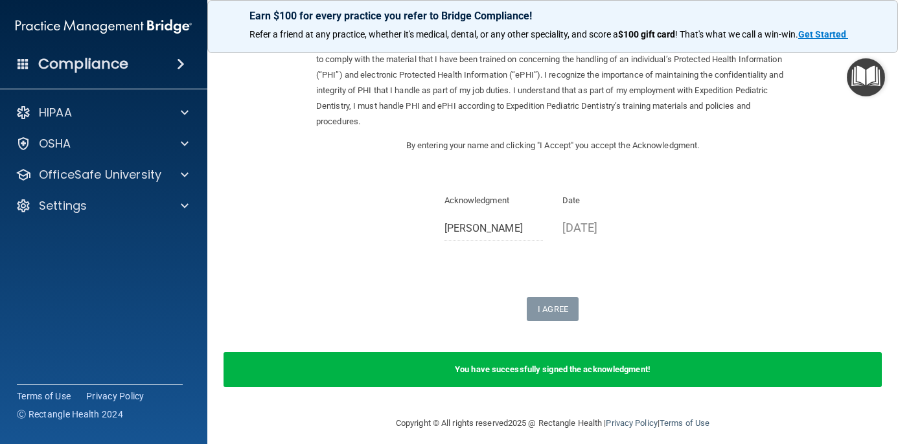
scroll to position [64, 0]
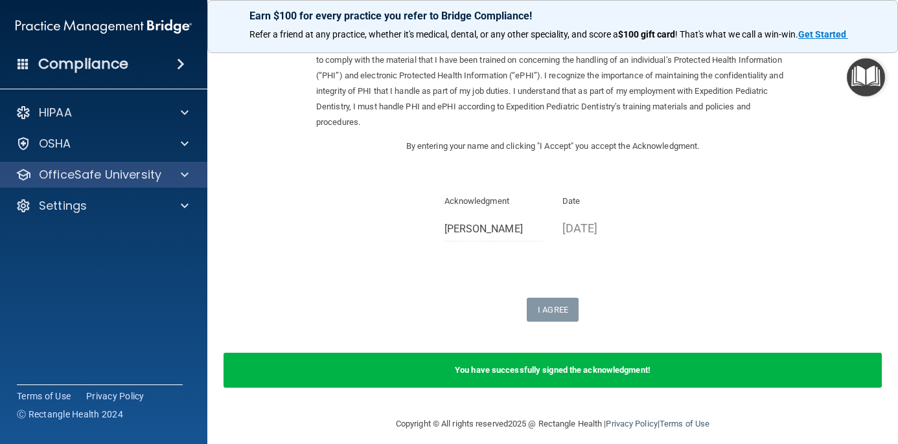
click at [183, 179] on span at bounding box center [185, 175] width 8 height 16
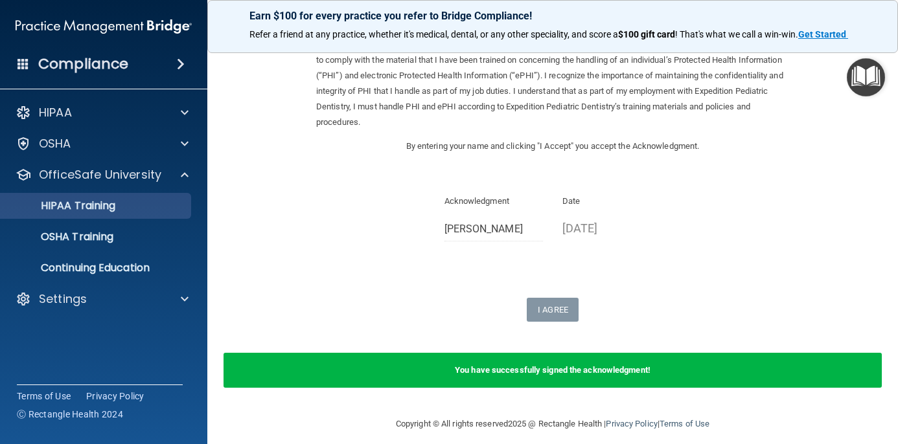
click at [166, 207] on div "HIPAA Training" at bounding box center [96, 205] width 177 height 13
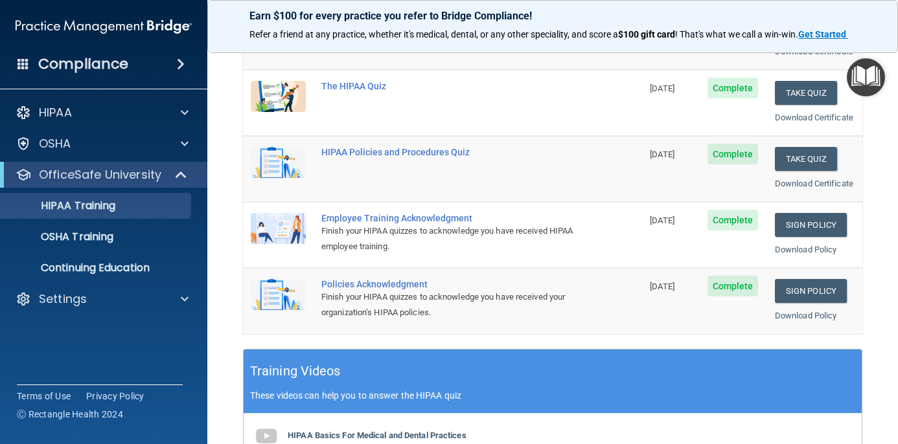
scroll to position [225, 0]
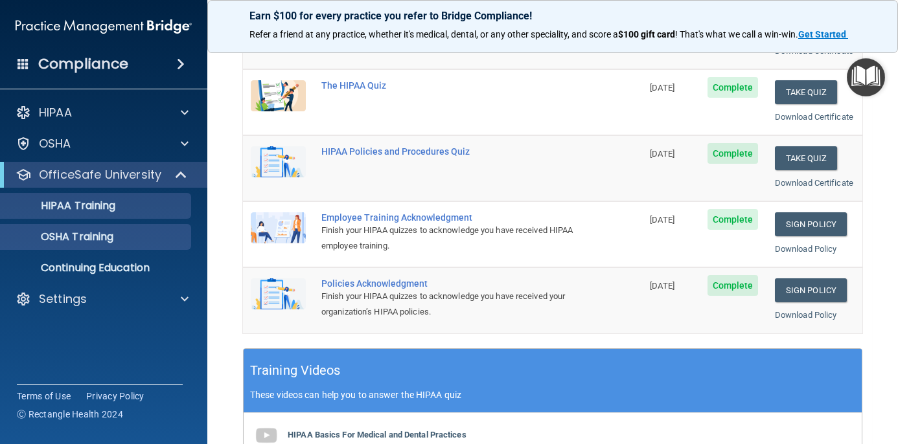
click at [113, 234] on p "OSHA Training" at bounding box center [60, 237] width 105 height 13
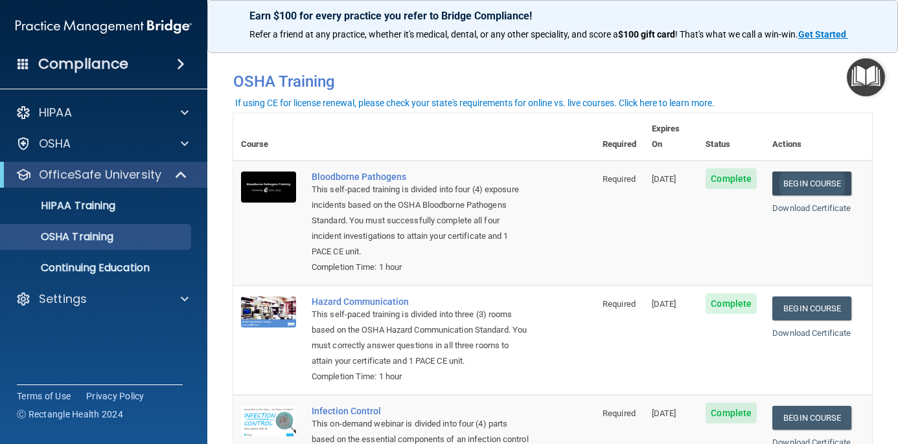
click at [816, 172] on link "Begin Course" at bounding box center [811, 184] width 79 height 24
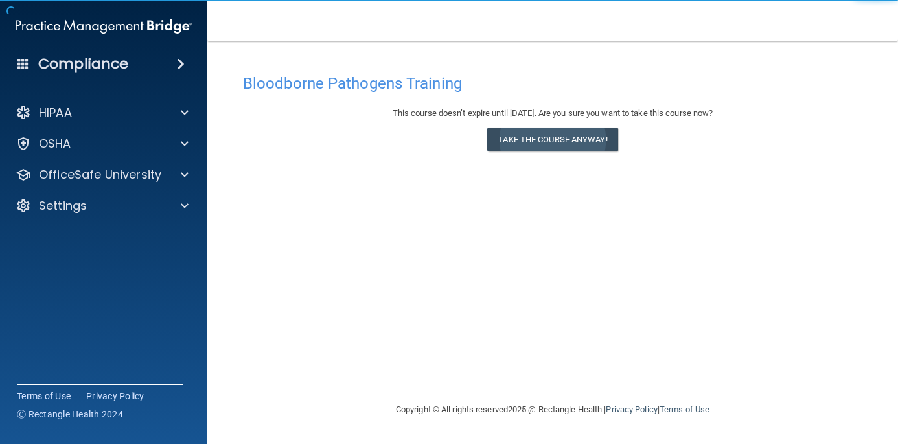
click at [547, 138] on button "Take the course anyway!" at bounding box center [552, 140] width 130 height 24
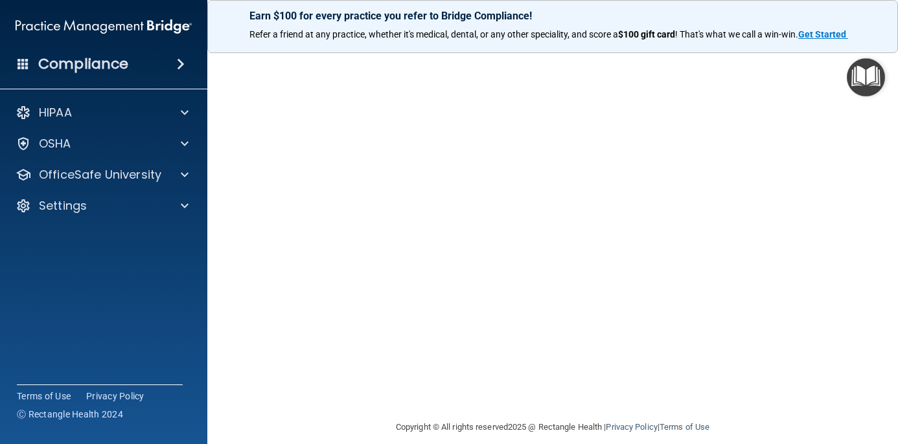
scroll to position [93, 0]
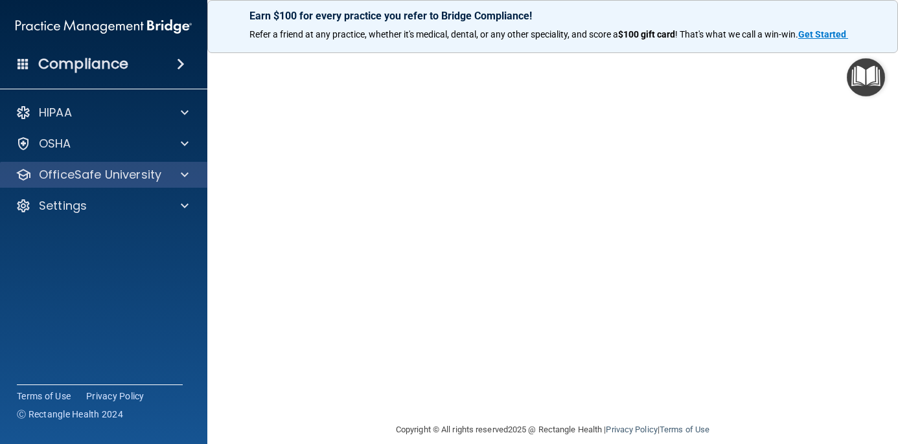
click at [183, 175] on span at bounding box center [185, 175] width 8 height 16
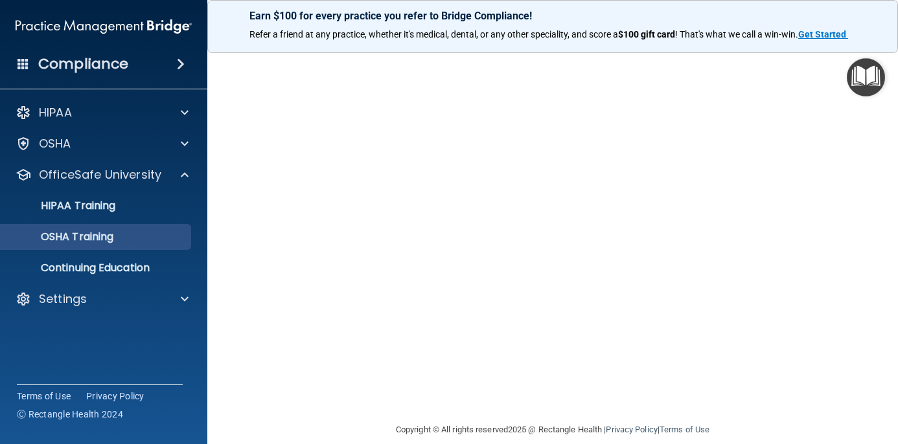
click at [125, 232] on div "OSHA Training" at bounding box center [96, 237] width 177 height 13
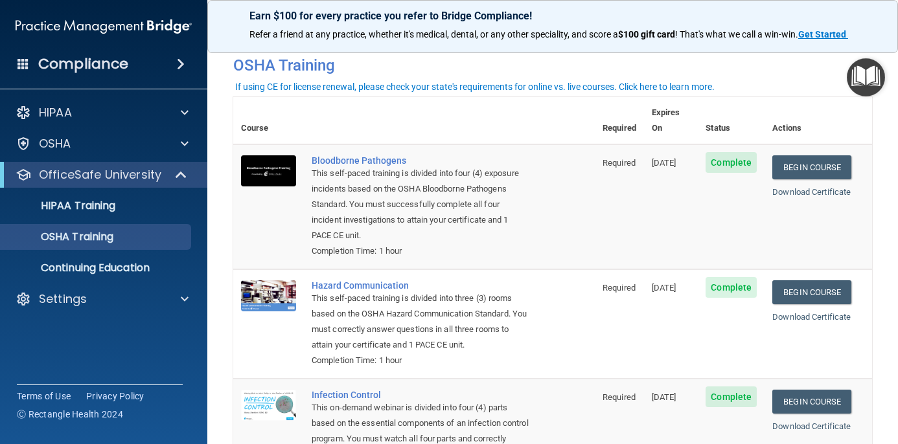
scroll to position [17, 0]
click at [802, 155] on link "Begin Course" at bounding box center [811, 167] width 79 height 24
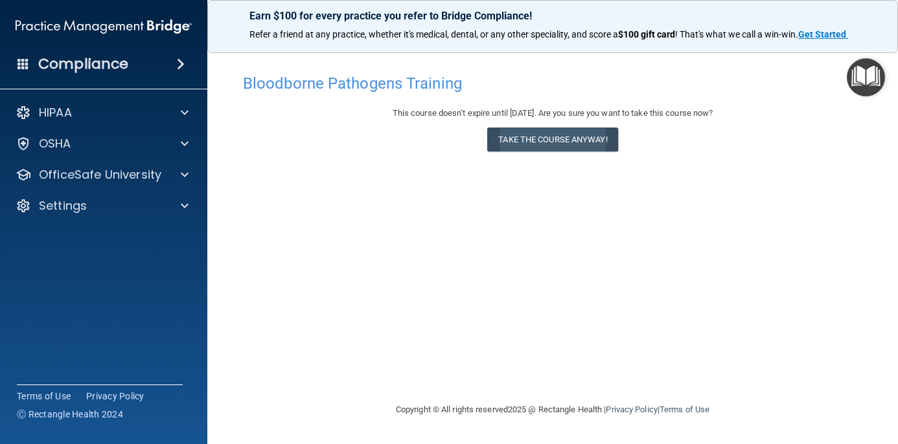
click at [536, 148] on button "Take the course anyway!" at bounding box center [552, 140] width 130 height 24
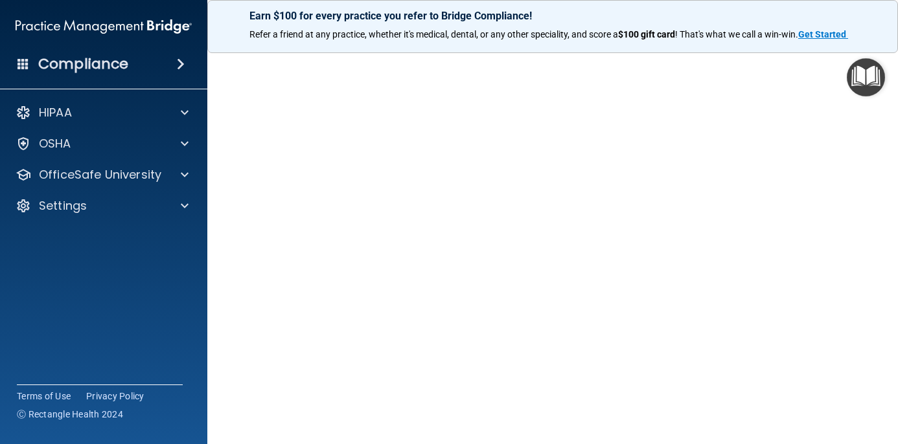
scroll to position [106, 0]
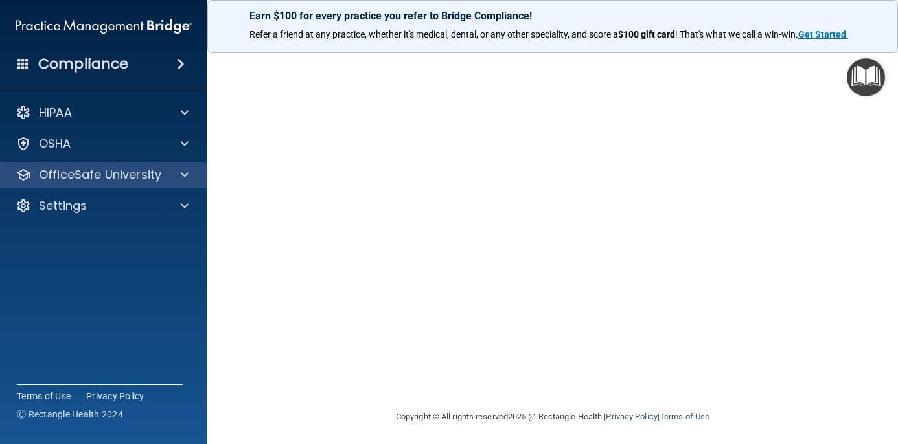
click at [177, 177] on div at bounding box center [182, 175] width 32 height 16
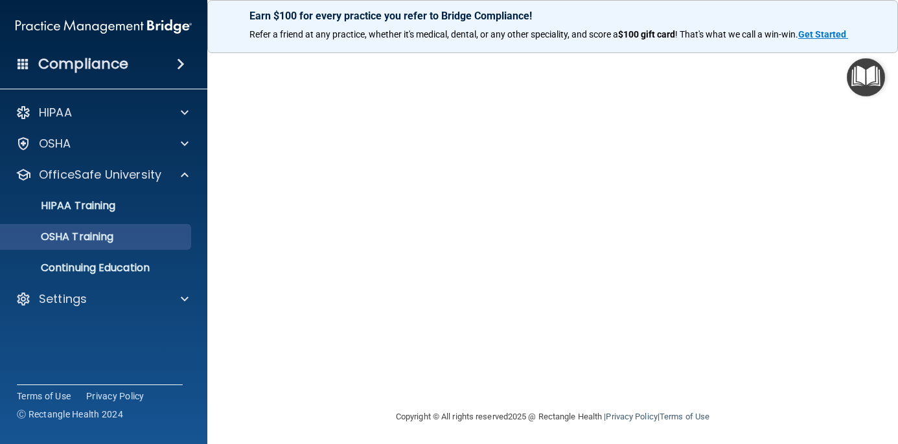
click at [90, 240] on p "OSHA Training" at bounding box center [60, 237] width 105 height 13
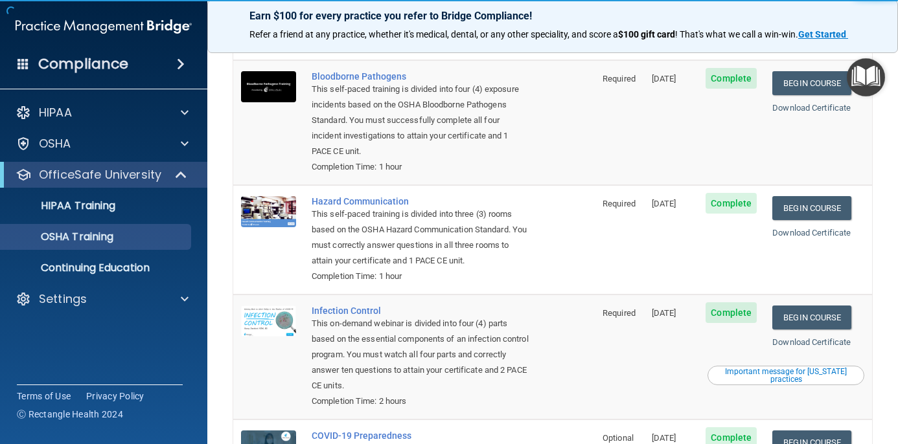
scroll to position [102, 0]
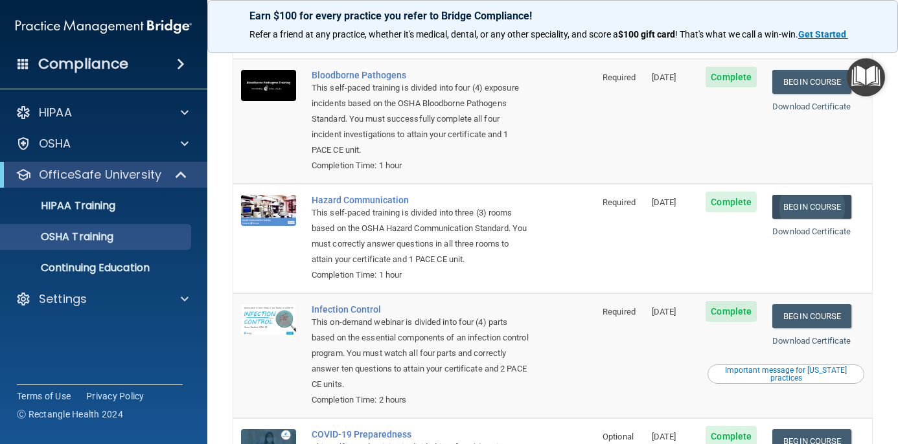
click at [808, 195] on link "Begin Course" at bounding box center [811, 207] width 79 height 24
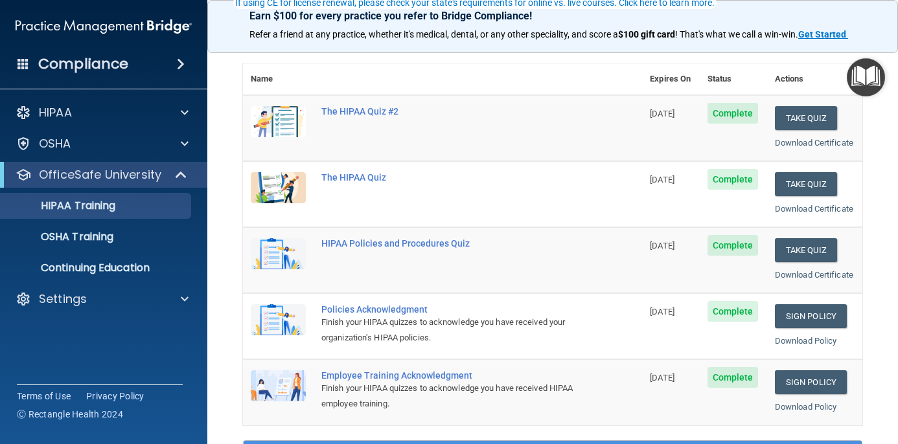
scroll to position [128, 0]
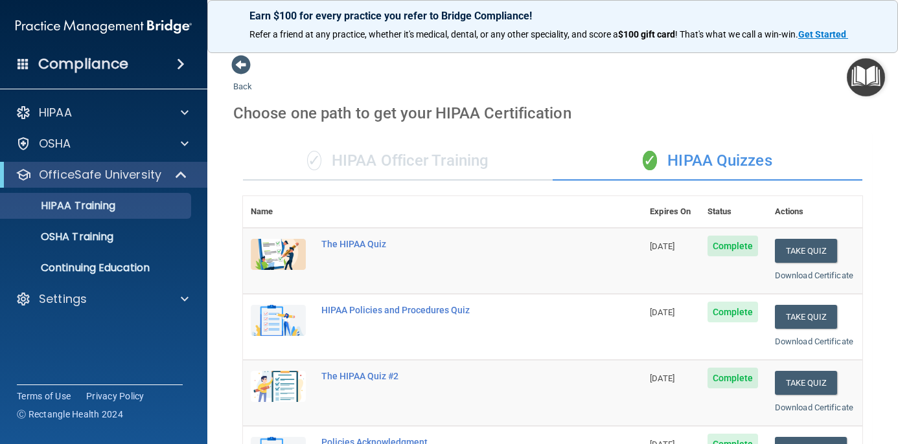
scroll to position [161, 0]
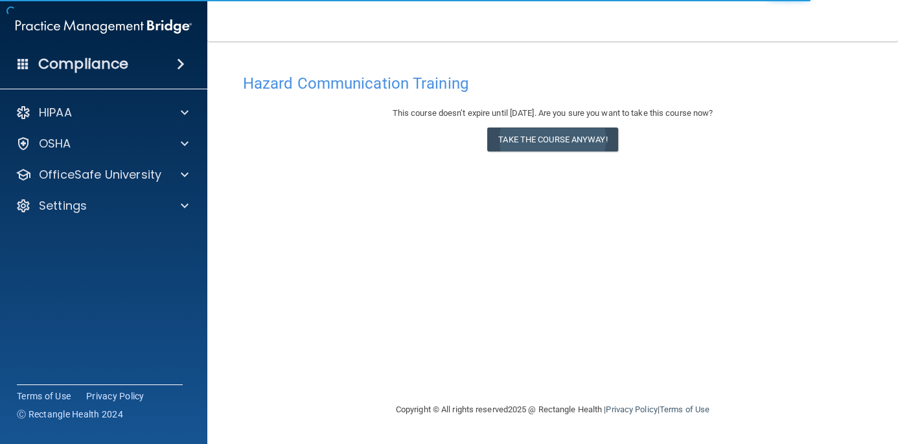
click at [534, 146] on button "Take the course anyway!" at bounding box center [552, 140] width 130 height 24
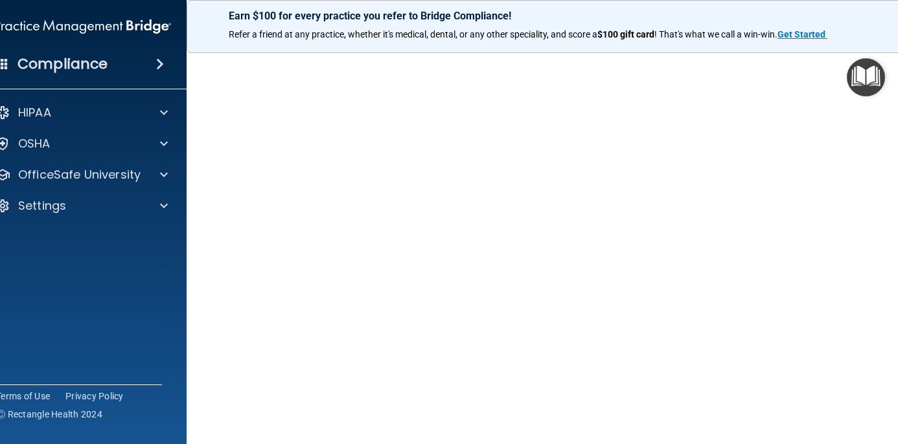
scroll to position [85, 0]
click at [853, 60] on img "Open Resource Center" at bounding box center [865, 77] width 38 height 38
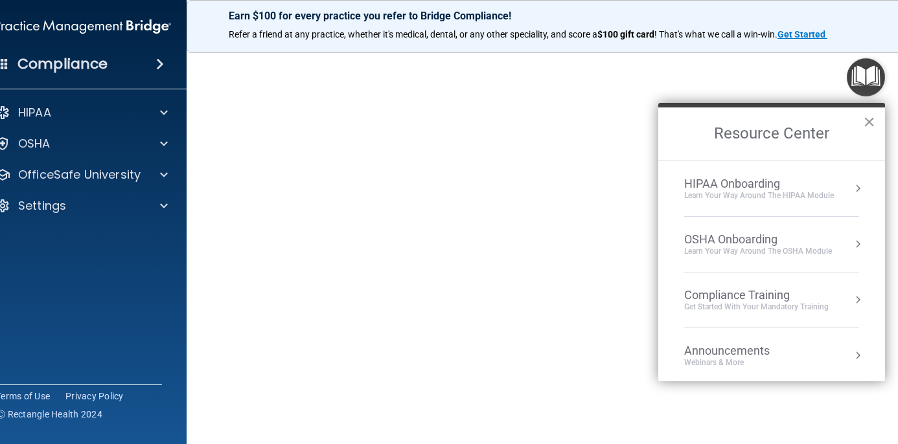
click at [863, 126] on button "×" at bounding box center [869, 121] width 12 height 21
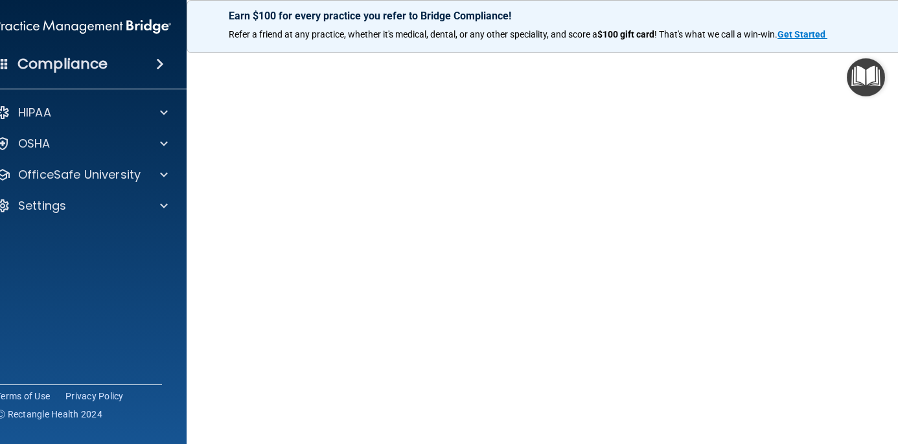
scroll to position [73, 0]
click at [872, 78] on img "Open Resource Center" at bounding box center [865, 77] width 38 height 38
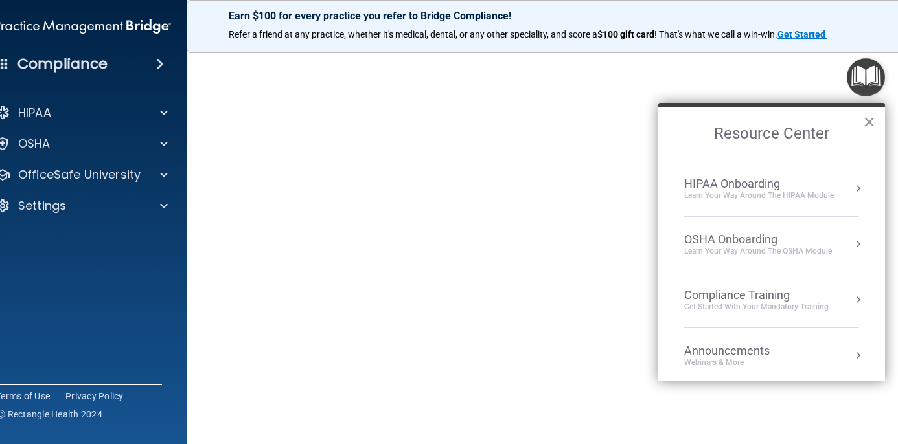
click at [866, 126] on button "×" at bounding box center [869, 121] width 12 height 21
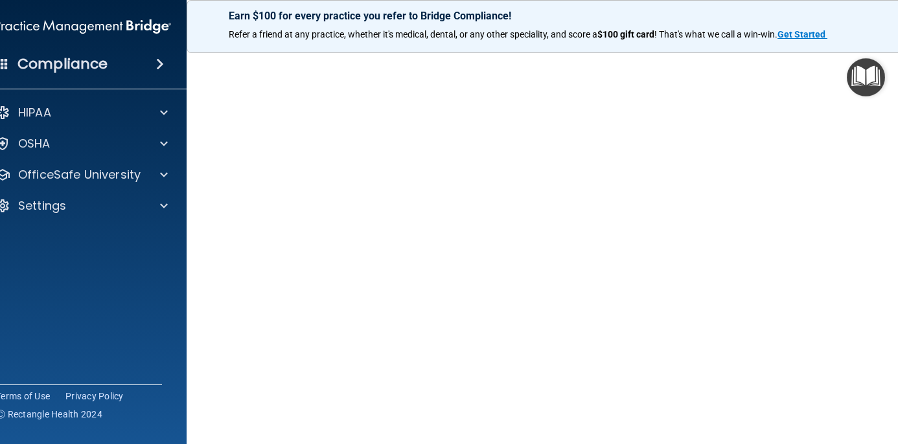
scroll to position [54, 0]
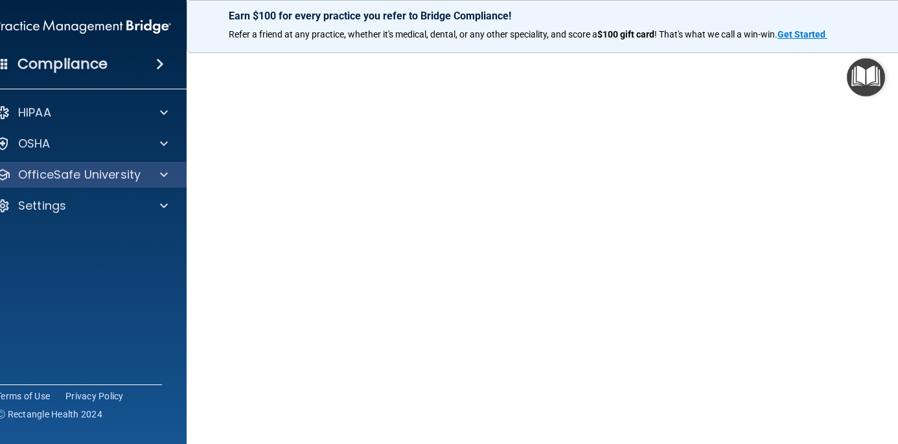
click at [164, 172] on span at bounding box center [164, 175] width 8 height 16
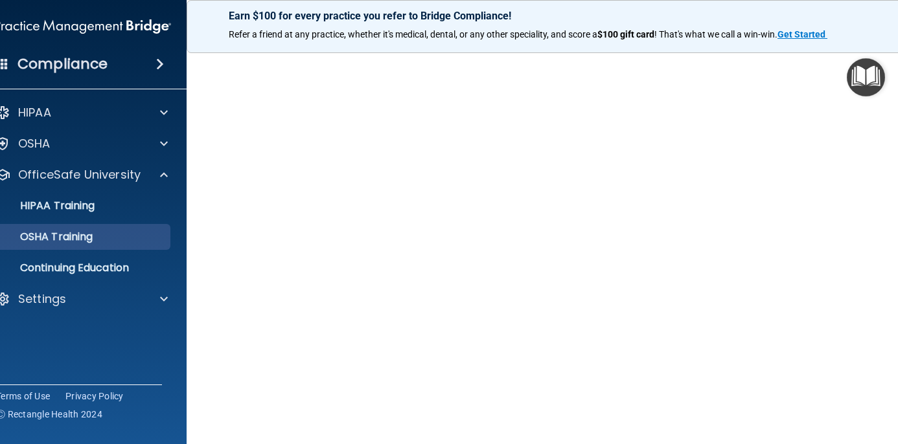
click at [82, 232] on p "OSHA Training" at bounding box center [40, 237] width 105 height 13
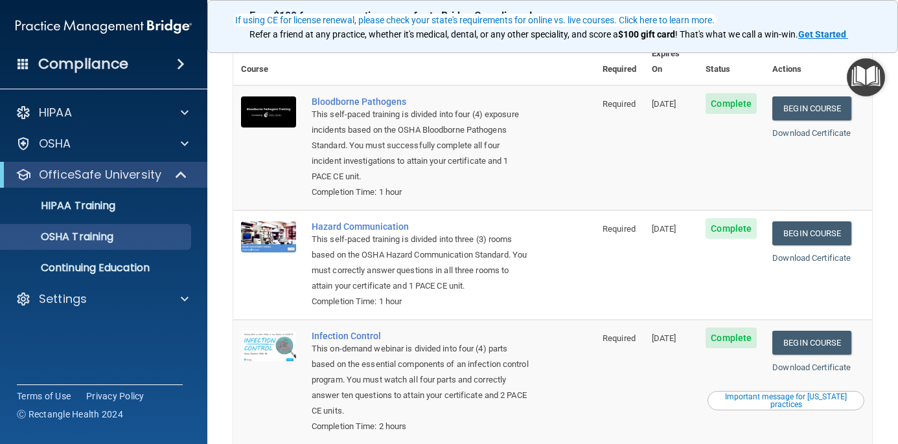
scroll to position [84, 0]
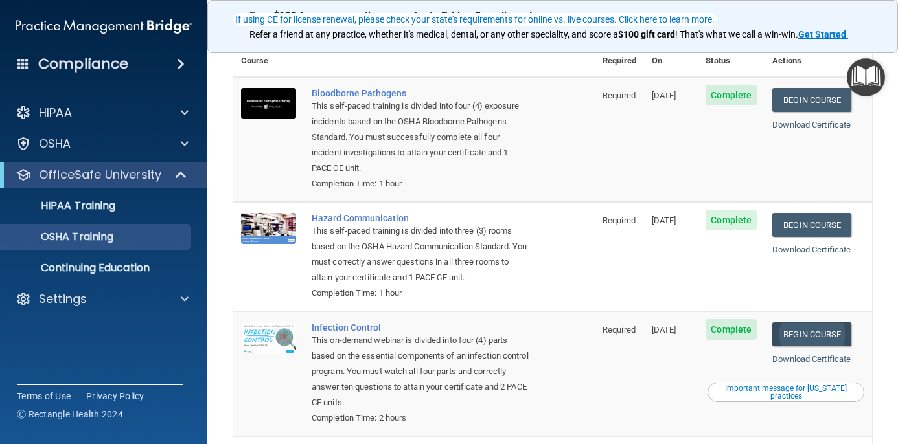
click at [837, 322] on link "Begin Course" at bounding box center [811, 334] width 79 height 24
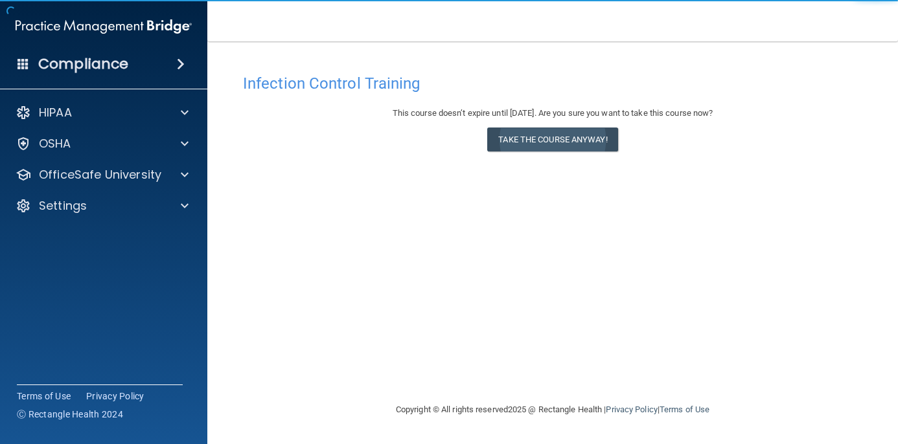
click at [576, 142] on button "Take the course anyway!" at bounding box center [552, 140] width 130 height 24
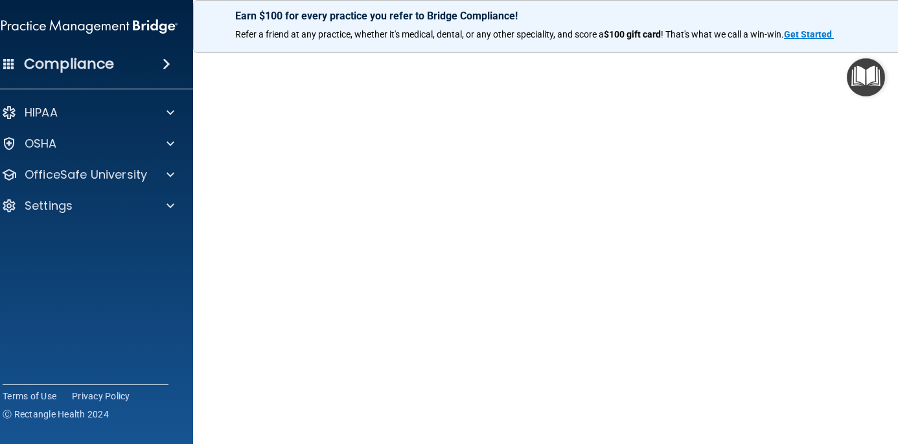
scroll to position [67, 0]
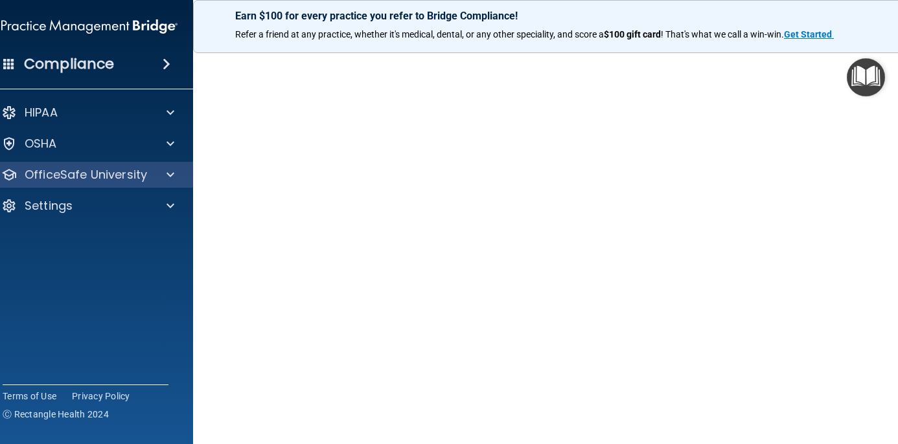
click at [177, 173] on div at bounding box center [168, 175] width 32 height 16
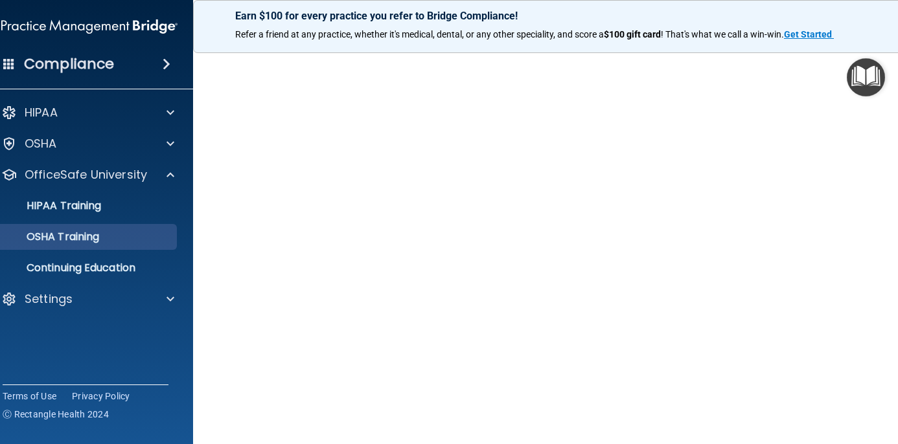
click at [99, 236] on p "OSHA Training" at bounding box center [46, 237] width 105 height 13
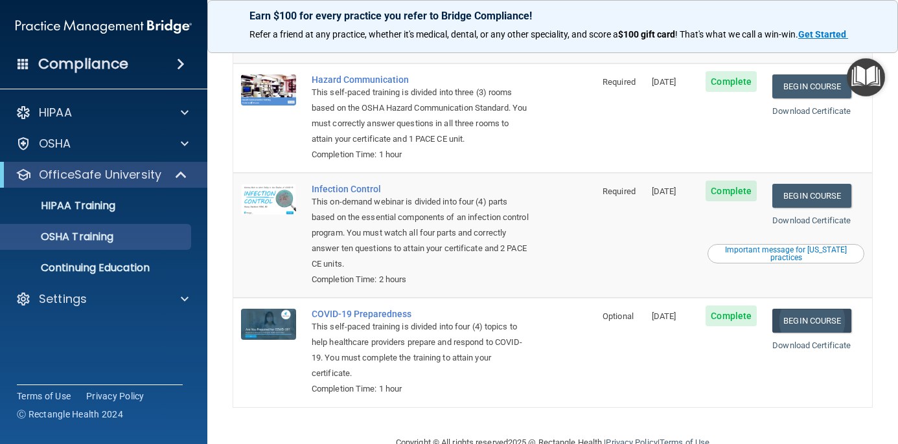
scroll to position [221, 0]
click at [841, 310] on link "Begin Course" at bounding box center [811, 322] width 79 height 24
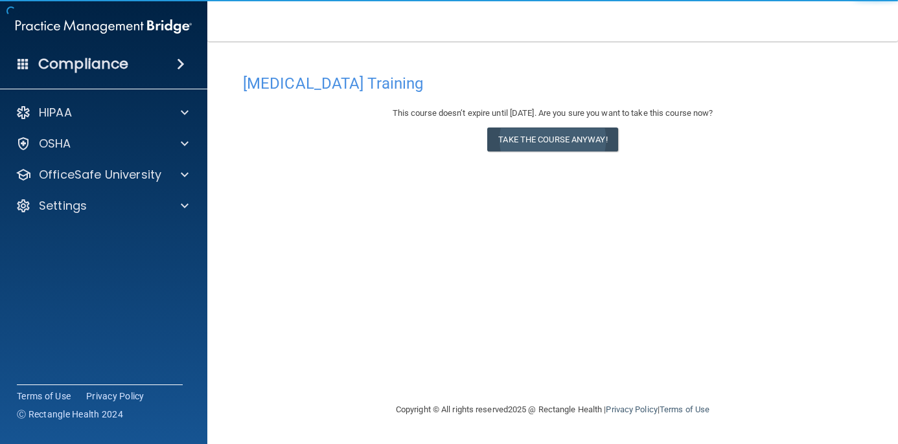
click at [541, 134] on button "Take the course anyway!" at bounding box center [552, 140] width 130 height 24
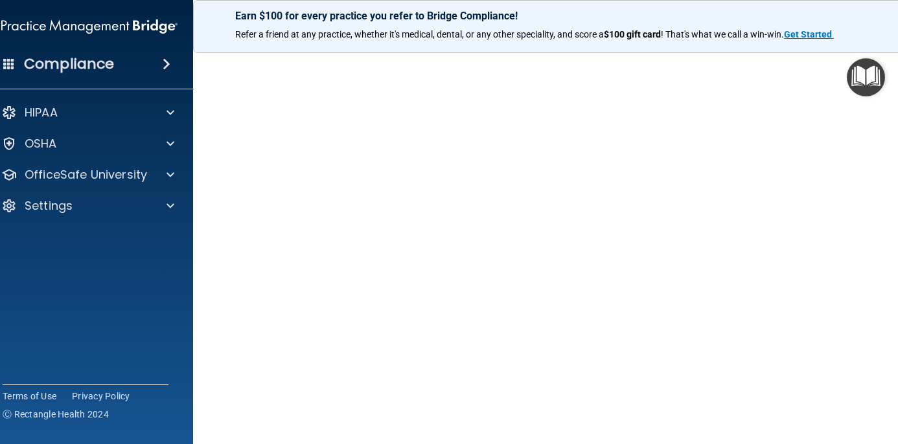
scroll to position [58, 0]
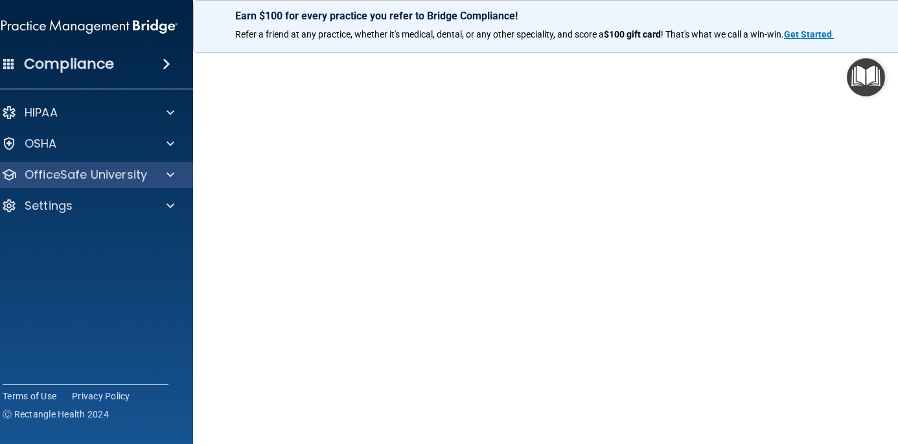
click at [170, 177] on span at bounding box center [170, 175] width 8 height 16
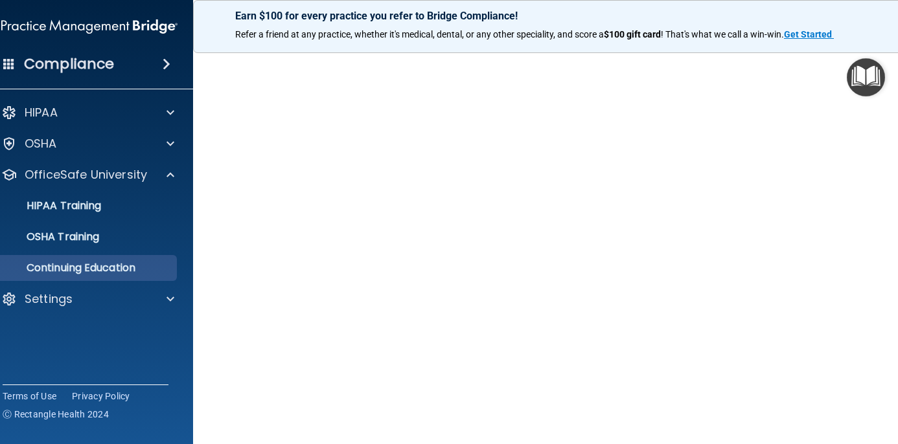
click at [122, 265] on p "Continuing Education" at bounding box center [82, 268] width 177 height 13
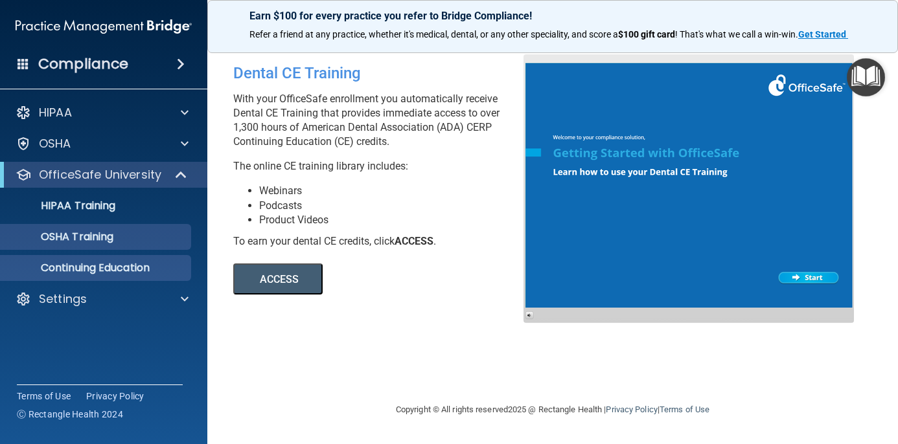
click at [112, 242] on p "OSHA Training" at bounding box center [60, 237] width 105 height 13
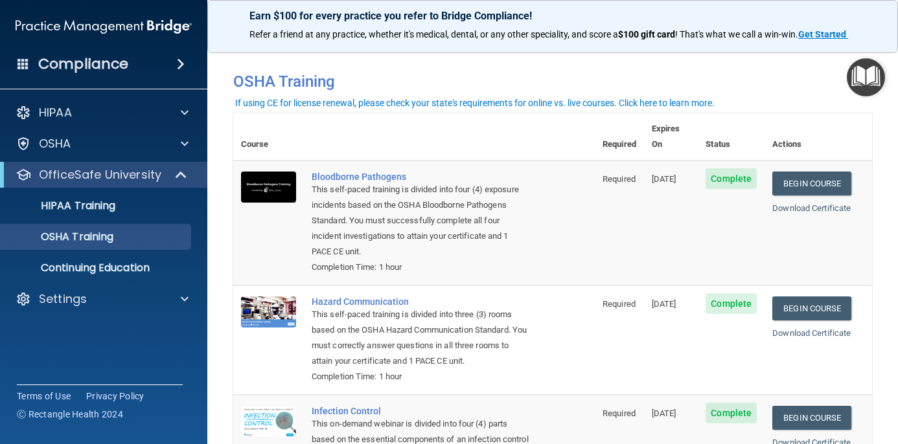
click at [177, 64] on span at bounding box center [181, 64] width 8 height 16
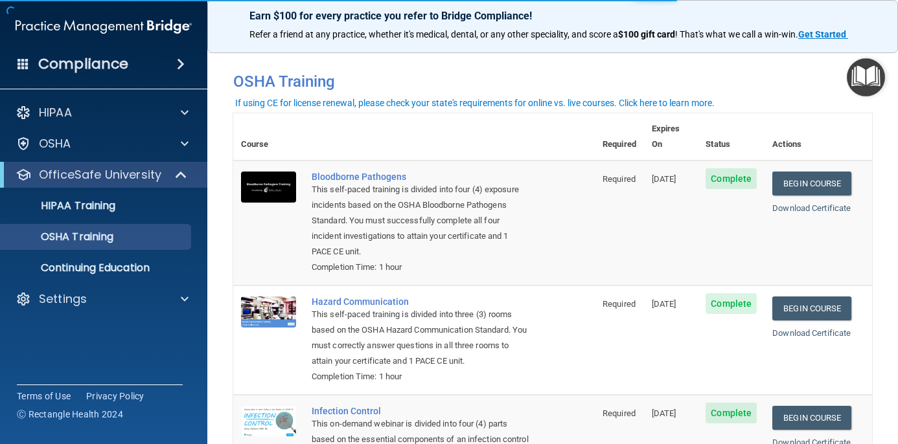
click at [181, 66] on span at bounding box center [181, 64] width 8 height 16
click at [180, 64] on span at bounding box center [181, 64] width 8 height 16
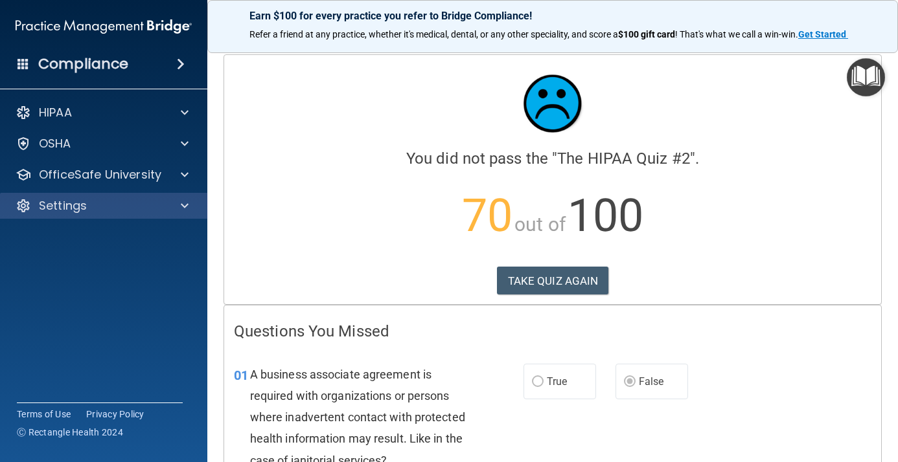
click at [180, 207] on div at bounding box center [182, 206] width 32 height 16
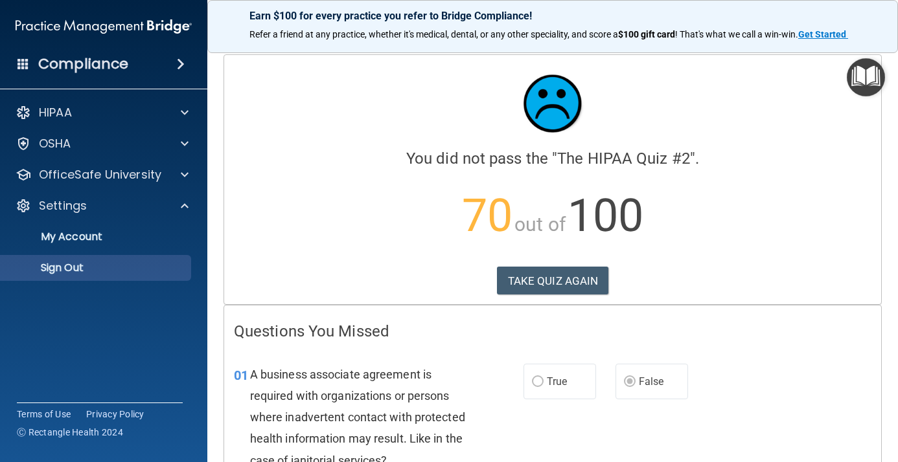
click at [66, 262] on p "Sign Out" at bounding box center [96, 268] width 177 height 13
